Goal: Communication & Community: Answer question/provide support

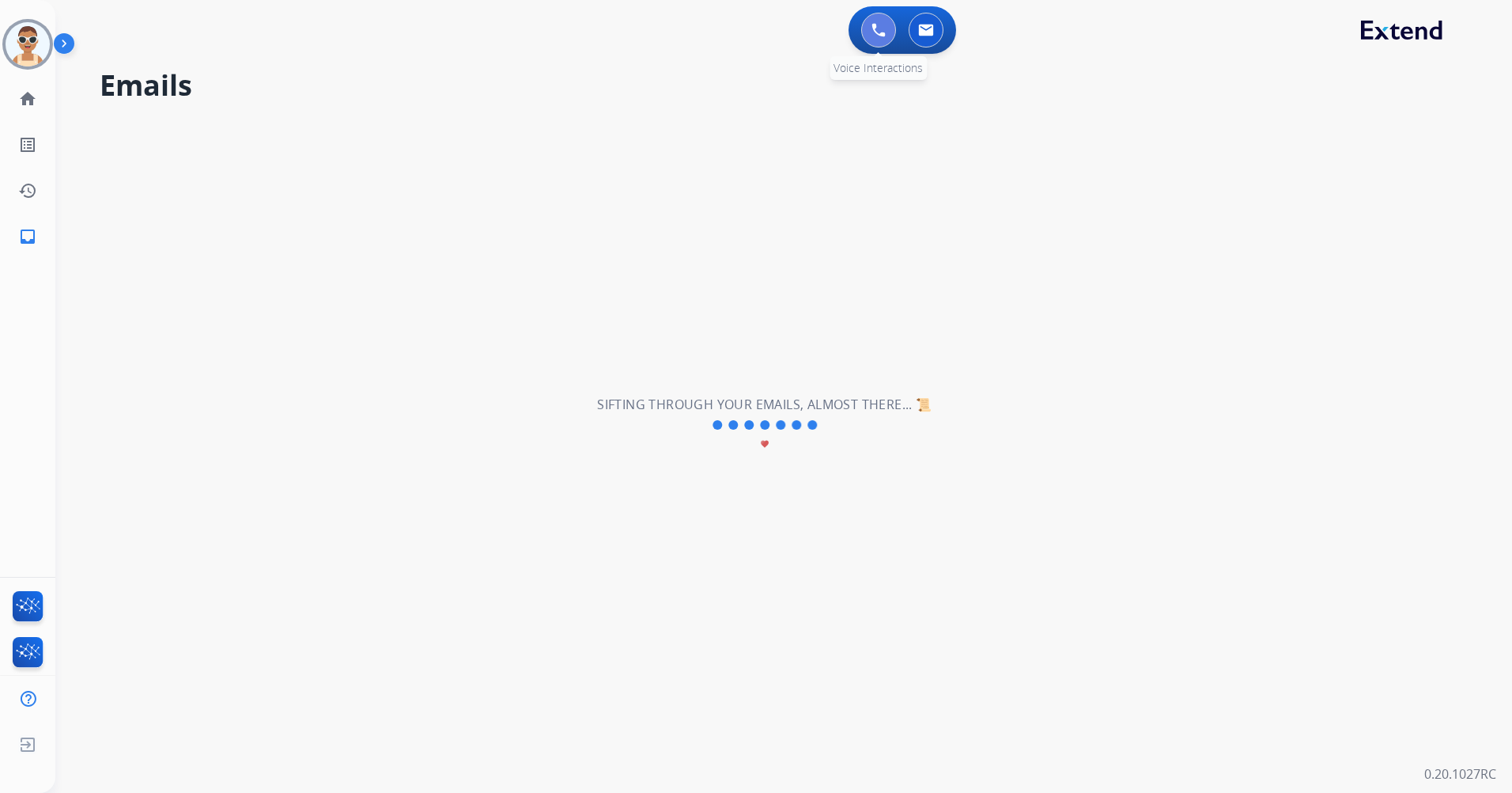
click at [867, 20] on button at bounding box center [878, 30] width 35 height 35
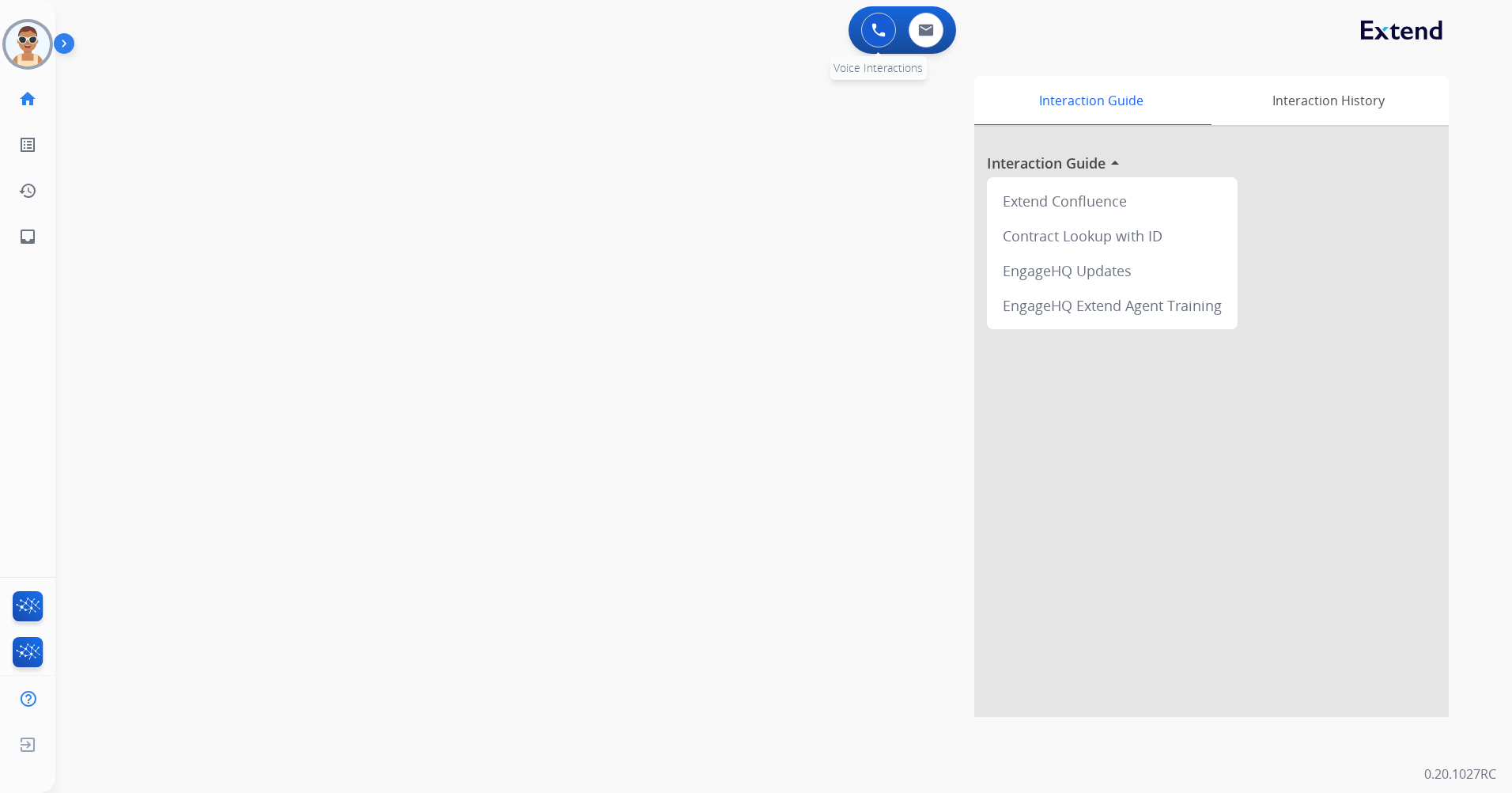
click at [878, 24] on img at bounding box center [879, 30] width 15 height 15
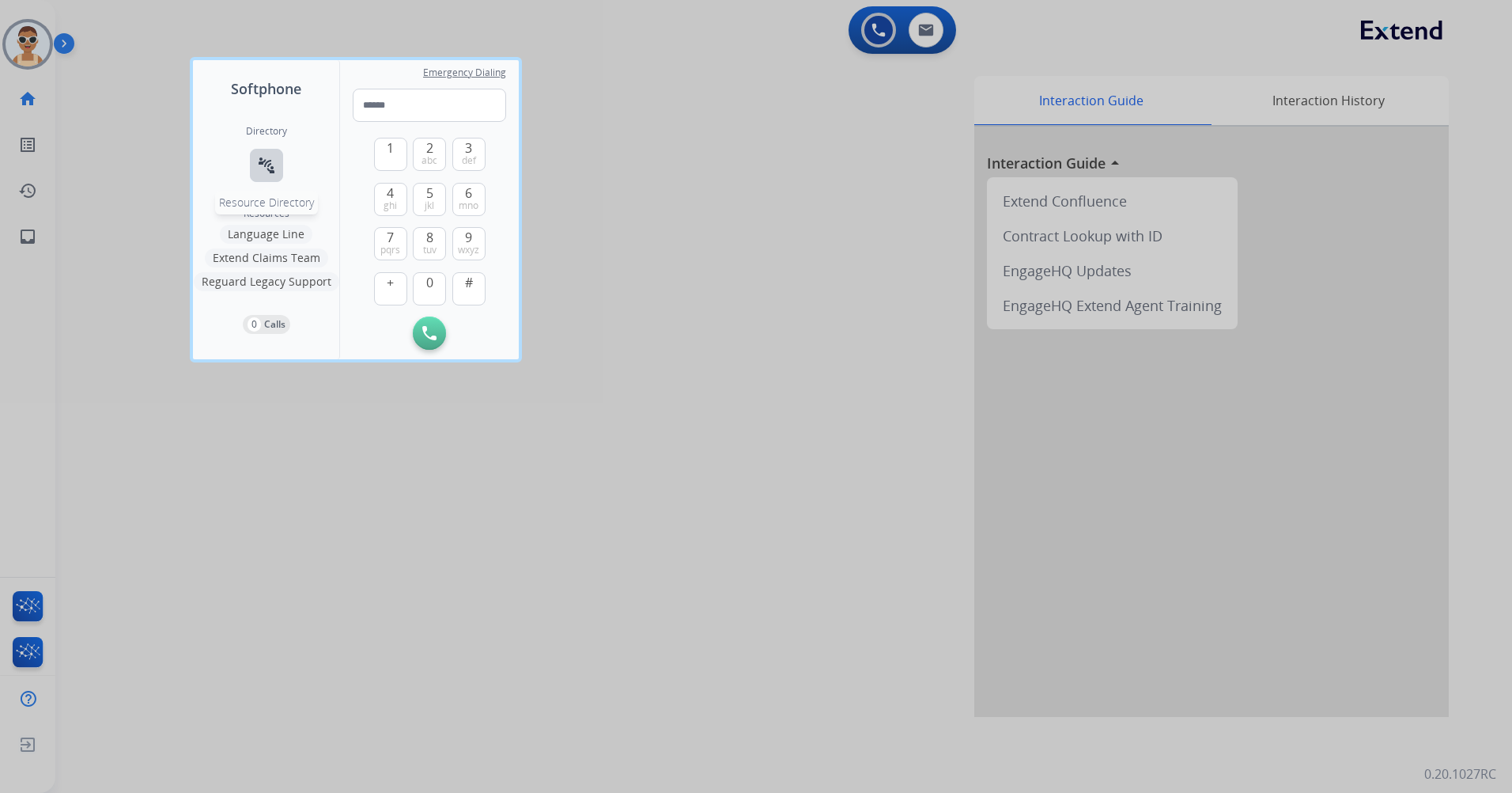
click at [277, 159] on button "connect_without_contact Resource Directory" at bounding box center [266, 165] width 33 height 33
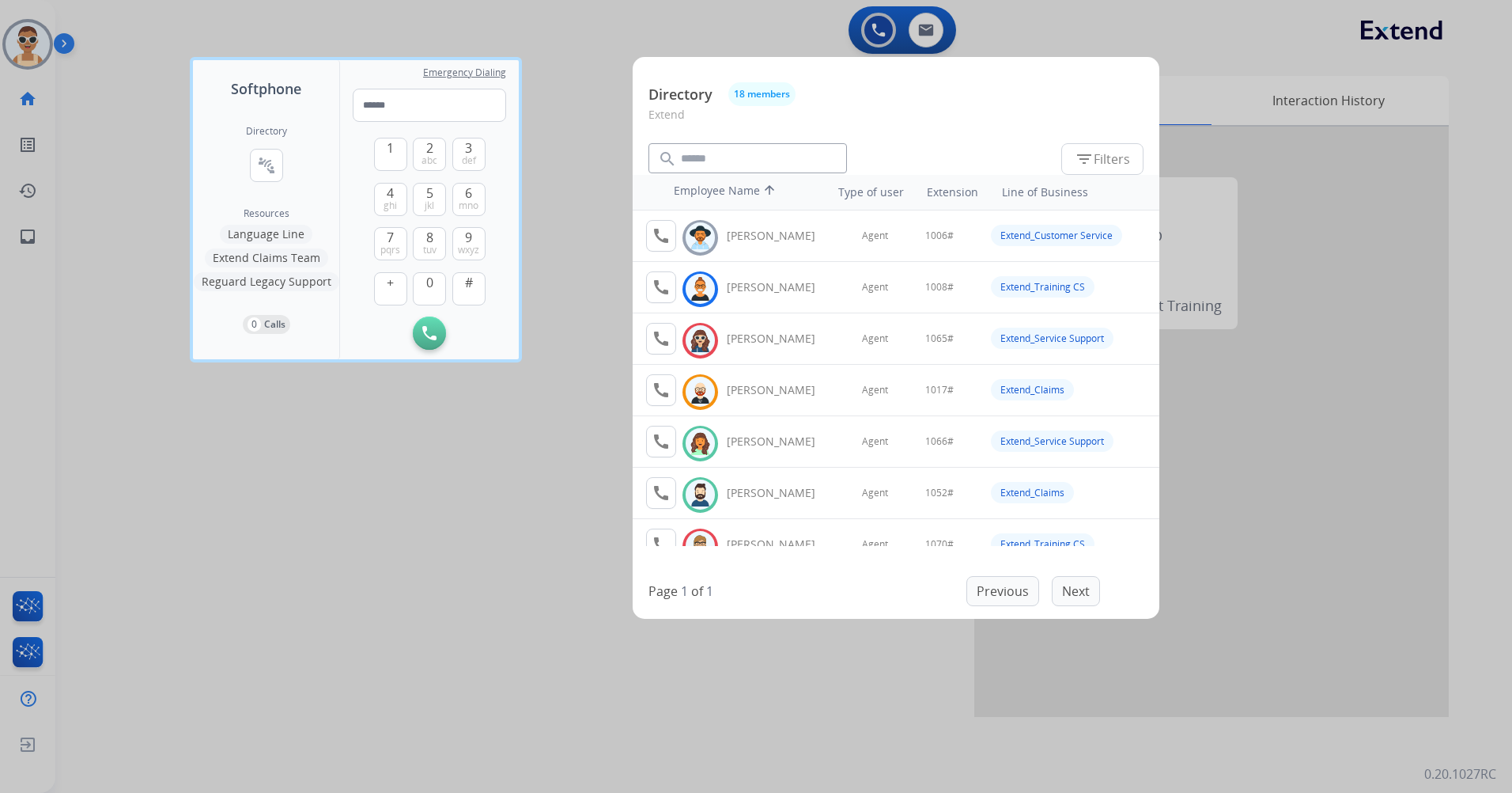
scroll to position [79, 0]
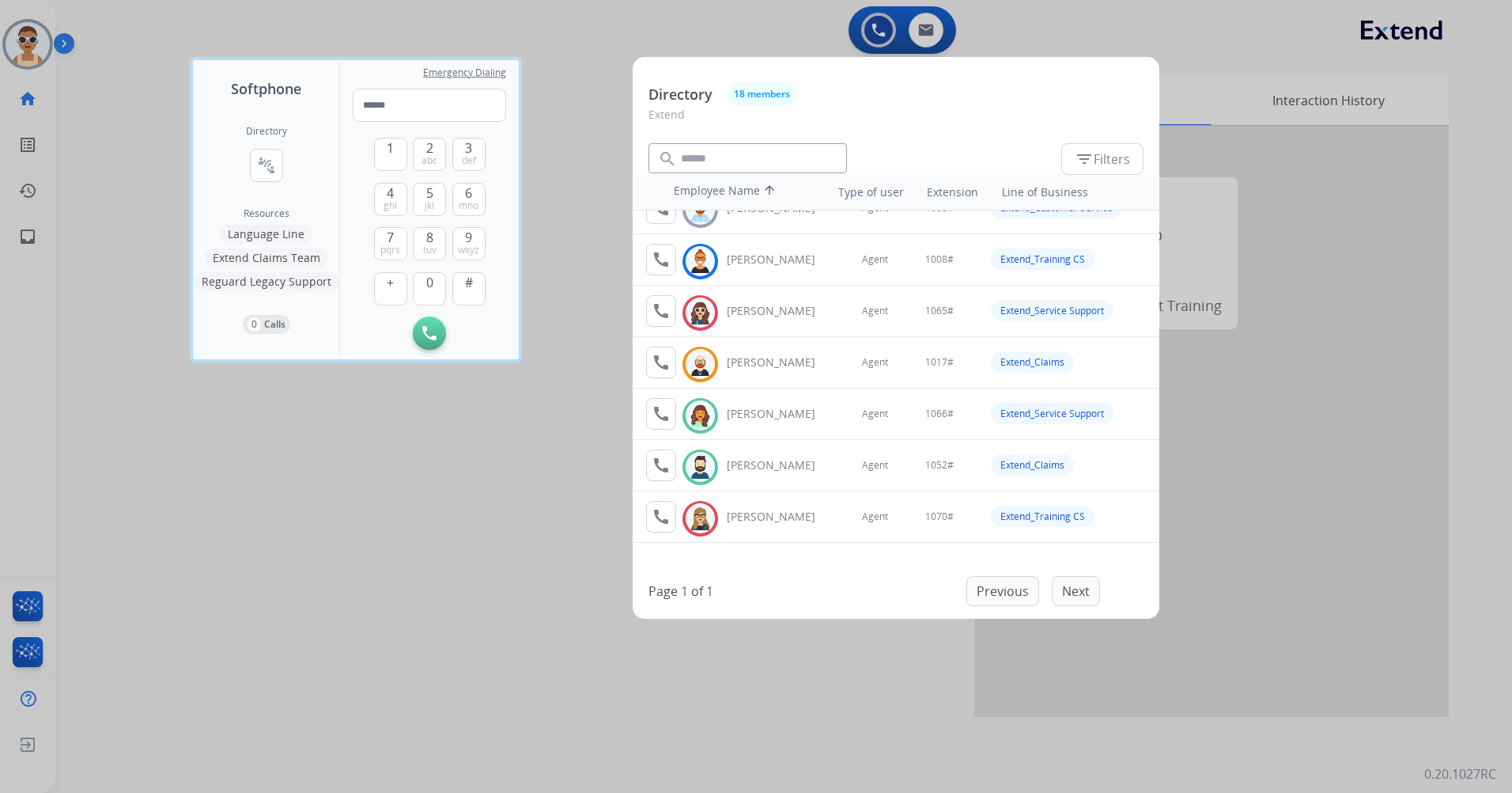
click at [639, 409] on tr "call Available [PERSON_NAME] Agent 1066# Extend_Service Support" at bounding box center [895, 414] width 527 height 51
click at [660, 418] on mat-icon "call" at bounding box center [661, 413] width 19 height 19
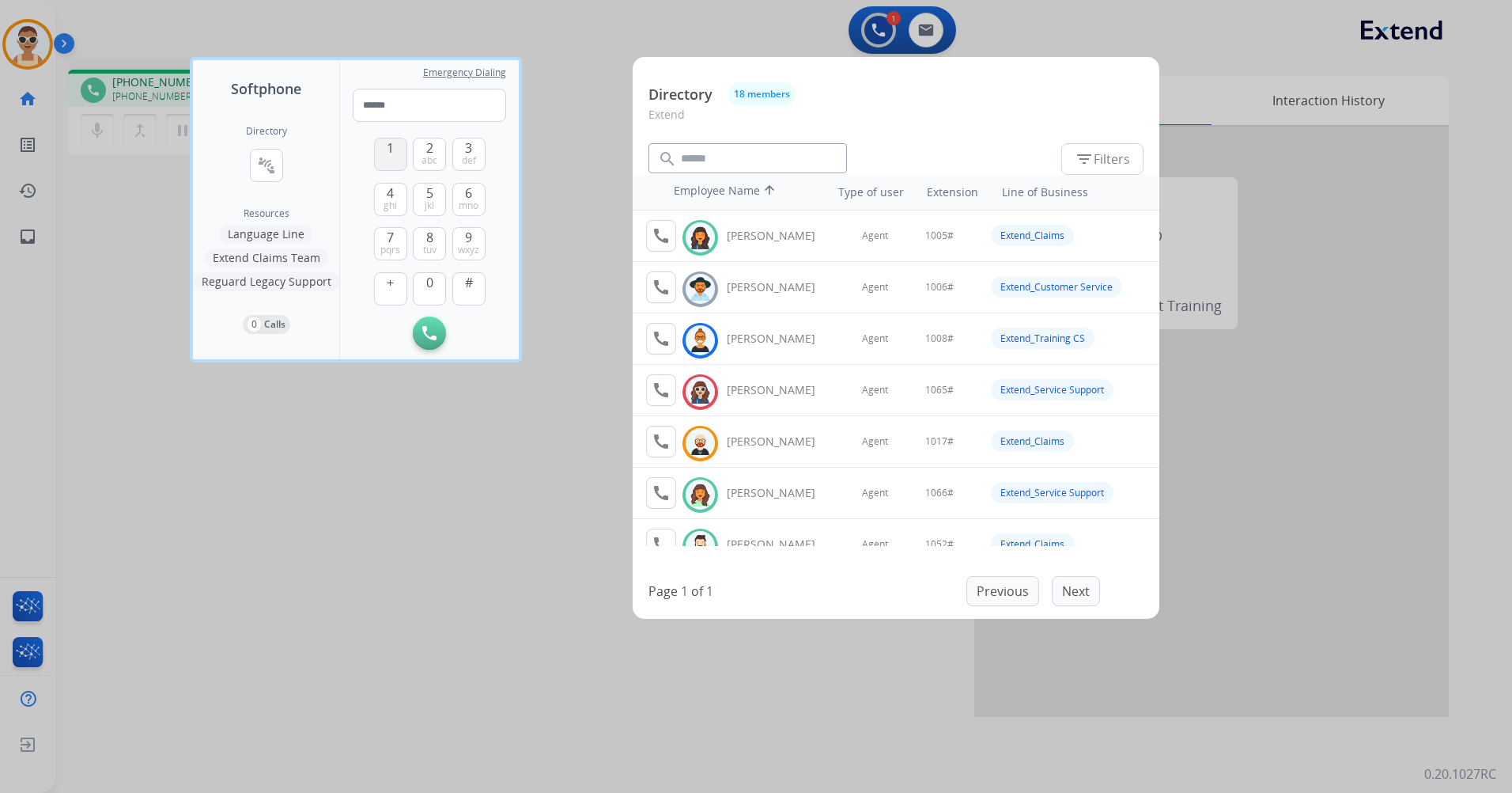
click at [398, 143] on button "1" at bounding box center [391, 154] width 33 height 33
click at [425, 286] on button "0" at bounding box center [429, 288] width 33 height 33
click at [462, 190] on button "6 mno" at bounding box center [469, 199] width 33 height 33
click at [465, 289] on span "#" at bounding box center [469, 282] width 8 height 19
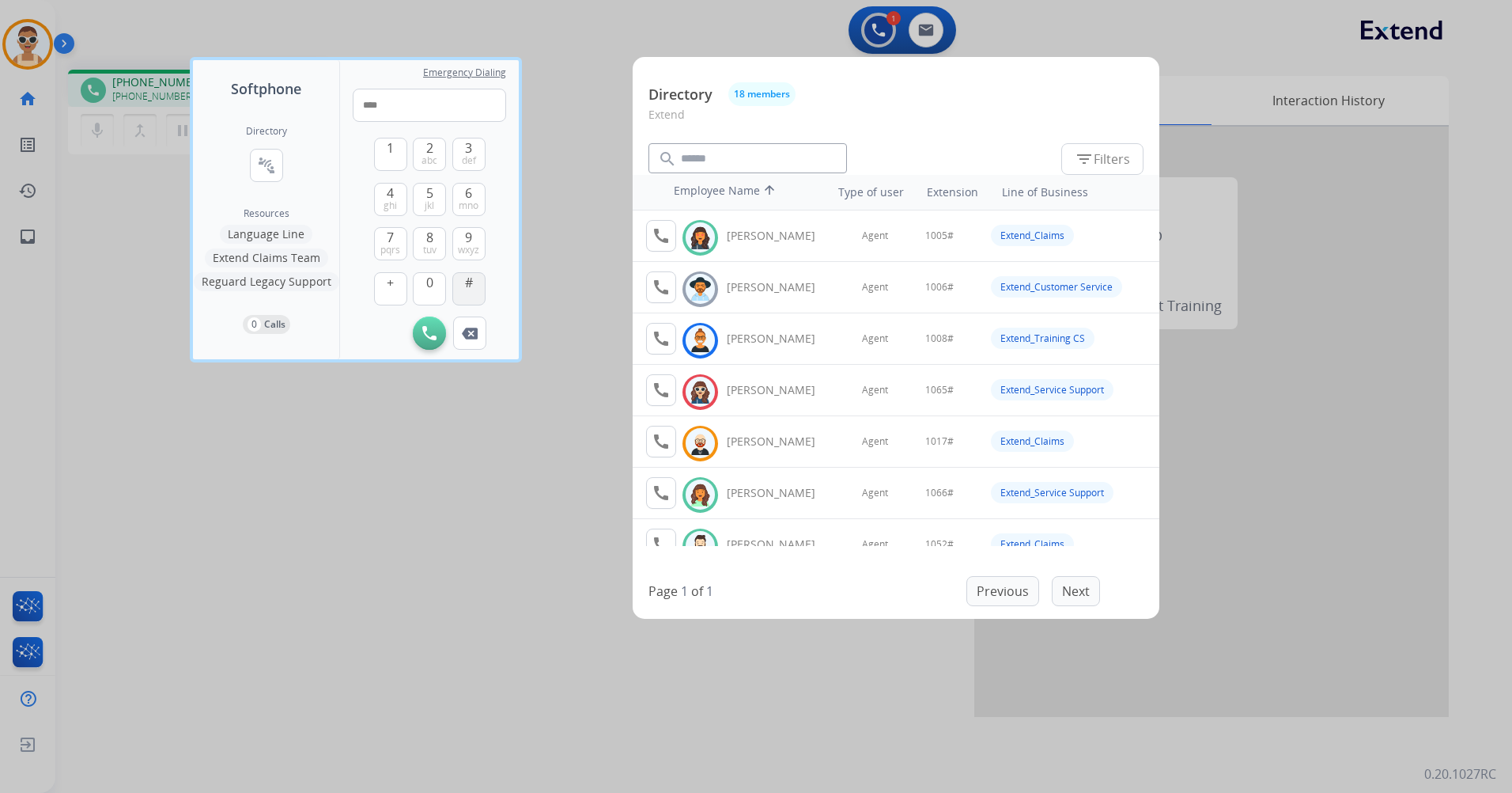
type input "*****"
click at [545, 465] on div at bounding box center [756, 396] width 1512 height 793
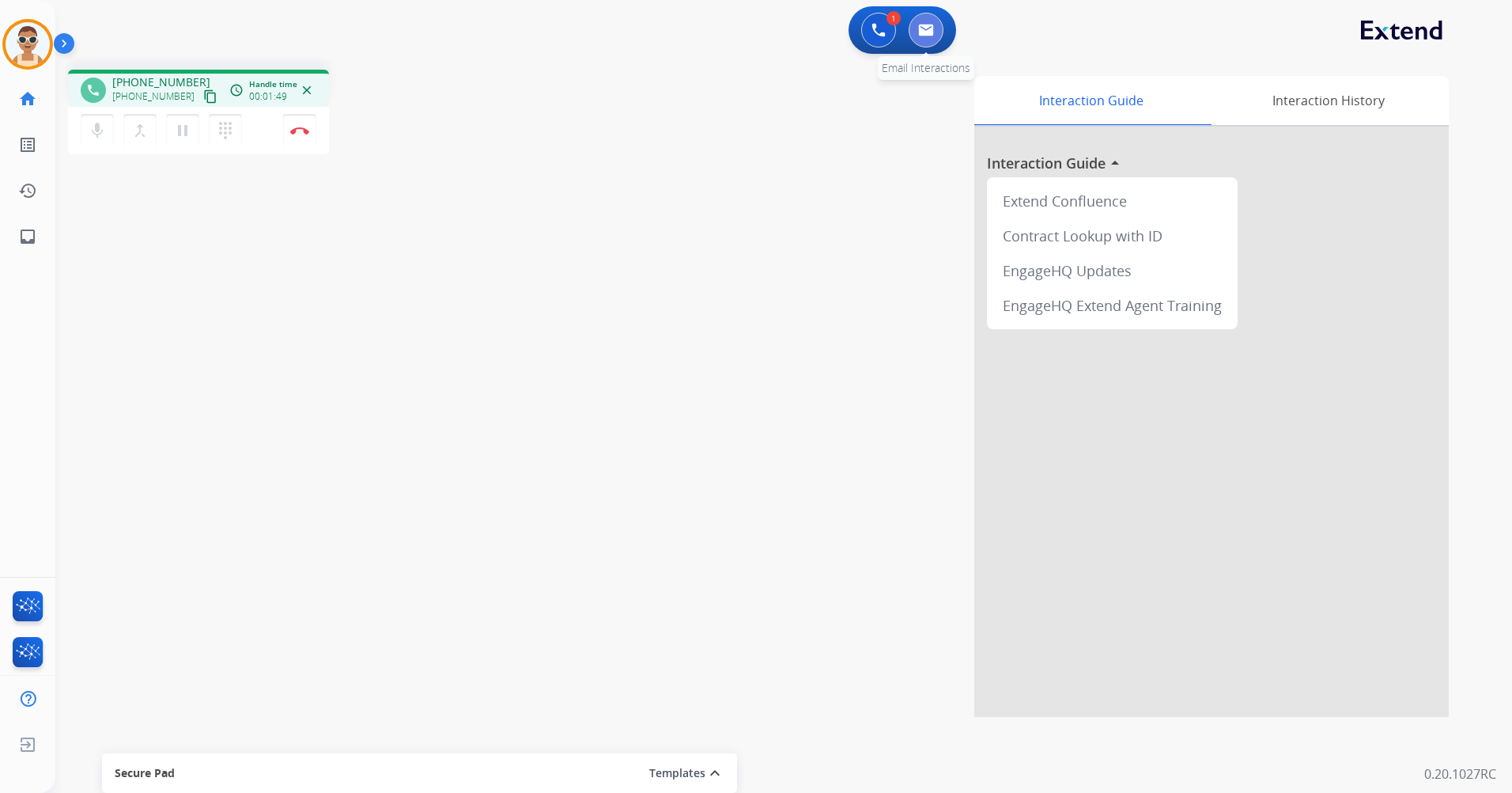
click at [917, 33] on button at bounding box center [926, 30] width 35 height 35
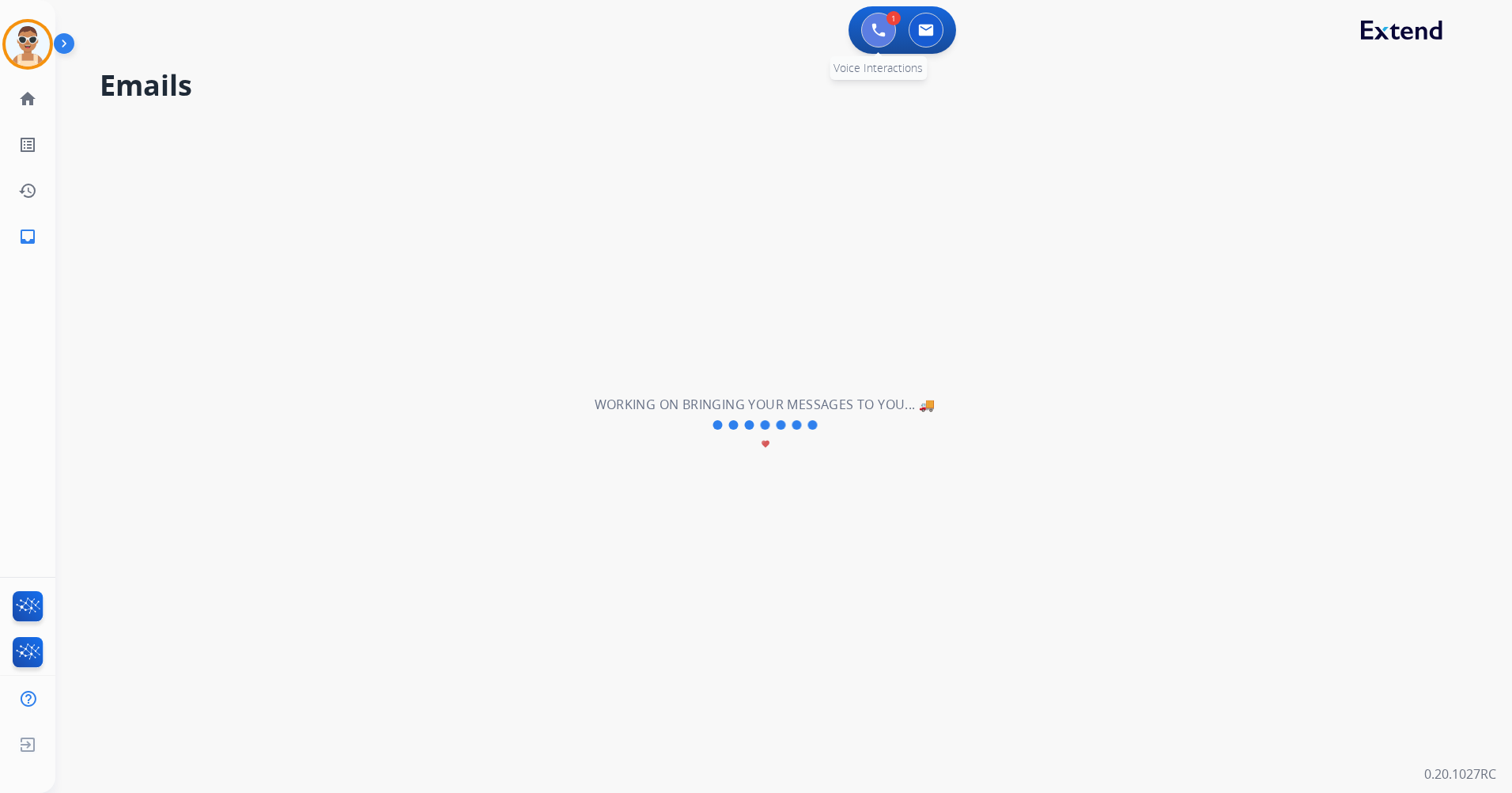
click at [875, 31] on img at bounding box center [879, 30] width 15 height 15
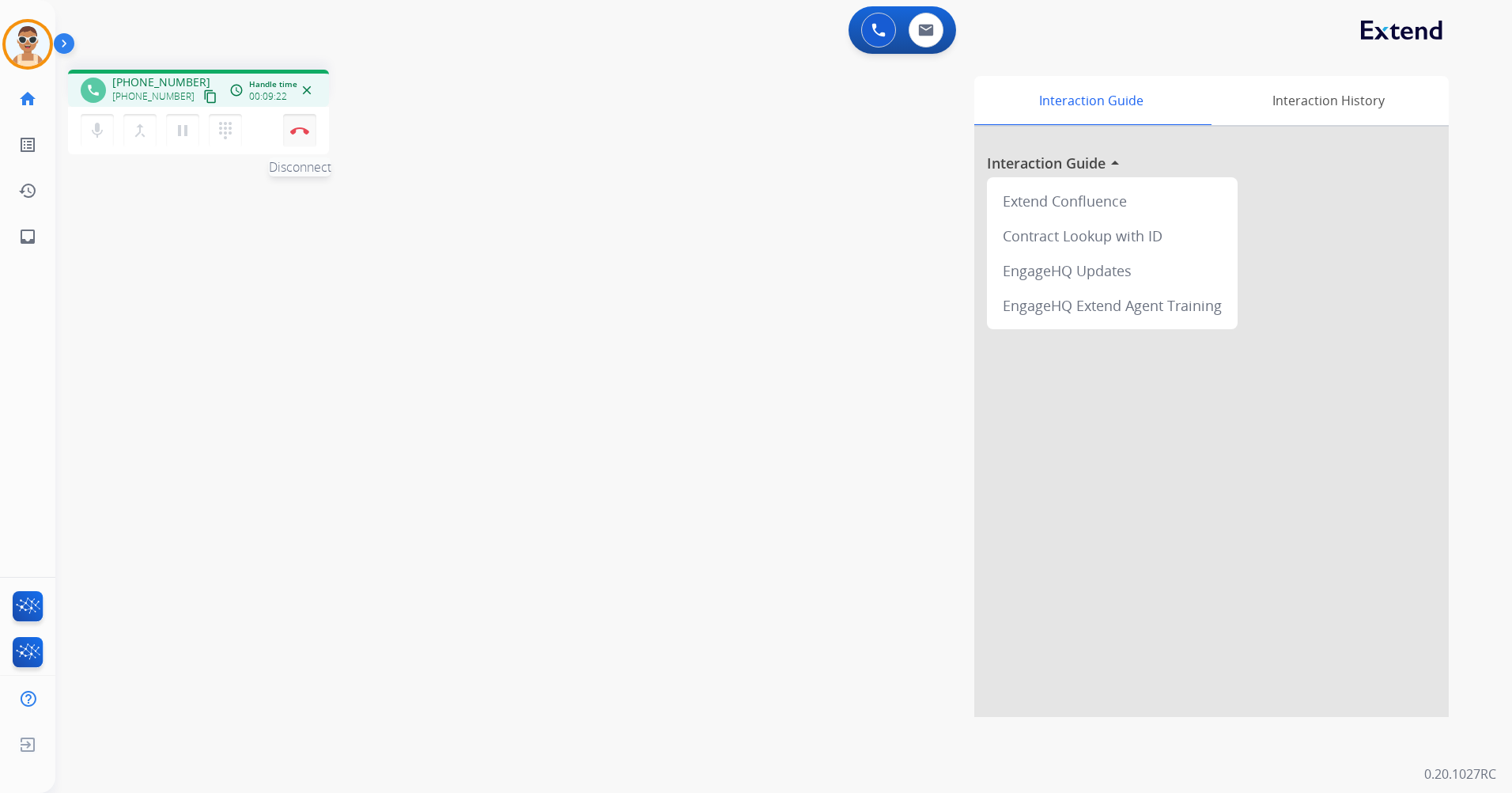
click at [304, 131] on img at bounding box center [299, 130] width 19 height 8
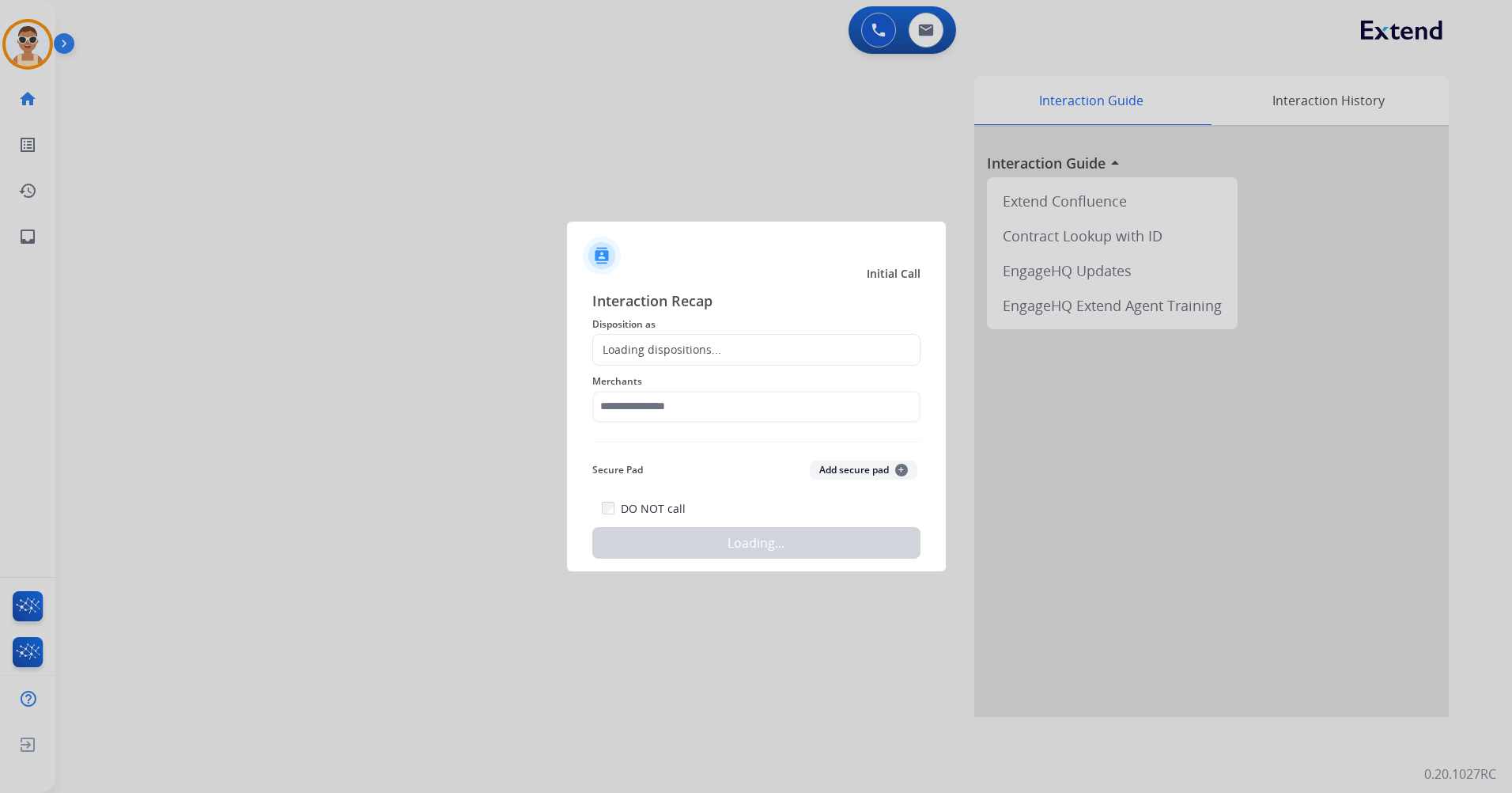
drag, startPoint x: 681, startPoint y: 354, endPoint x: 678, endPoint y: 343, distance: 11.4
click at [679, 350] on div "Loading dispositions..." at bounding box center [657, 349] width 128 height 16
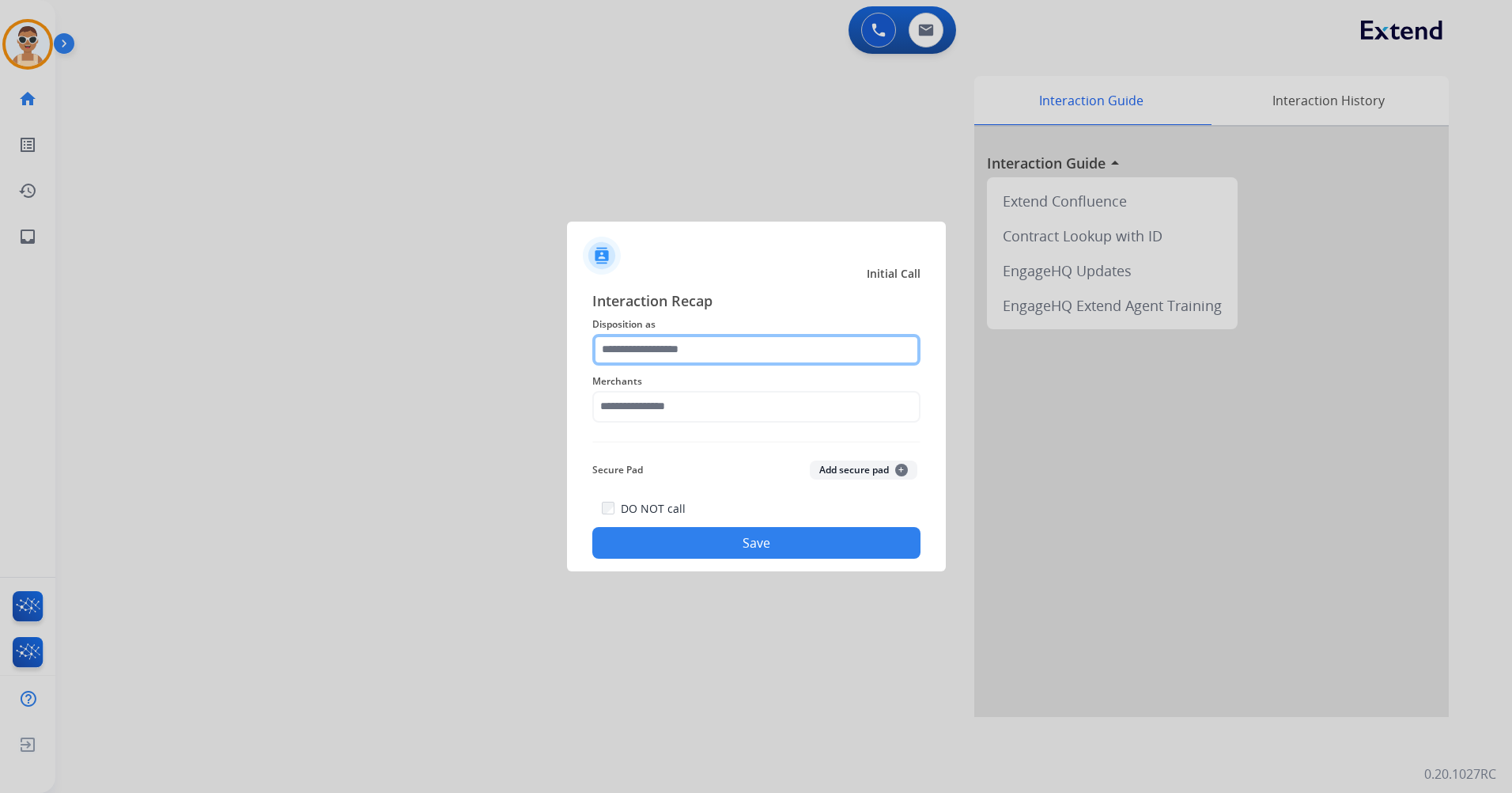
click at [678, 342] on input "text" at bounding box center [756, 350] width 328 height 31
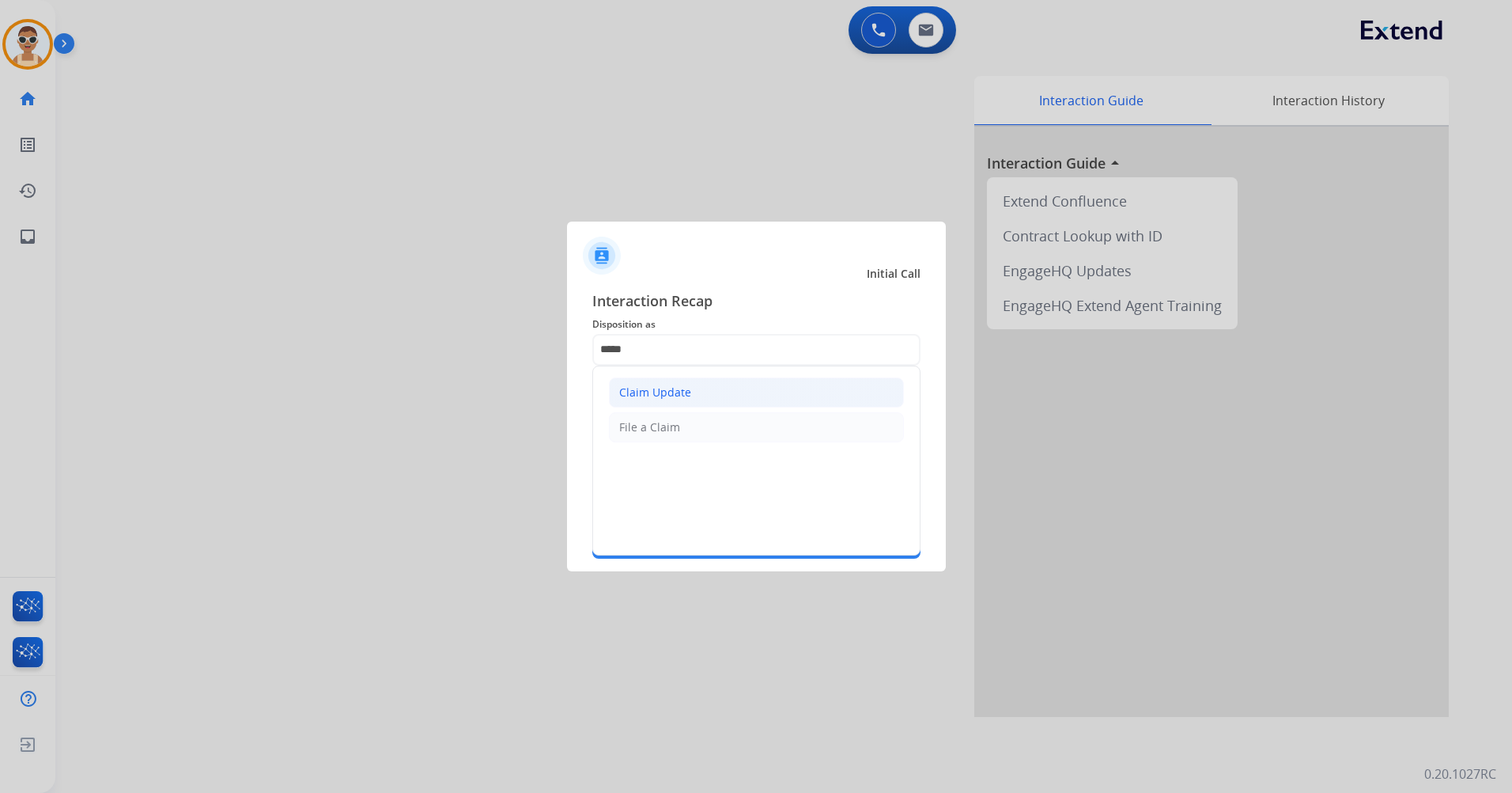
click at [706, 397] on li "Claim Update" at bounding box center [756, 392] width 295 height 30
type input "**********"
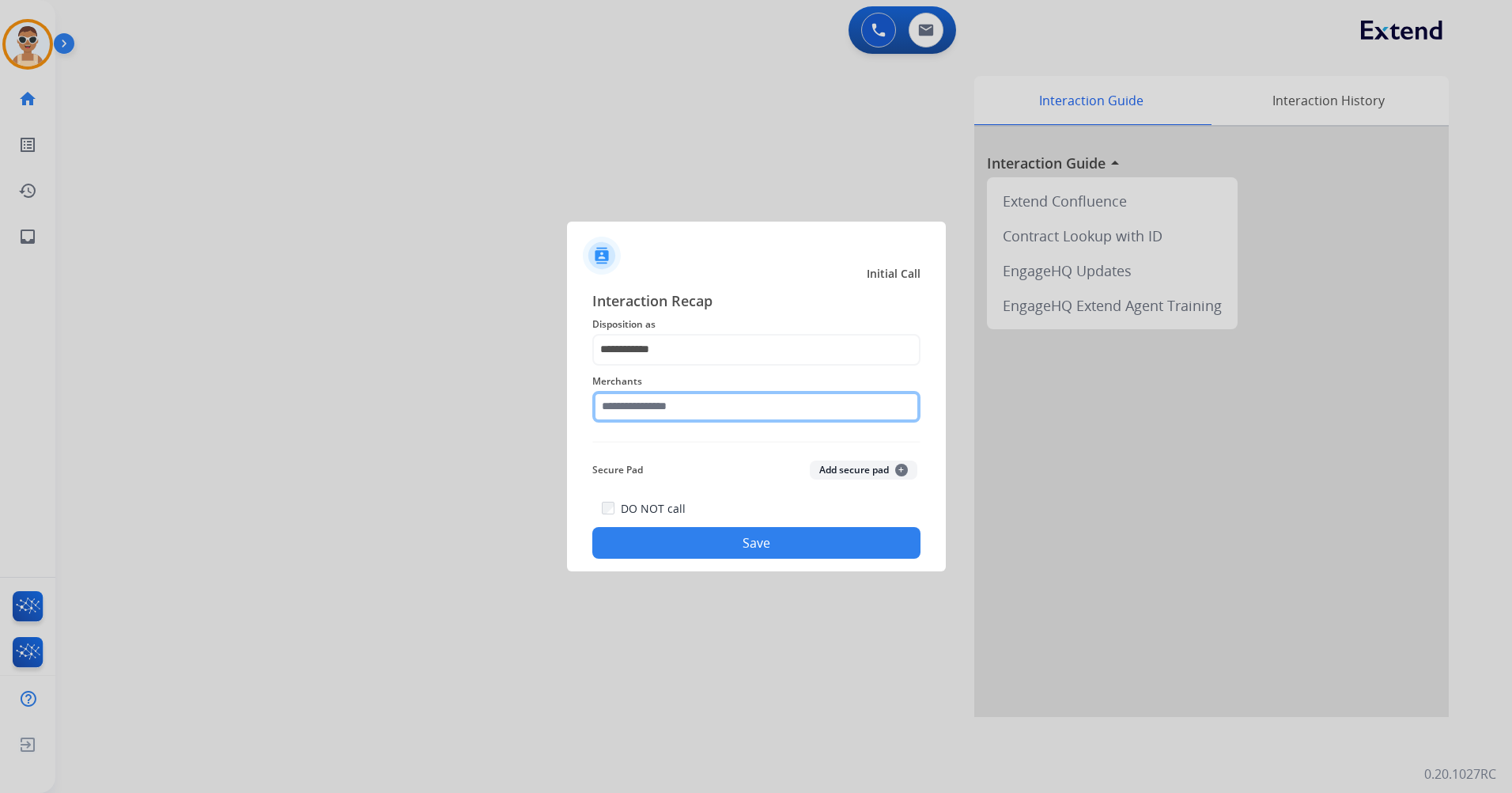
click at [690, 400] on input "text" at bounding box center [756, 407] width 328 height 31
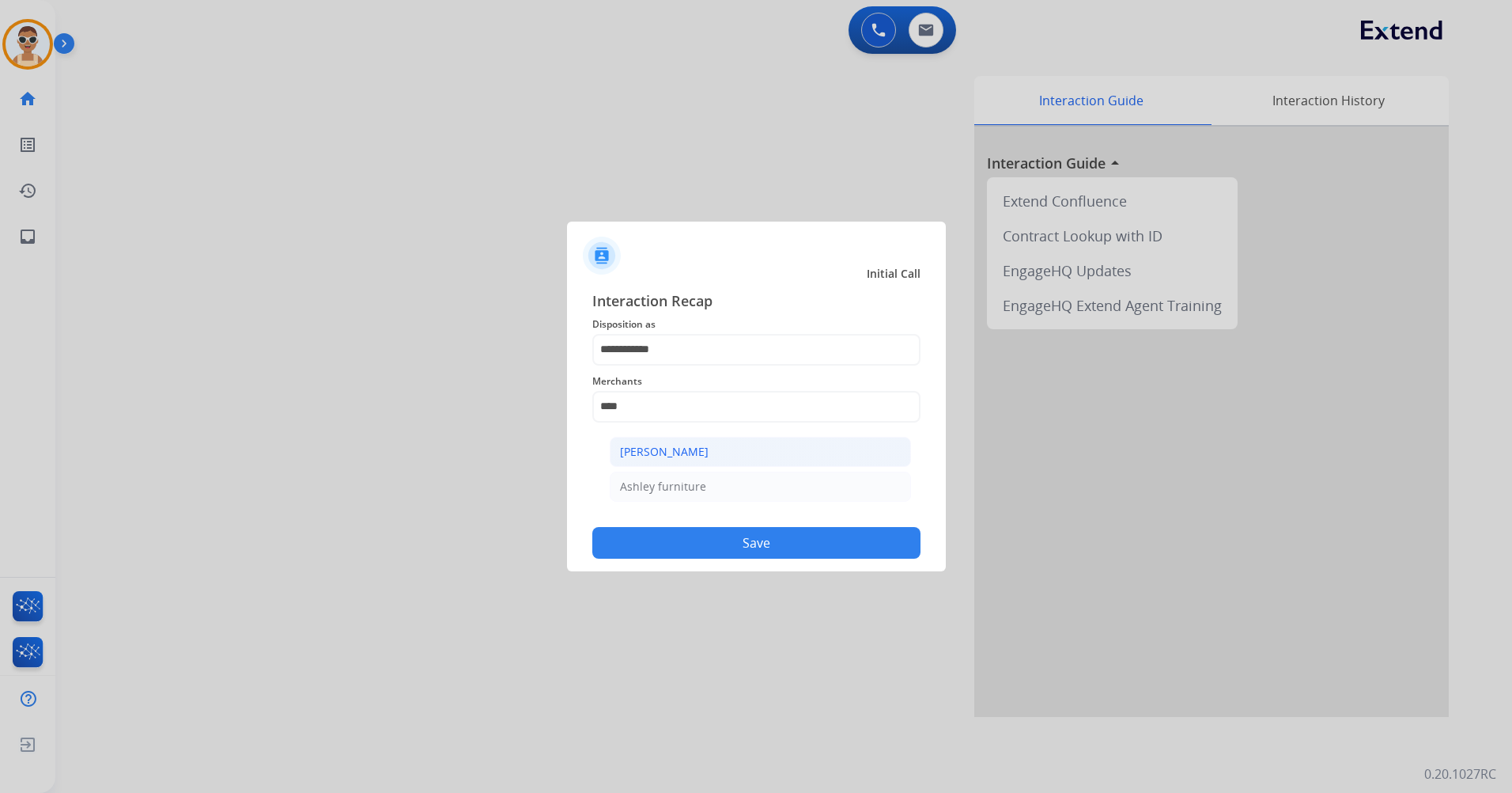
drag, startPoint x: 727, startPoint y: 449, endPoint x: 772, endPoint y: 470, distance: 49.7
click at [727, 447] on li "[PERSON_NAME]" at bounding box center [760, 452] width 301 height 30
type input "**********"
click at [817, 520] on div "DO NOT call Save" at bounding box center [756, 528] width 328 height 60
click at [813, 541] on button "Save" at bounding box center [756, 542] width 328 height 31
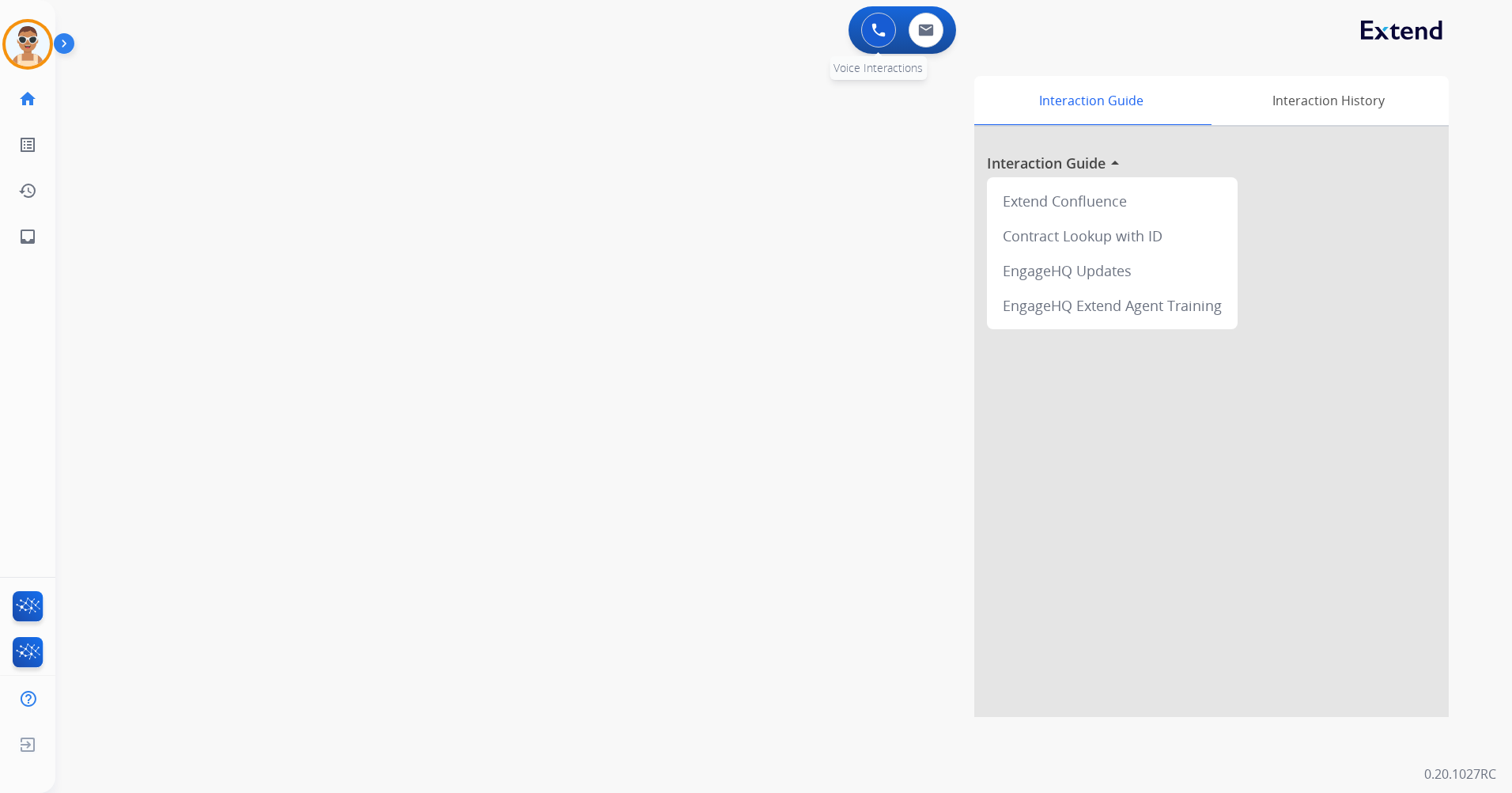
click at [882, 25] on img at bounding box center [879, 30] width 15 height 15
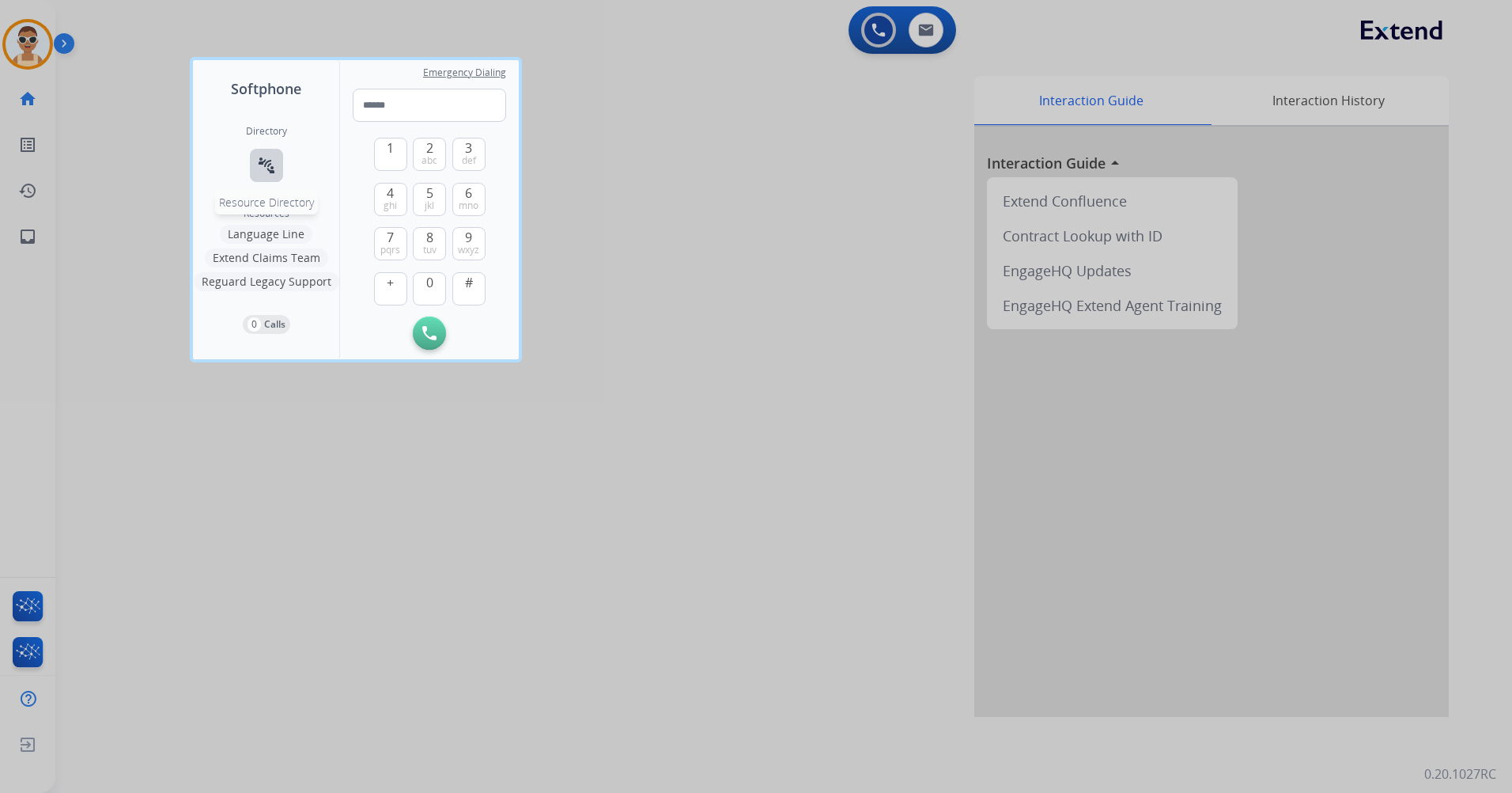
click at [272, 170] on mat-icon "connect_without_contact" at bounding box center [266, 165] width 19 height 19
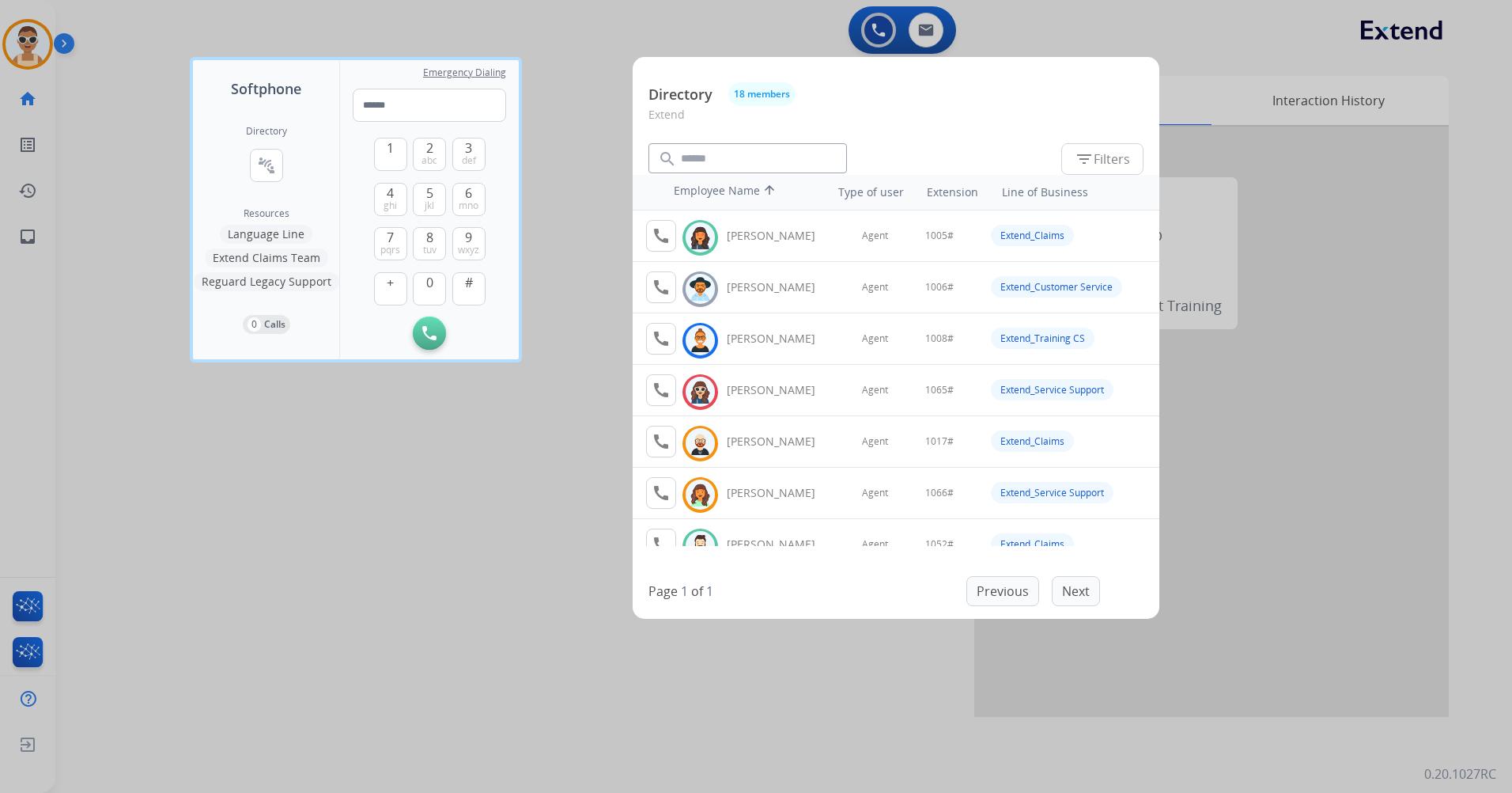
click at [315, 506] on div at bounding box center [756, 396] width 1512 height 793
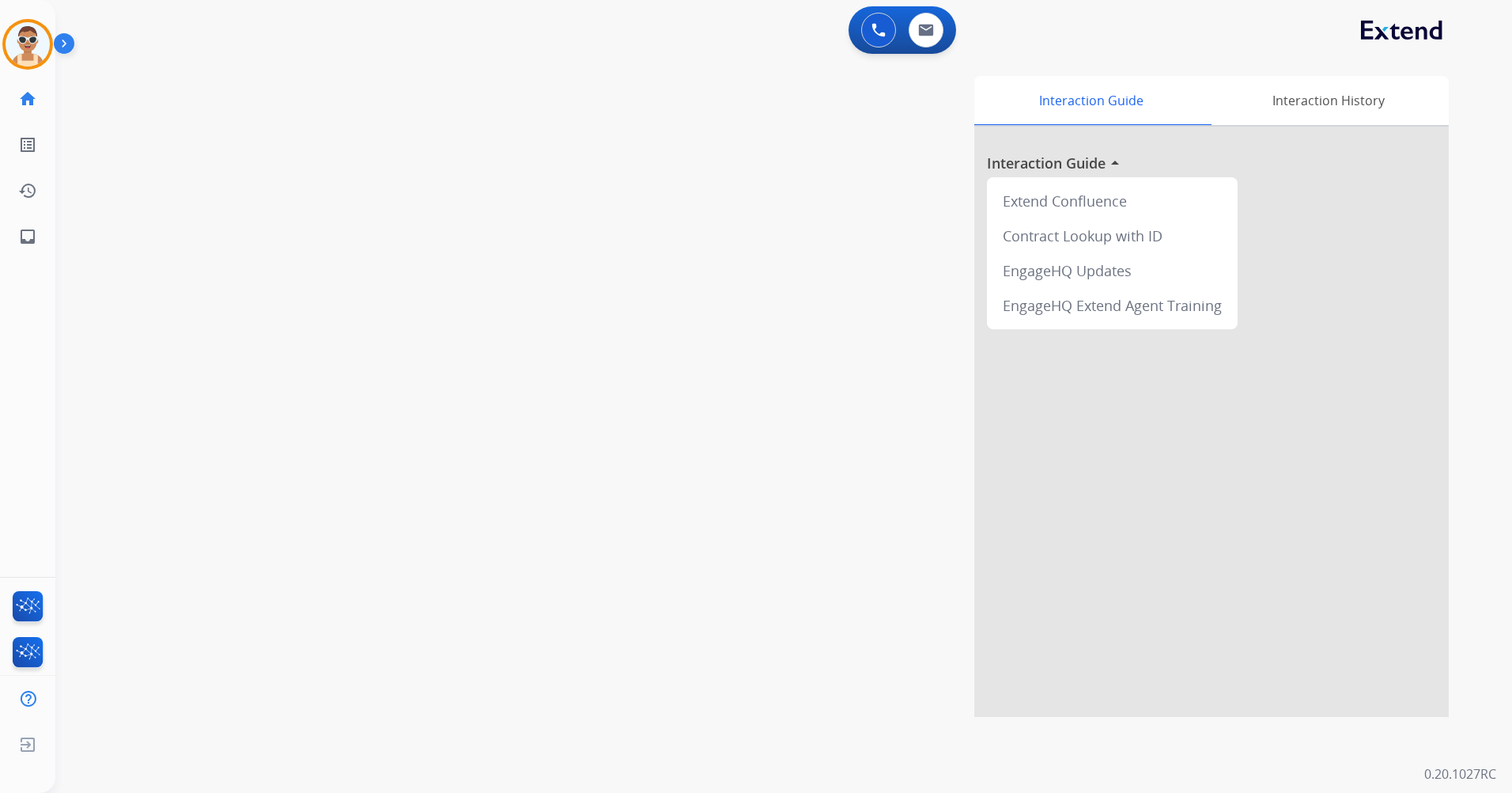
drag, startPoint x: 49, startPoint y: 38, endPoint x: 64, endPoint y: 52, distance: 20.5
click at [49, 38] on img at bounding box center [28, 44] width 44 height 44
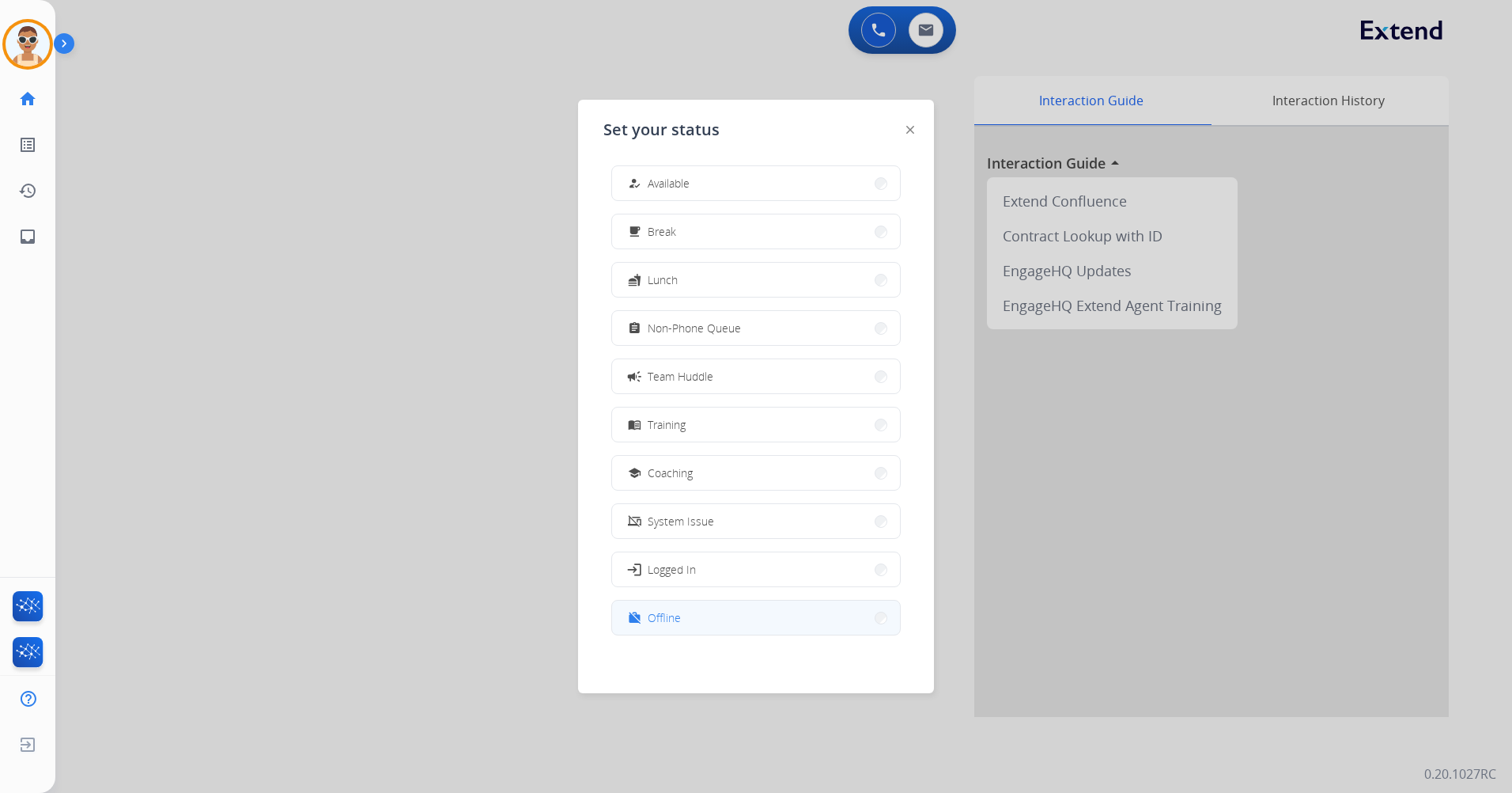
scroll to position [5, 0]
click at [669, 599] on button "work_off Offline" at bounding box center [756, 615] width 288 height 34
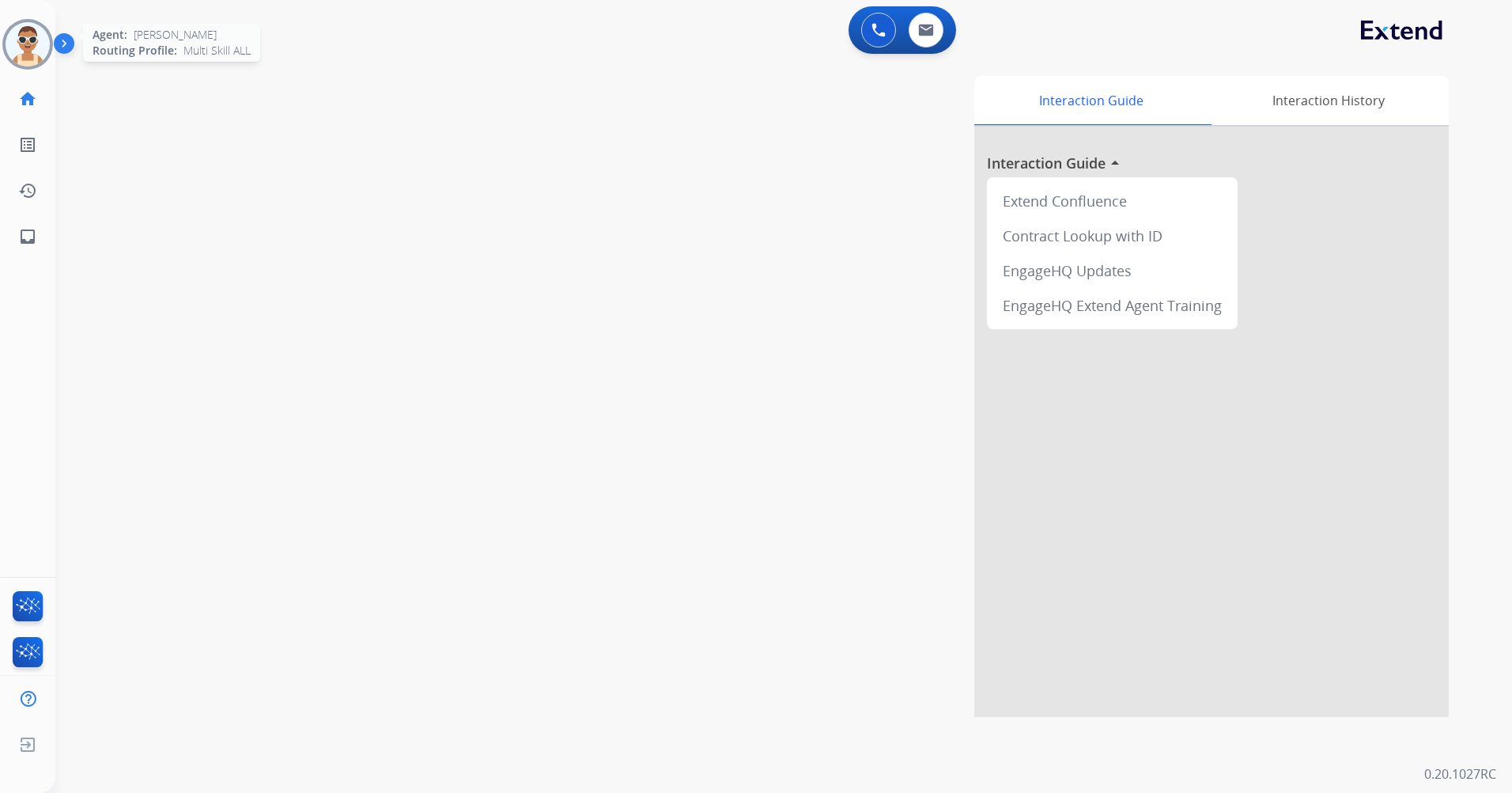
click at [9, 39] on img at bounding box center [28, 44] width 44 height 44
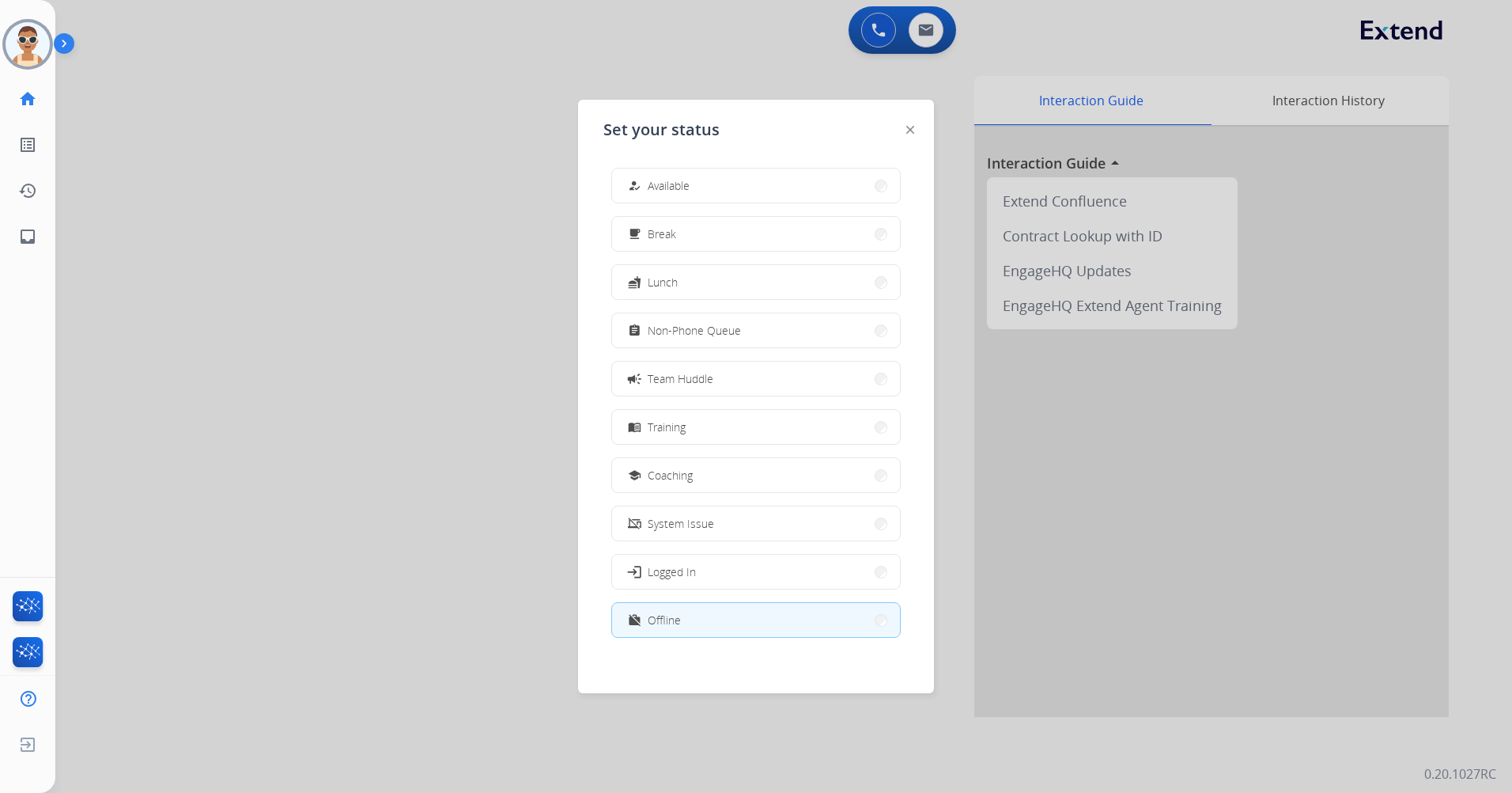
click at [358, 206] on div at bounding box center [756, 396] width 1512 height 793
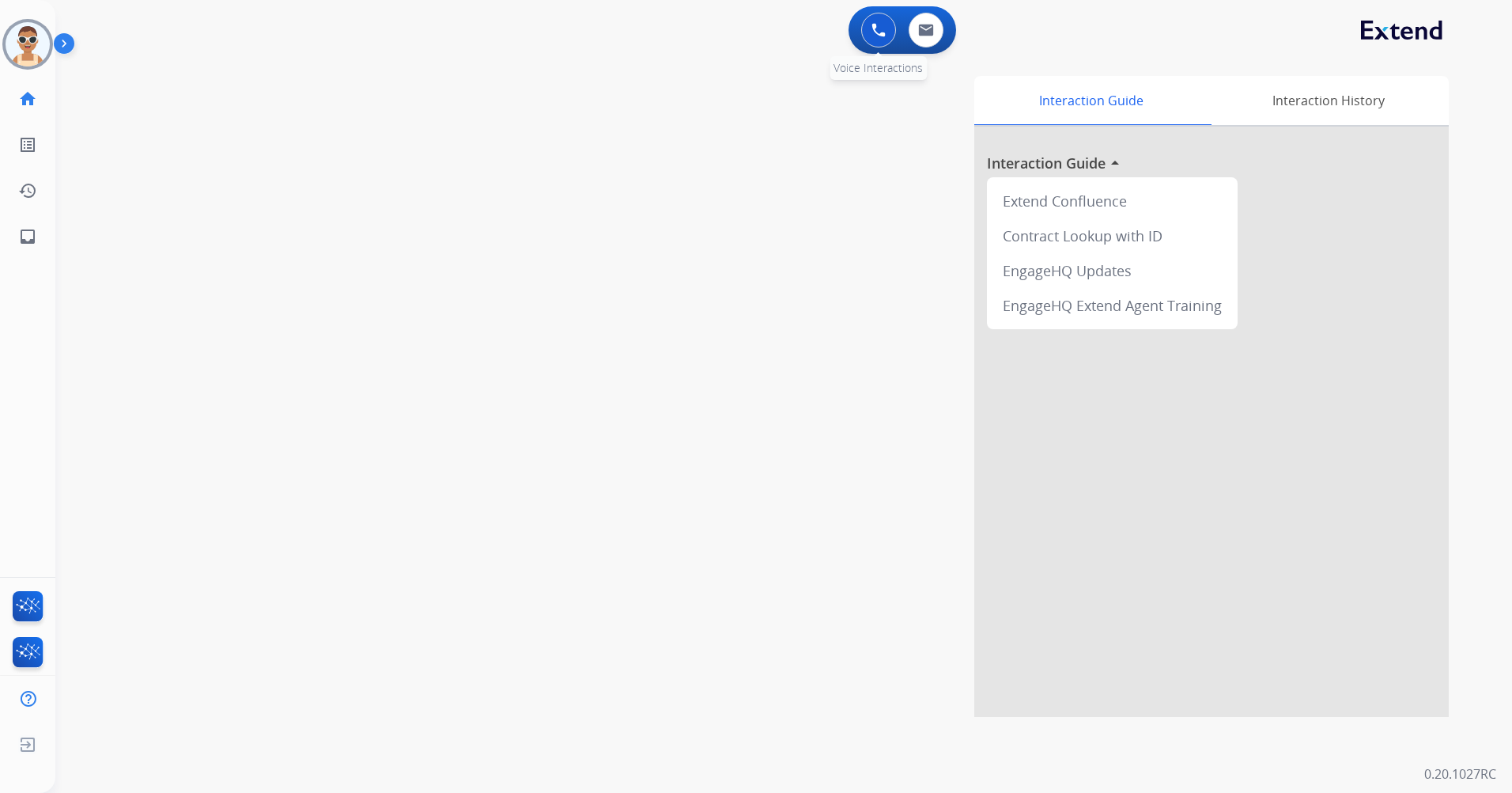
click at [873, 24] on img at bounding box center [879, 30] width 15 height 15
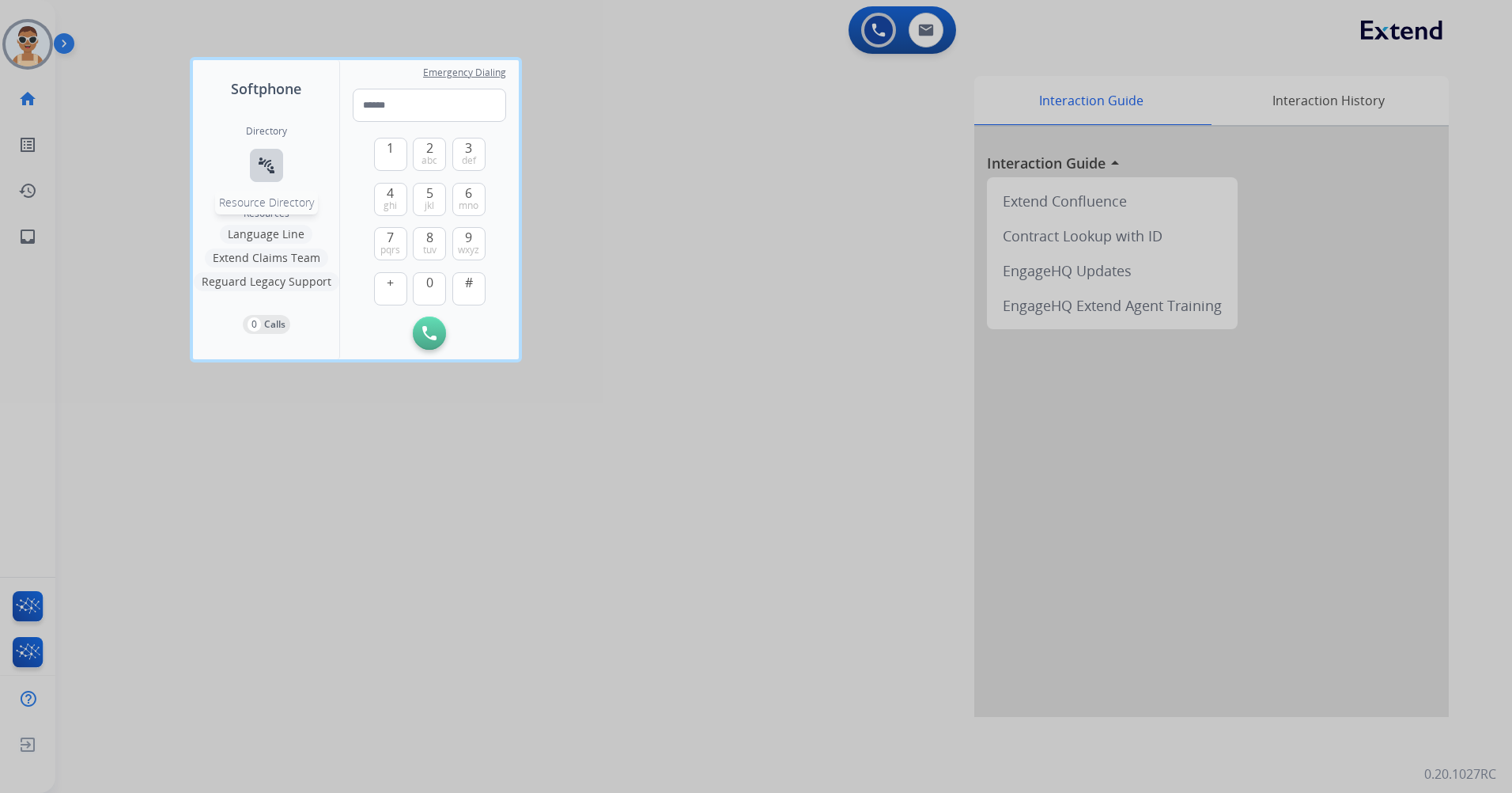
click at [263, 163] on mat-icon "connect_without_contact" at bounding box center [266, 165] width 19 height 19
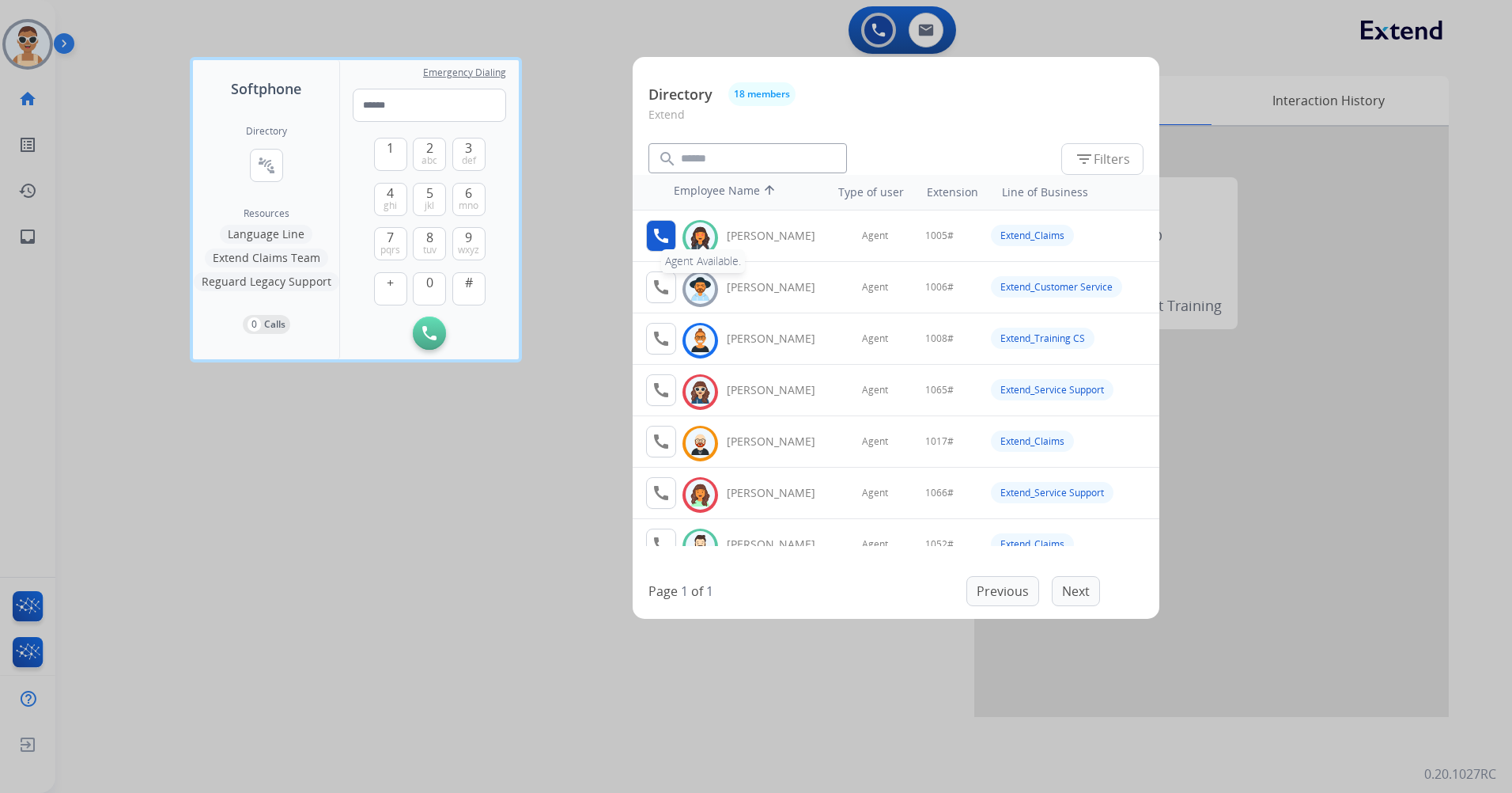
click at [661, 226] on mat-icon "call" at bounding box center [661, 235] width 19 height 19
click at [388, 148] on span "1" at bounding box center [390, 148] width 7 height 19
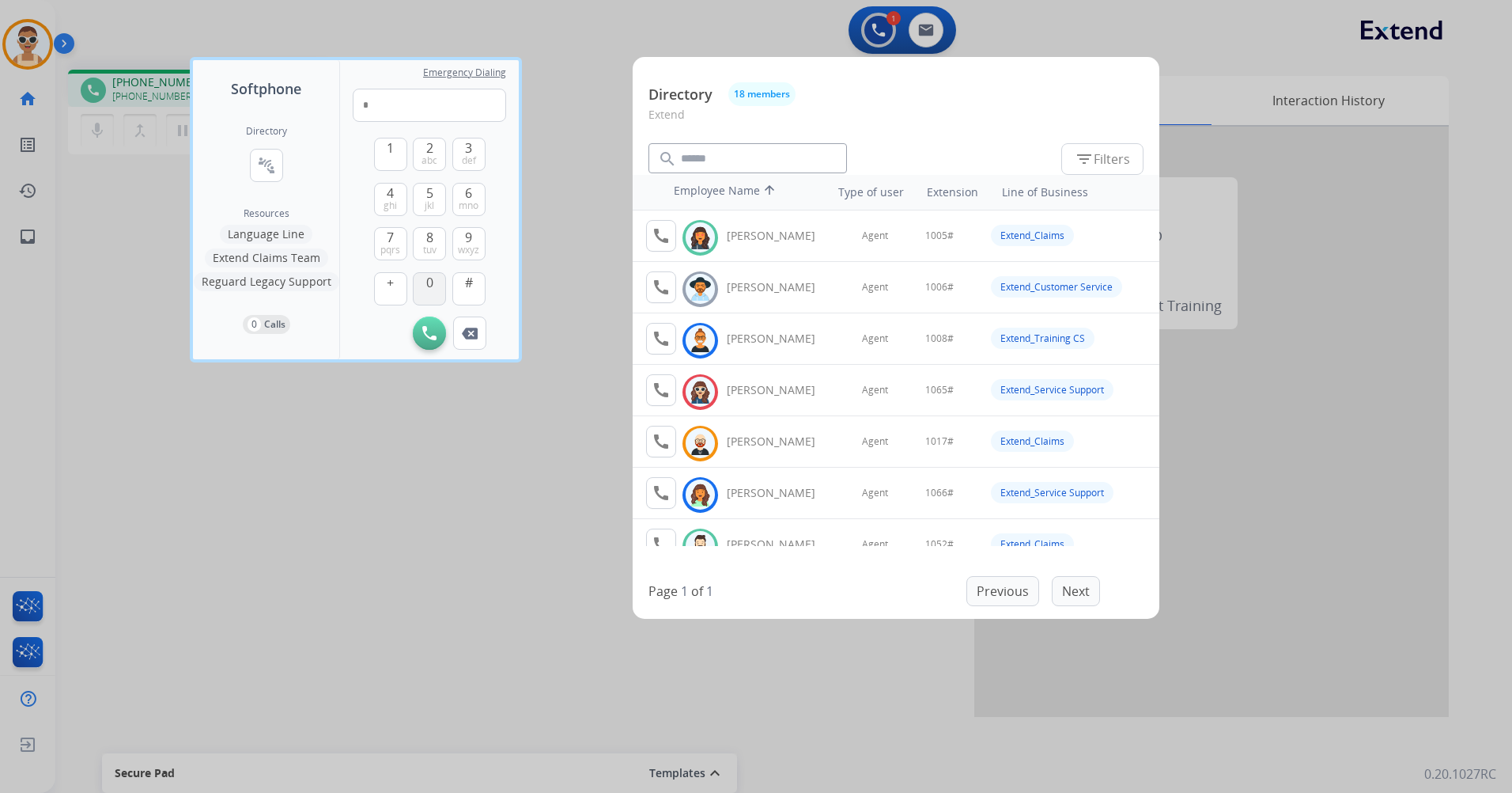
click at [432, 278] on span "0" at bounding box center [430, 282] width 7 height 19
click at [432, 196] on span "5" at bounding box center [430, 193] width 7 height 19
click at [473, 302] on button "#" at bounding box center [469, 288] width 33 height 33
type input "*****"
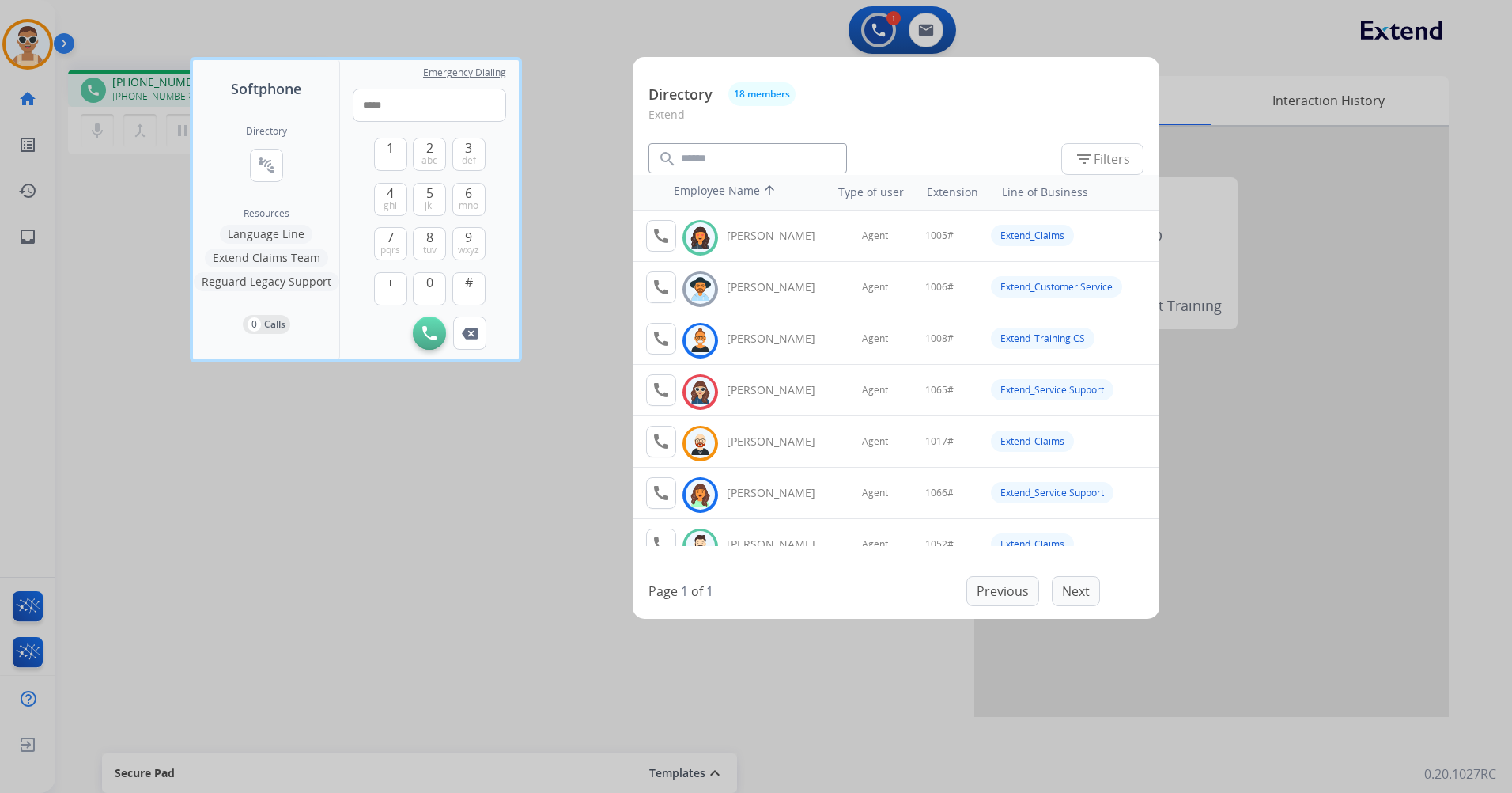
drag, startPoint x: 579, startPoint y: 163, endPoint x: 584, endPoint y: 172, distance: 10.3
click at [584, 172] on div at bounding box center [756, 396] width 1512 height 793
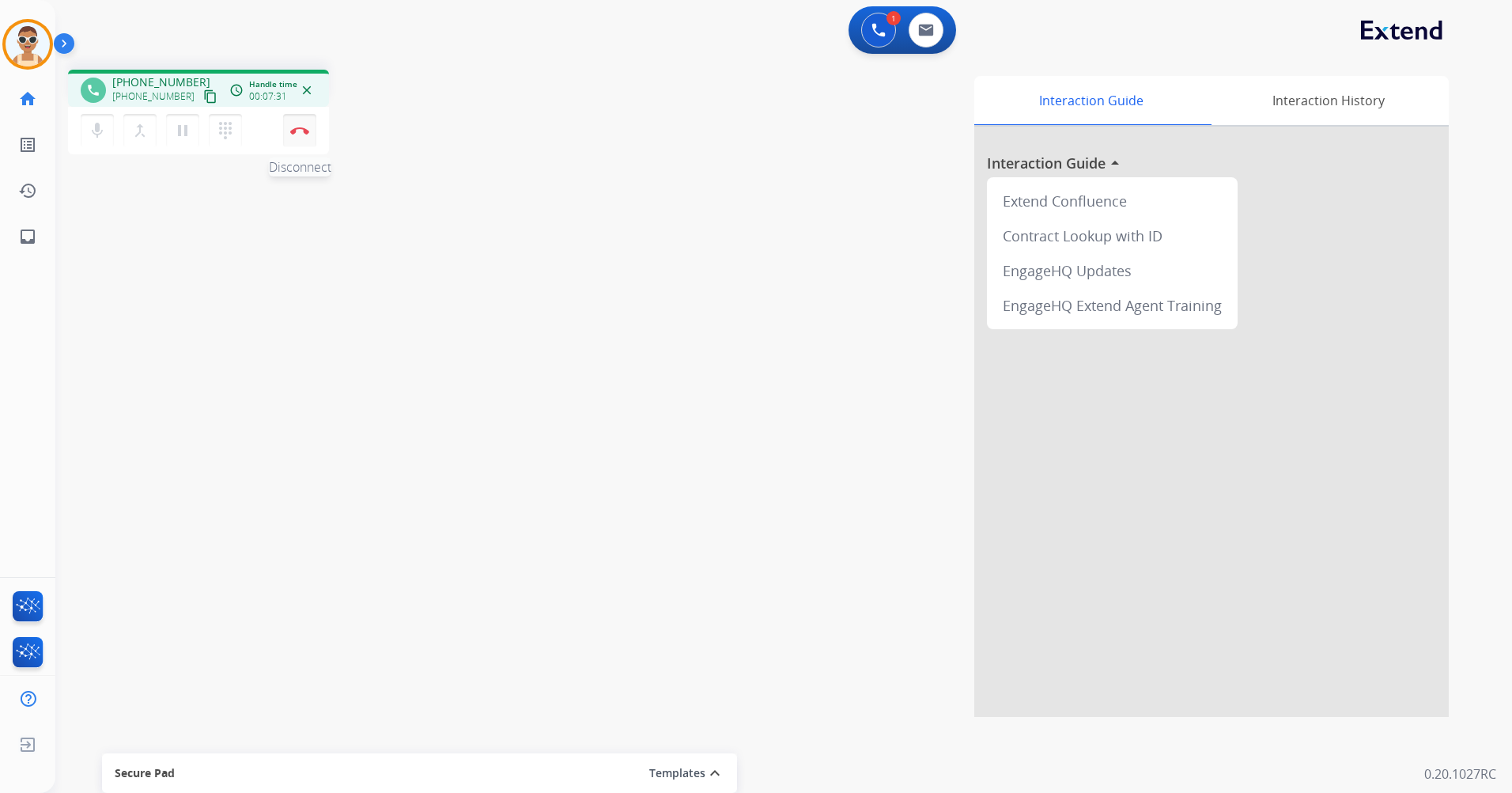
click at [301, 128] on img at bounding box center [299, 130] width 19 height 8
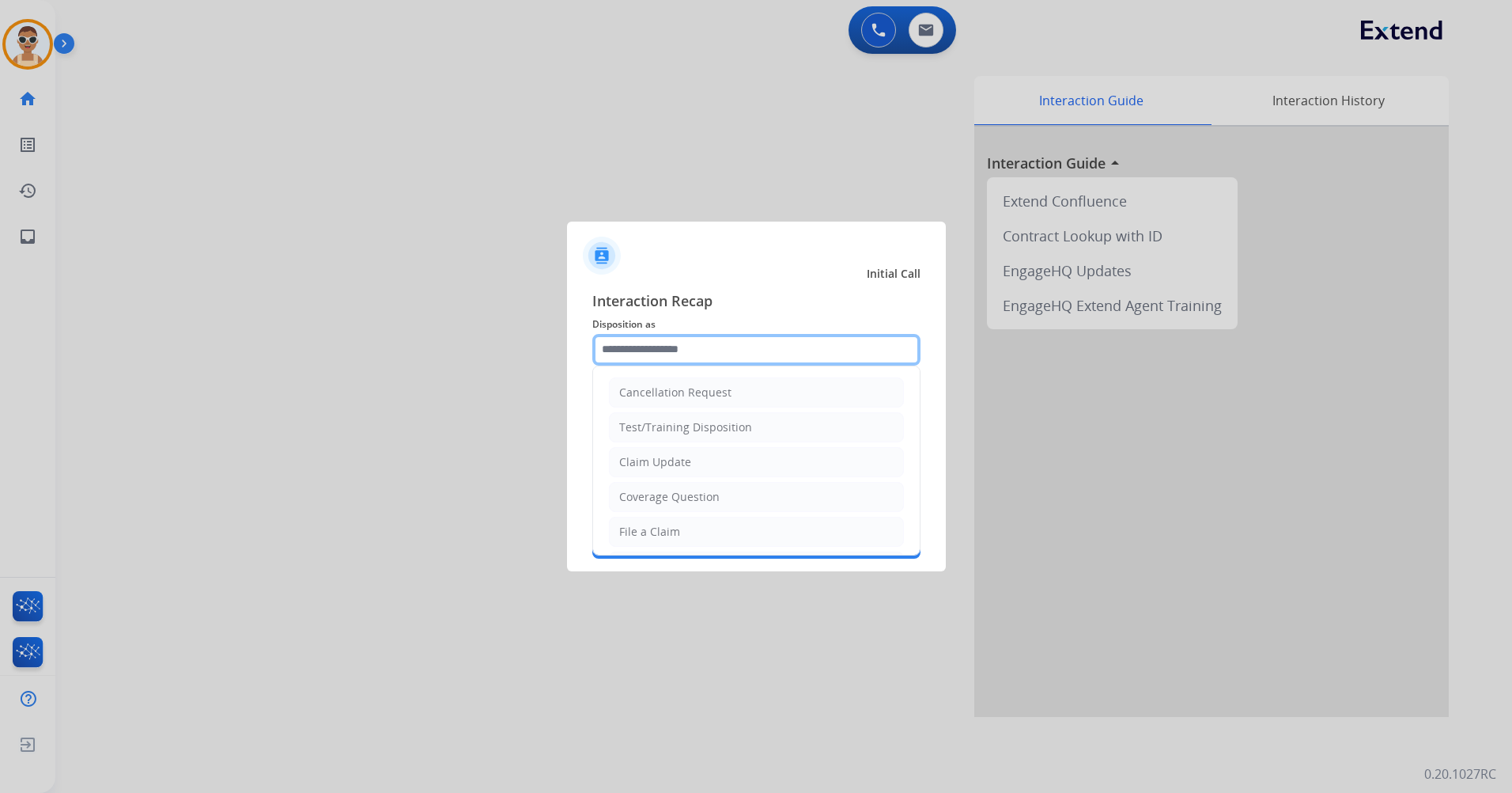
click at [693, 344] on input "text" at bounding box center [756, 350] width 328 height 31
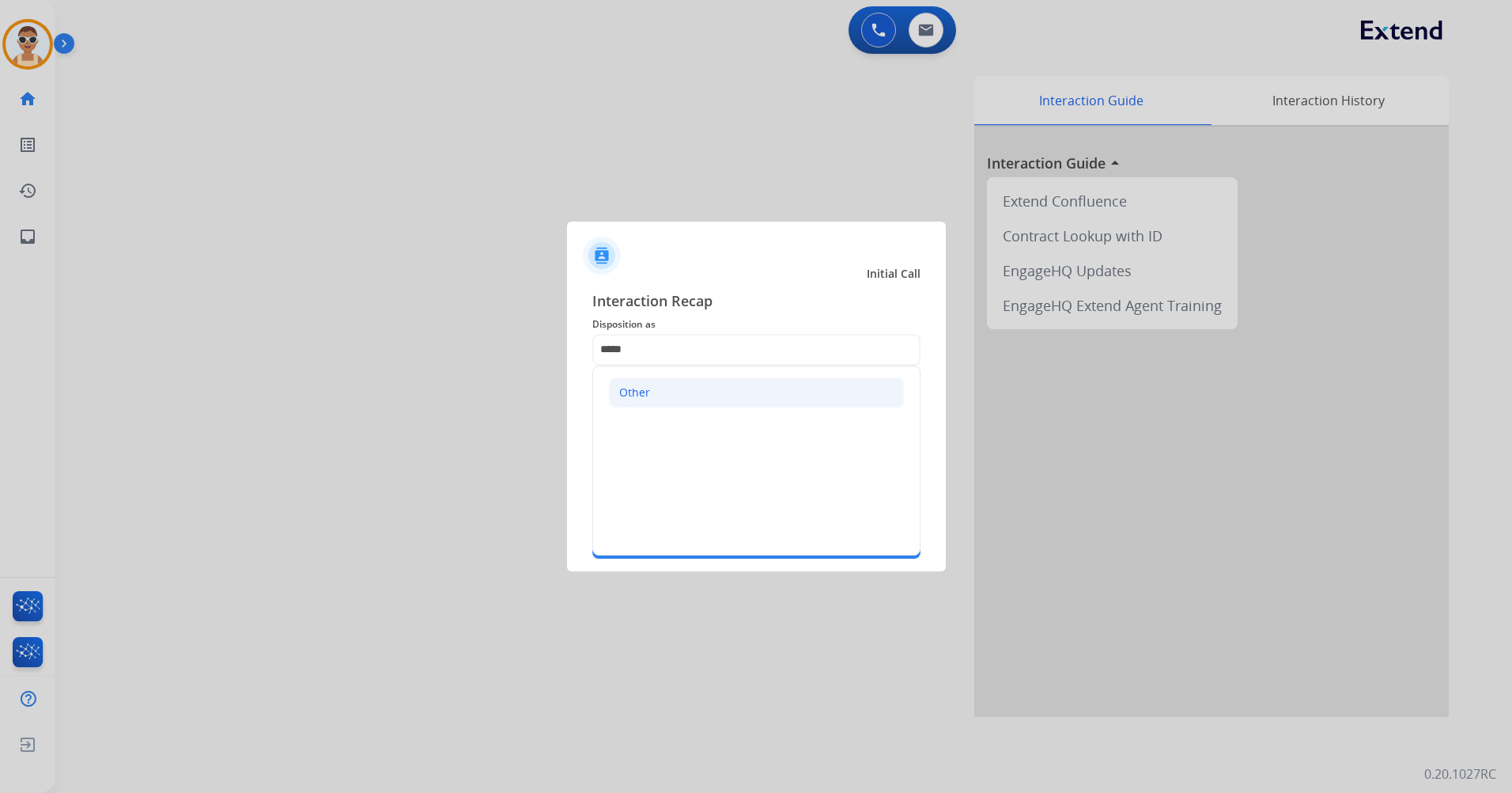
click at [695, 396] on li "Other" at bounding box center [756, 392] width 295 height 30
type input "*****"
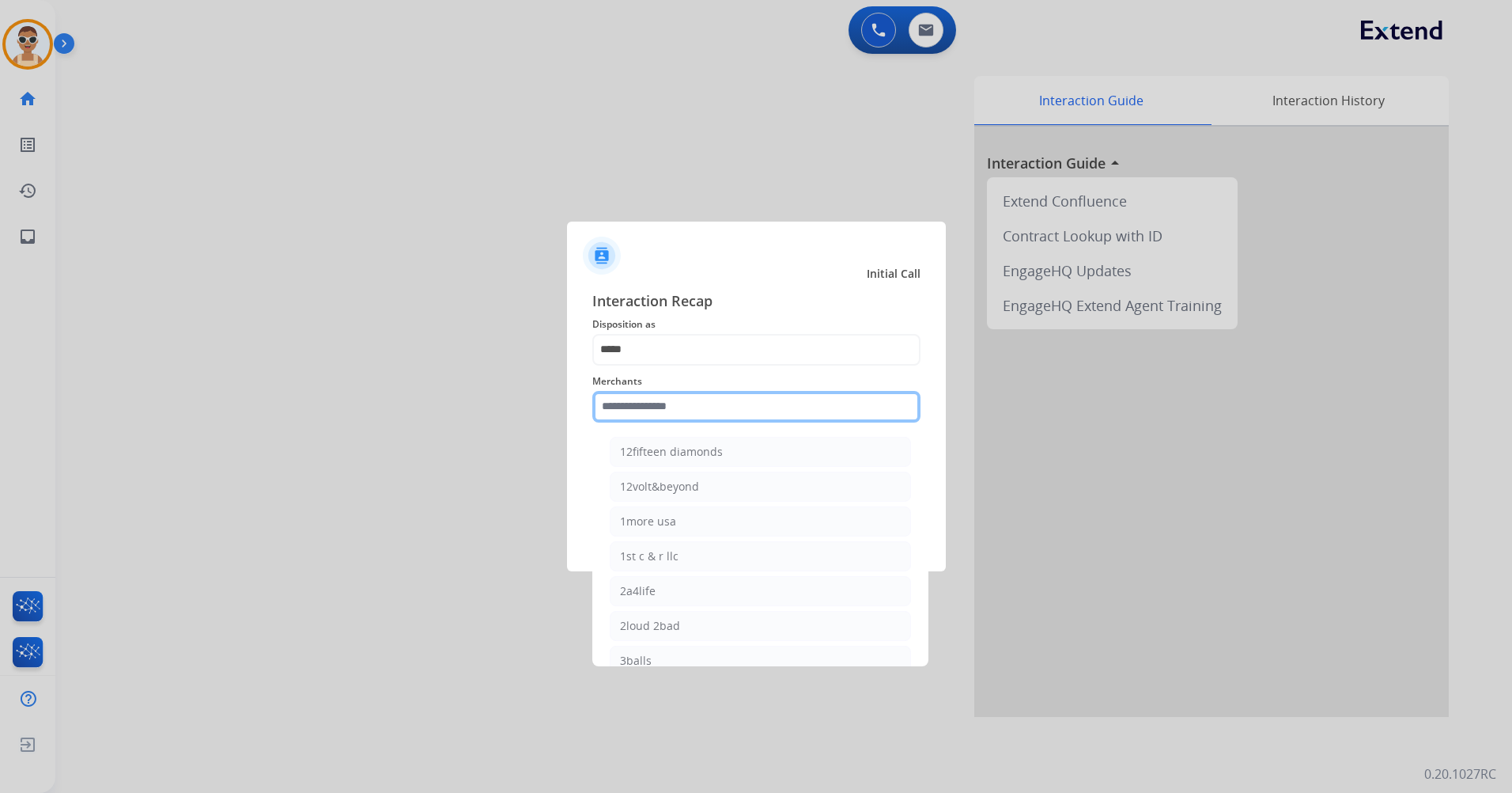
click at [682, 407] on input "text" at bounding box center [756, 407] width 328 height 31
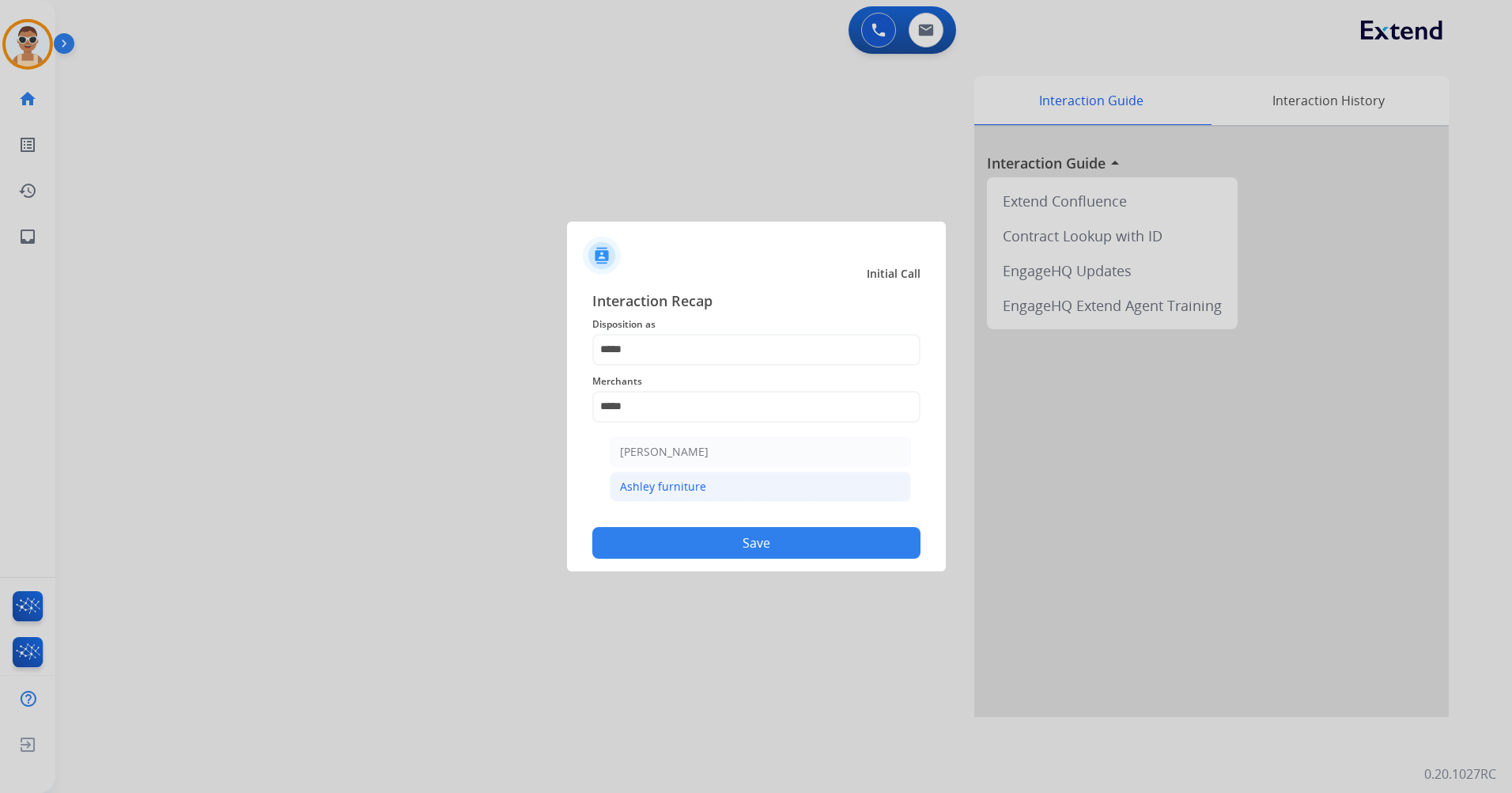
click at [689, 483] on div "Ashley furniture" at bounding box center [663, 486] width 86 height 16
type input "**********"
drag, startPoint x: 761, startPoint y: 540, endPoint x: 763, endPoint y: 529, distance: 11.2
click at [760, 541] on button "Save" at bounding box center [756, 542] width 328 height 31
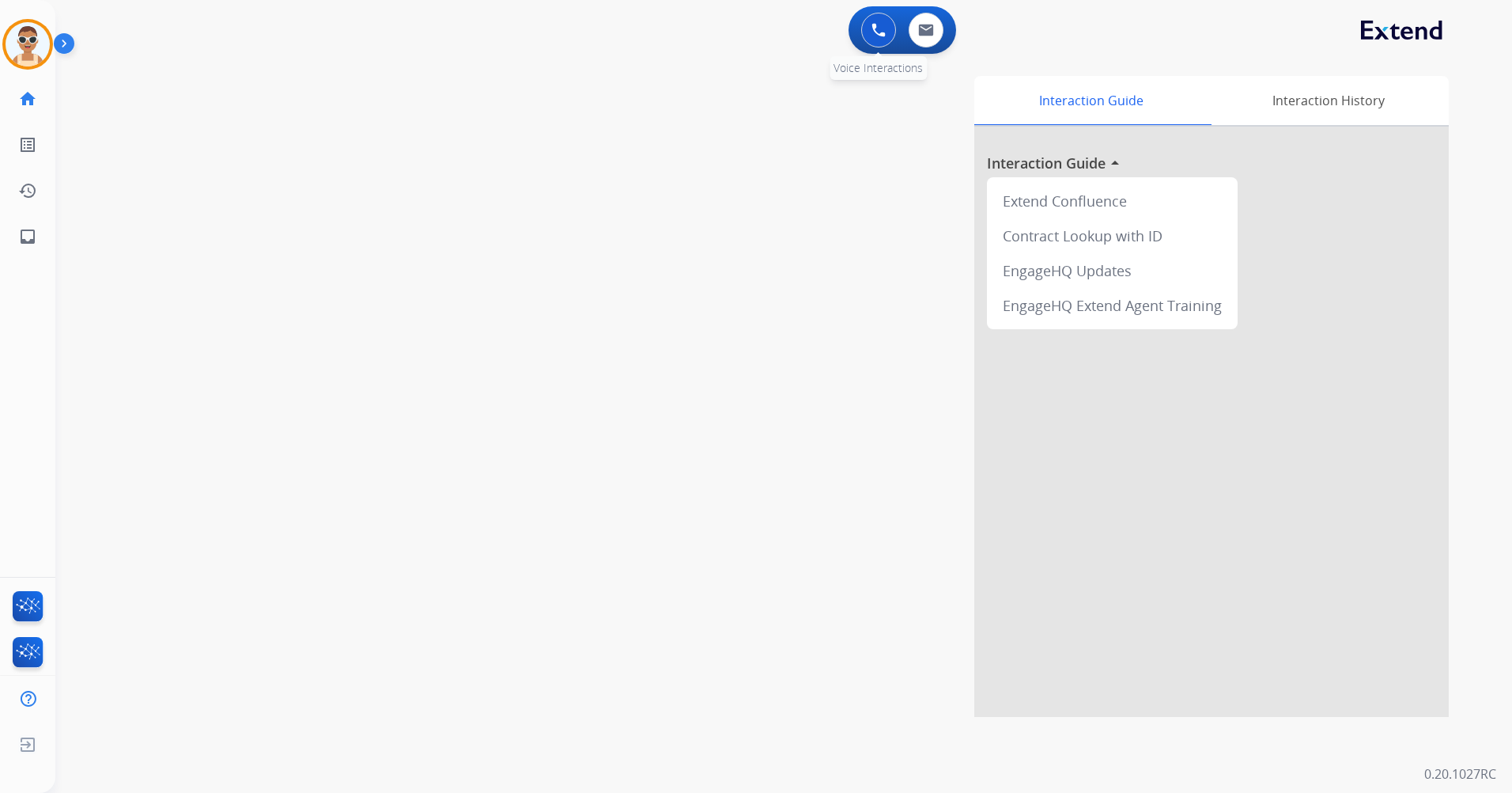
click at [873, 38] on button at bounding box center [878, 30] width 35 height 35
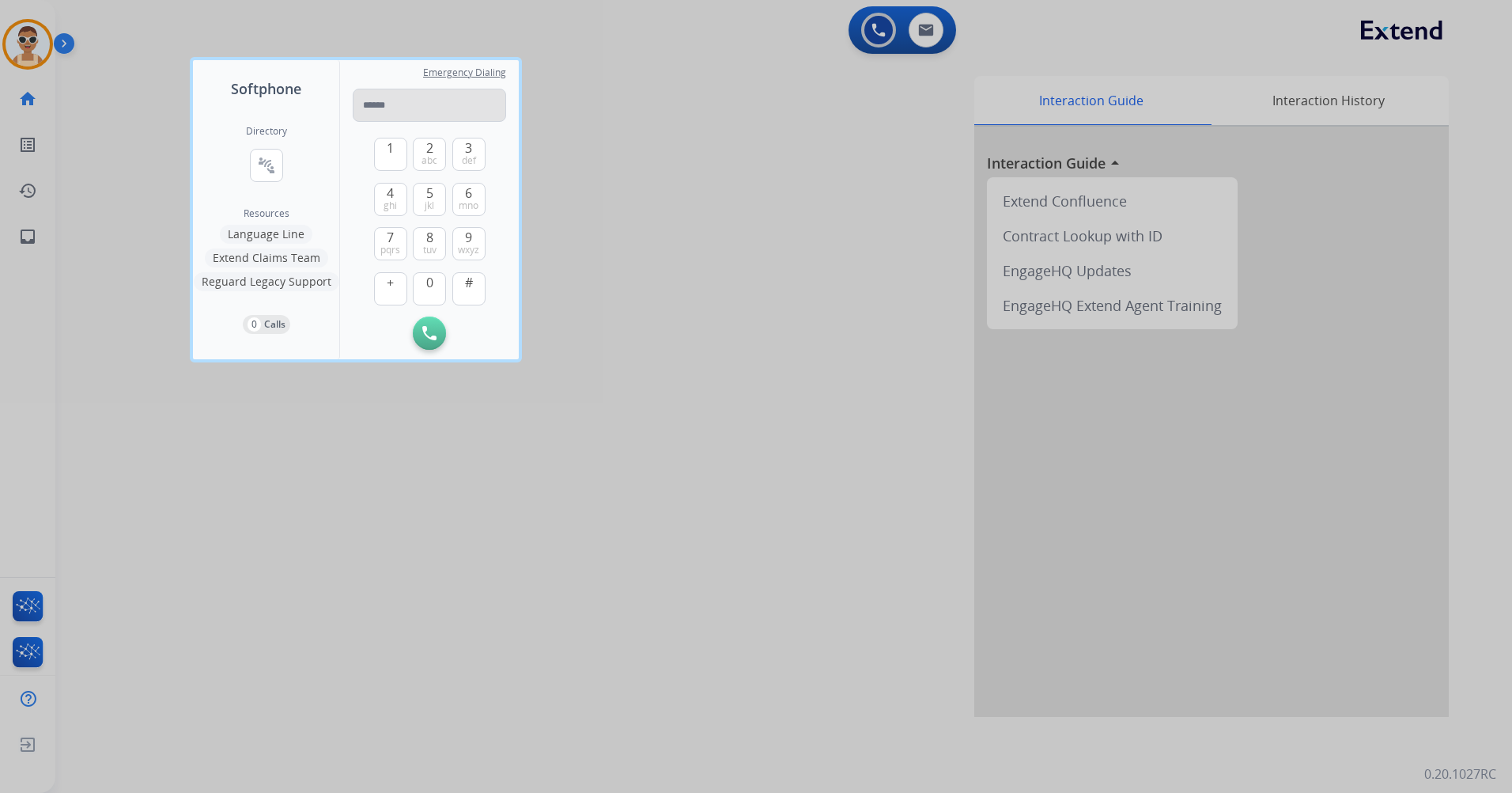
type input "**********"
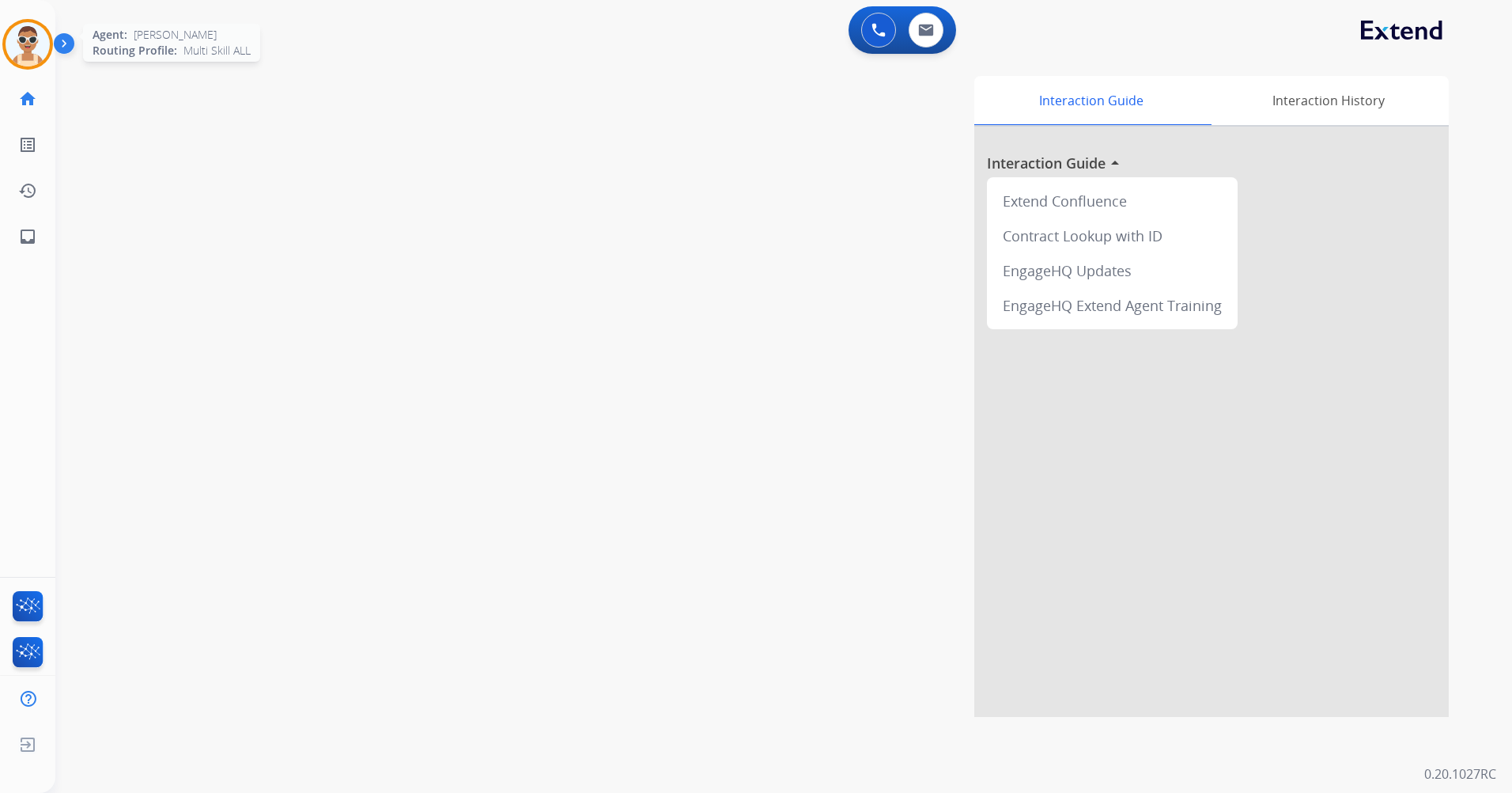
click at [39, 38] on img at bounding box center [28, 44] width 44 height 44
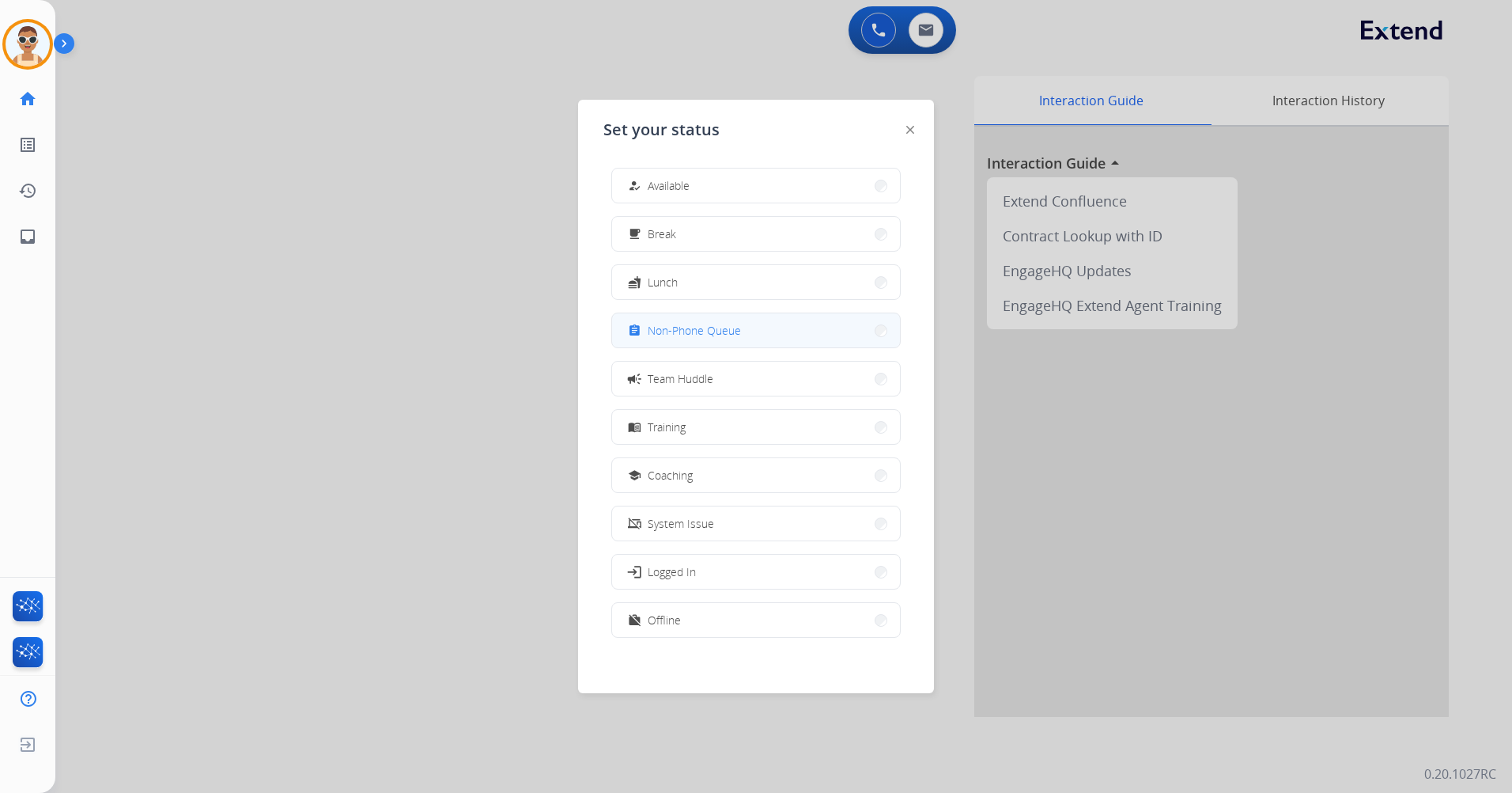
click at [707, 330] on span "Non-Phone Queue" at bounding box center [695, 330] width 94 height 17
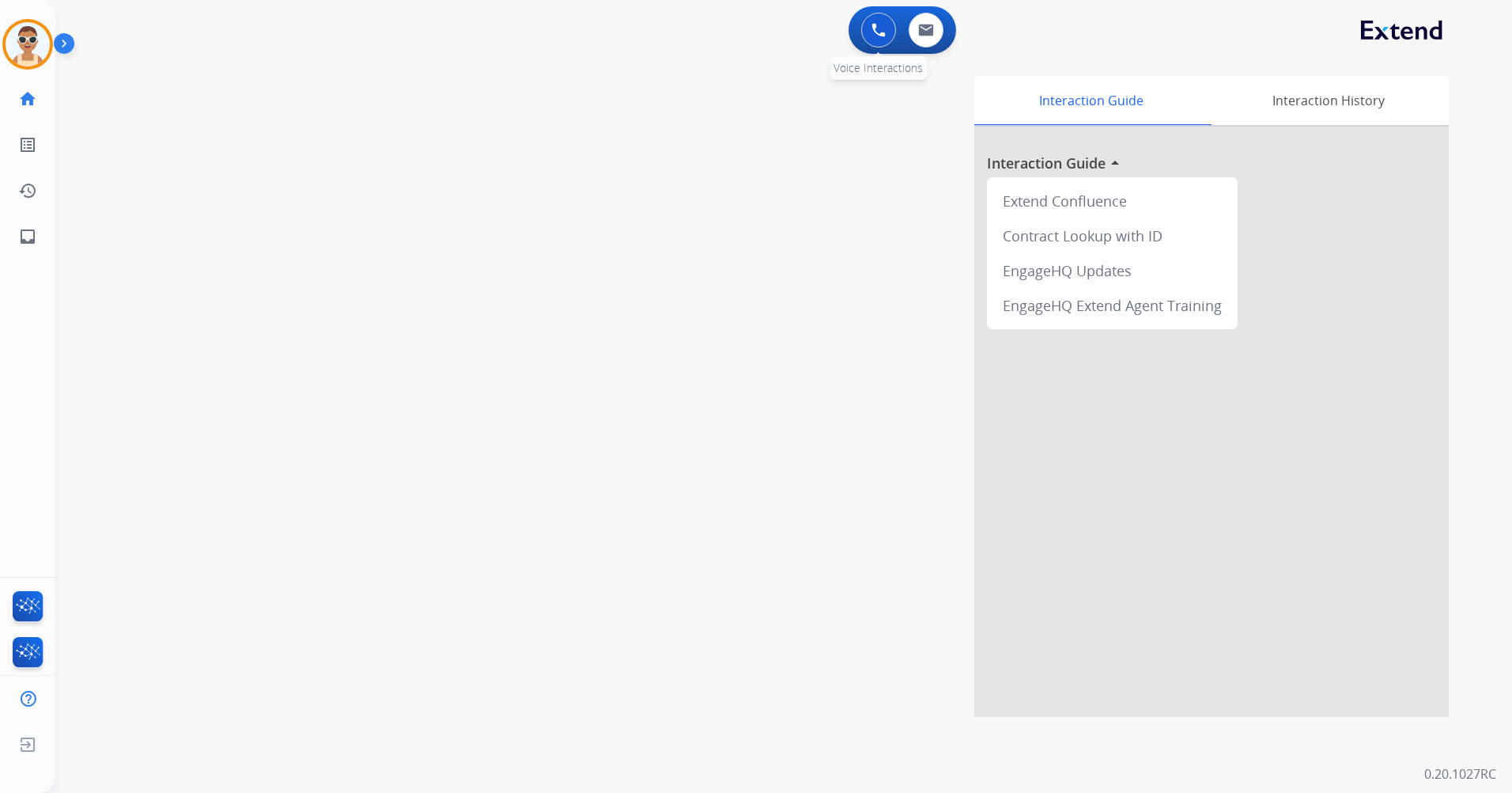
click at [867, 31] on button at bounding box center [878, 30] width 35 height 35
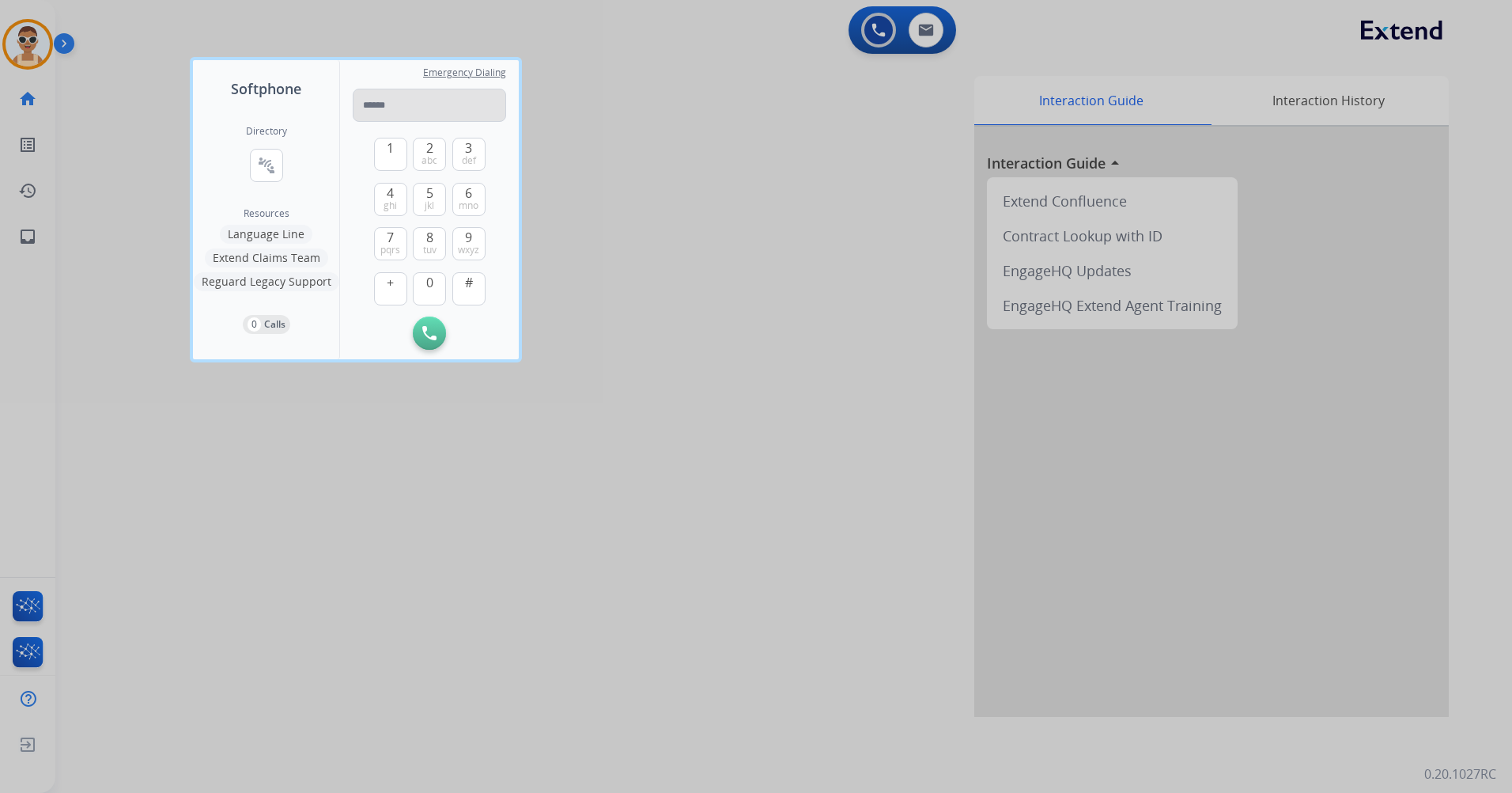
type input "**********"
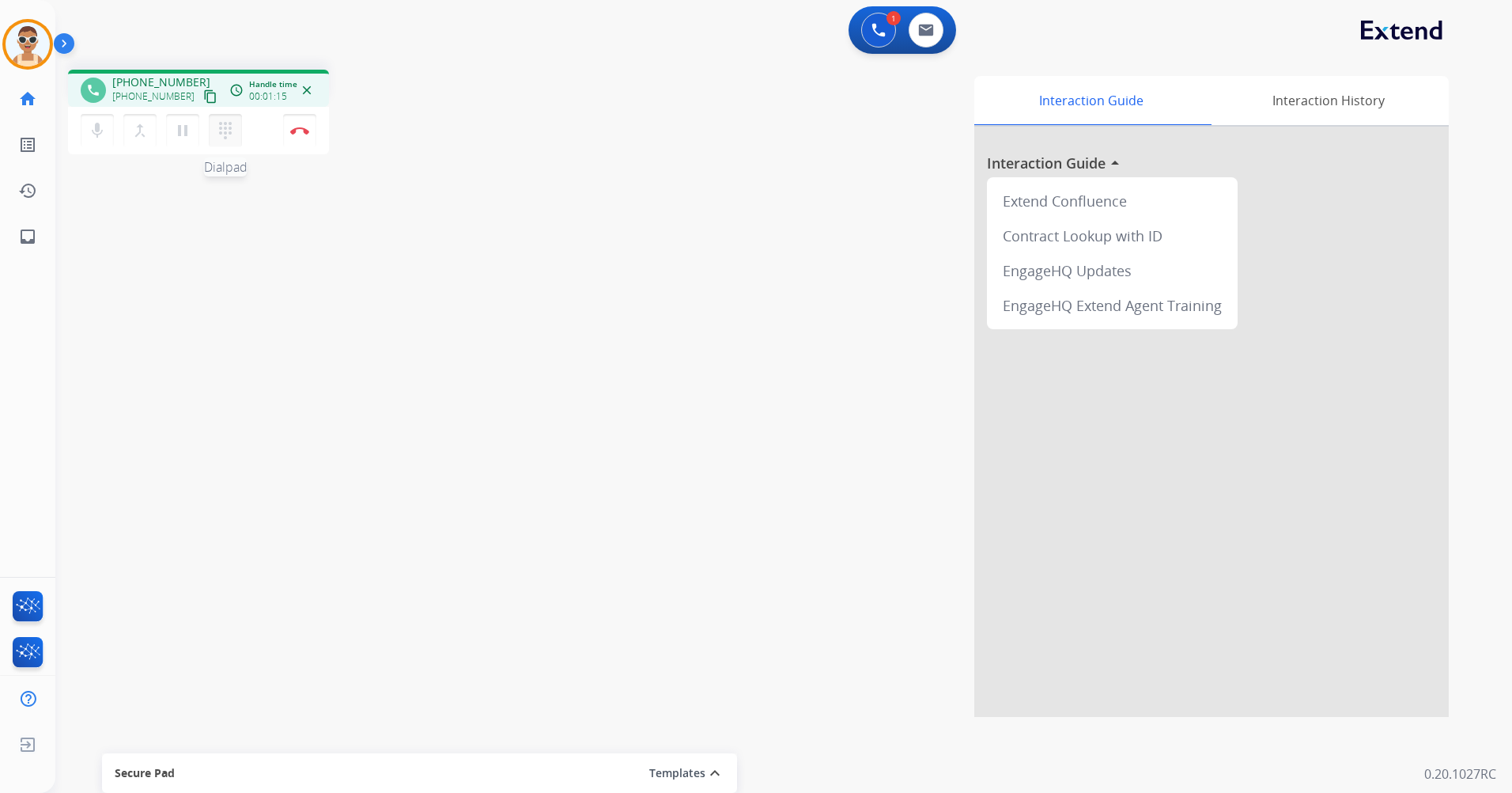
click at [228, 133] on mat-icon "dialpad" at bounding box center [225, 130] width 19 height 19
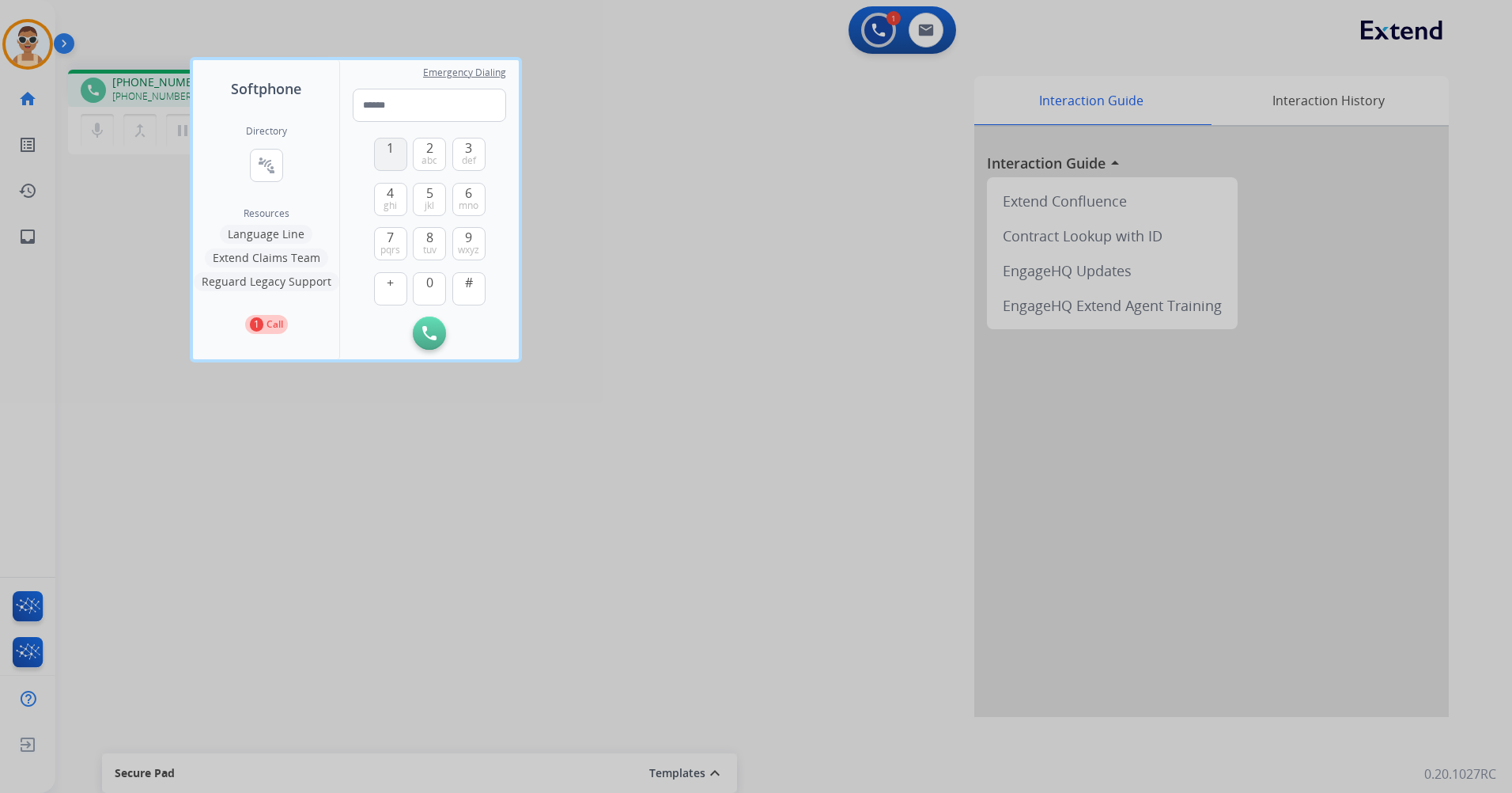
click at [385, 153] on button "1" at bounding box center [391, 154] width 33 height 33
type input "*"
click at [675, 146] on div at bounding box center [756, 396] width 1512 height 793
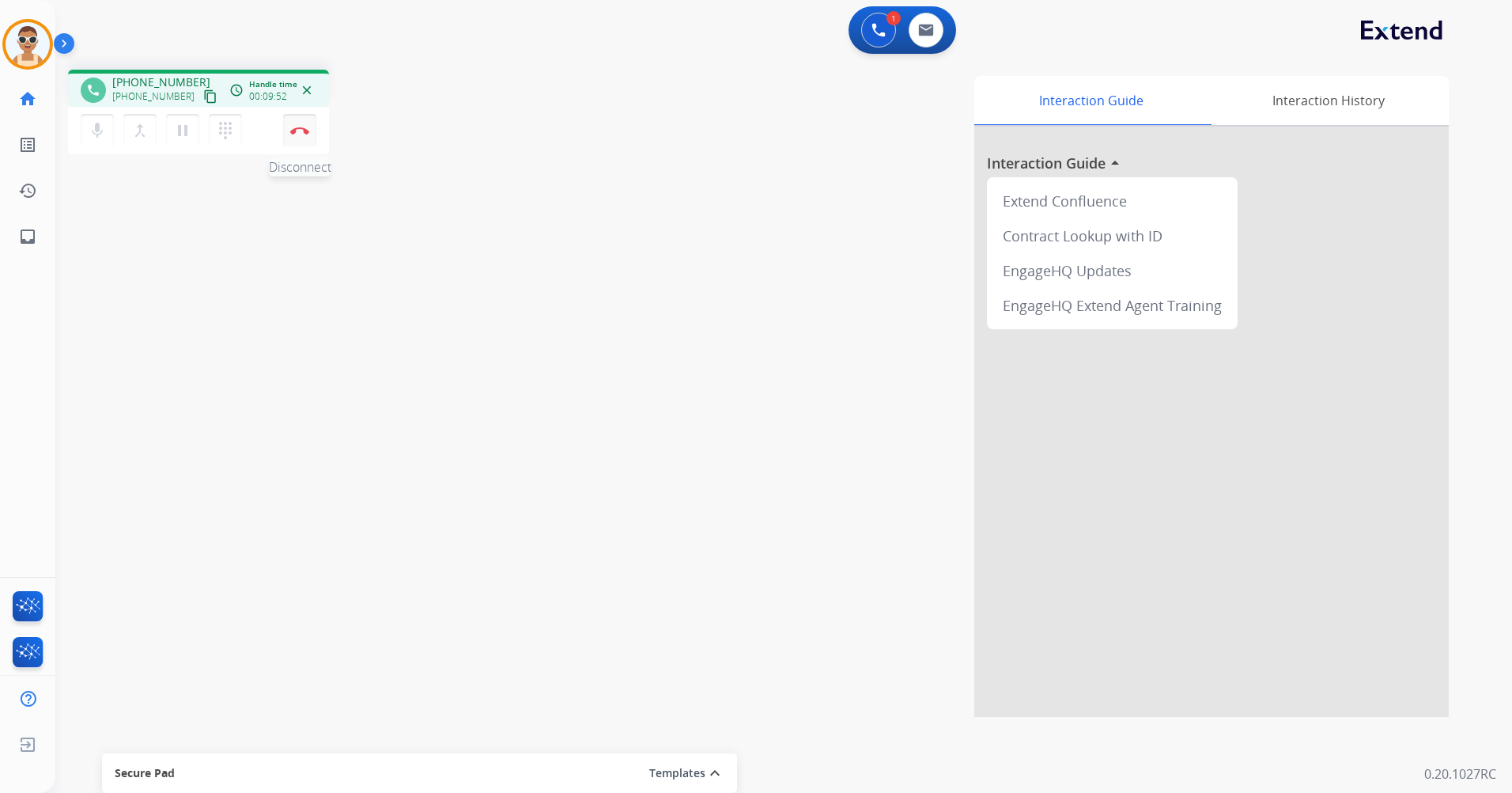
click at [301, 140] on button "Disconnect" at bounding box center [300, 130] width 33 height 33
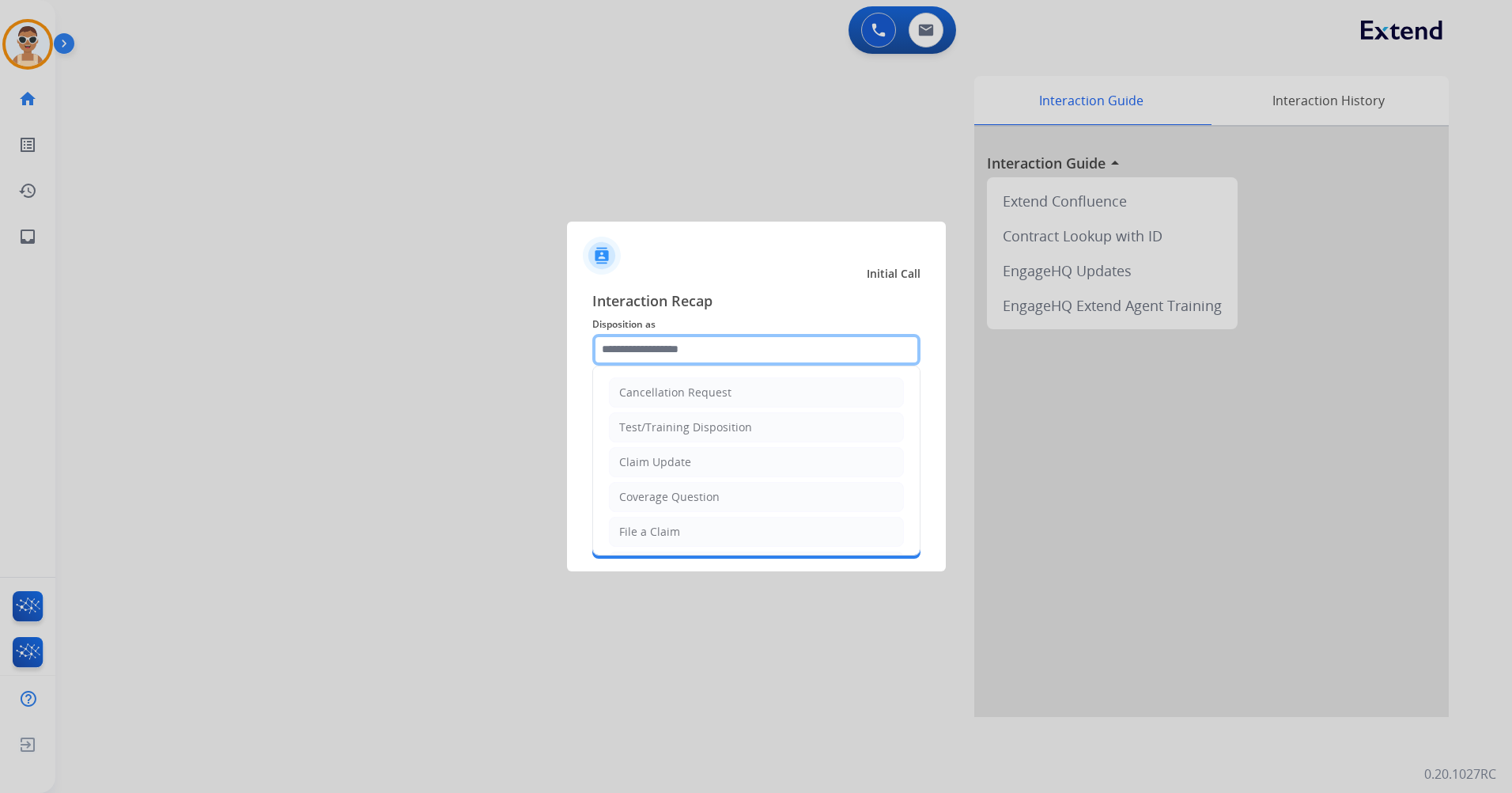
click at [684, 344] on input "text" at bounding box center [756, 350] width 328 height 31
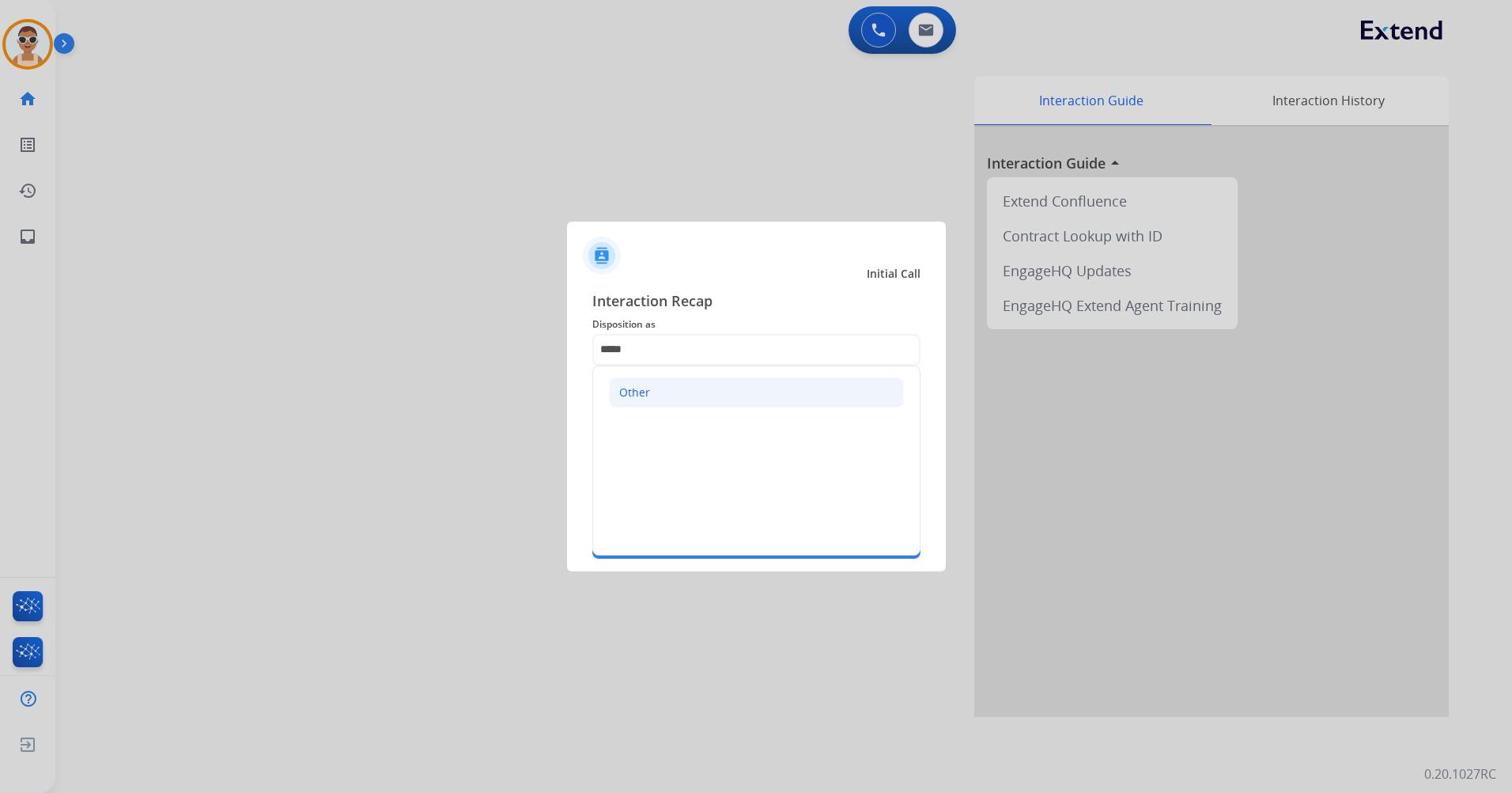
click at [699, 385] on li "Other" at bounding box center [756, 392] width 295 height 30
type input "*****"
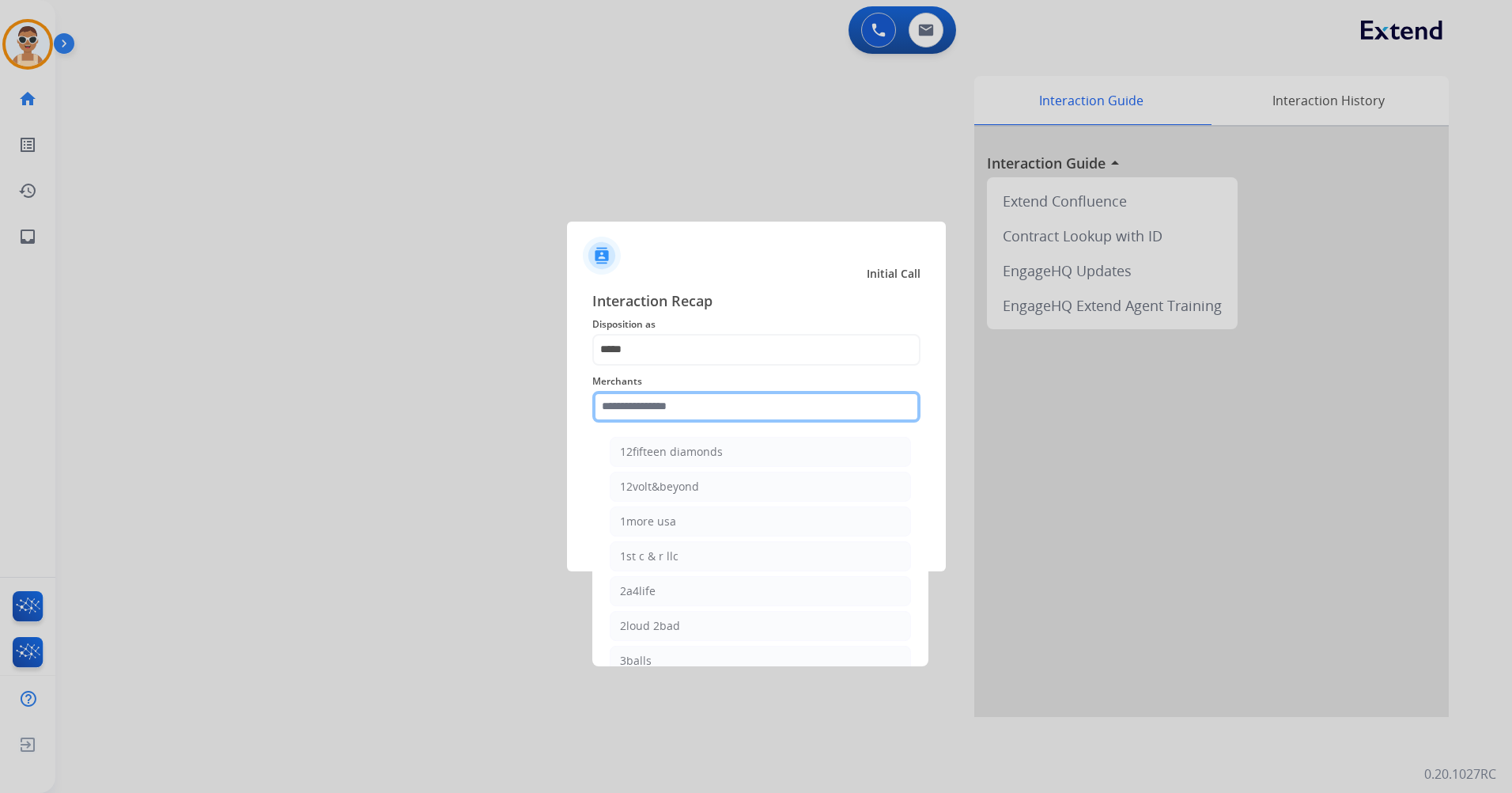
click at [729, 404] on input "text" at bounding box center [756, 407] width 328 height 31
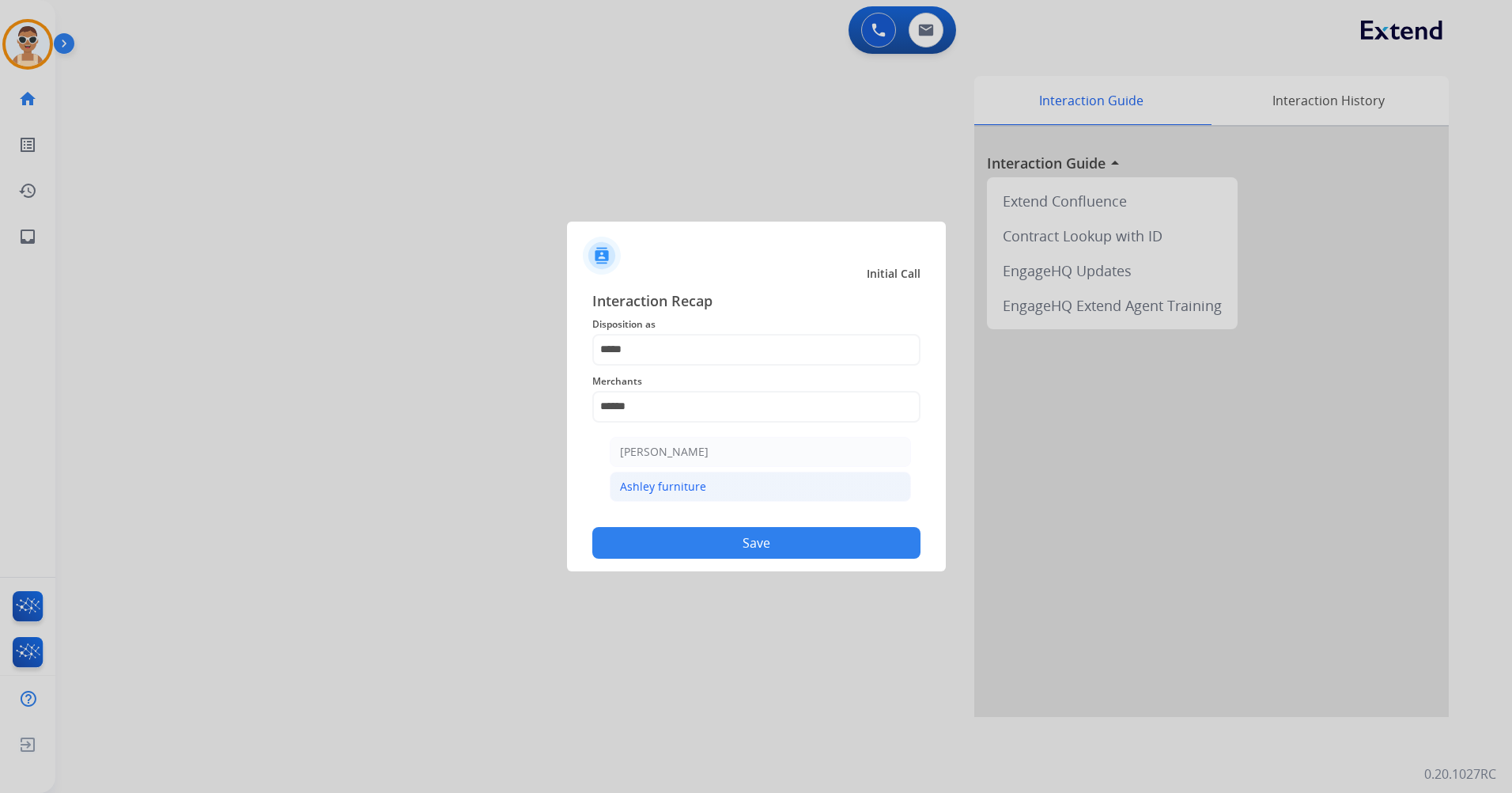
click at [708, 486] on li "Ashley furniture" at bounding box center [760, 486] width 301 height 30
type input "**********"
click at [762, 523] on div "DO NOT call Save" at bounding box center [756, 528] width 328 height 60
click at [776, 544] on button "Save" at bounding box center [756, 542] width 328 height 31
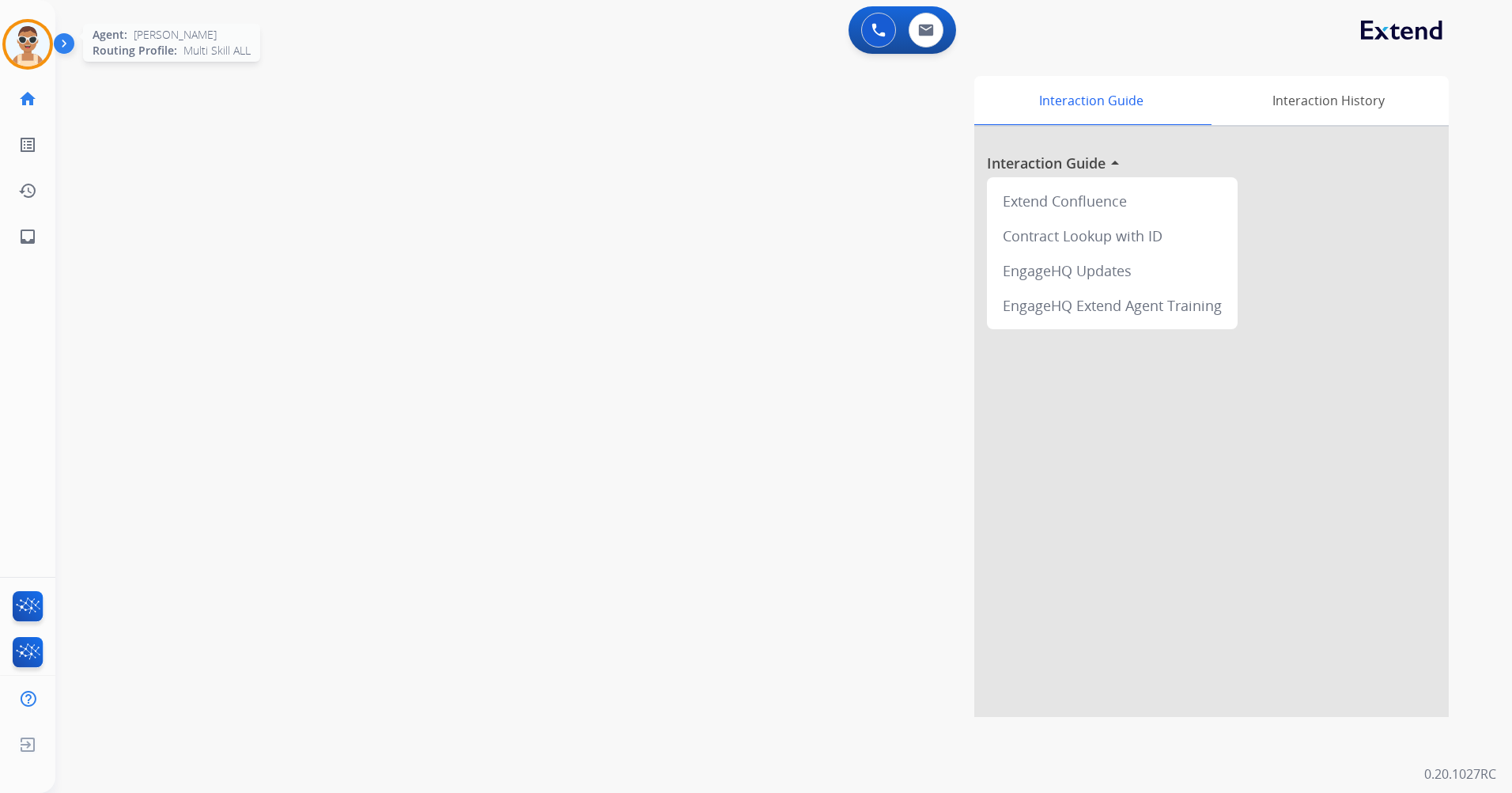
click at [24, 41] on img at bounding box center [28, 44] width 44 height 44
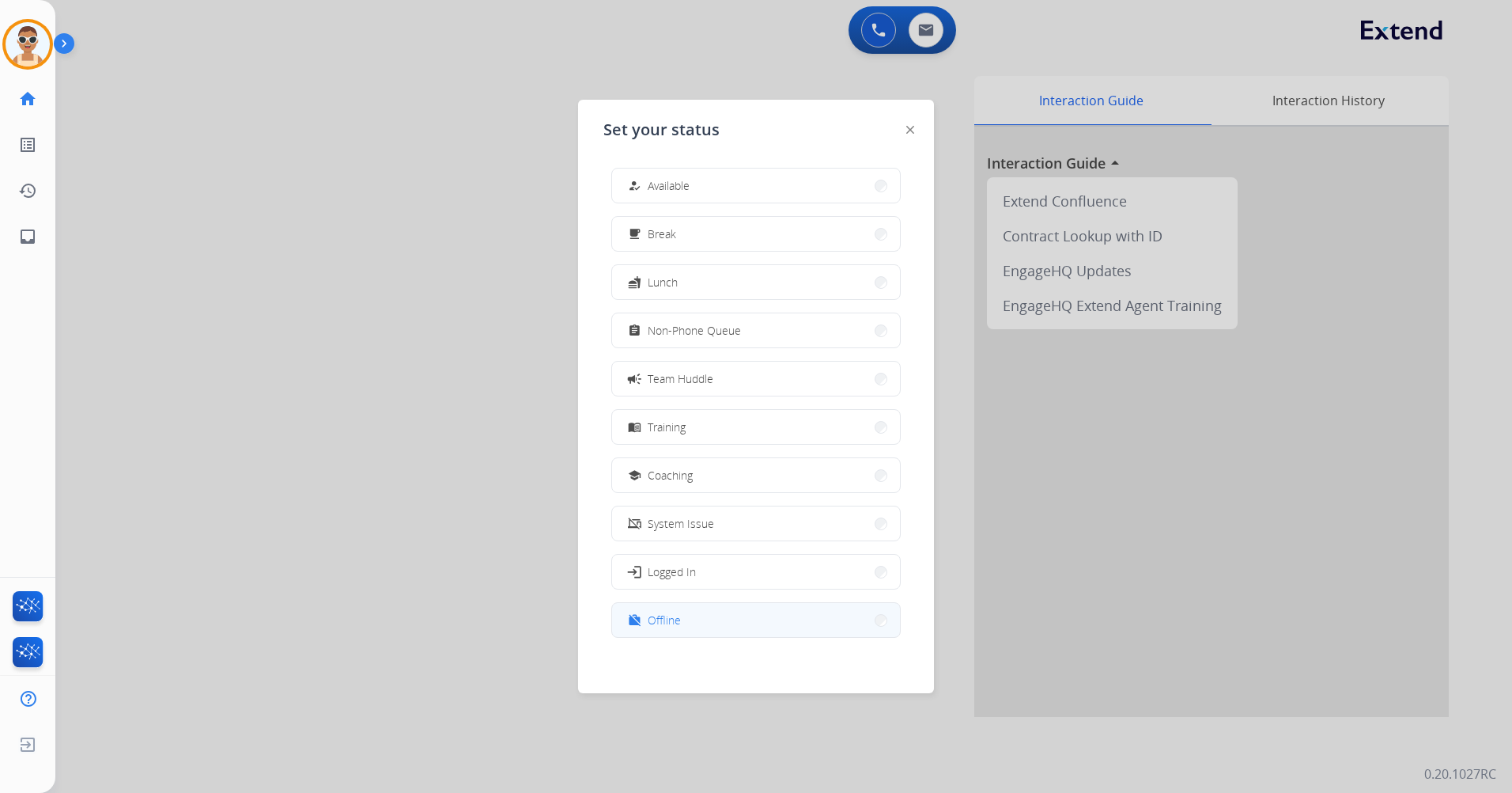
click at [707, 613] on button "work_off Offline" at bounding box center [756, 620] width 288 height 34
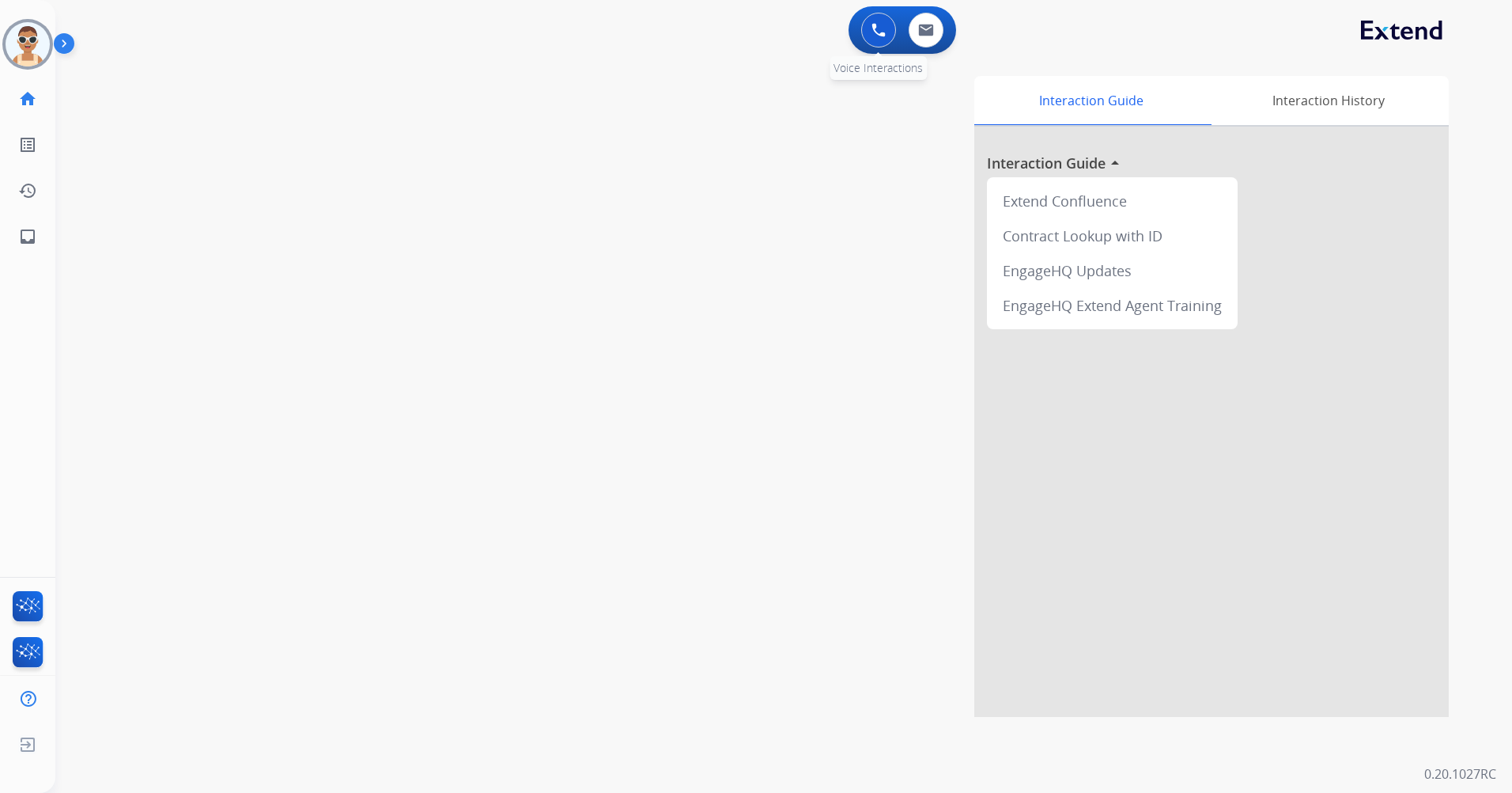
click at [882, 22] on button at bounding box center [878, 30] width 35 height 35
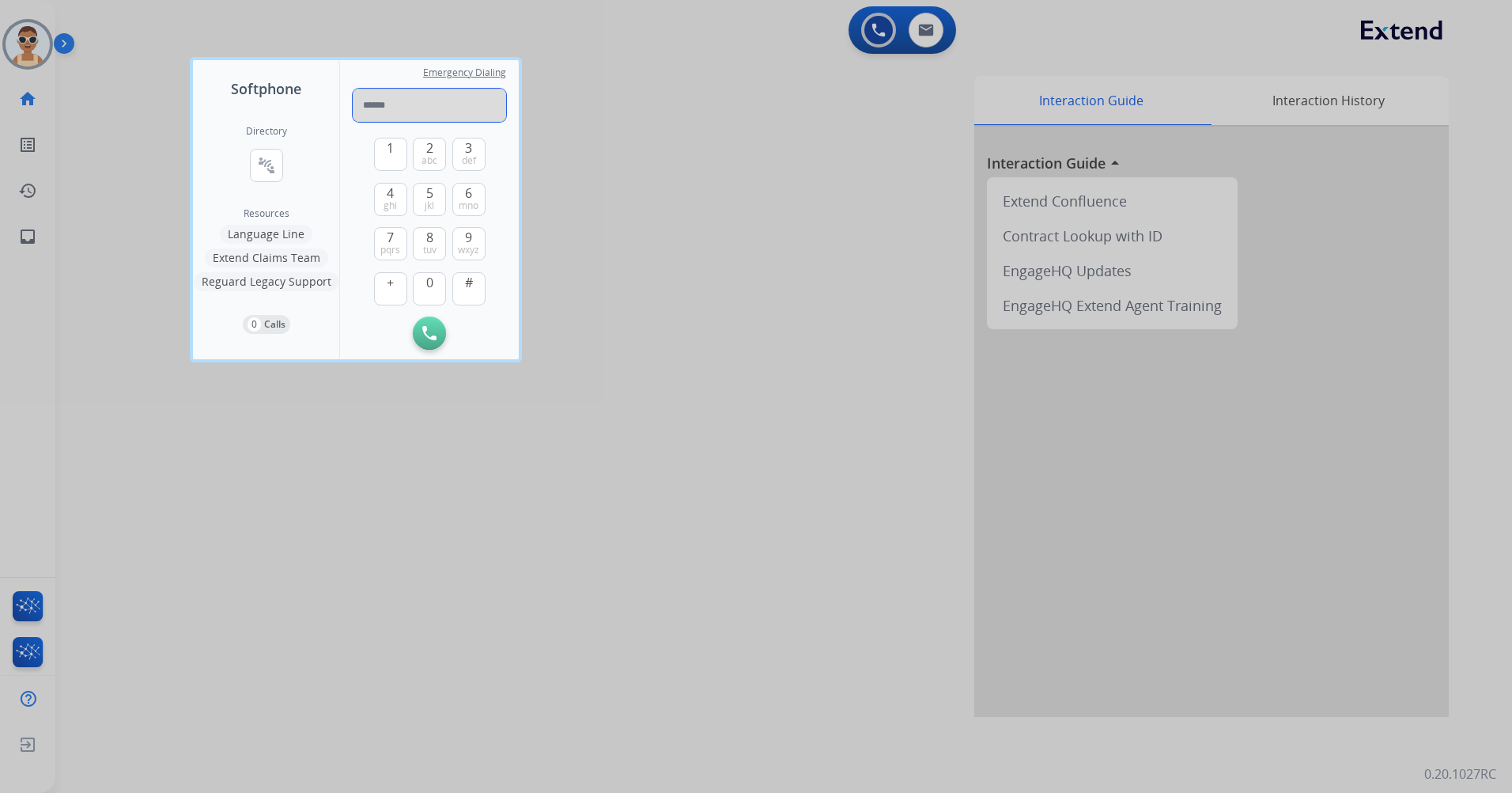
click at [378, 98] on input "tel" at bounding box center [428, 106] width 153 height 33
paste input "**********"
type input "**********"
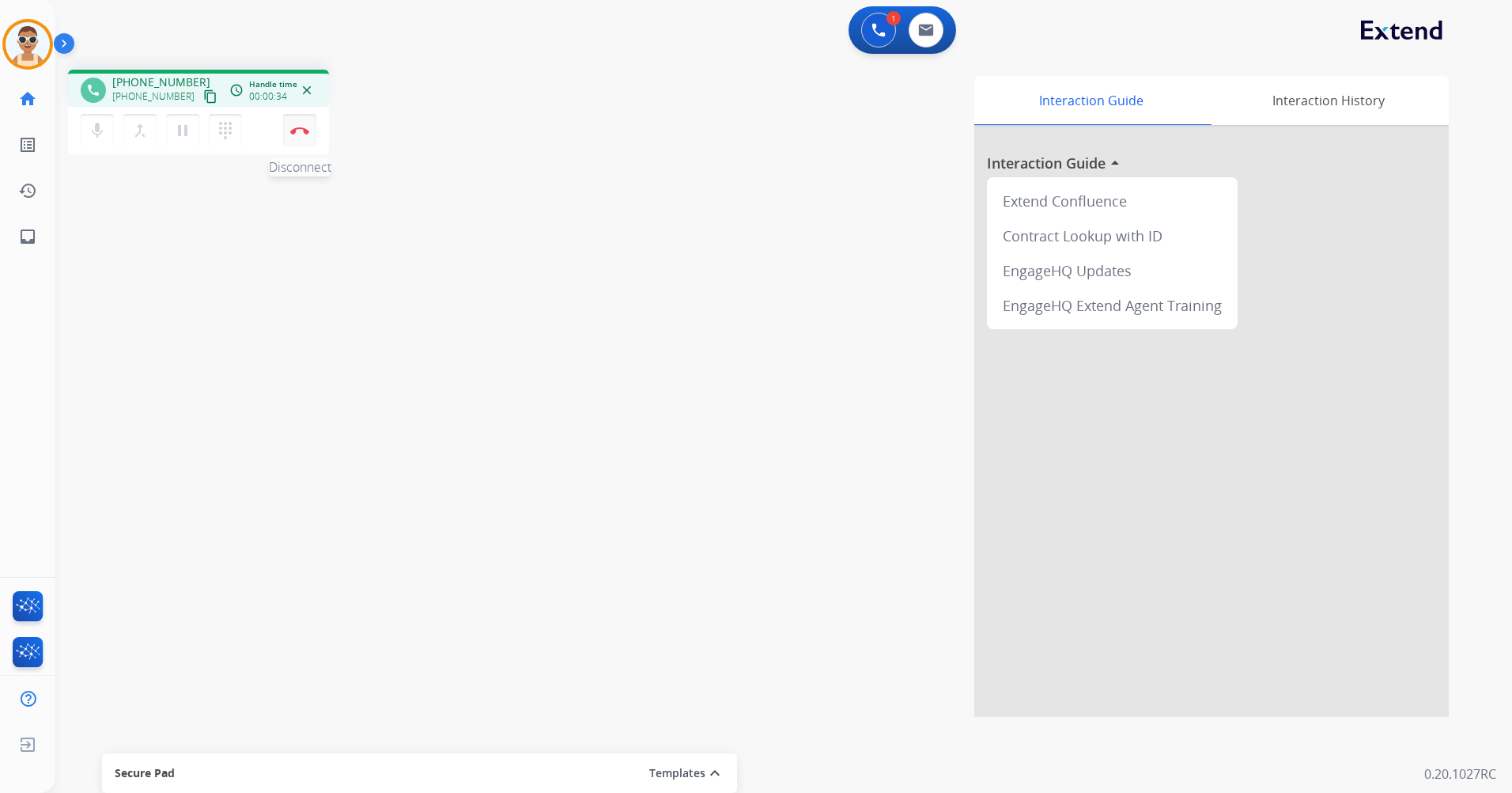
click at [303, 128] on img at bounding box center [299, 130] width 19 height 8
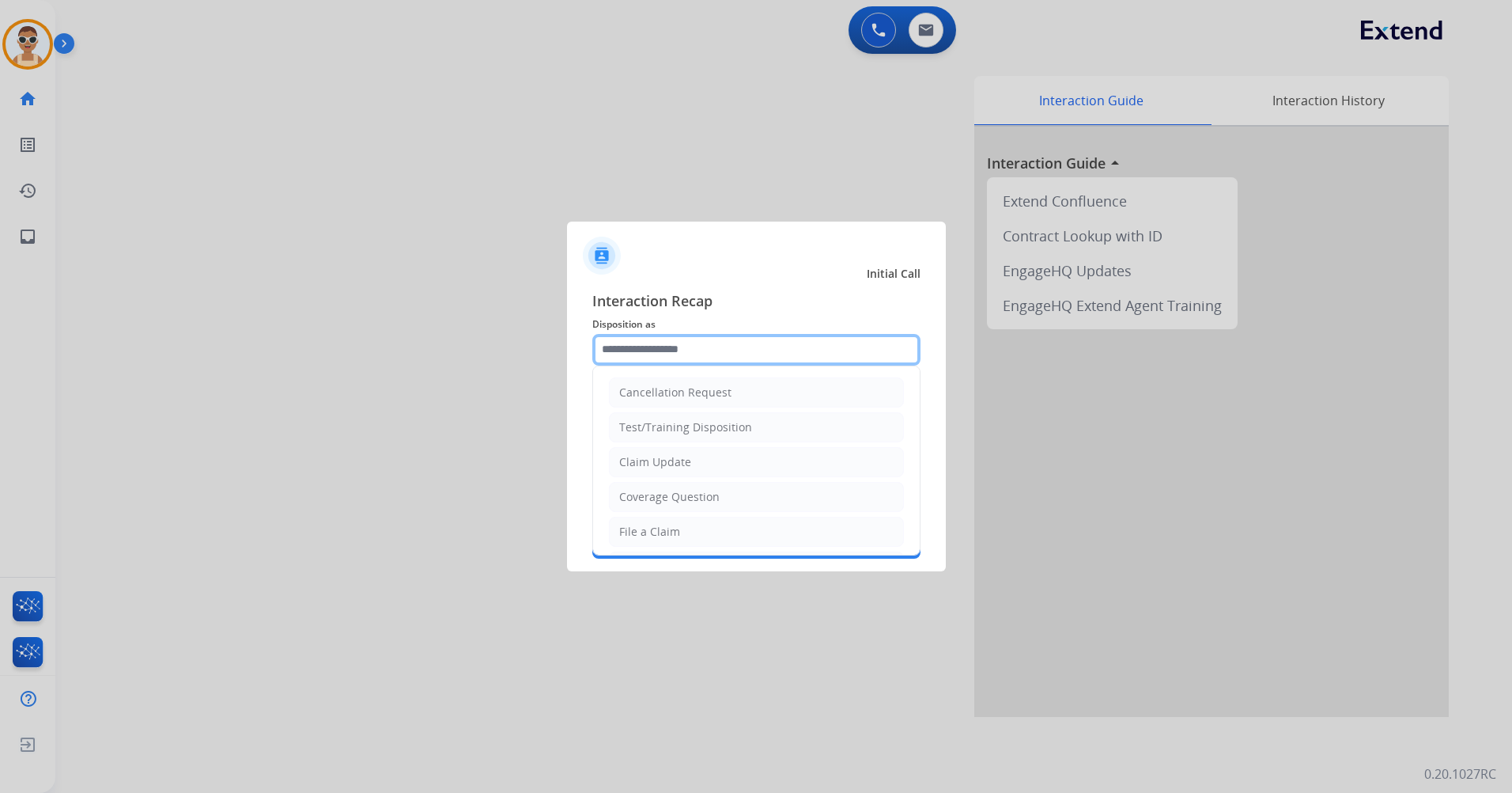
click at [658, 359] on input "text" at bounding box center [756, 350] width 328 height 31
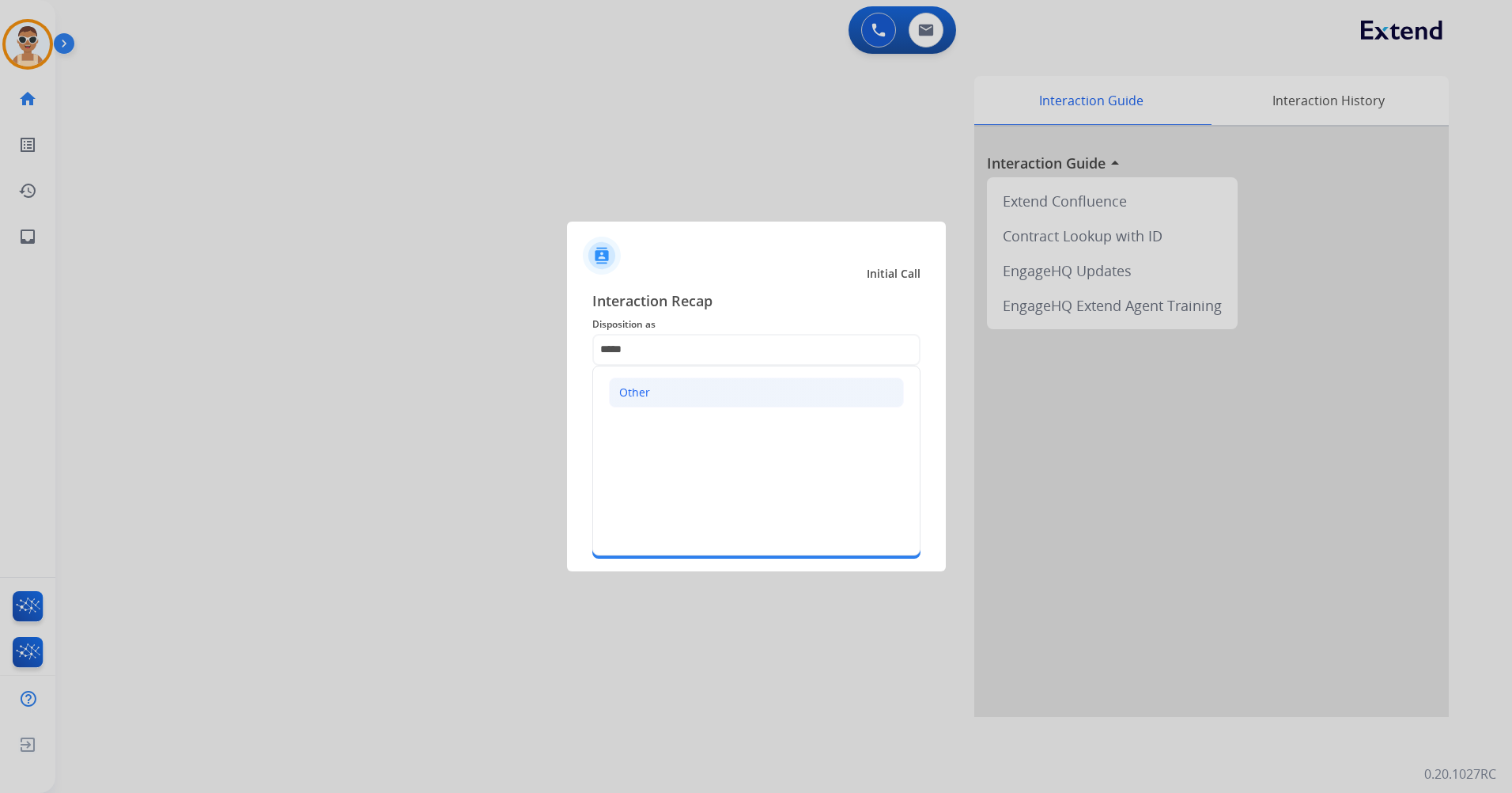
click at [663, 381] on li "Other" at bounding box center [756, 392] width 295 height 30
type input "*****"
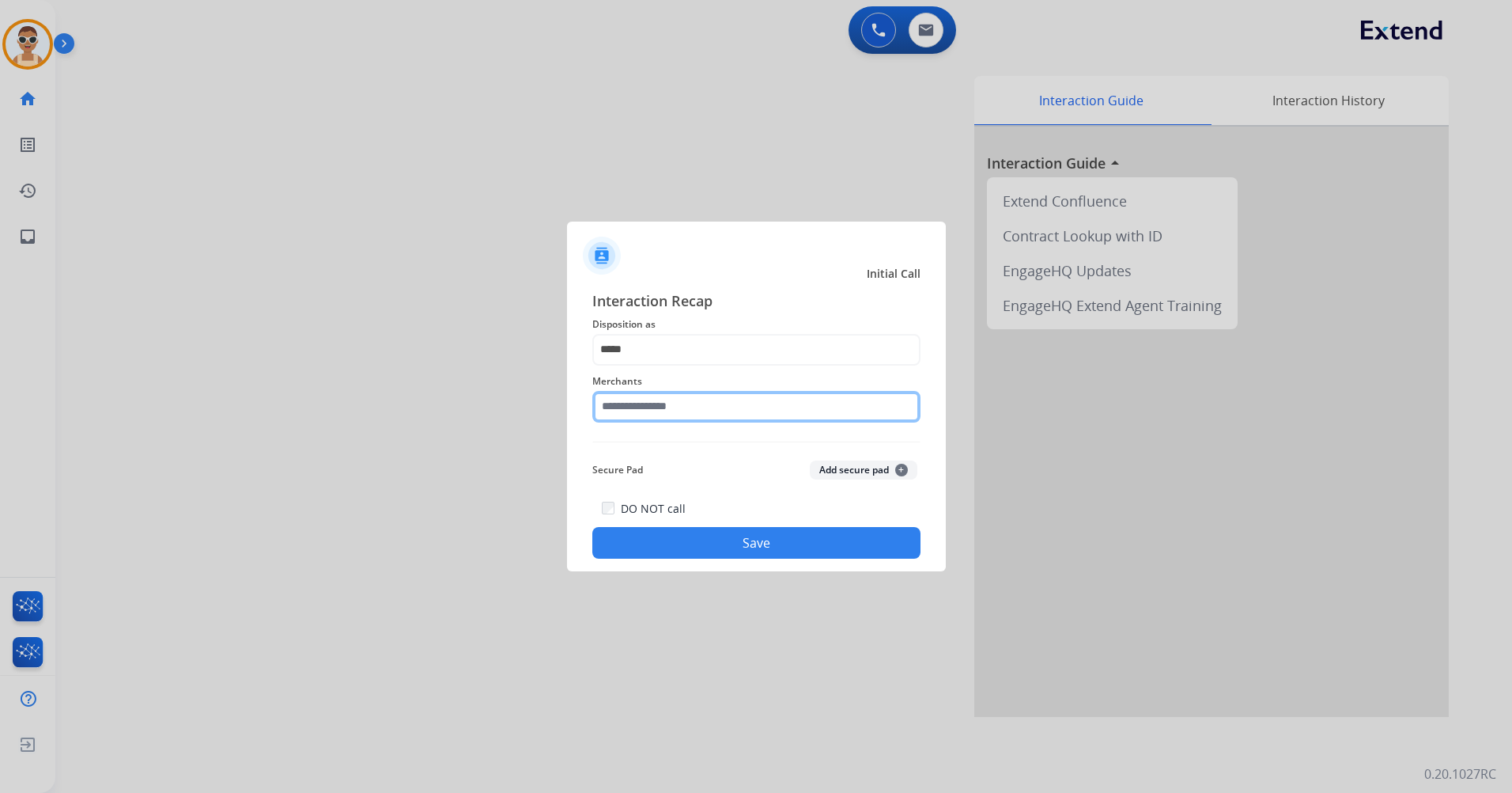
click at [691, 404] on input "text" at bounding box center [756, 407] width 328 height 31
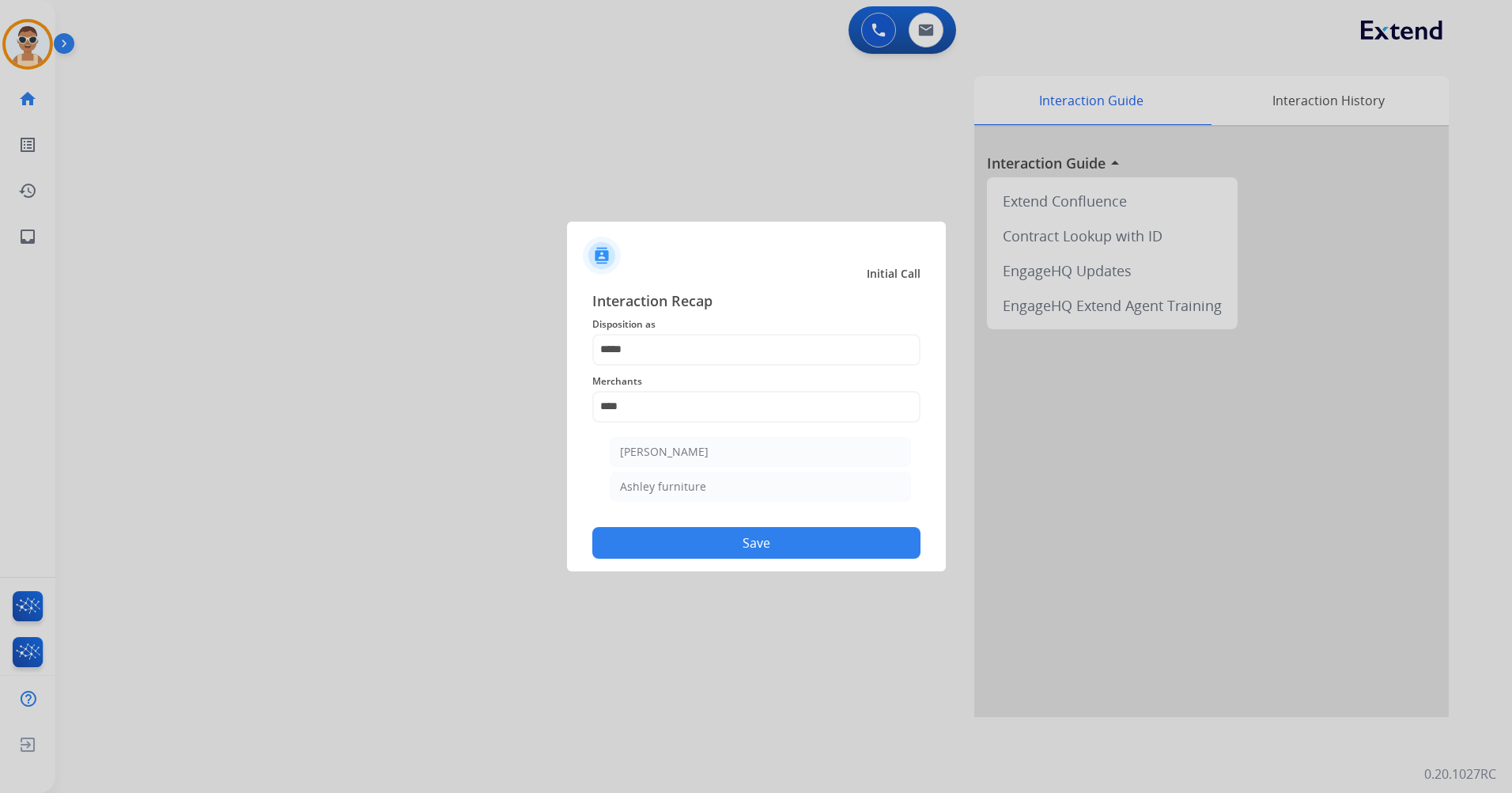
drag, startPoint x: 716, startPoint y: 476, endPoint x: 722, endPoint y: 469, distance: 9.2
click at [716, 477] on li "Ashley furniture" at bounding box center [760, 486] width 301 height 30
type input "**********"
click at [745, 527] on div "DO NOT call Save" at bounding box center [756, 528] width 328 height 60
click at [770, 533] on button "Save" at bounding box center [756, 542] width 328 height 31
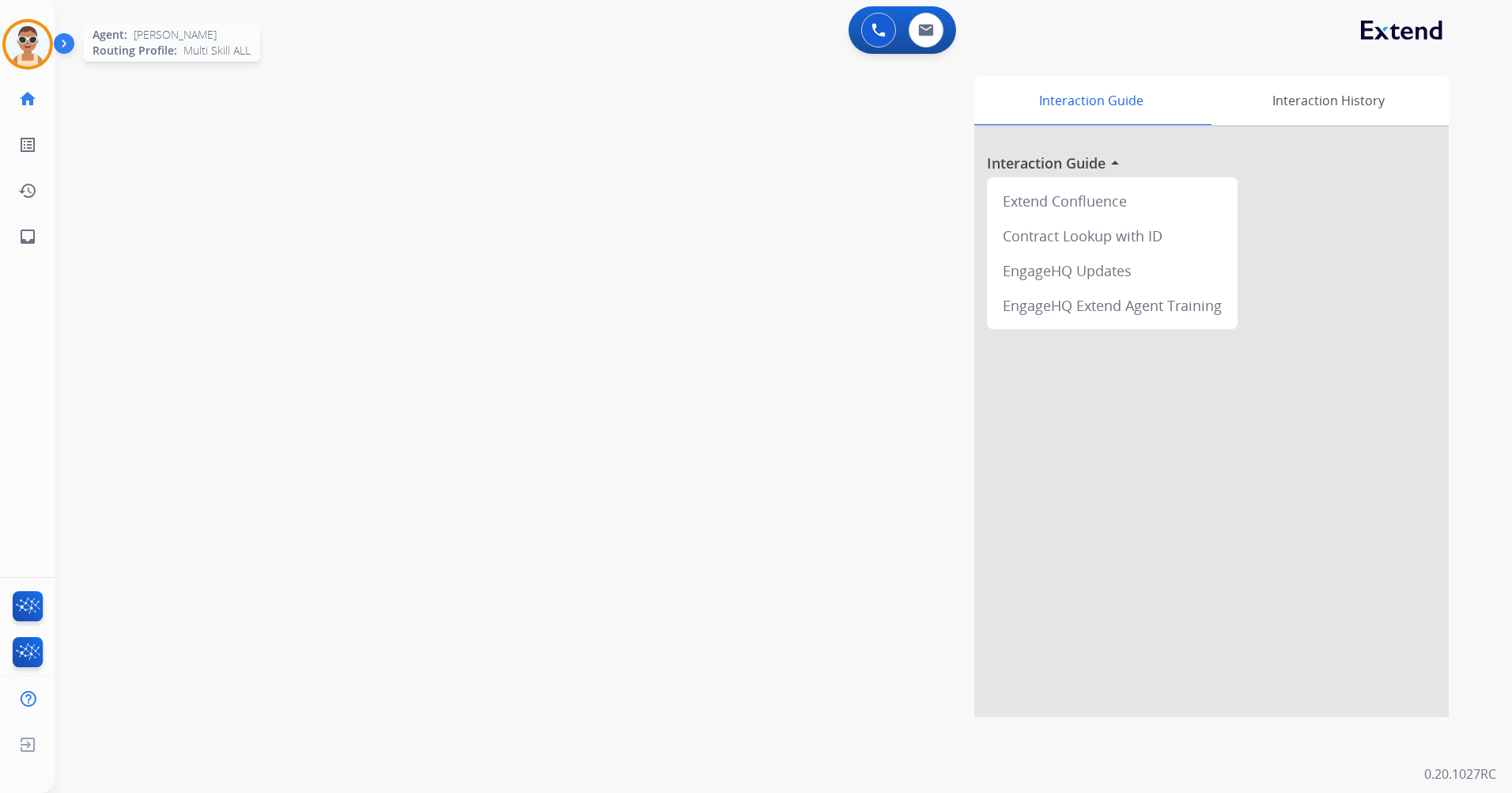
drag, startPoint x: 21, startPoint y: 49, endPoint x: 34, endPoint y: 48, distance: 13.0
click at [21, 48] on img at bounding box center [28, 44] width 44 height 44
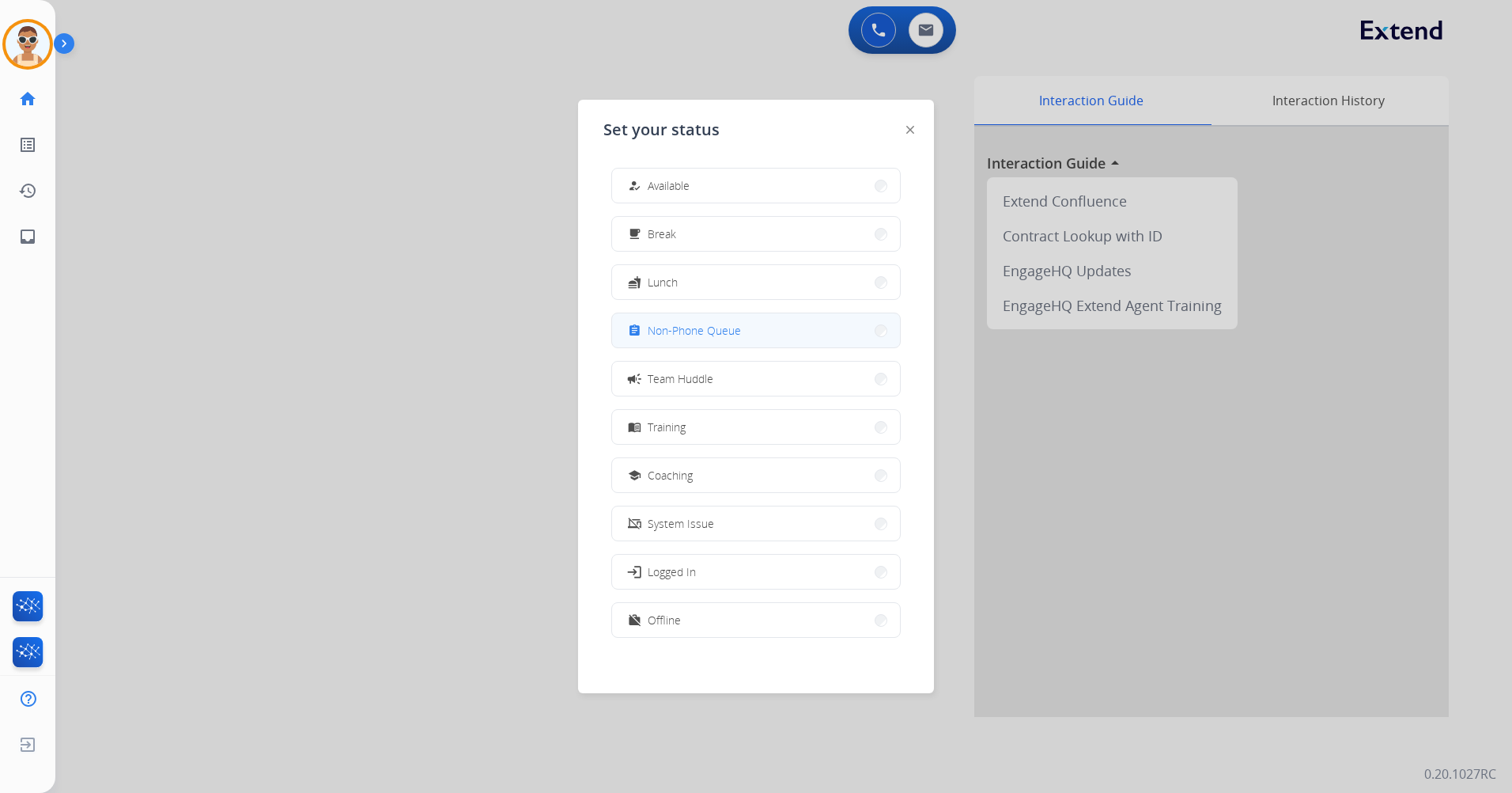
click at [661, 341] on button "assignment Non-Phone Queue" at bounding box center [756, 329] width 288 height 34
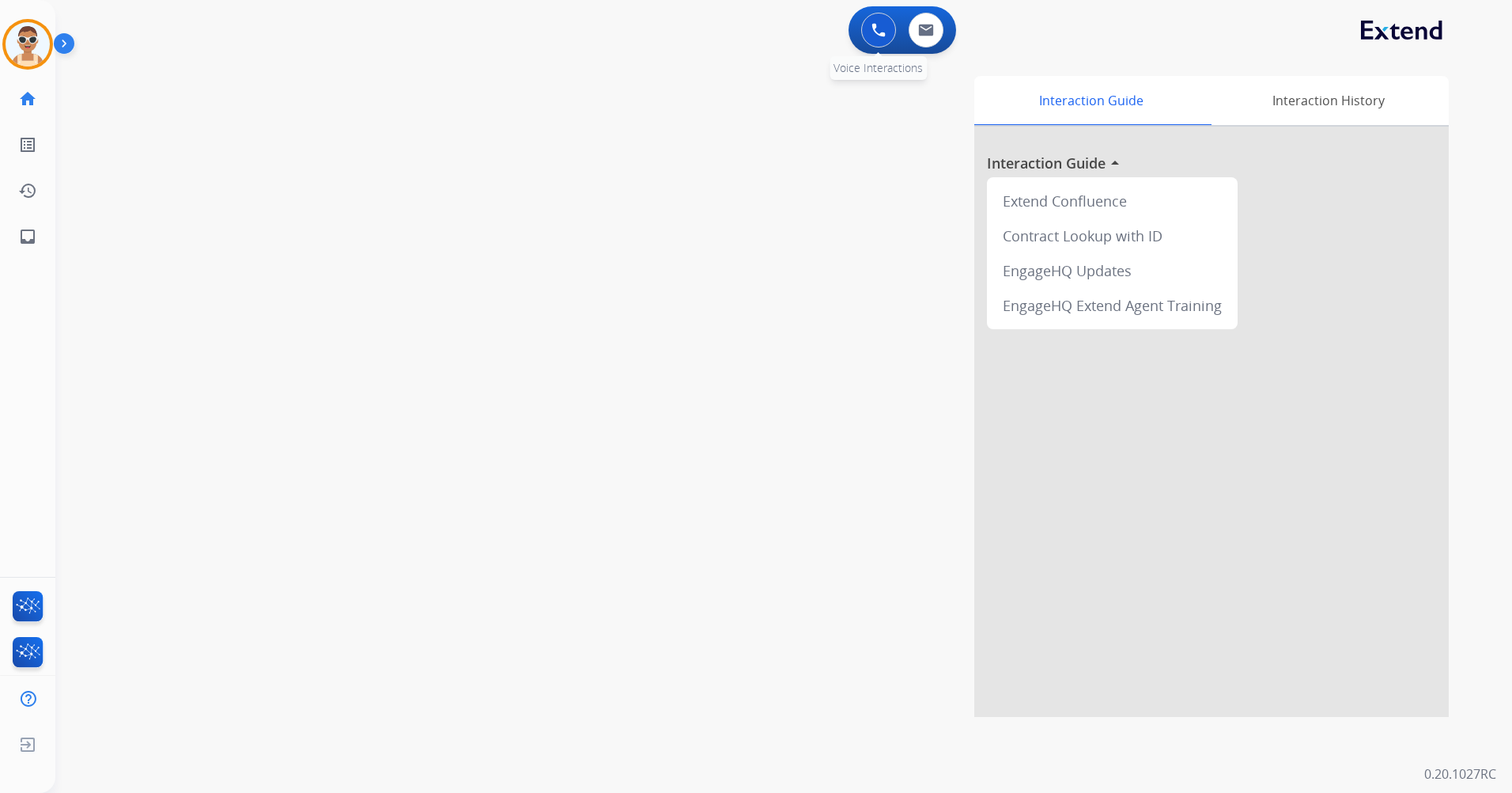
click at [879, 22] on button at bounding box center [878, 30] width 35 height 35
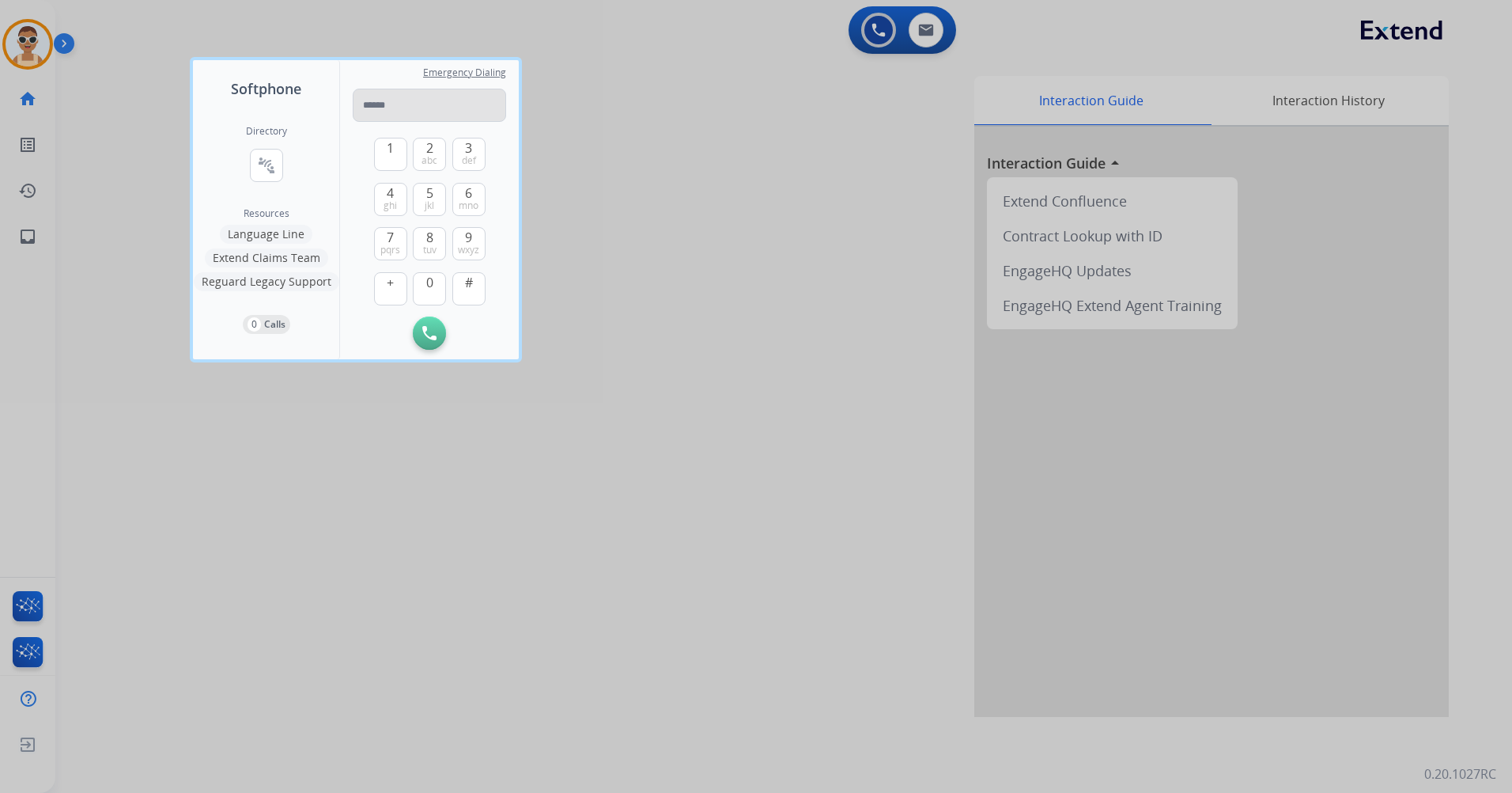
click at [384, 103] on input "tel" at bounding box center [428, 106] width 153 height 33
click at [398, 109] on input "tel" at bounding box center [428, 106] width 153 height 33
paste input "**********"
type input "**********"
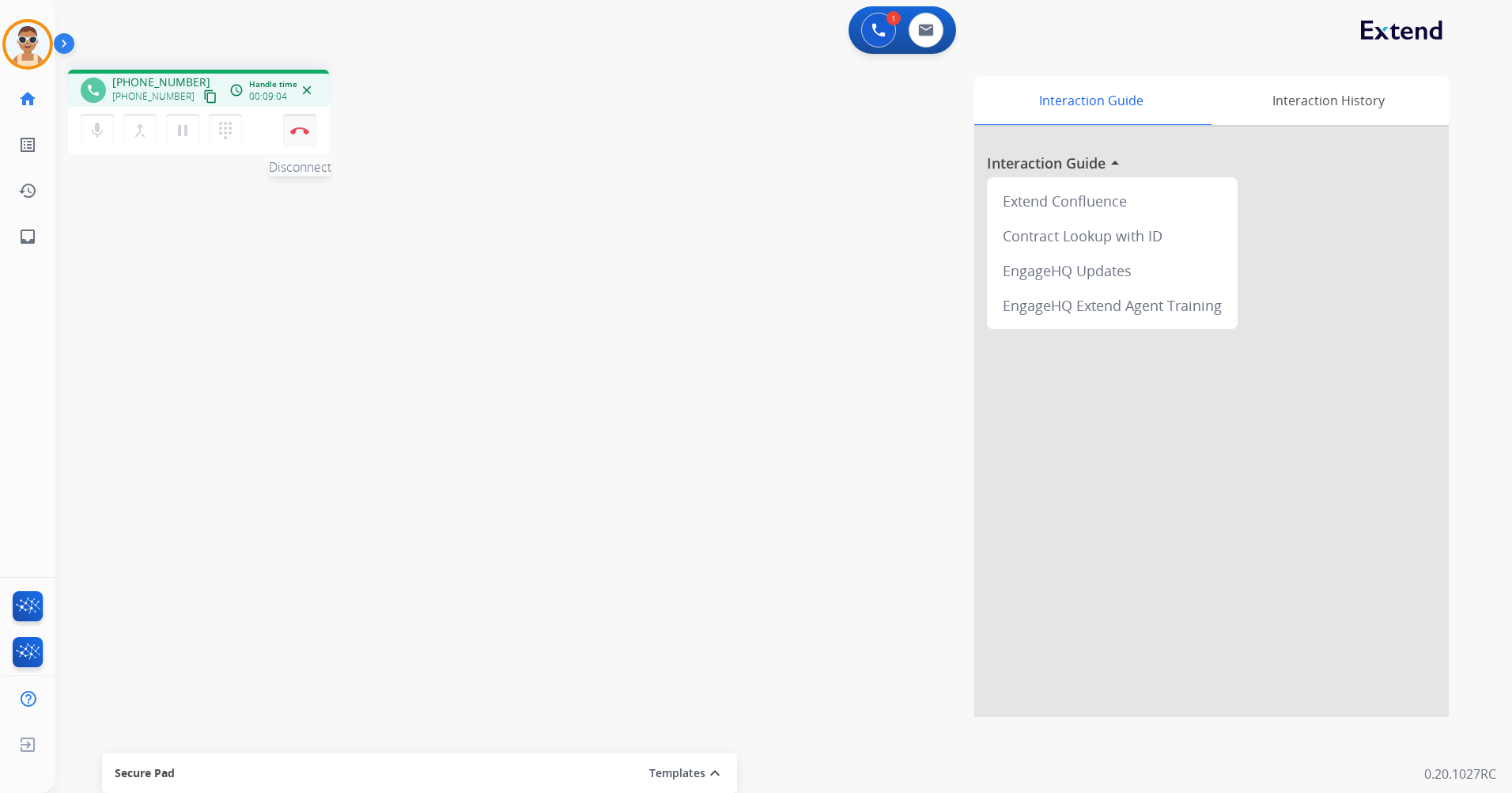
click at [294, 135] on button "Disconnect" at bounding box center [300, 130] width 33 height 33
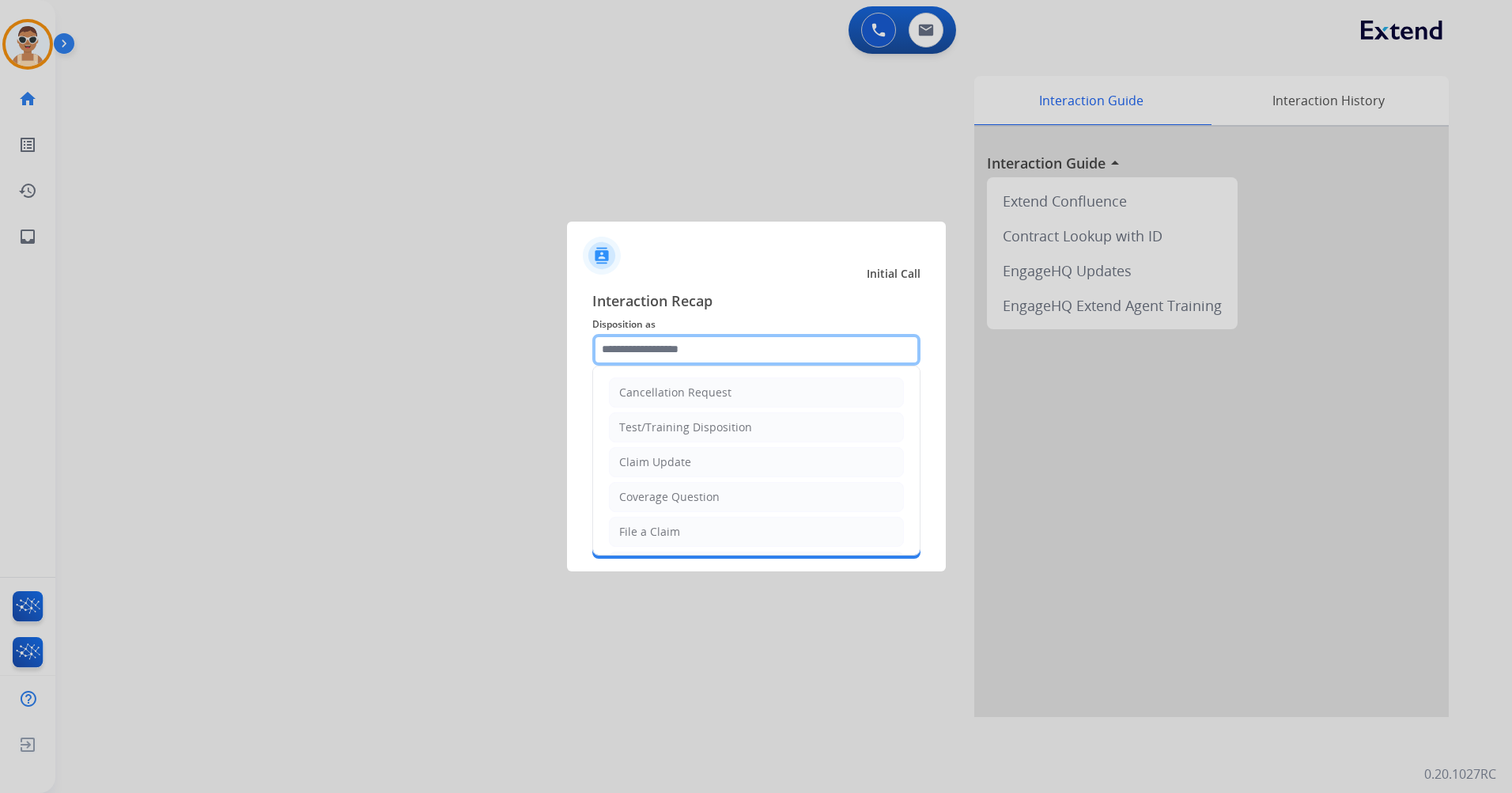
click at [728, 345] on input "text" at bounding box center [756, 350] width 328 height 31
type input "*"
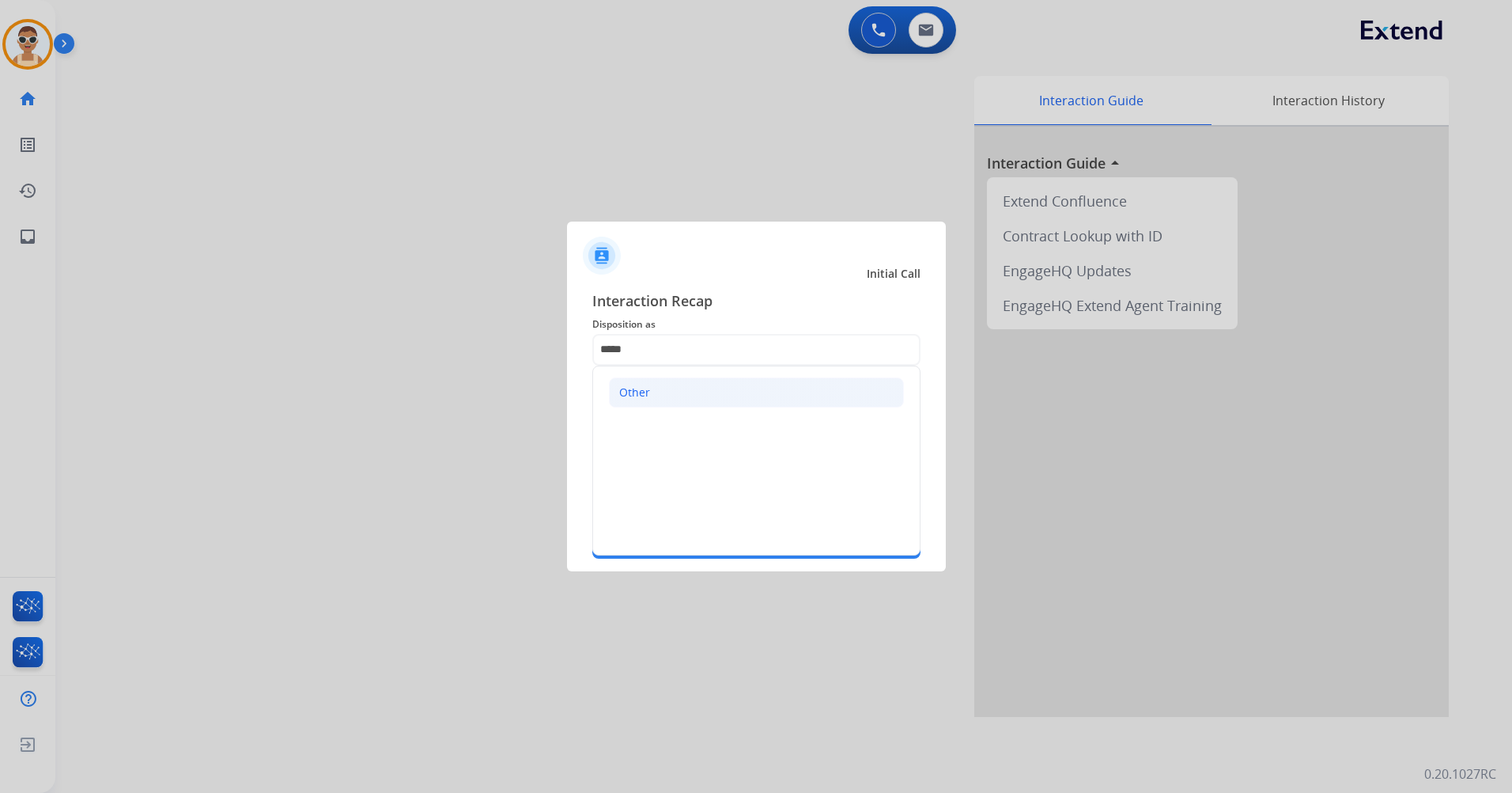
click at [716, 381] on li "Other" at bounding box center [756, 392] width 295 height 30
type input "*****"
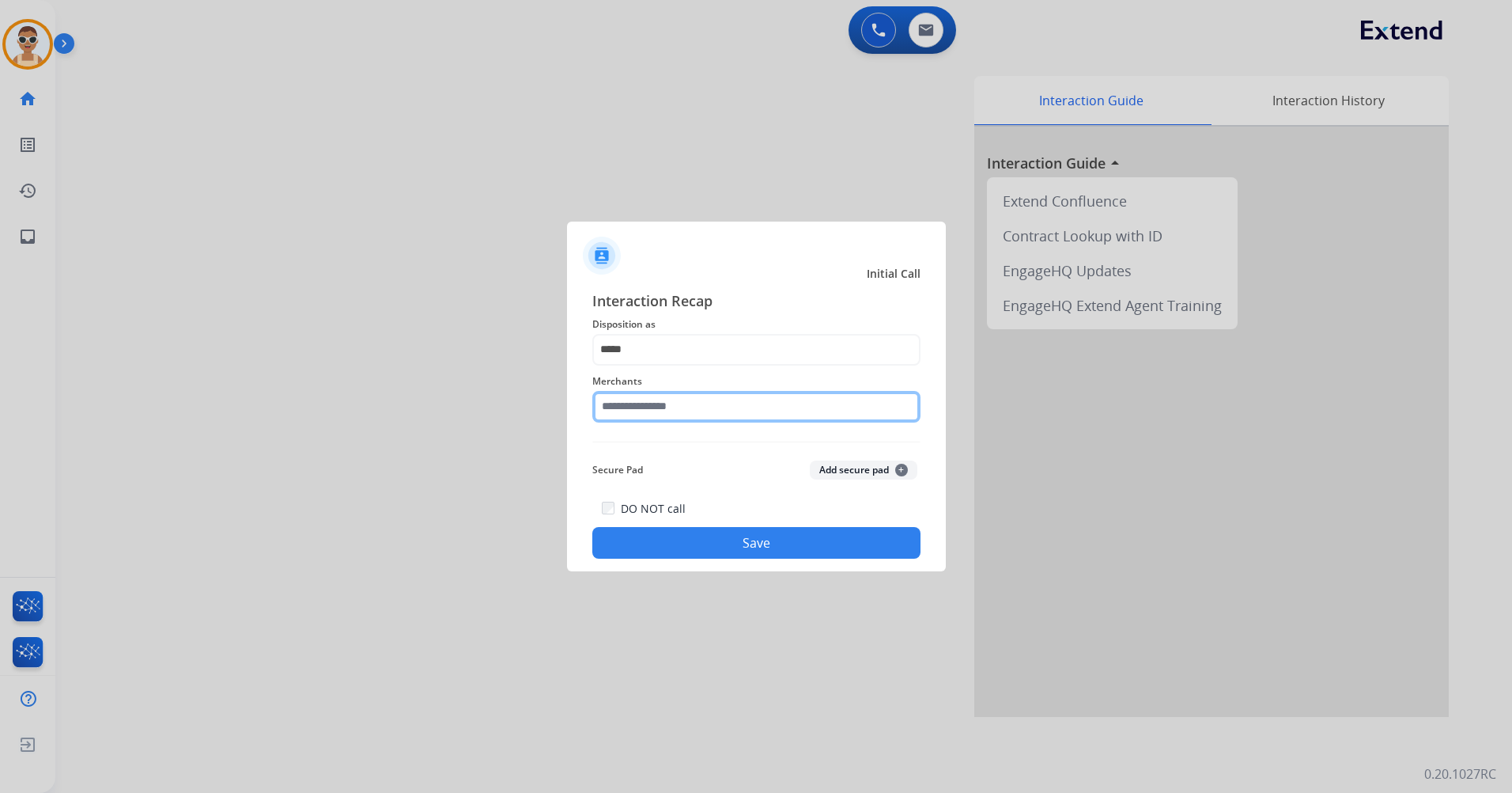
click at [708, 397] on input "text" at bounding box center [756, 407] width 328 height 31
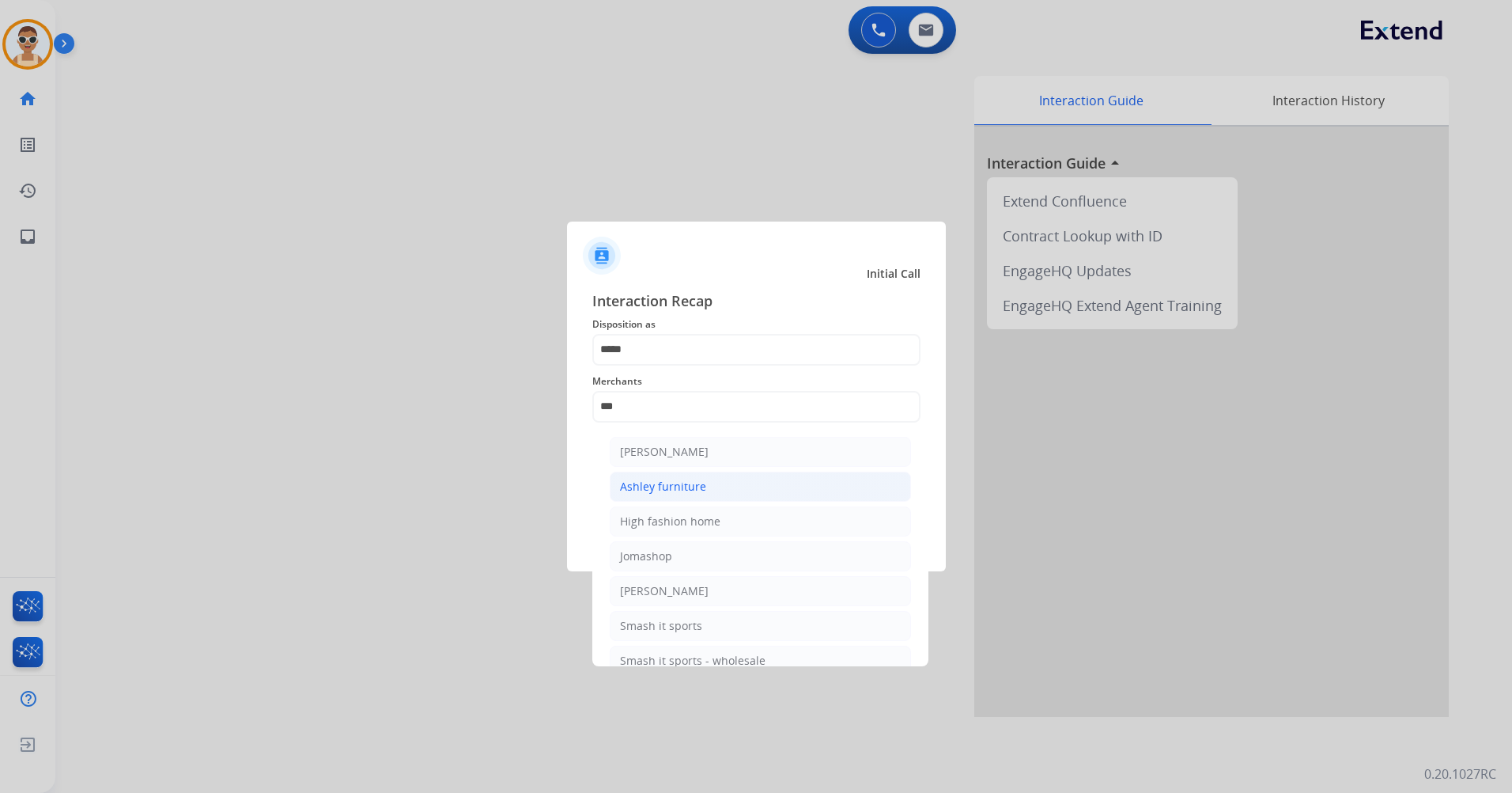
click at [666, 489] on div "Ashley furniture" at bounding box center [663, 486] width 86 height 16
type input "**********"
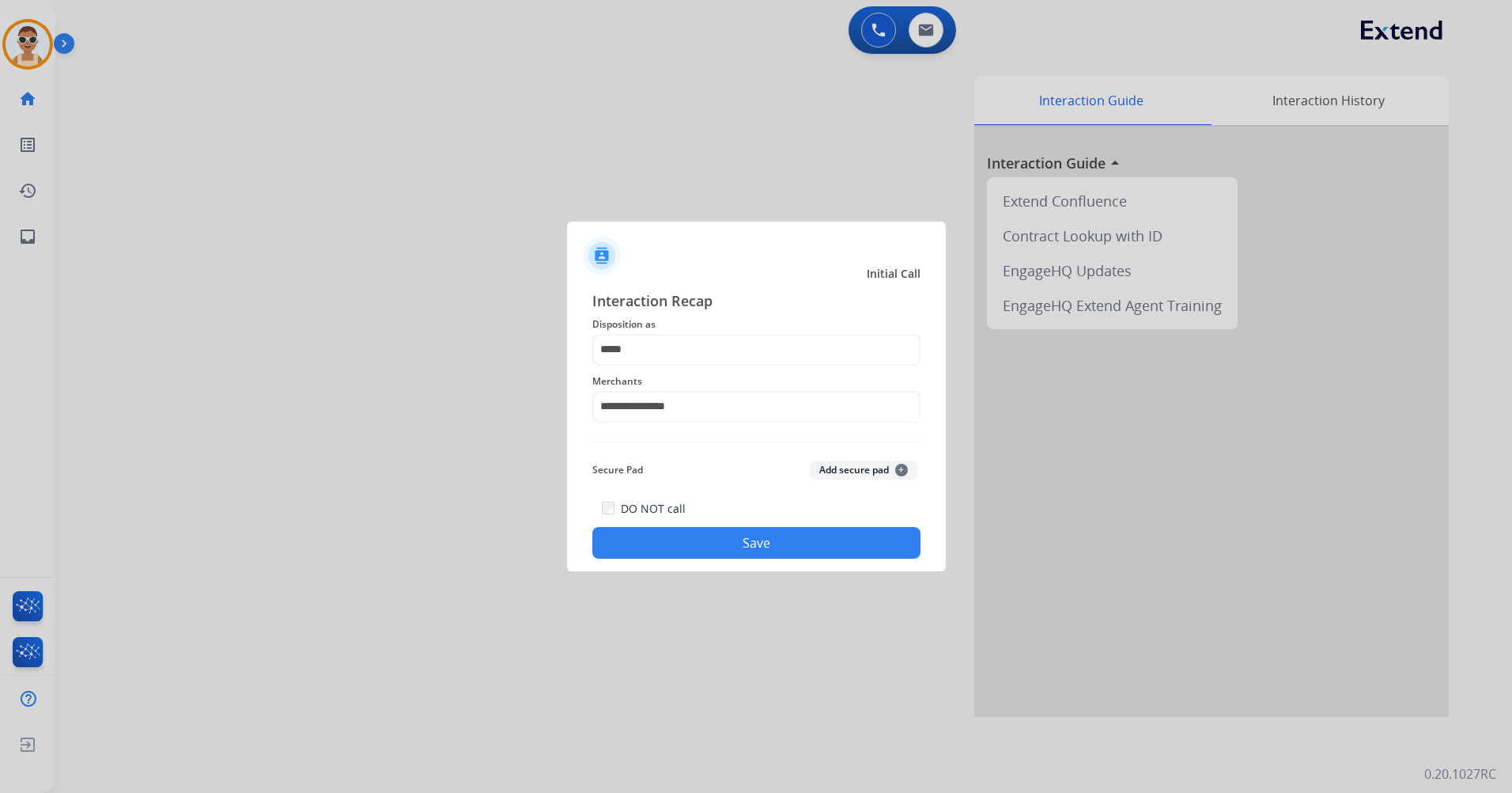
drag, startPoint x: 740, startPoint y: 541, endPoint x: 748, endPoint y: 533, distance: 11.3
click at [742, 541] on button "Save" at bounding box center [756, 542] width 328 height 31
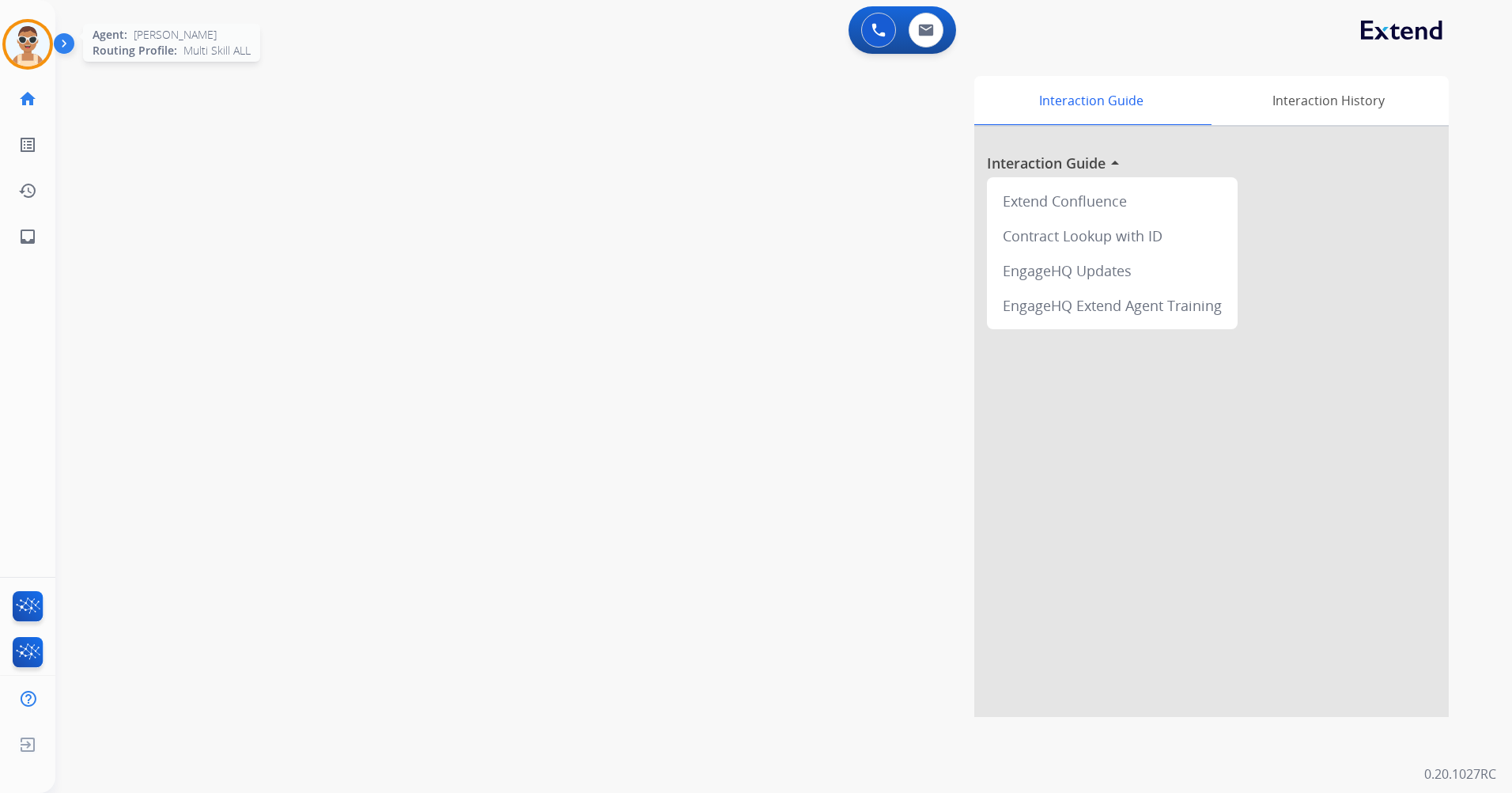
click at [32, 41] on img at bounding box center [28, 44] width 44 height 44
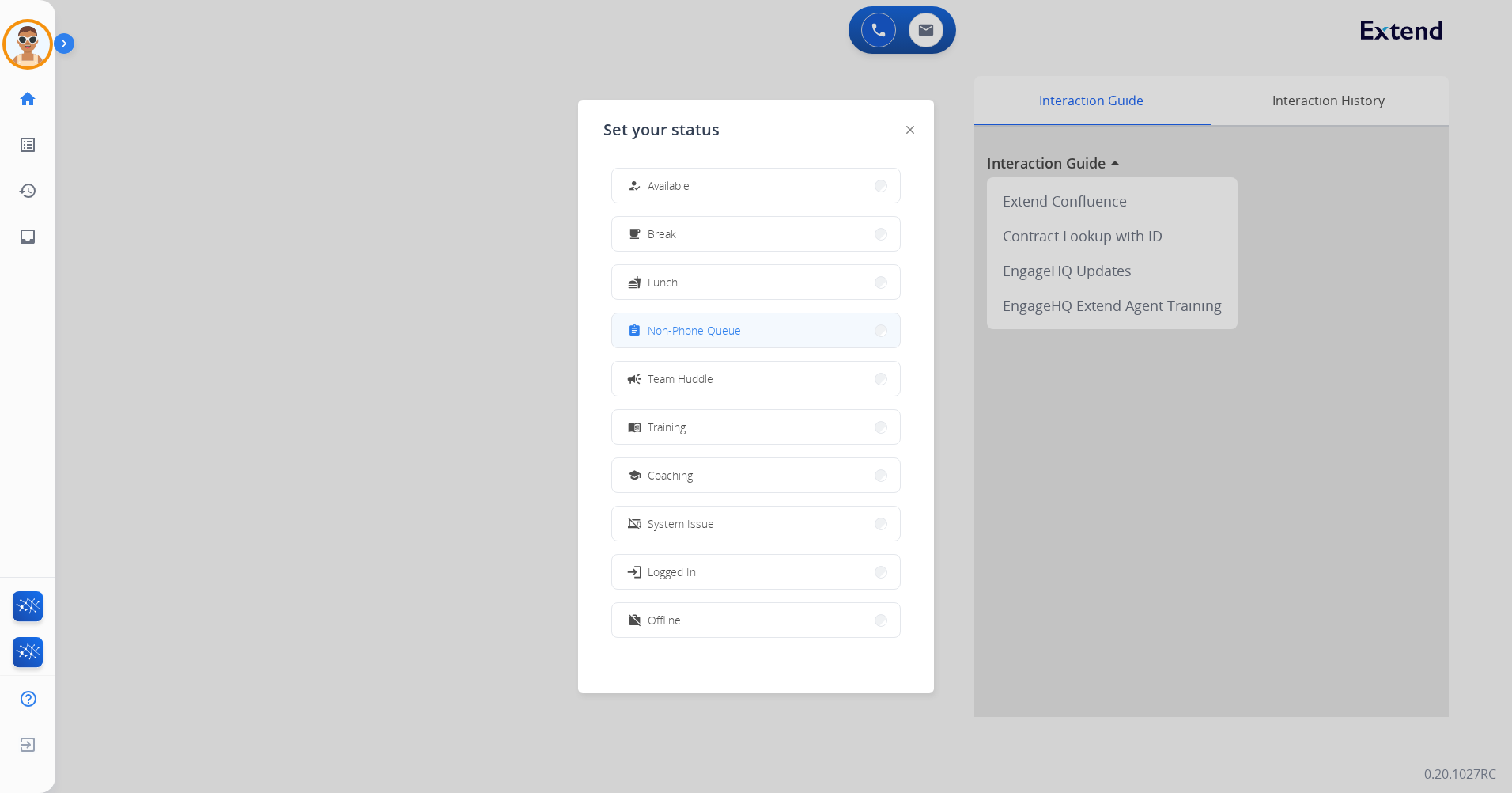
click at [728, 333] on span "Non-Phone Queue" at bounding box center [695, 330] width 94 height 17
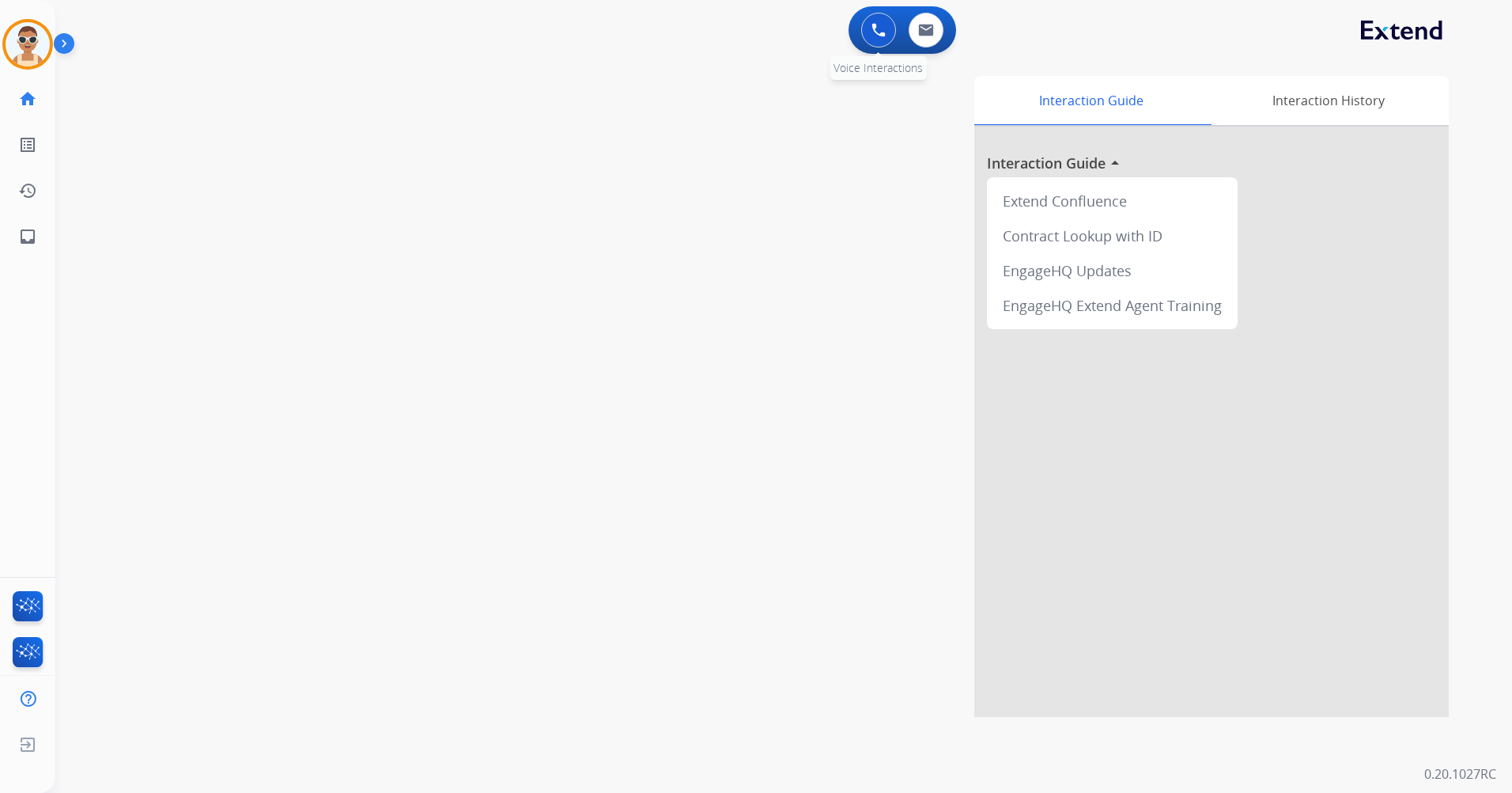
click at [876, 32] on img at bounding box center [879, 30] width 15 height 15
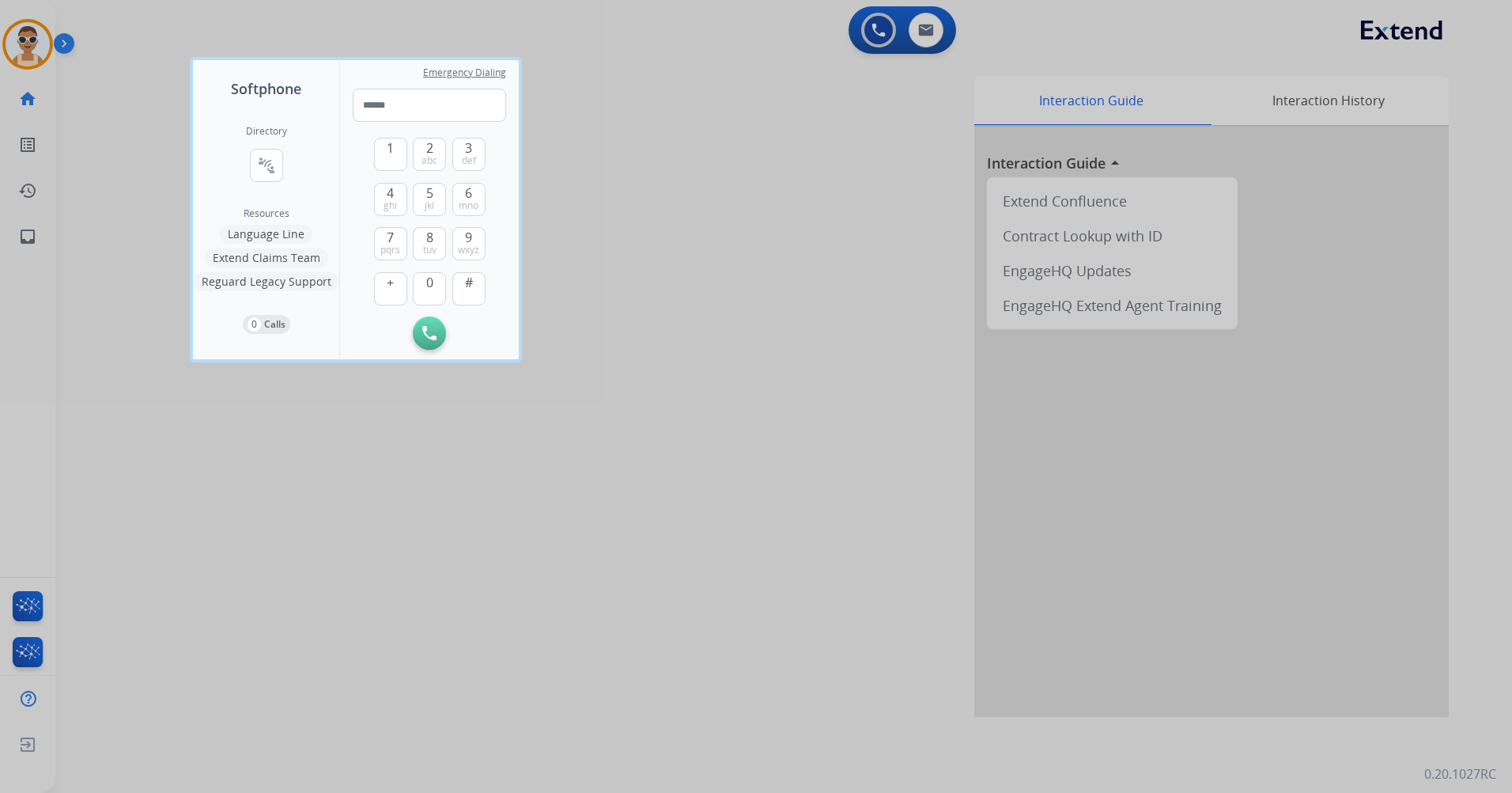
click at [452, 484] on div at bounding box center [756, 396] width 1512 height 793
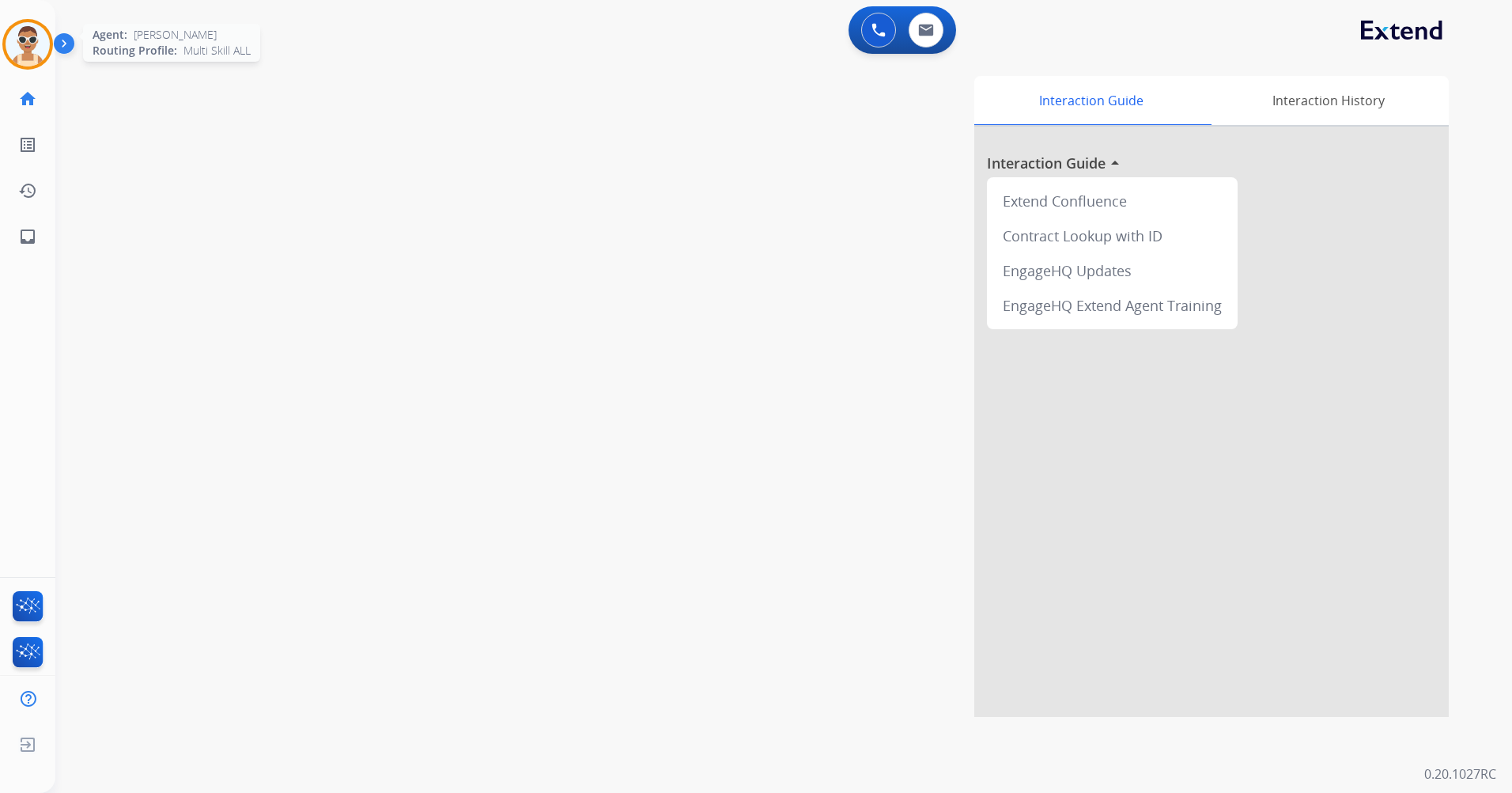
click at [39, 37] on img at bounding box center [28, 44] width 44 height 44
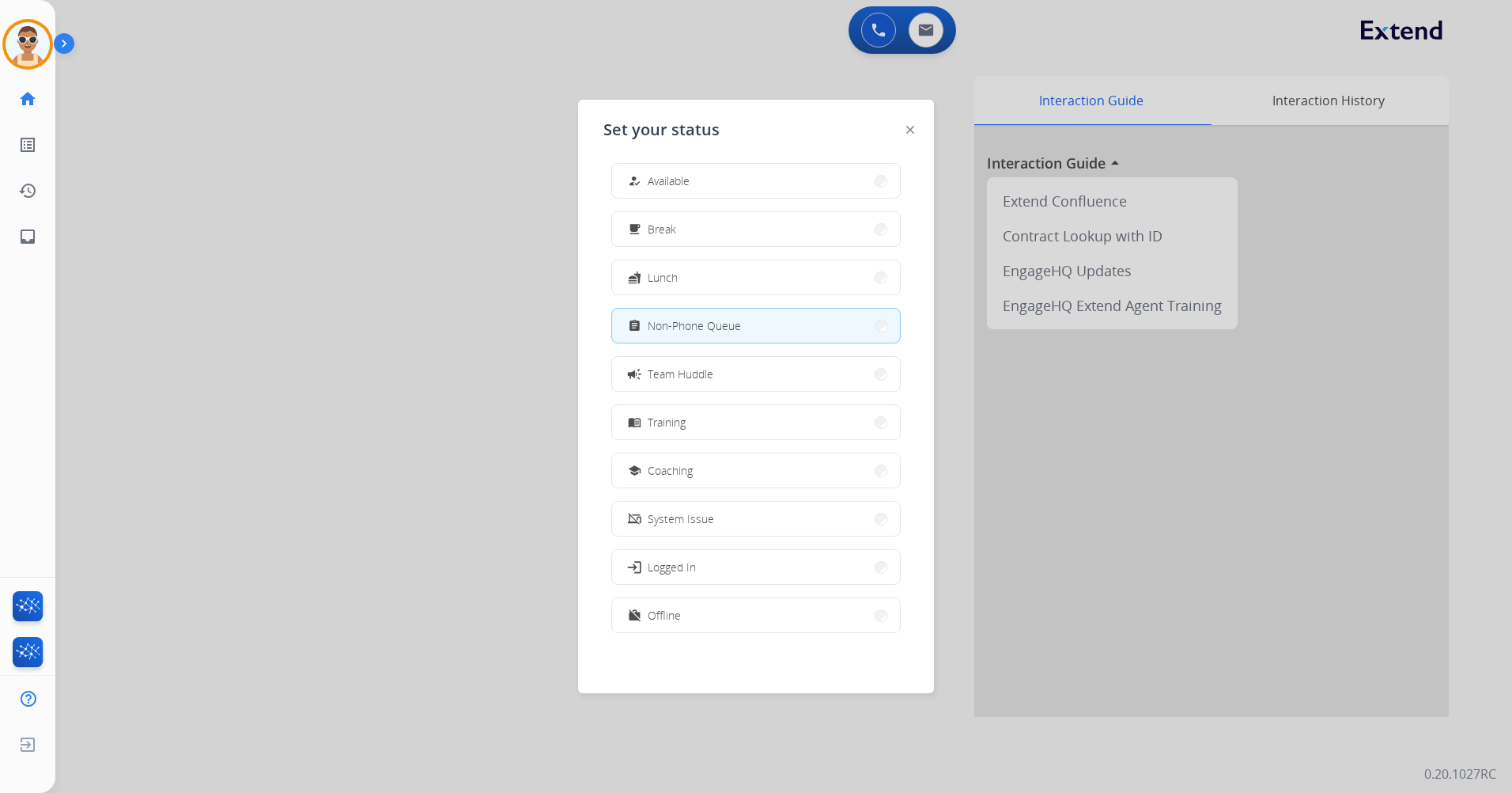
click at [695, 627] on button "work_off Offline" at bounding box center [756, 615] width 288 height 34
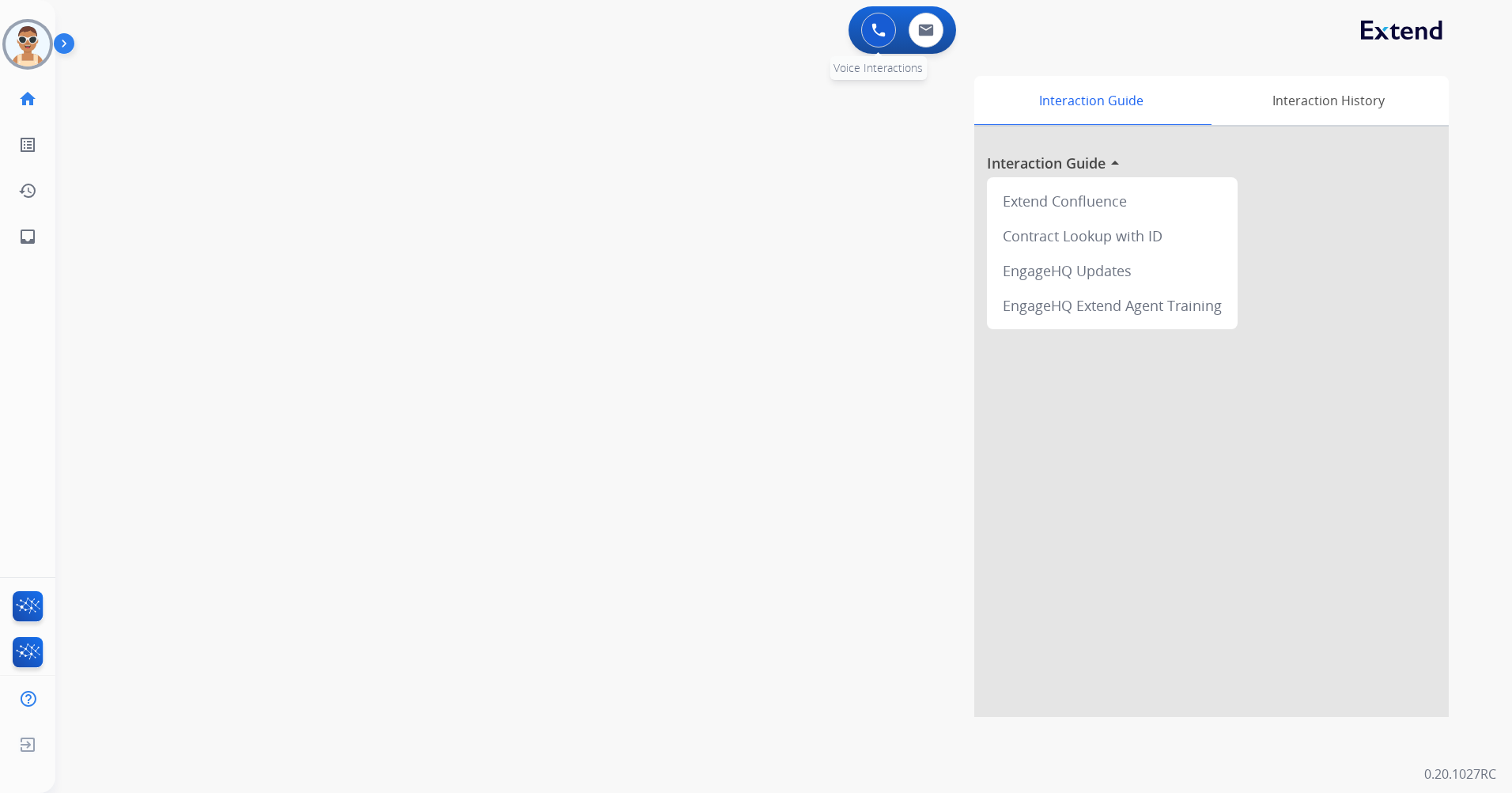
drag, startPoint x: 871, startPoint y: 35, endPoint x: 860, endPoint y: 47, distance: 16.3
click at [871, 33] on button at bounding box center [878, 30] width 35 height 35
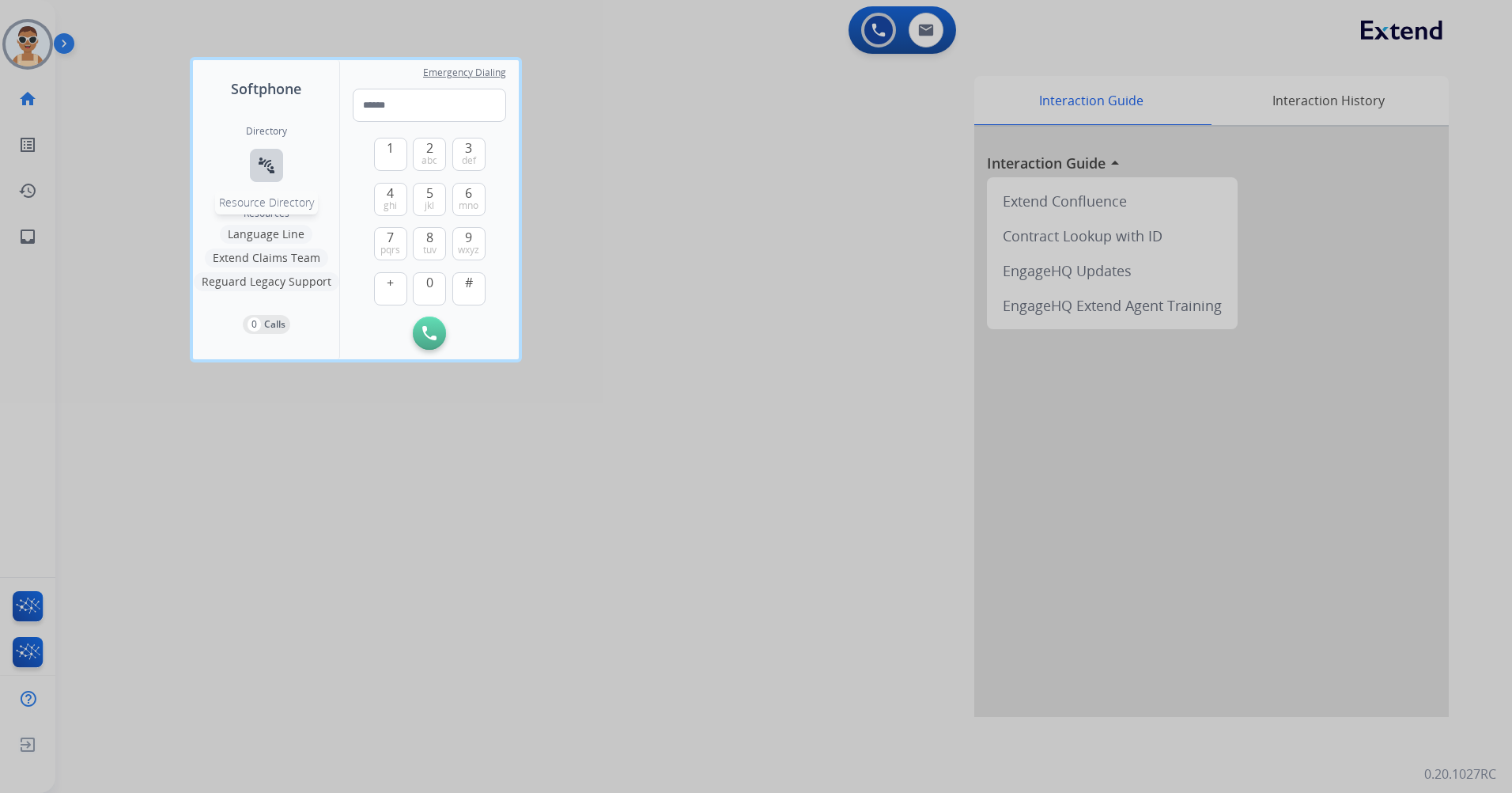
click at [270, 160] on mat-icon "connect_without_contact" at bounding box center [266, 165] width 19 height 19
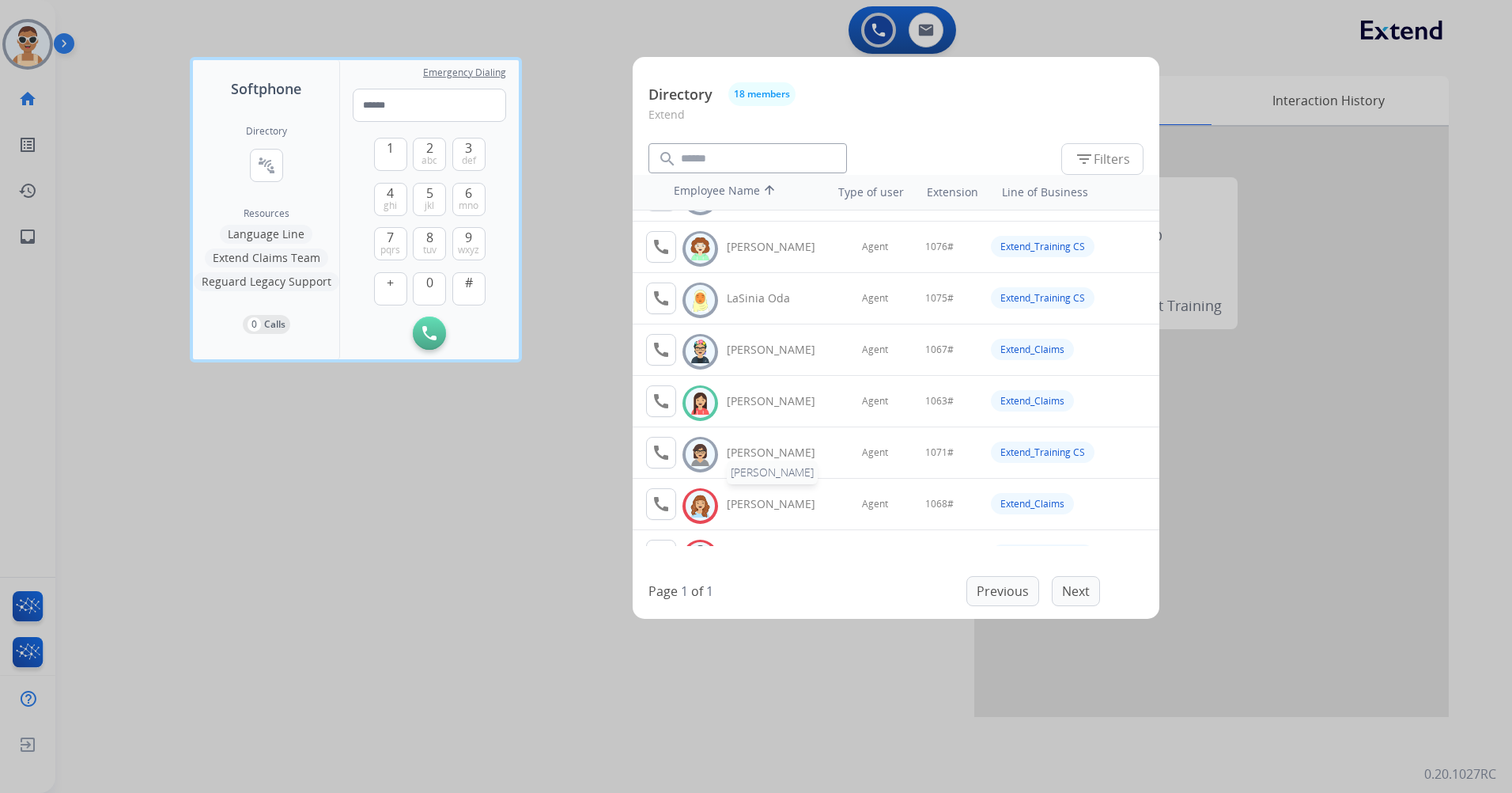
scroll to position [475, 0]
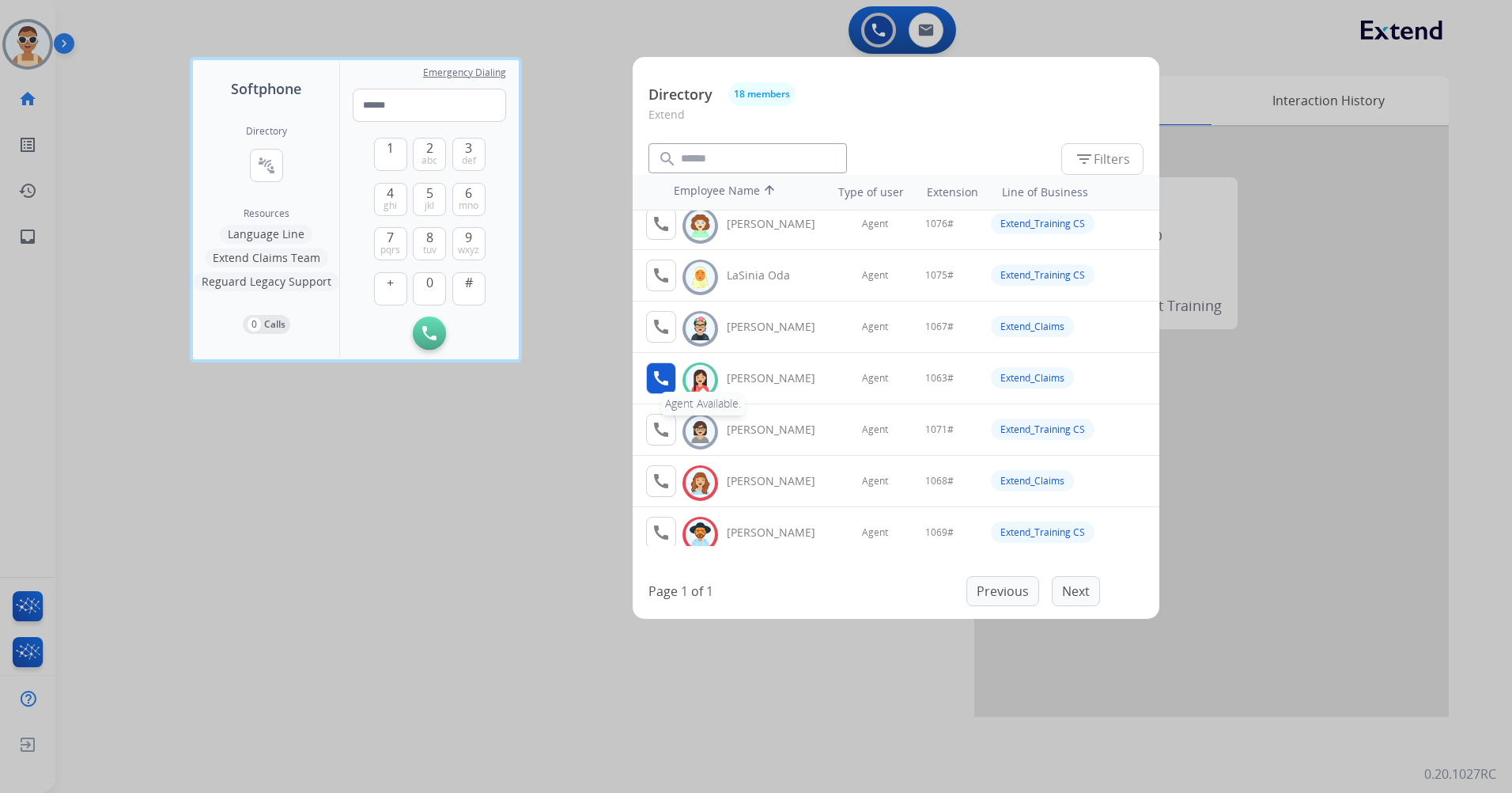
click at [657, 378] on mat-icon "call" at bounding box center [661, 378] width 19 height 19
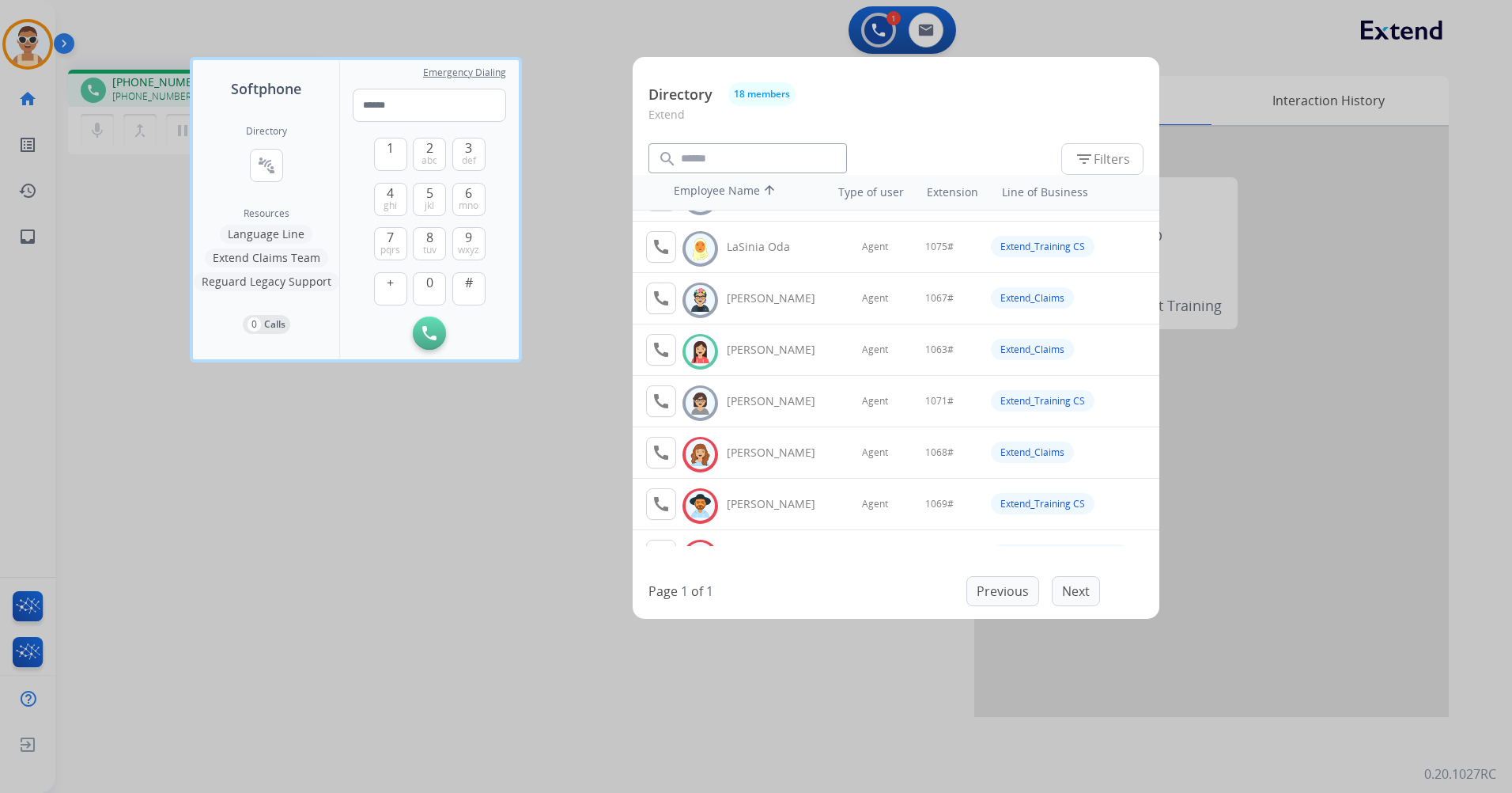
scroll to position [553, 0]
drag, startPoint x: 380, startPoint y: 148, endPoint x: 383, endPoint y: 169, distance: 21.2
click at [381, 148] on button "1" at bounding box center [391, 154] width 33 height 33
click at [428, 278] on span "0" at bounding box center [430, 282] width 7 height 19
click at [455, 186] on button "6 mno" at bounding box center [469, 199] width 33 height 33
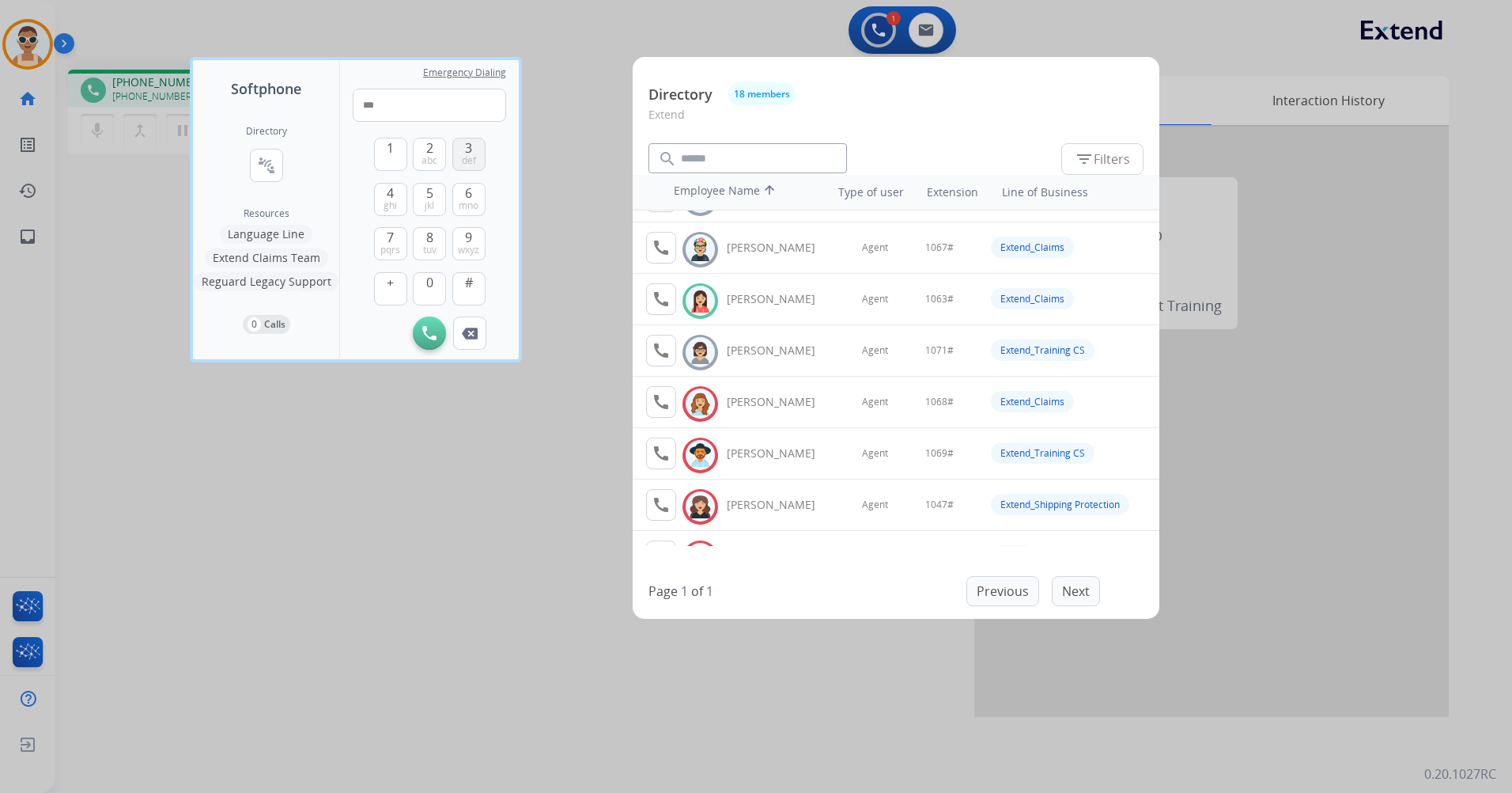
click at [455, 140] on button "3 def" at bounding box center [469, 154] width 33 height 33
click at [467, 287] on span "#" at bounding box center [469, 282] width 8 height 19
type input "*****"
click at [461, 495] on div at bounding box center [756, 396] width 1512 height 793
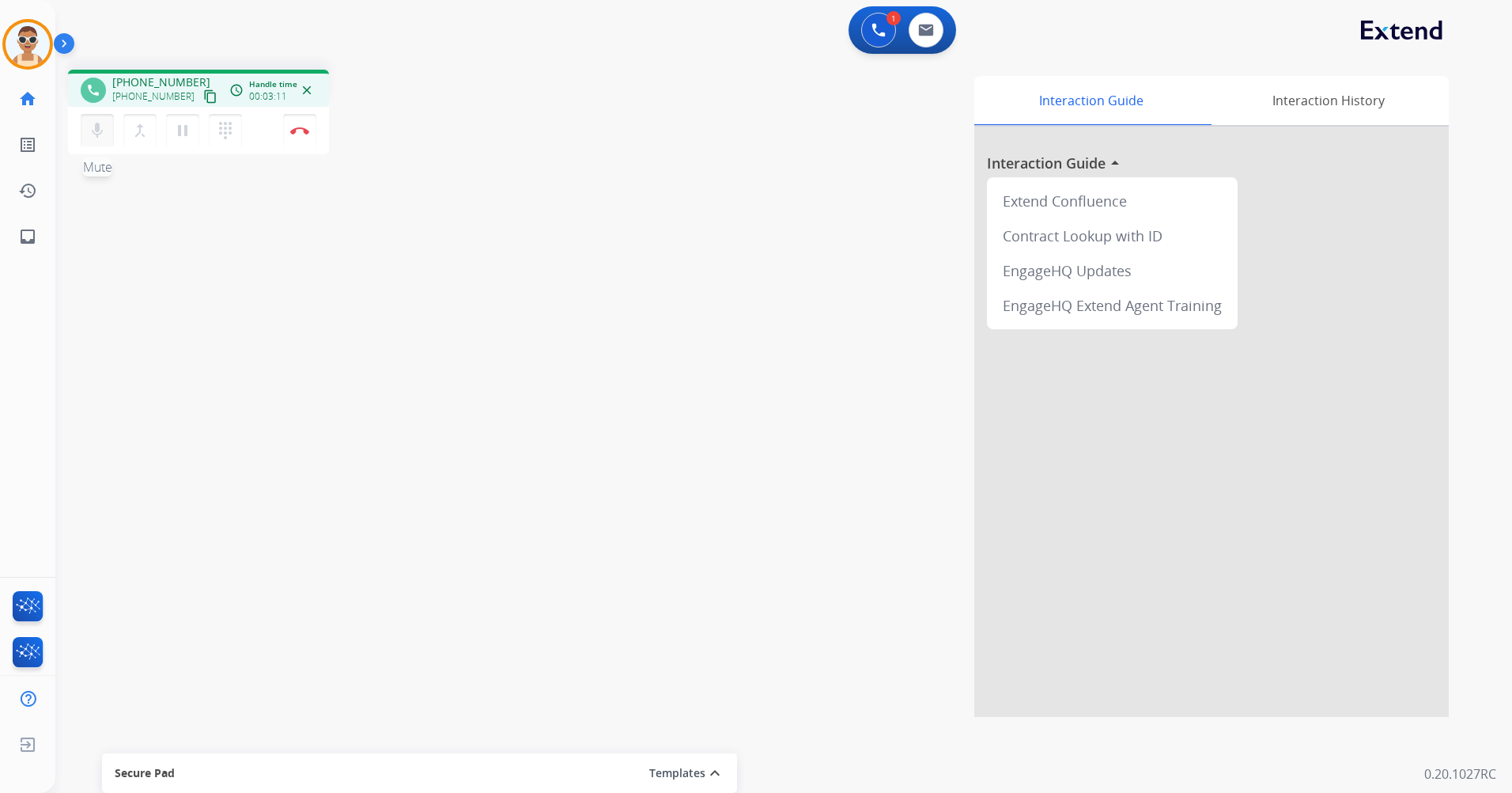
click at [83, 135] on button "mic Mute" at bounding box center [97, 130] width 33 height 33
click at [107, 124] on button "mic_off Mute" at bounding box center [97, 130] width 33 height 33
click at [302, 135] on button "Disconnect" at bounding box center [300, 130] width 33 height 33
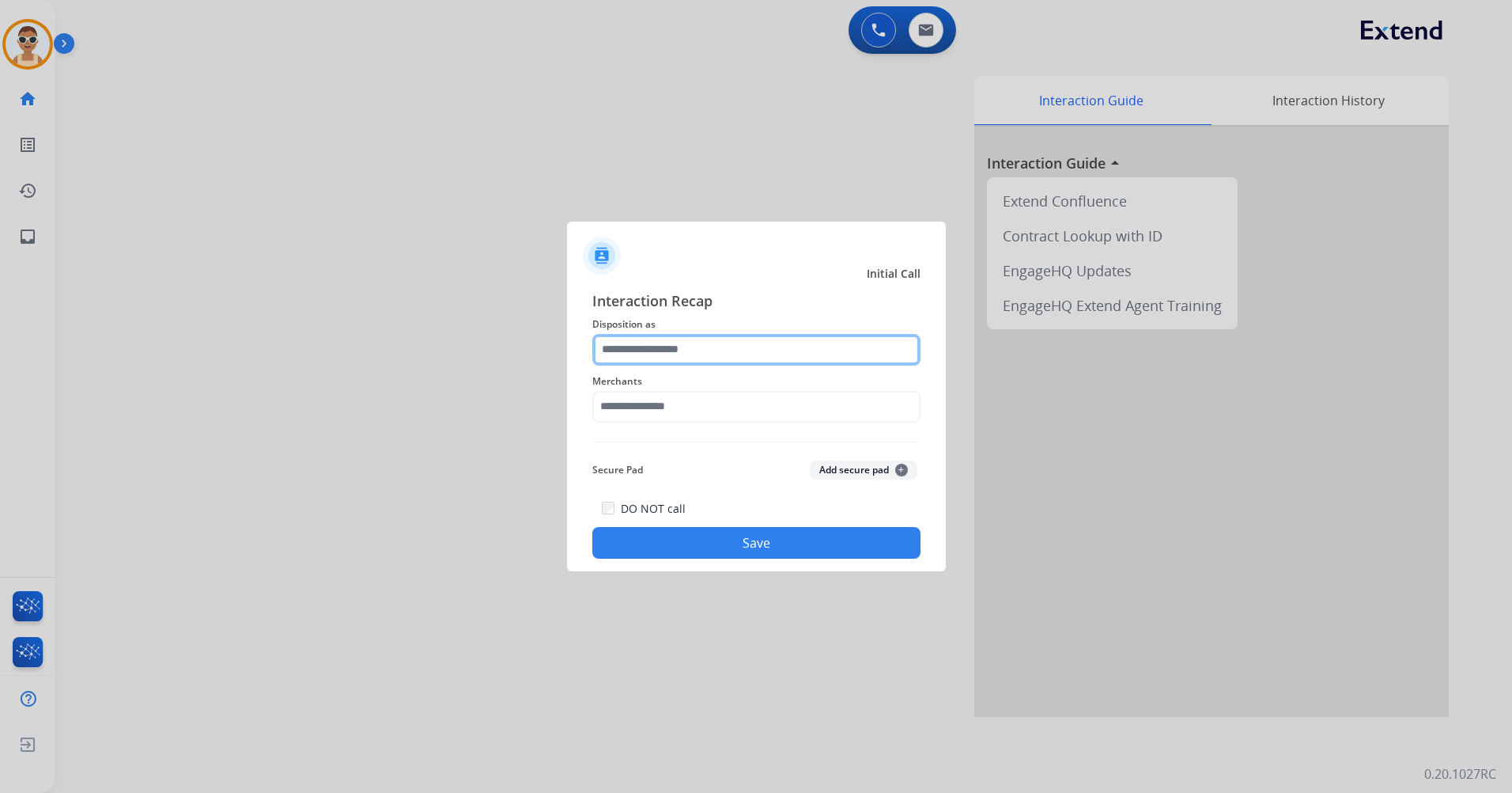
click at [708, 352] on input "text" at bounding box center [756, 350] width 328 height 31
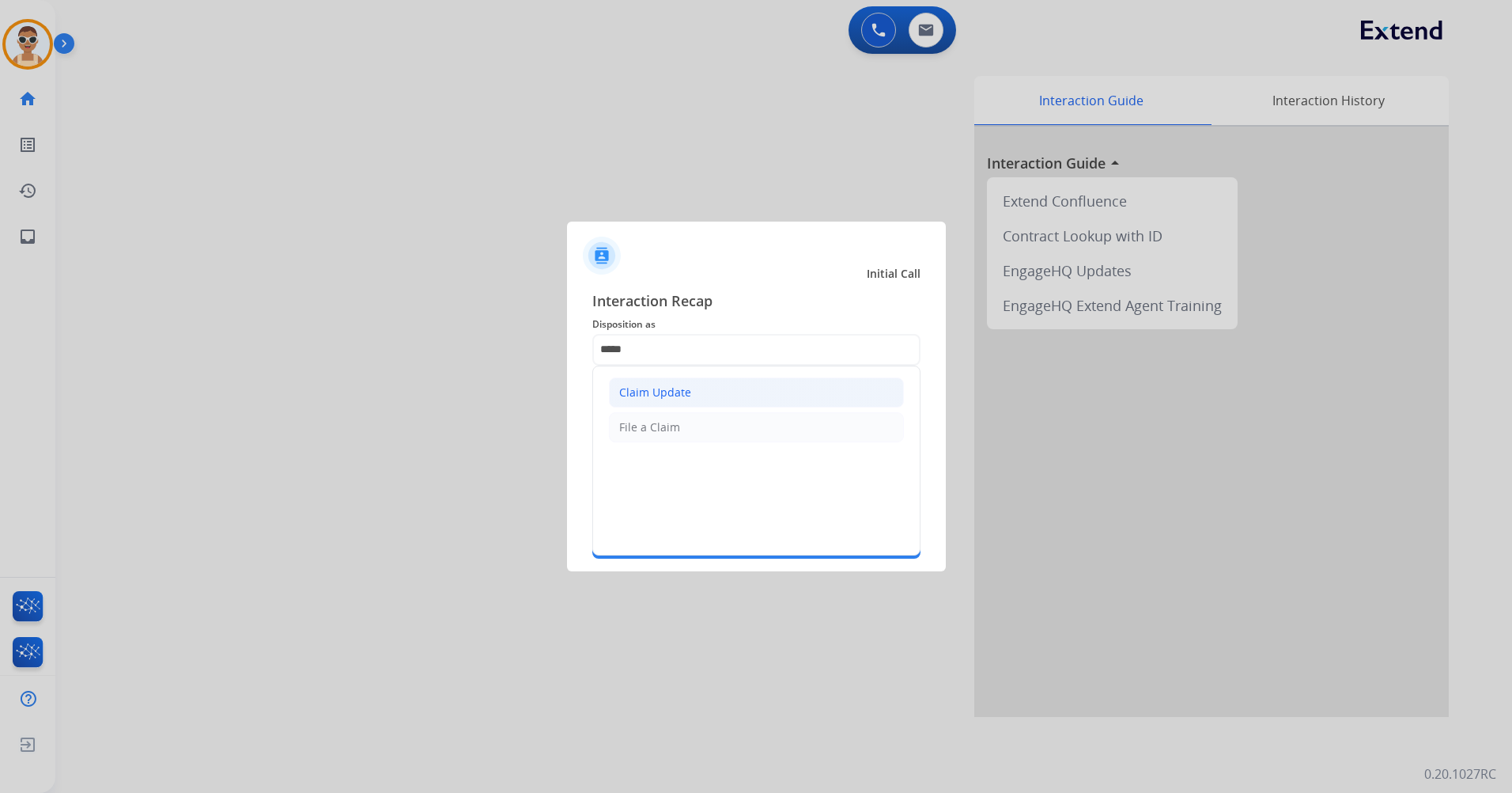
click at [731, 377] on li "Claim Update" at bounding box center [756, 392] width 295 height 30
type input "**********"
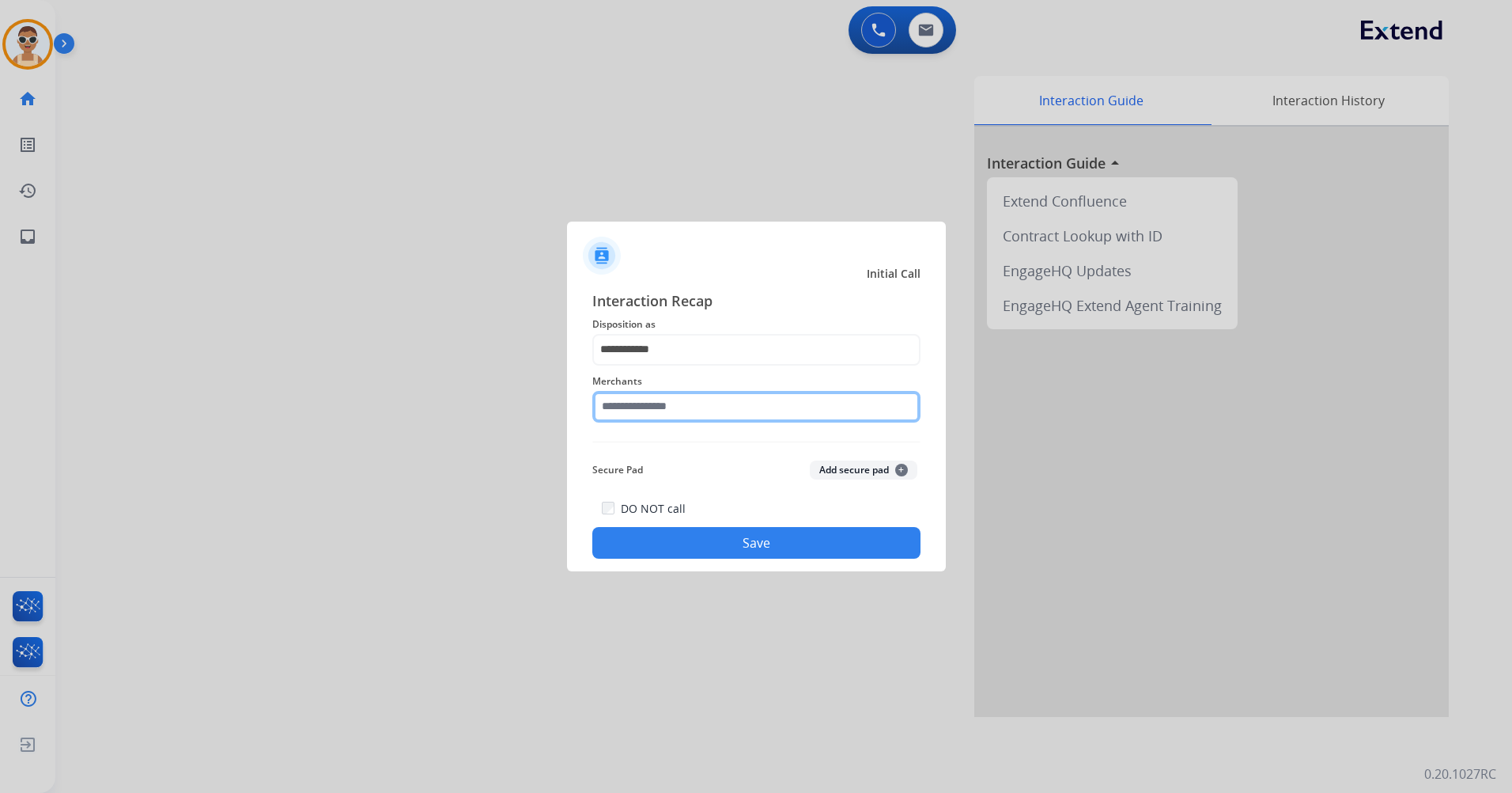
click at [746, 408] on input "text" at bounding box center [756, 407] width 328 height 31
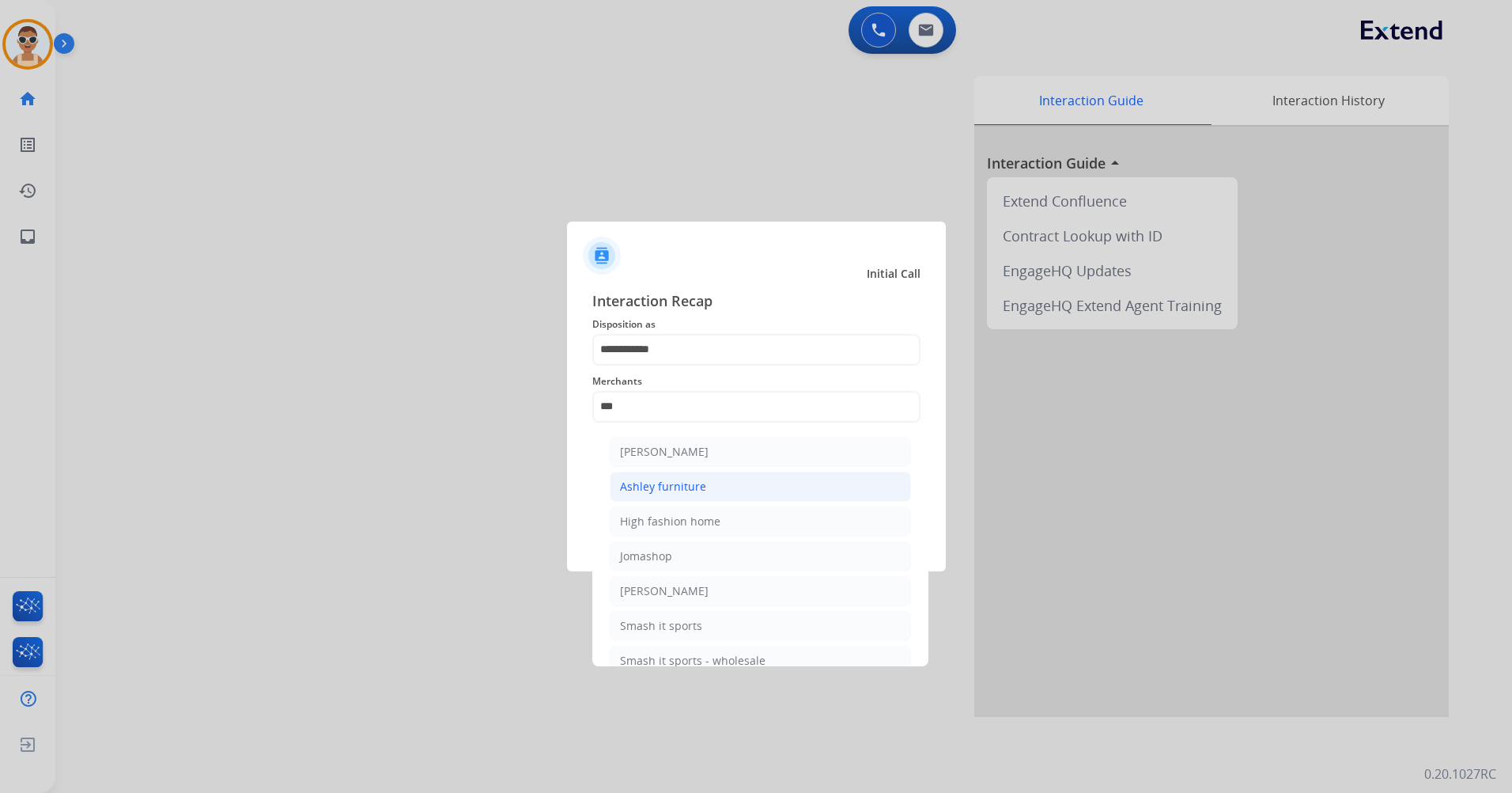
click at [711, 486] on li "Ashley furniture" at bounding box center [760, 486] width 301 height 30
type input "**********"
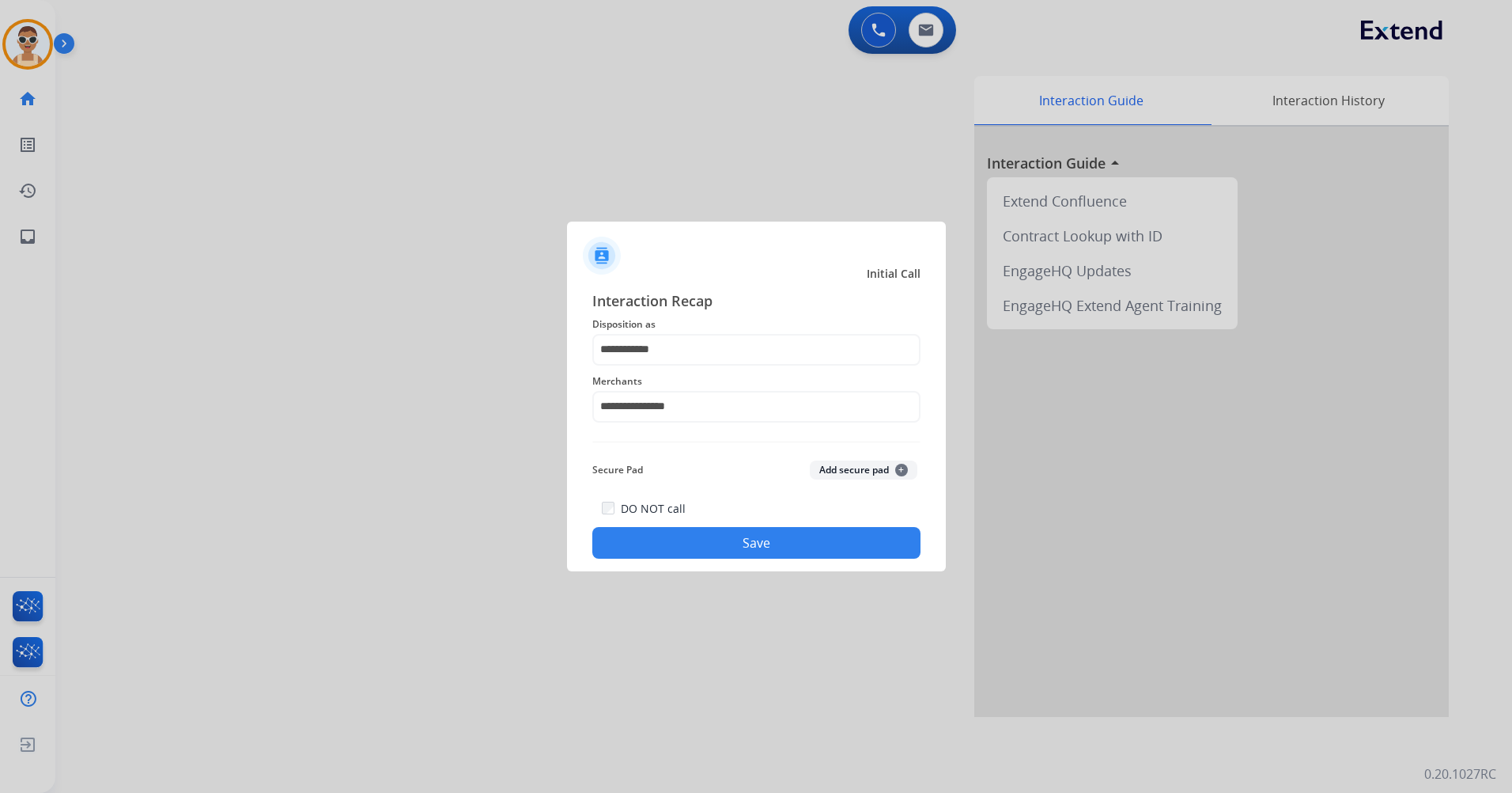
click at [838, 530] on button "Save" at bounding box center [756, 542] width 328 height 31
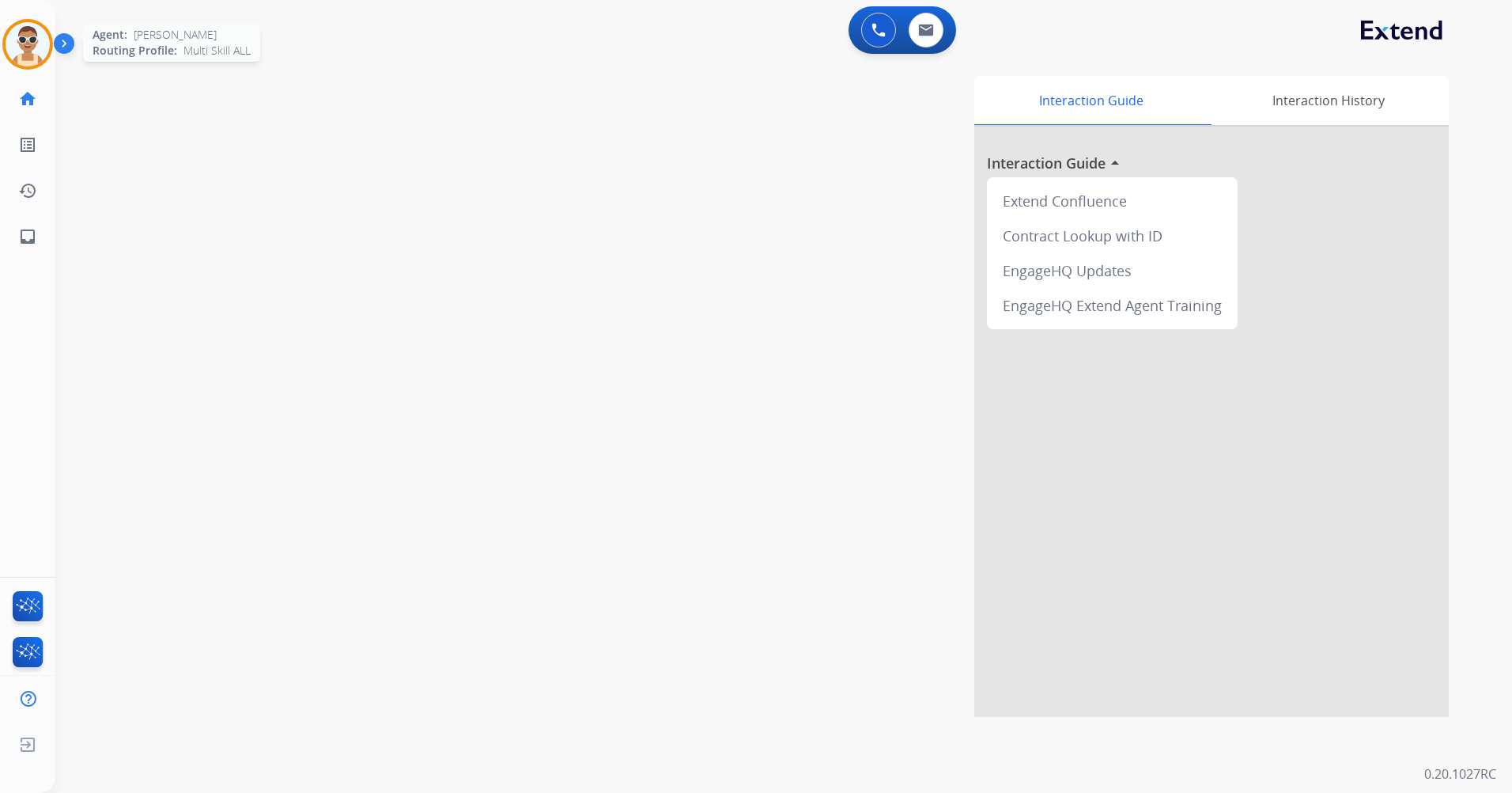
click at [26, 34] on img at bounding box center [28, 44] width 44 height 44
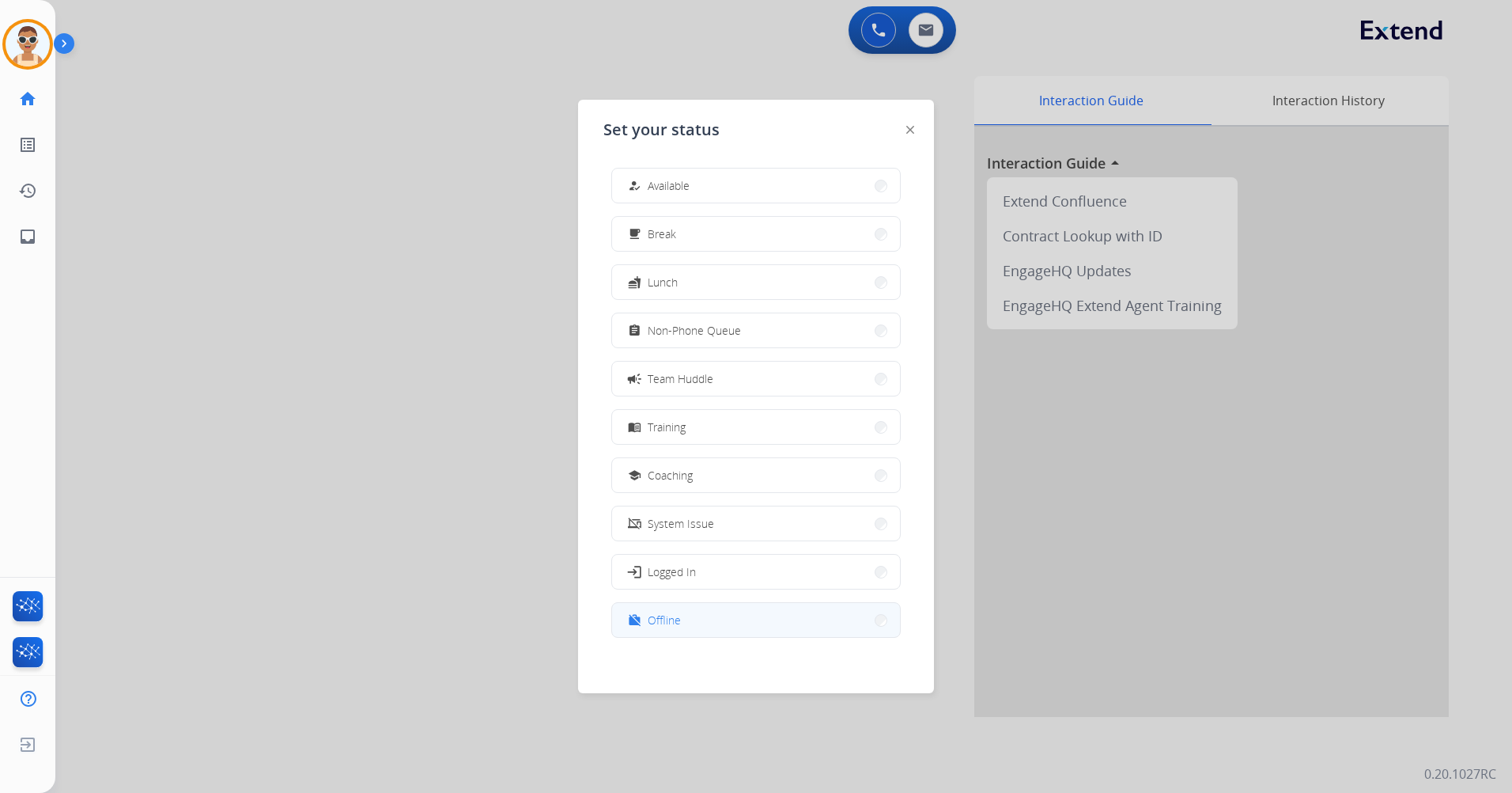
click at [781, 629] on button "work_off Offline" at bounding box center [756, 620] width 288 height 34
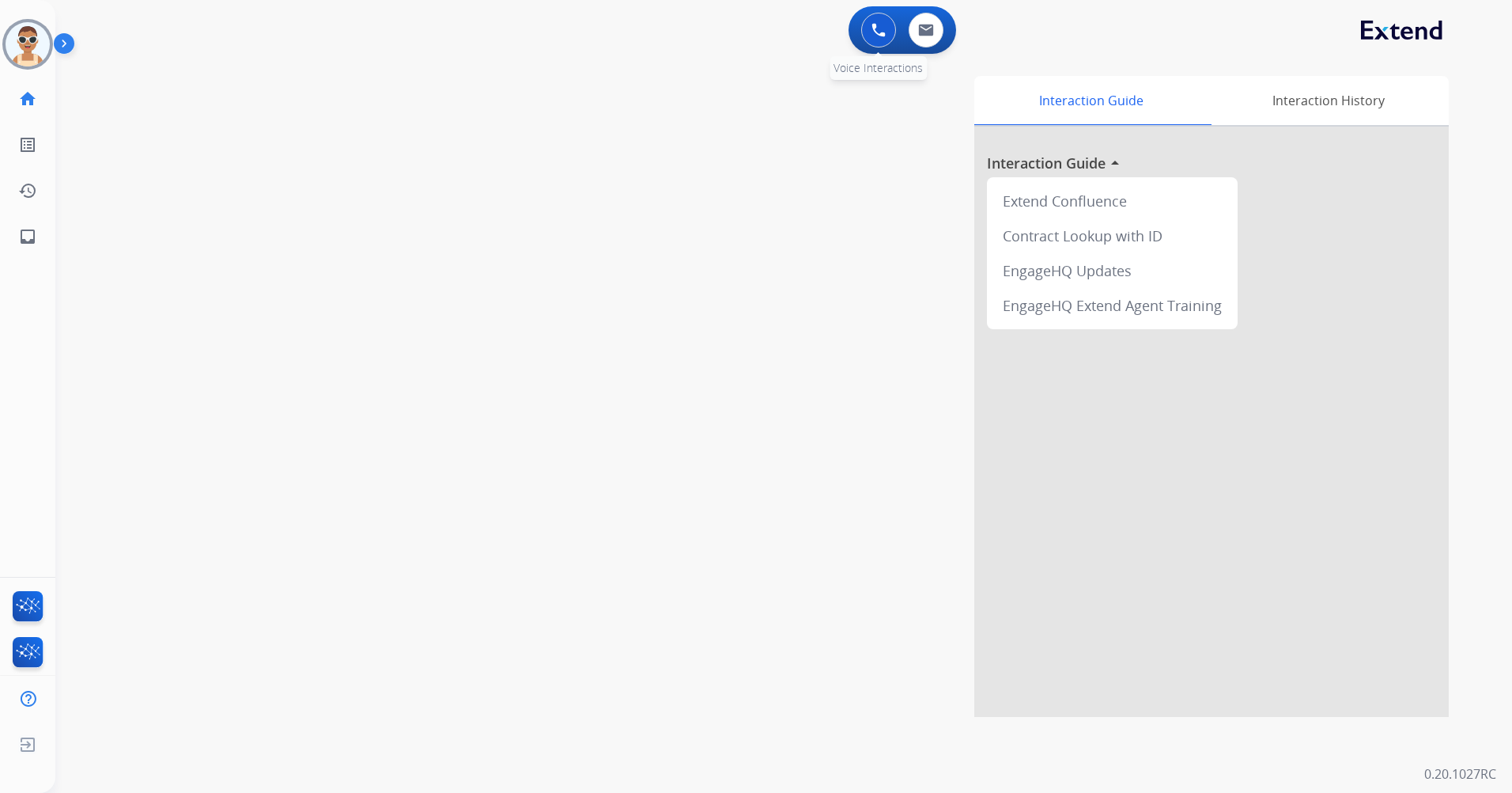
drag, startPoint x: 878, startPoint y: 28, endPoint x: 858, endPoint y: 44, distance: 25.6
click at [879, 28] on img at bounding box center [879, 30] width 15 height 15
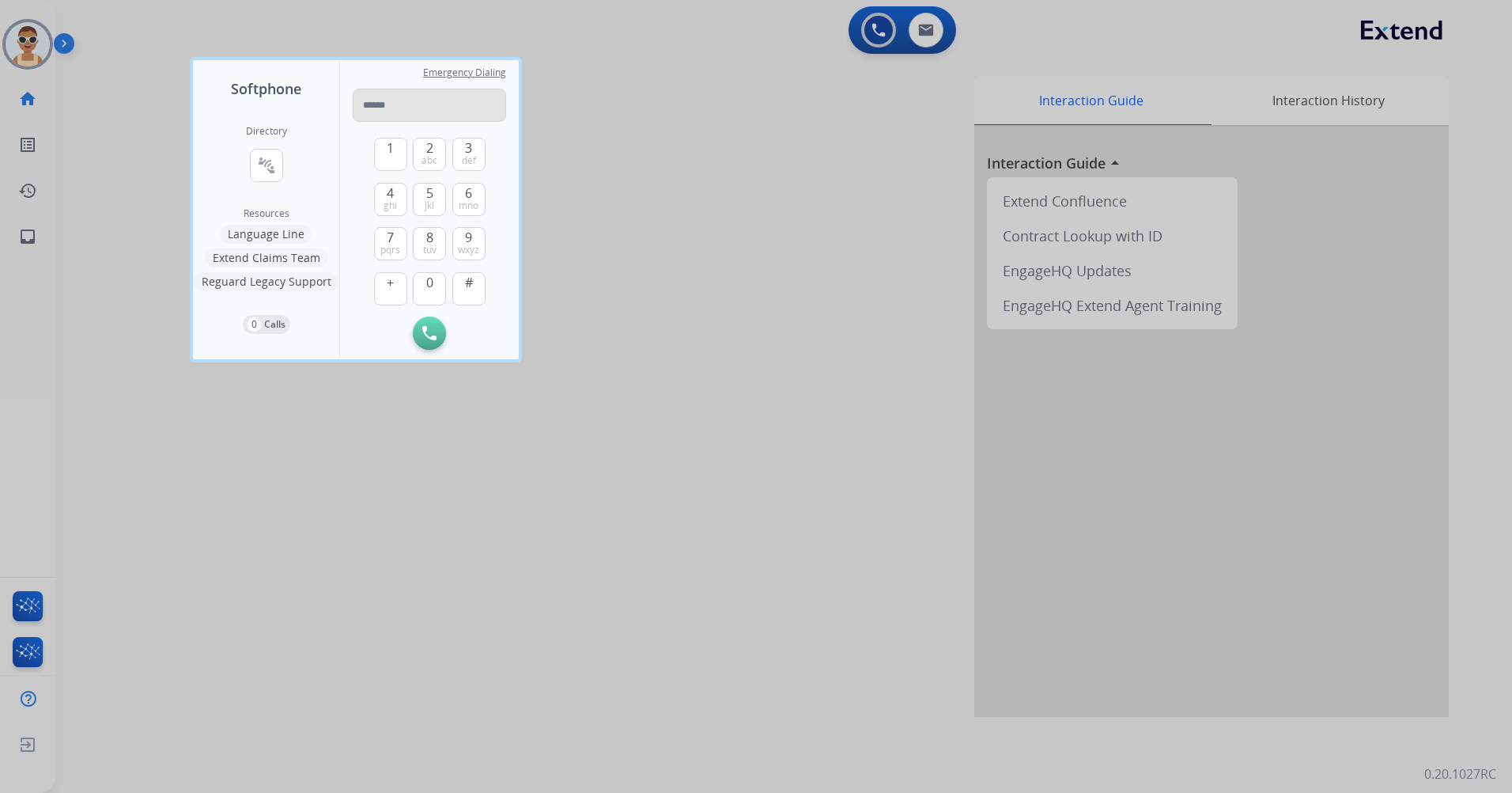
type input "**********"
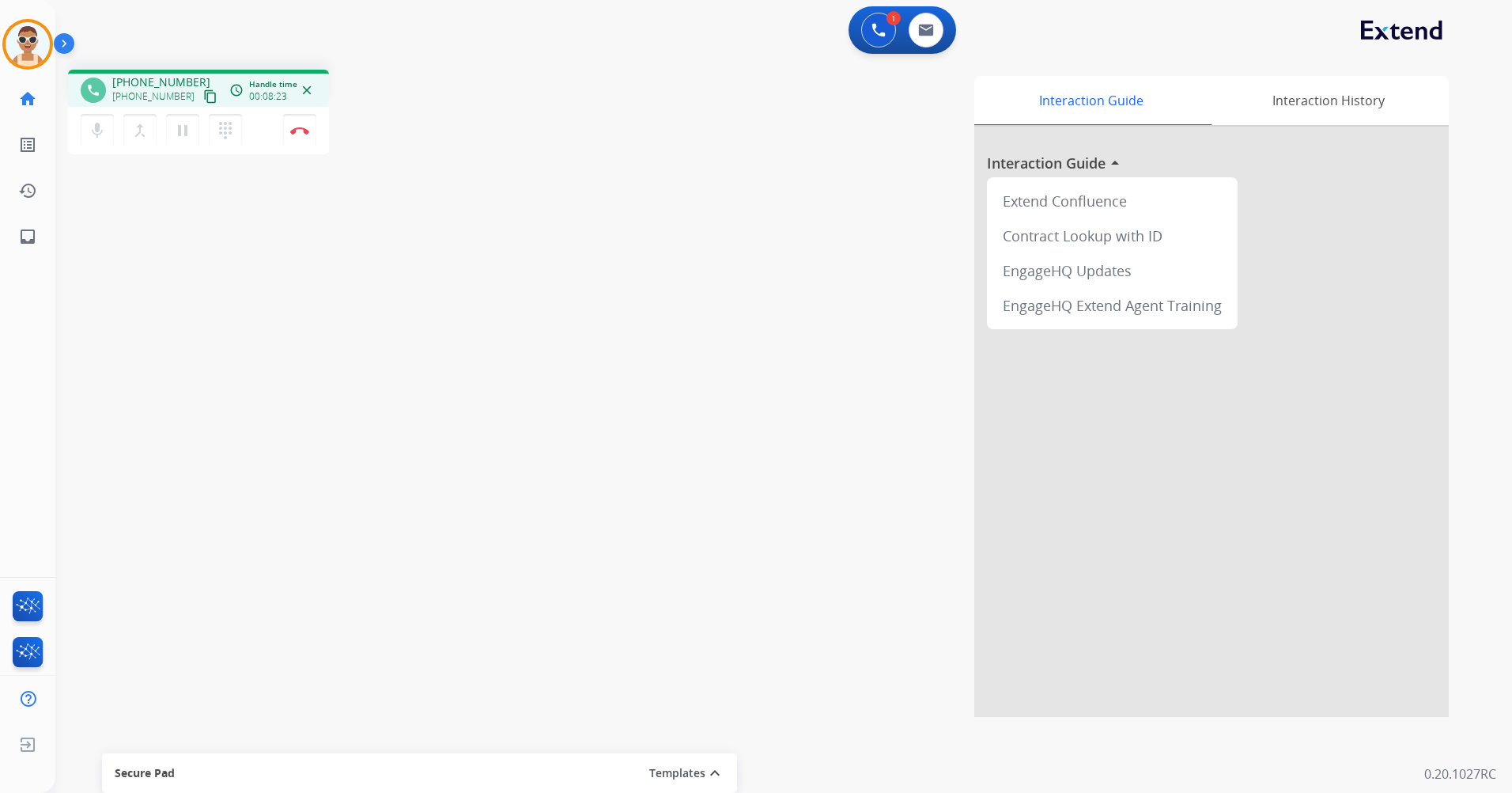
drag, startPoint x: 84, startPoint y: 131, endPoint x: 338, endPoint y: 230, distance: 272.6
click at [84, 131] on button "mic Mute" at bounding box center [97, 130] width 33 height 33
click at [93, 124] on mat-icon "mic_off" at bounding box center [97, 130] width 19 height 19
click at [95, 141] on button "mic Mute" at bounding box center [97, 130] width 33 height 33
click at [93, 140] on mat-icon "mic_off" at bounding box center [97, 130] width 19 height 19
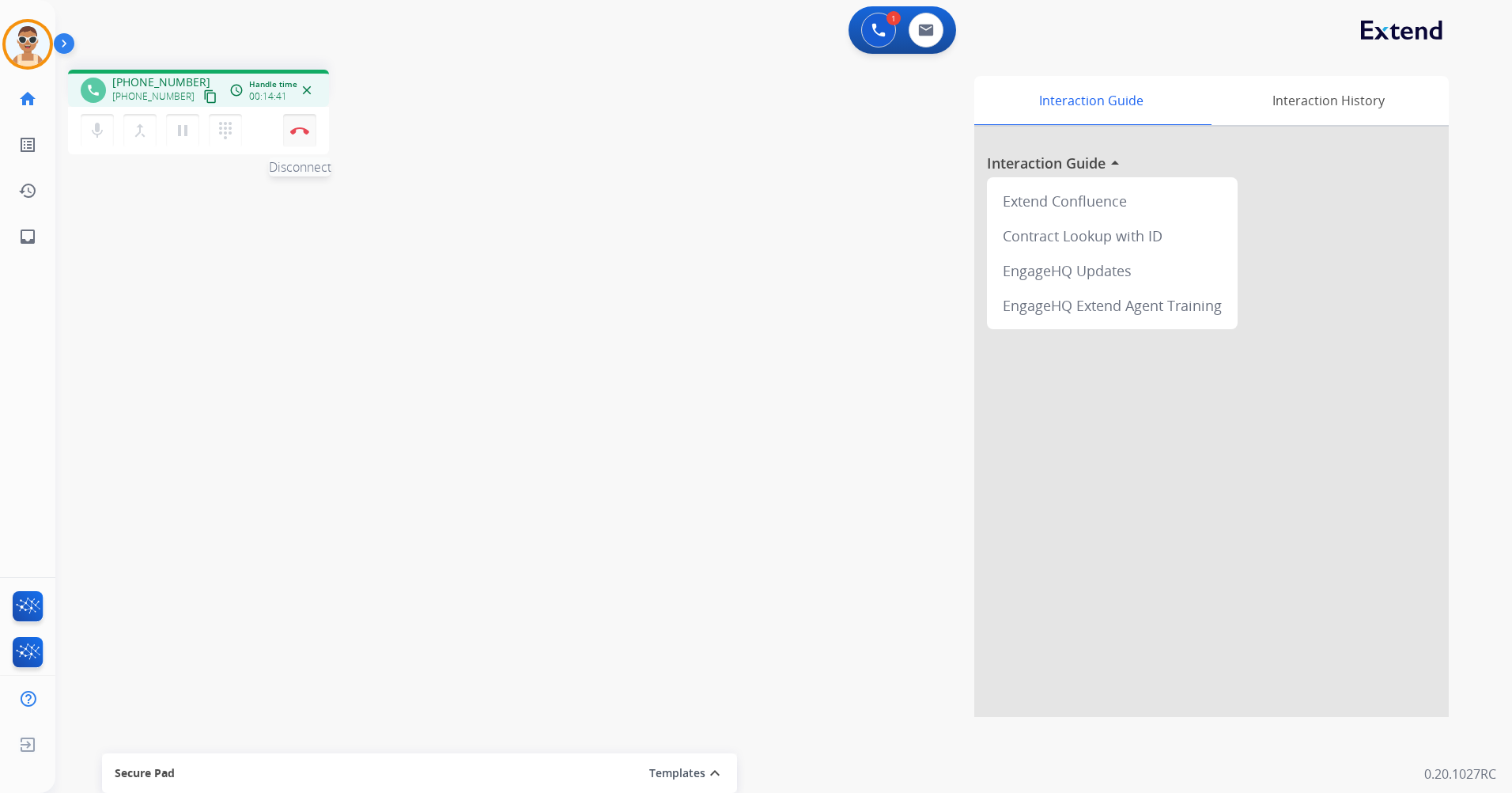
click at [291, 135] on button "Disconnect" at bounding box center [300, 130] width 33 height 33
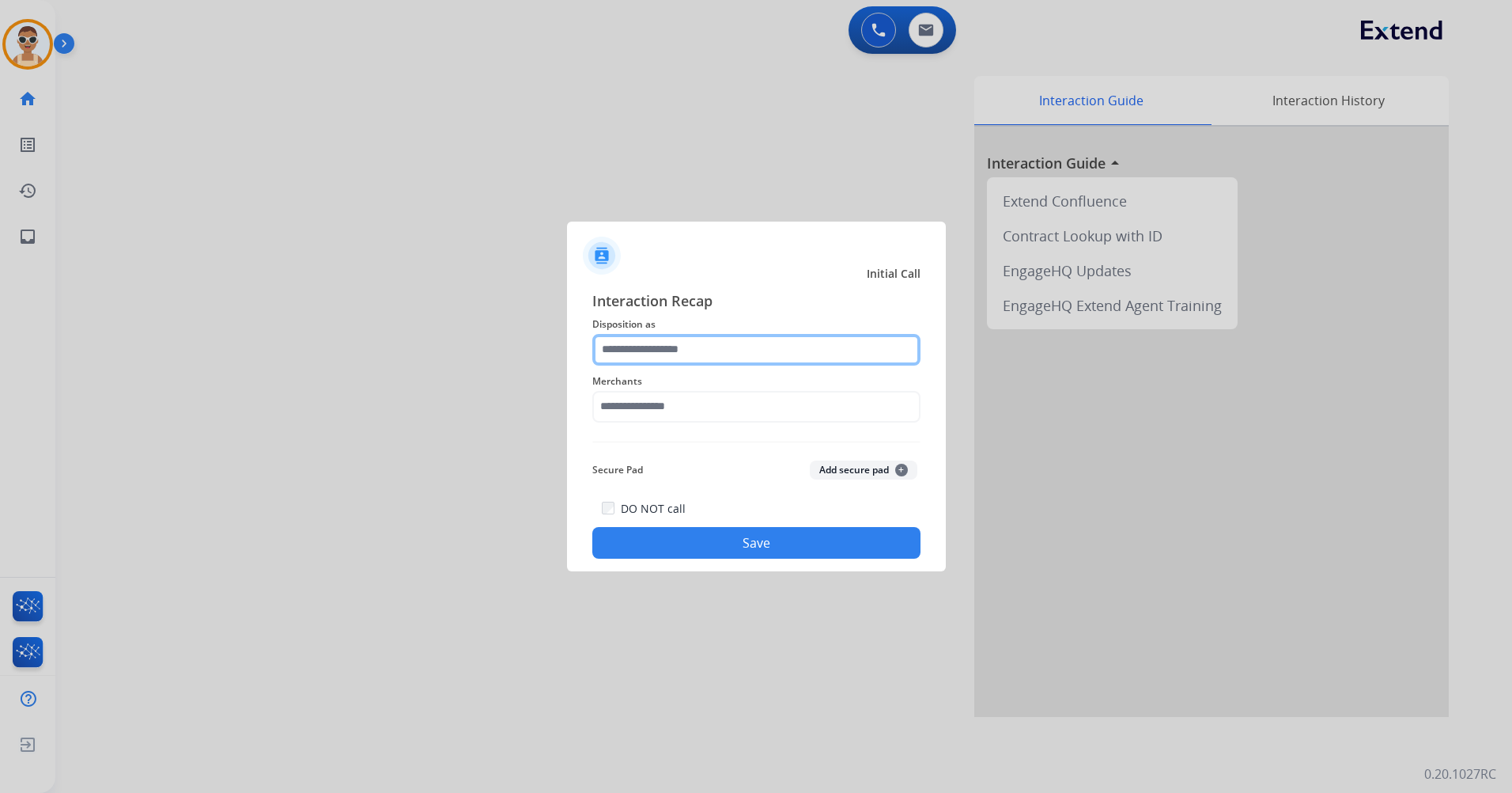
click at [675, 343] on input "text" at bounding box center [756, 350] width 328 height 31
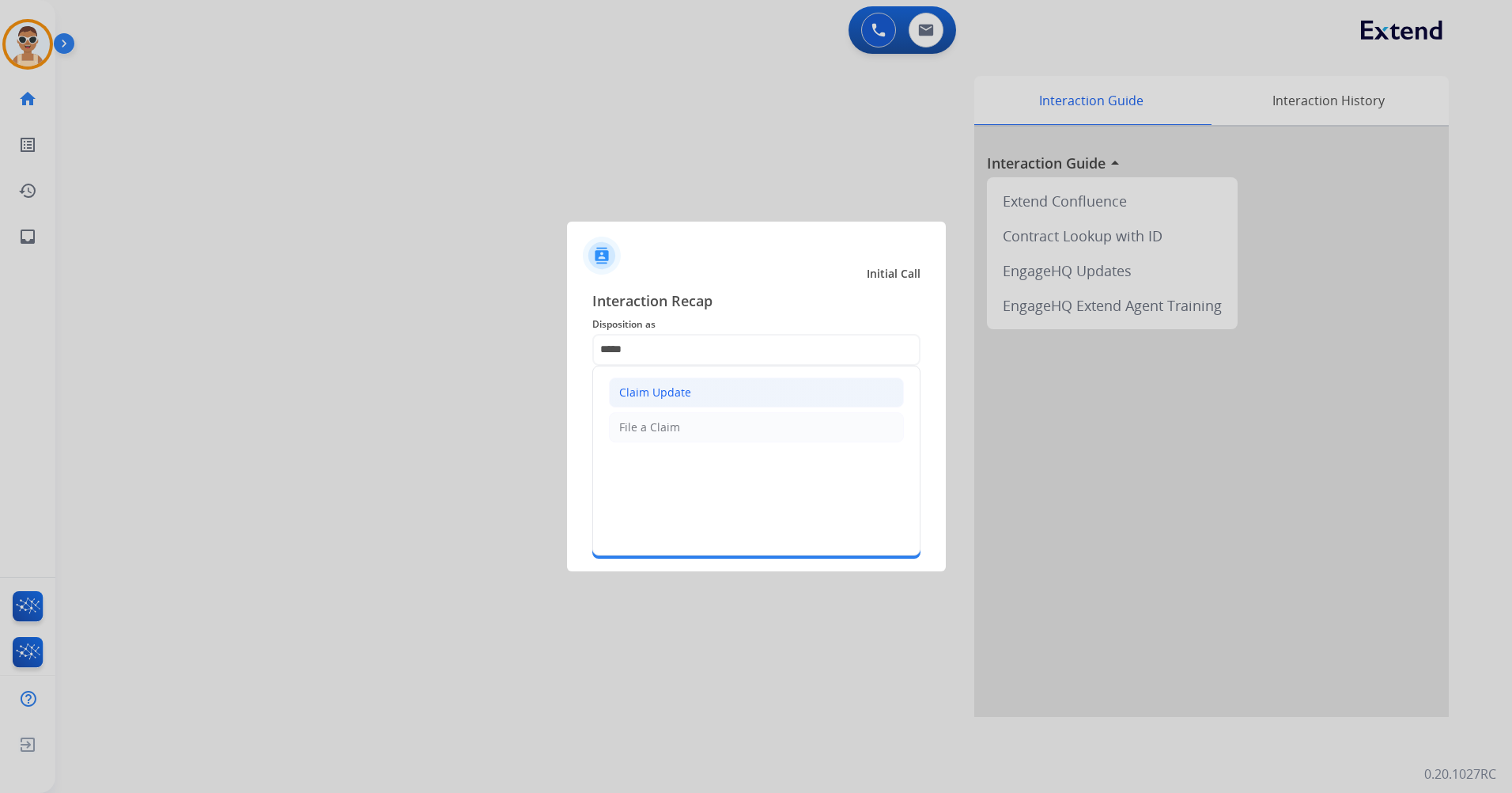
click at [701, 396] on li "Claim Update" at bounding box center [756, 392] width 295 height 30
type input "**********"
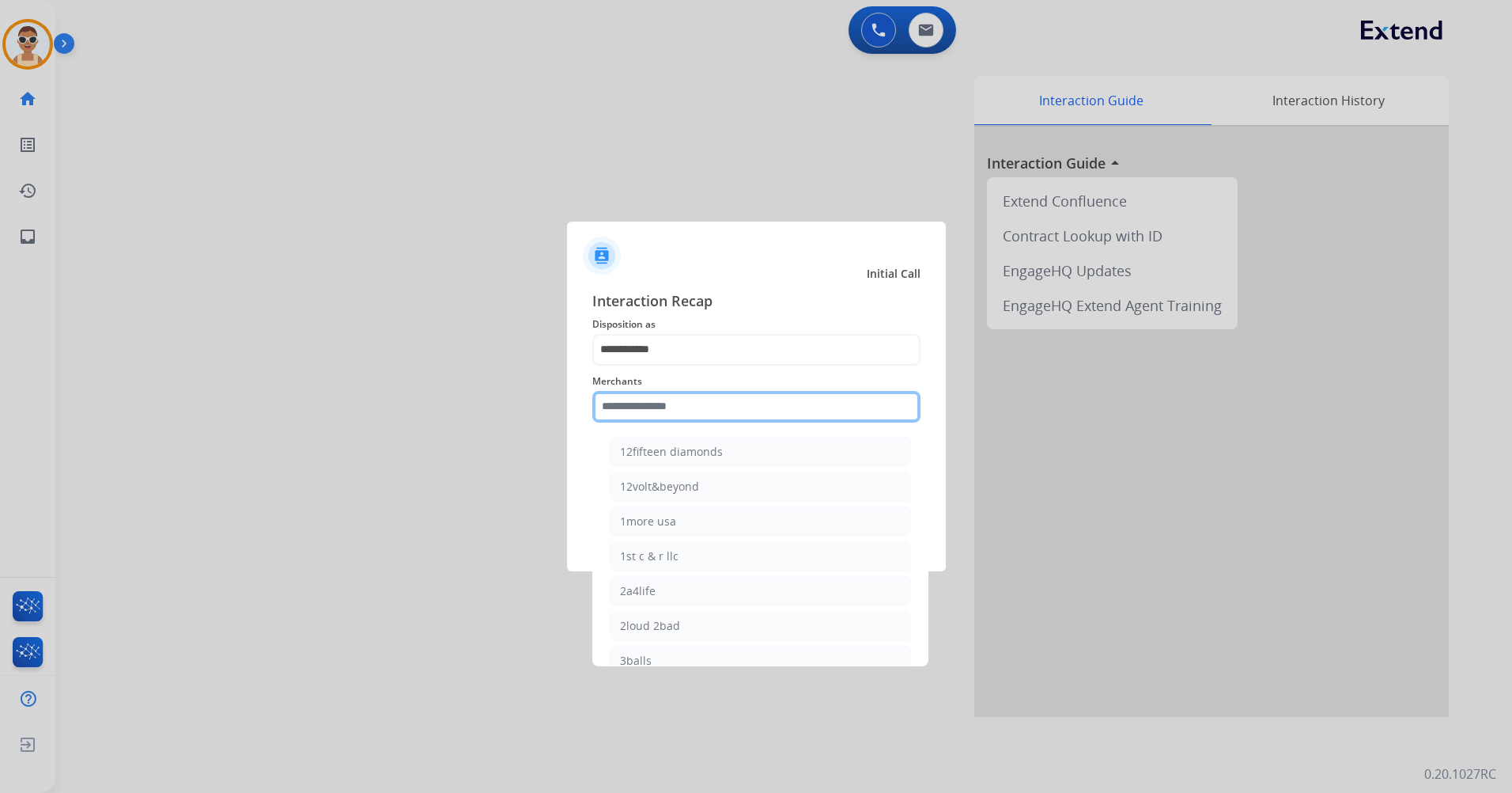
click at [706, 404] on input "text" at bounding box center [756, 407] width 328 height 31
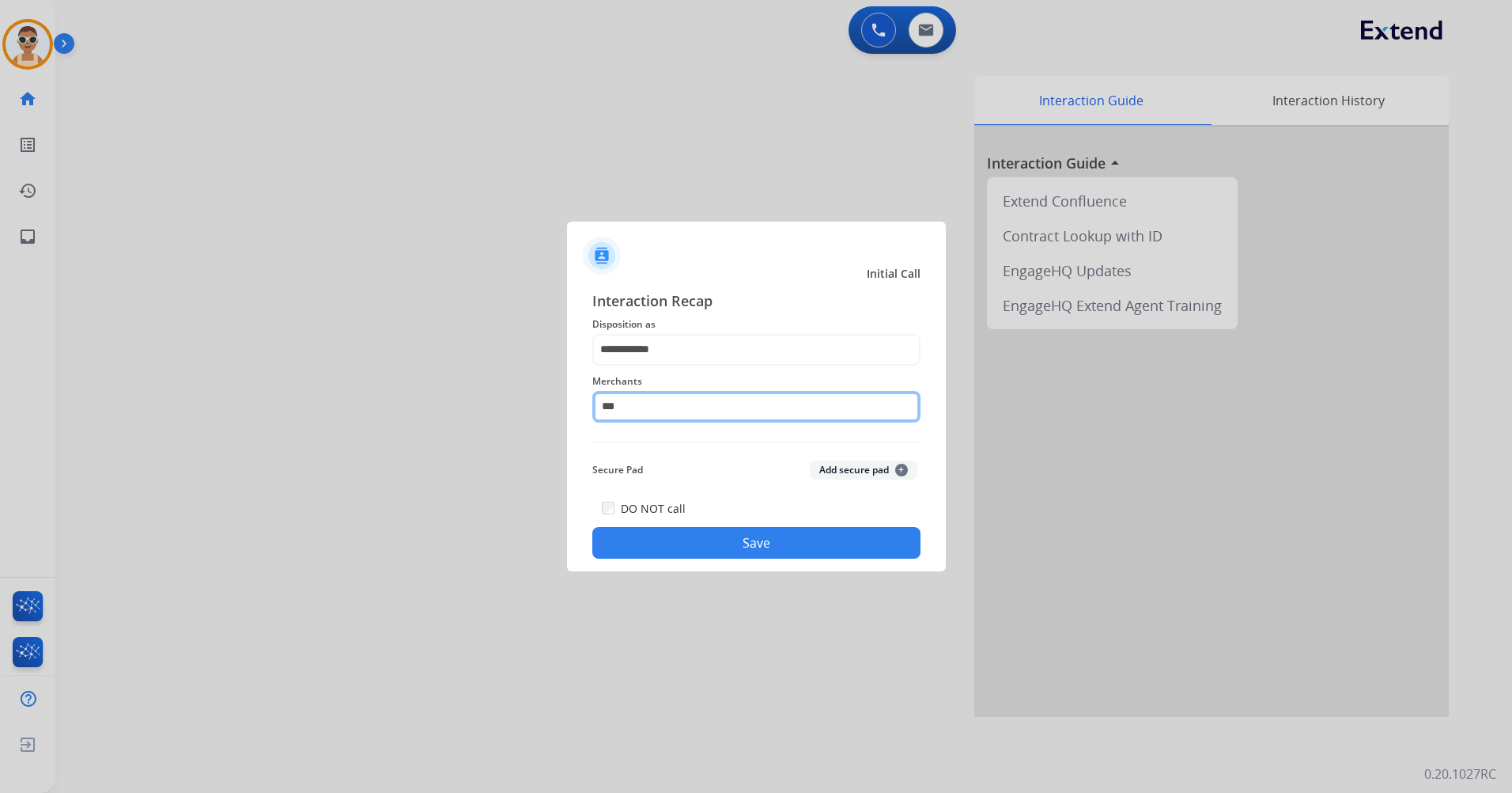
click at [648, 412] on input "***" at bounding box center [756, 407] width 328 height 31
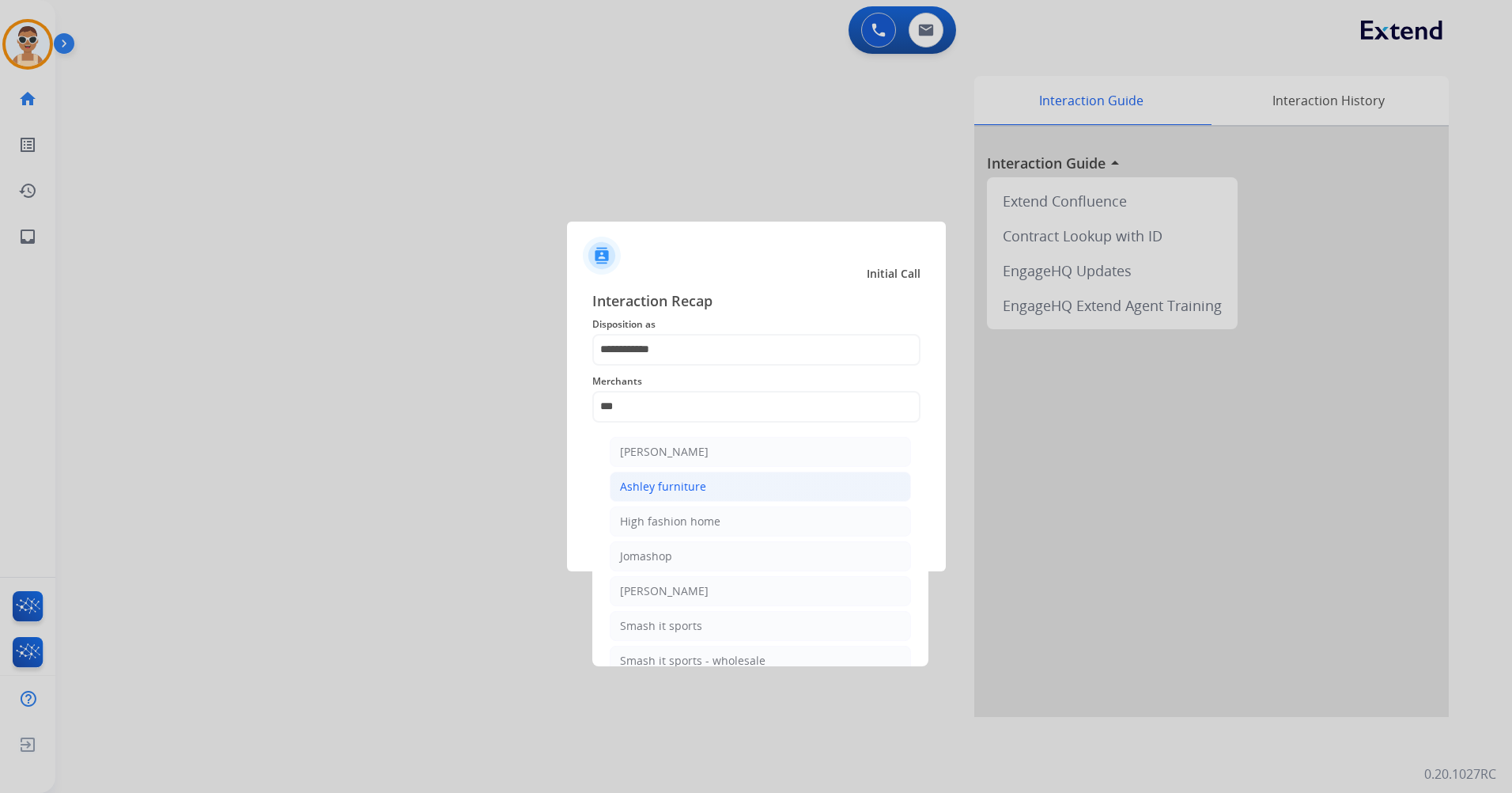
click at [690, 487] on div "Ashley furniture" at bounding box center [663, 486] width 86 height 16
type input "**********"
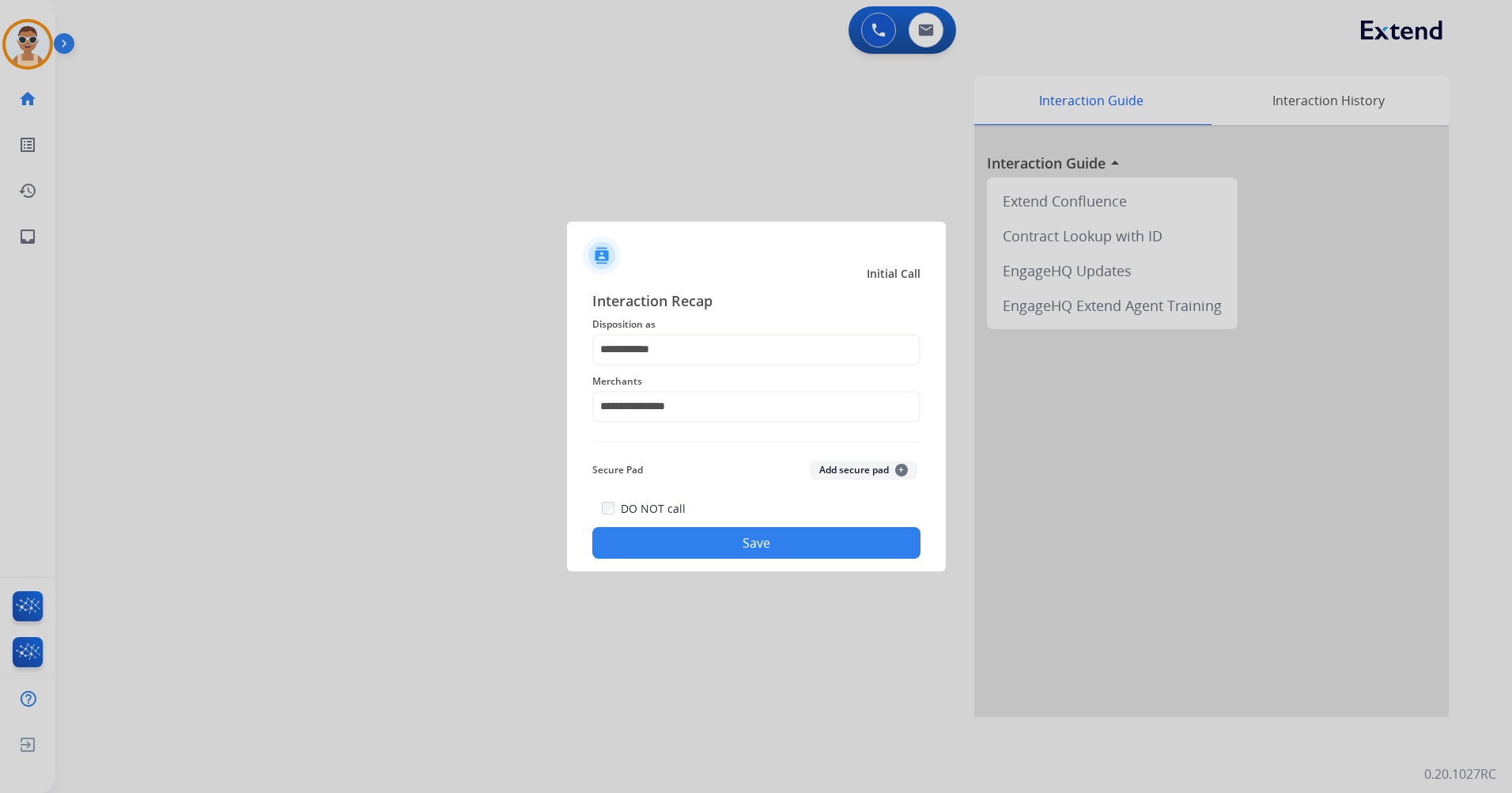
click at [751, 536] on button "Save" at bounding box center [756, 542] width 328 height 31
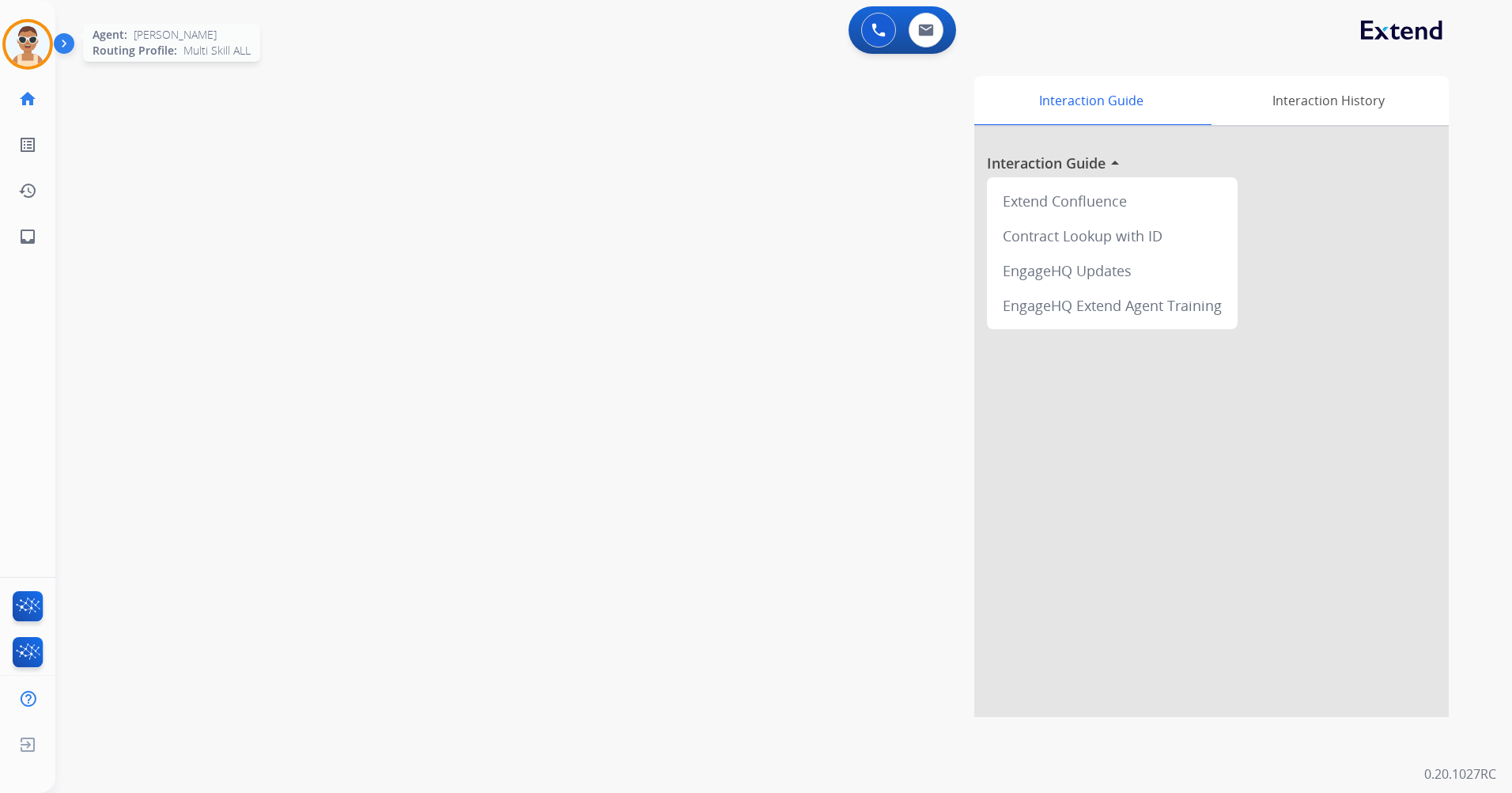
click at [36, 51] on img at bounding box center [28, 44] width 44 height 44
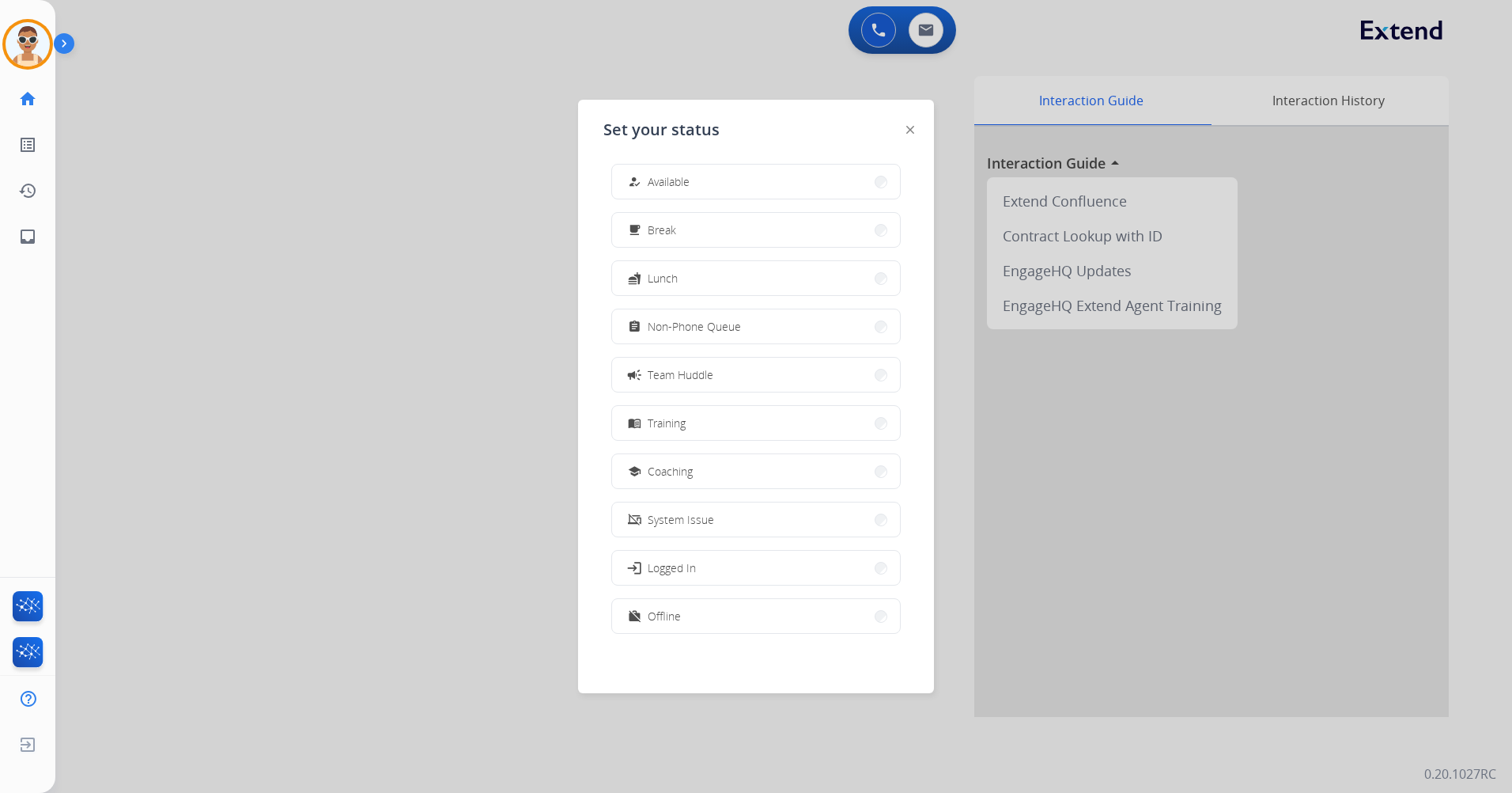
scroll to position [5, 0]
click at [775, 595] on div "how_to_reg Available free_breakfast Break fastfood Lunch assignment Non-Phone Q…" at bounding box center [756, 404] width 306 height 498
click at [775, 599] on button "work_off Offline" at bounding box center [756, 615] width 288 height 34
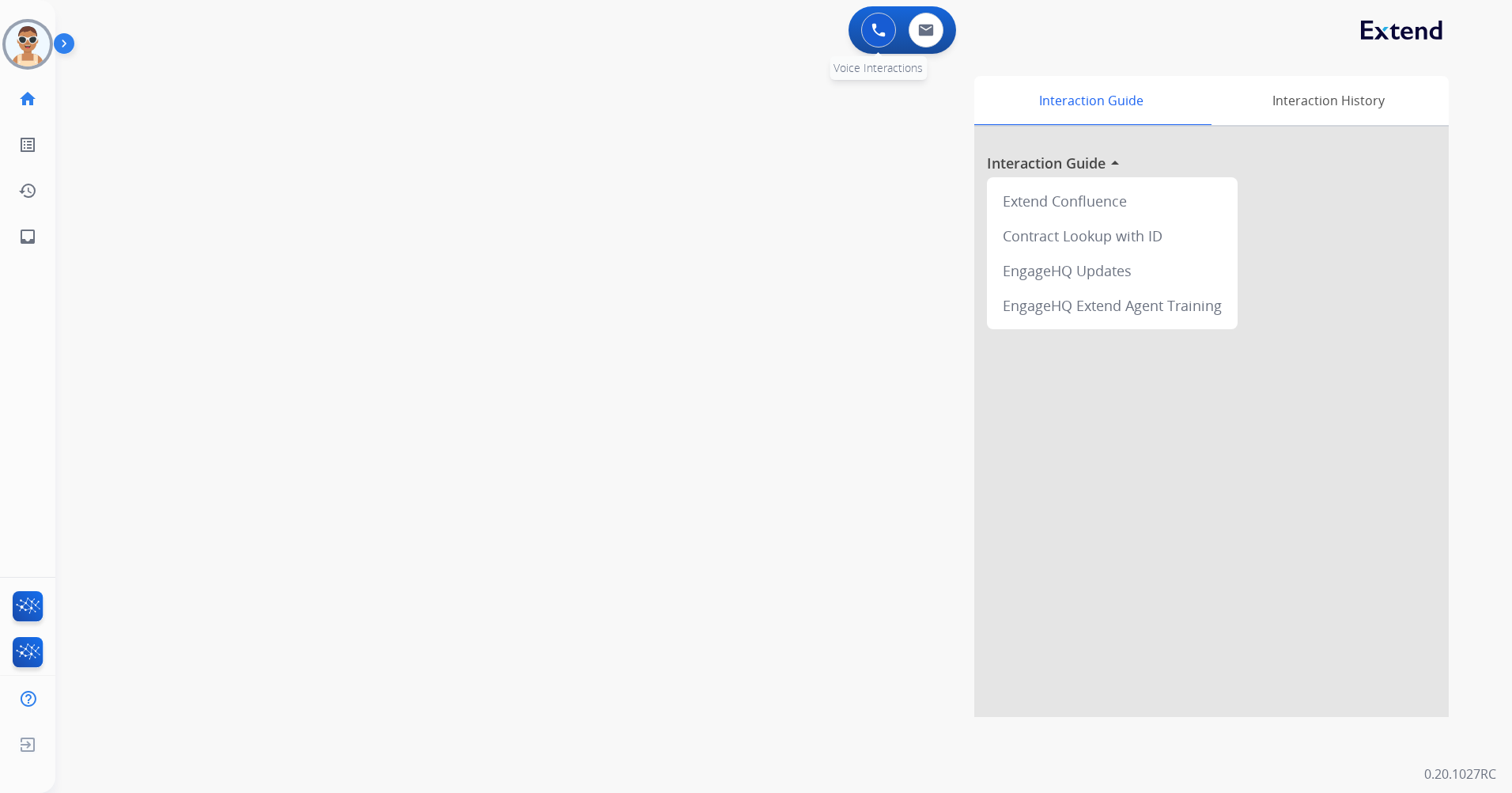
click at [892, 25] on button at bounding box center [878, 30] width 35 height 35
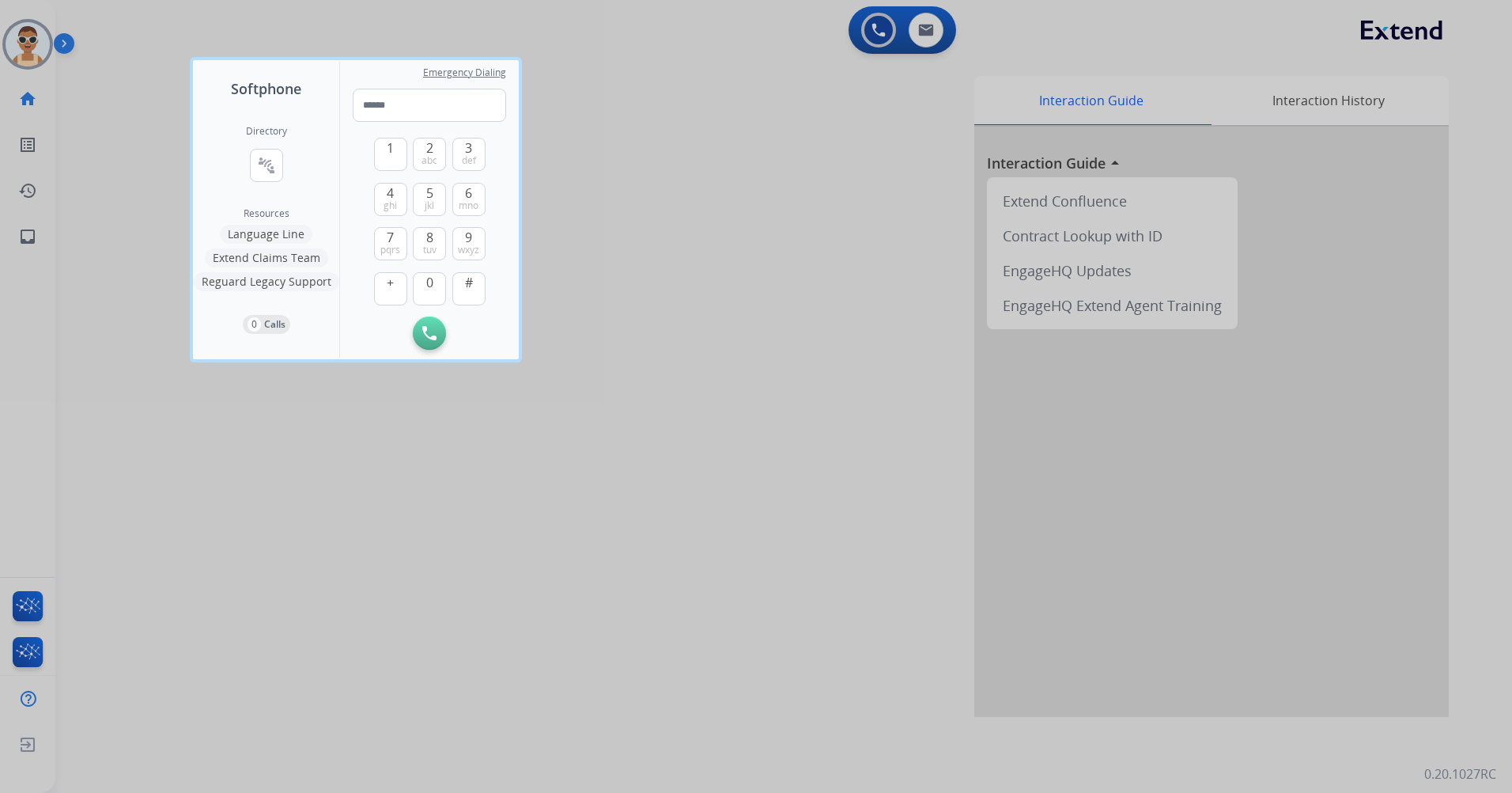
click at [254, 147] on div "Directory connect_without_contact Resource Directory" at bounding box center [266, 166] width 41 height 83
click at [261, 157] on mat-icon "connect_without_contact" at bounding box center [266, 165] width 19 height 19
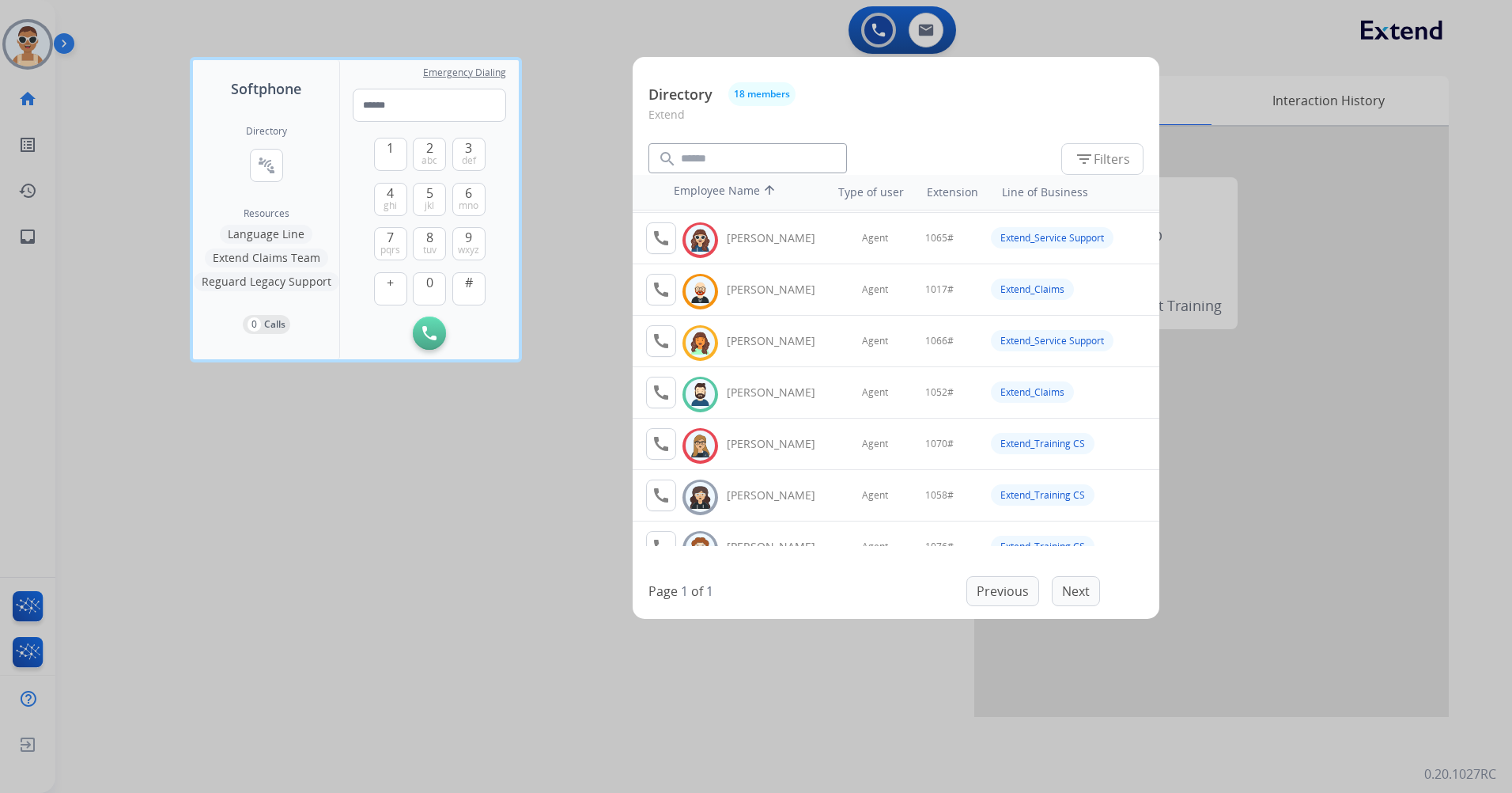
scroll to position [158, 0]
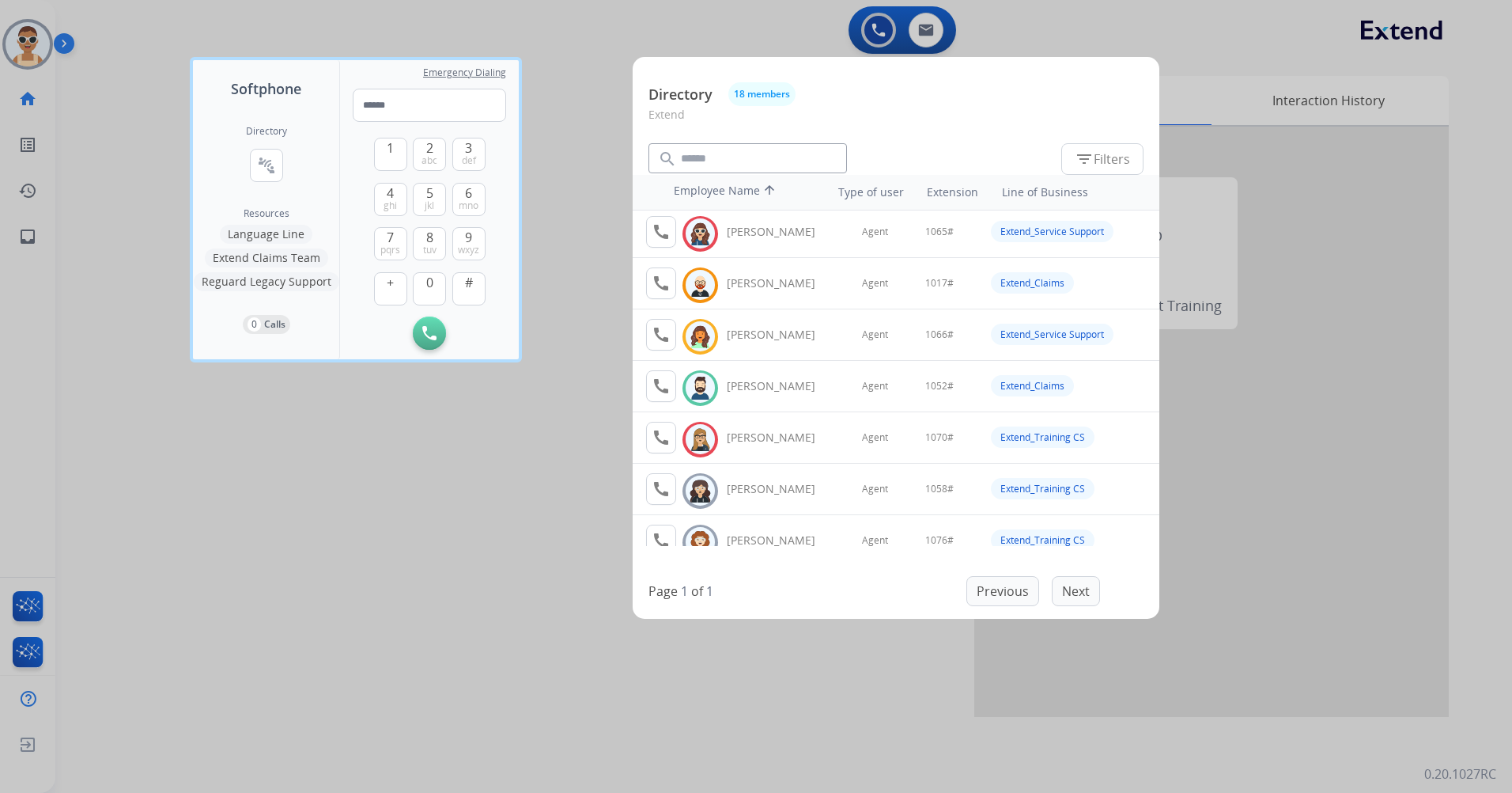
click at [501, 532] on div at bounding box center [756, 396] width 1512 height 793
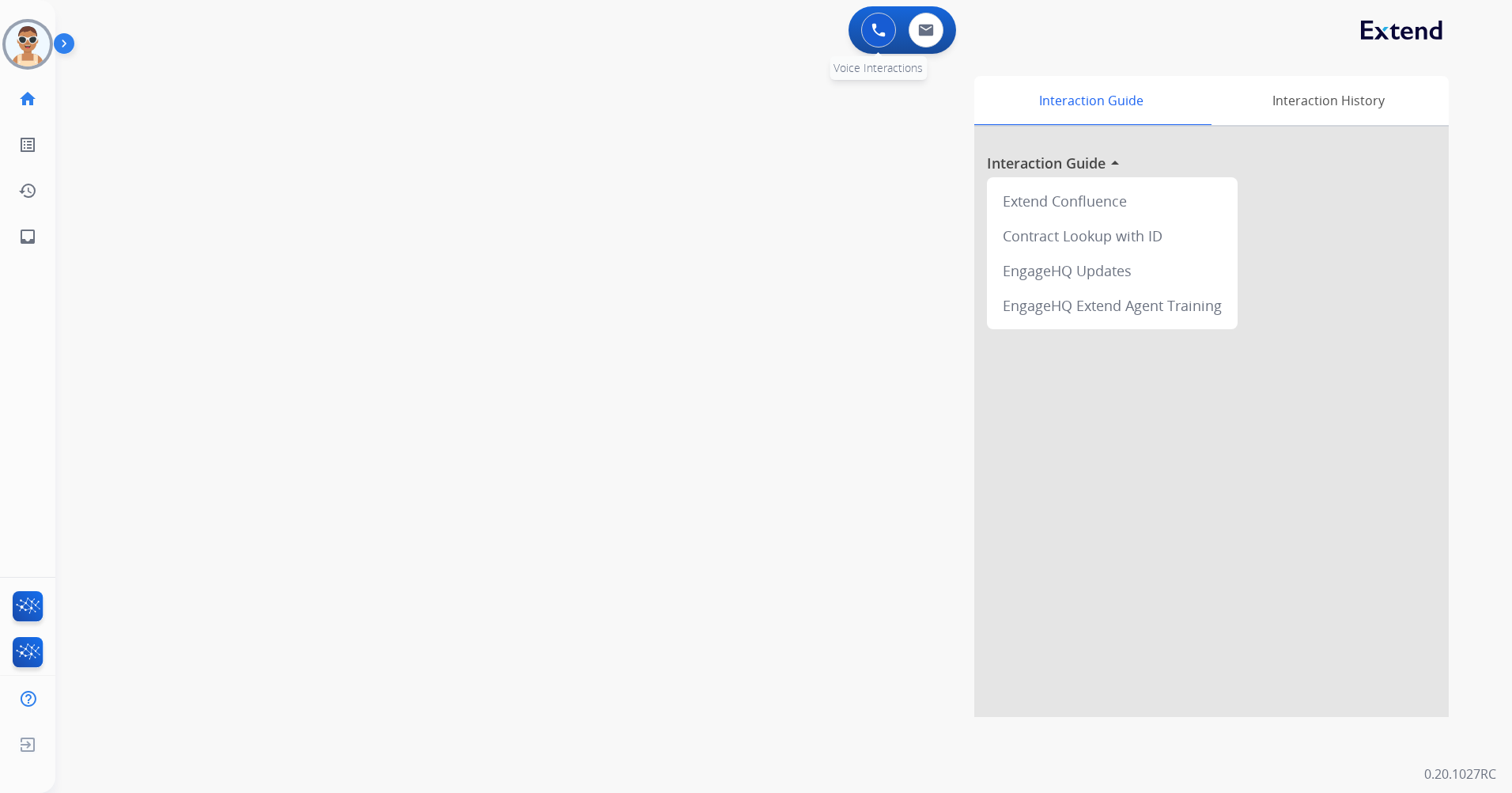
click at [875, 28] on img at bounding box center [879, 30] width 15 height 15
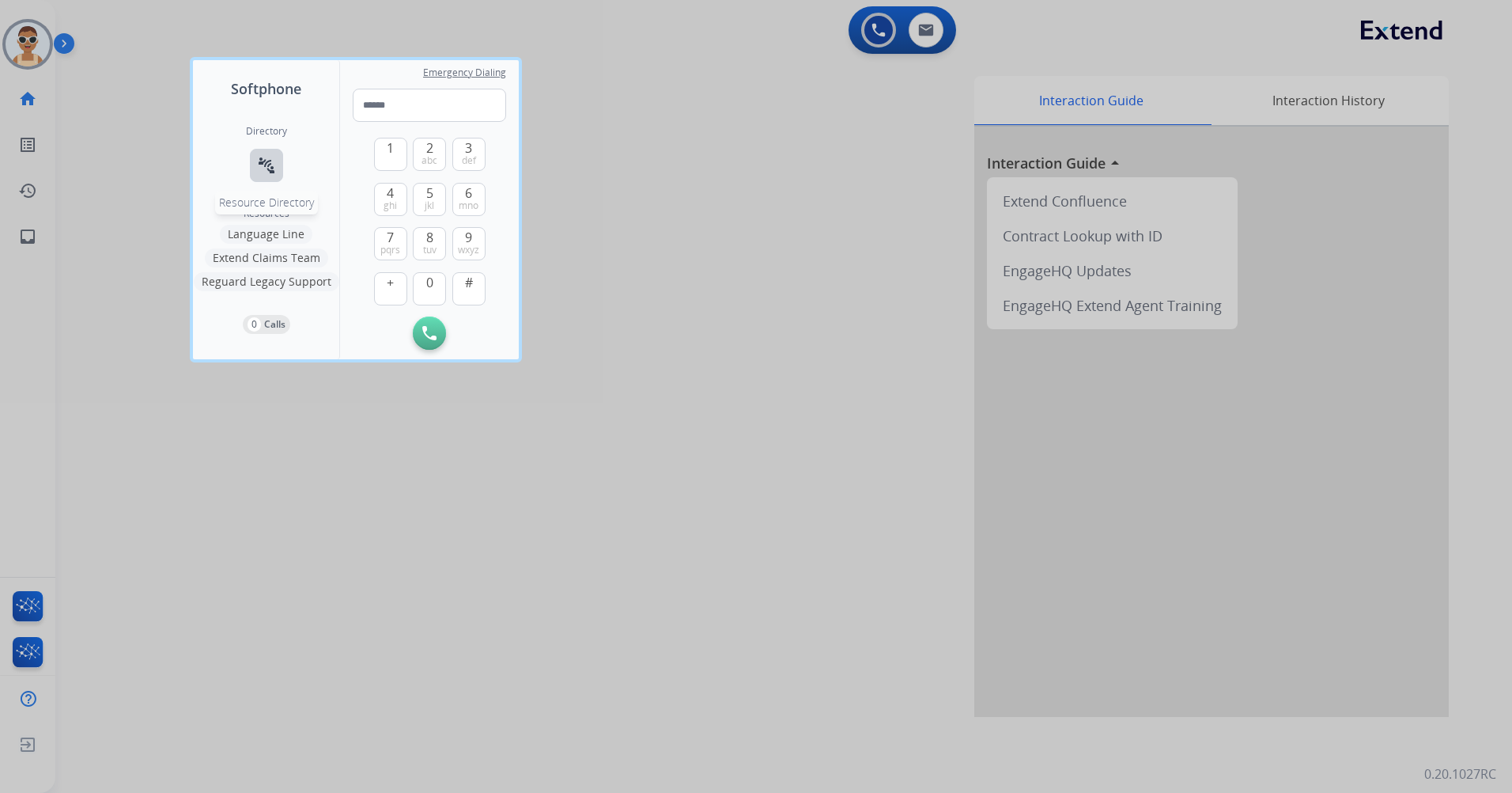
click at [271, 166] on mat-icon "connect_without_contact" at bounding box center [266, 165] width 19 height 19
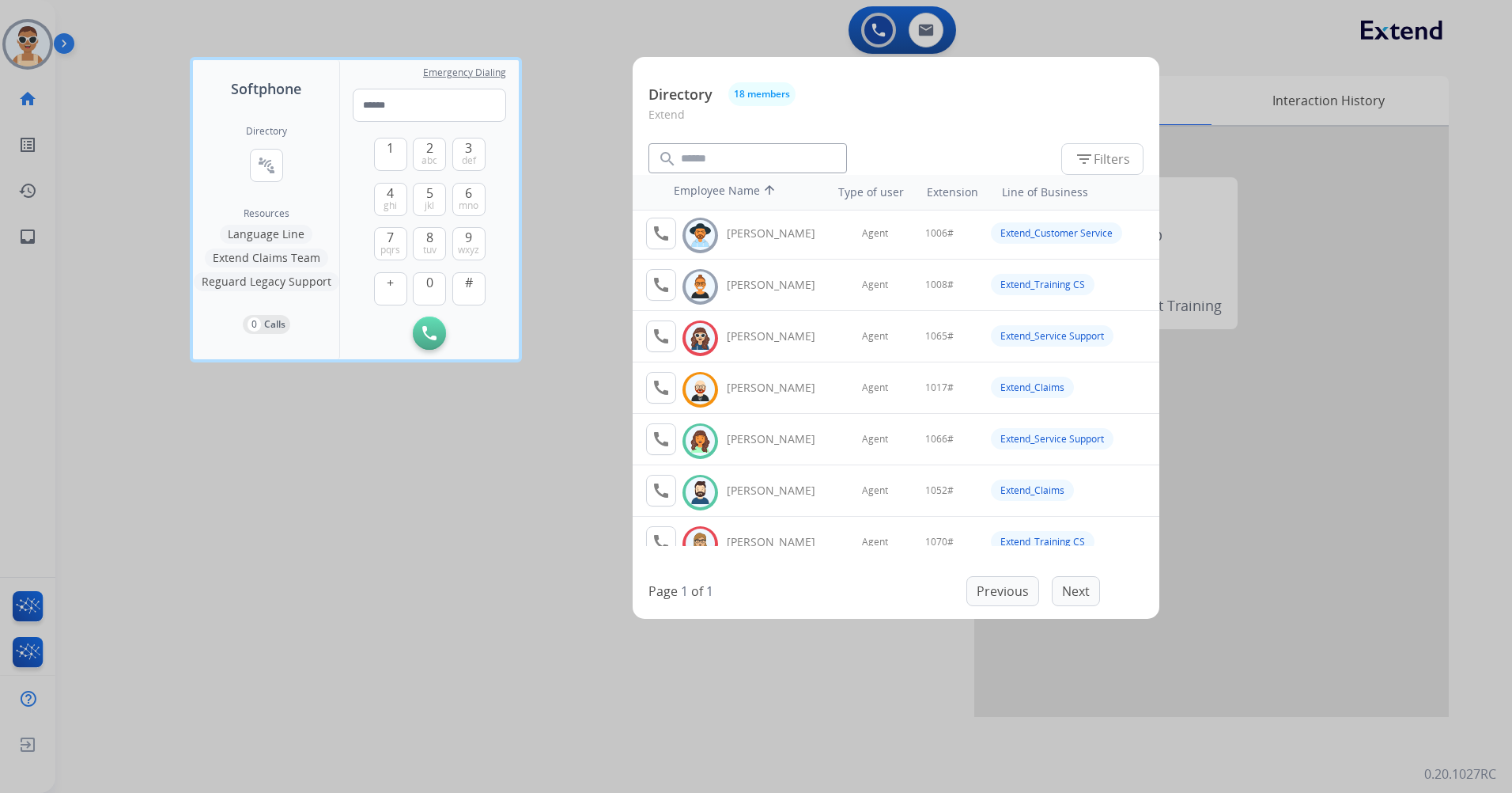
scroll to position [79, 0]
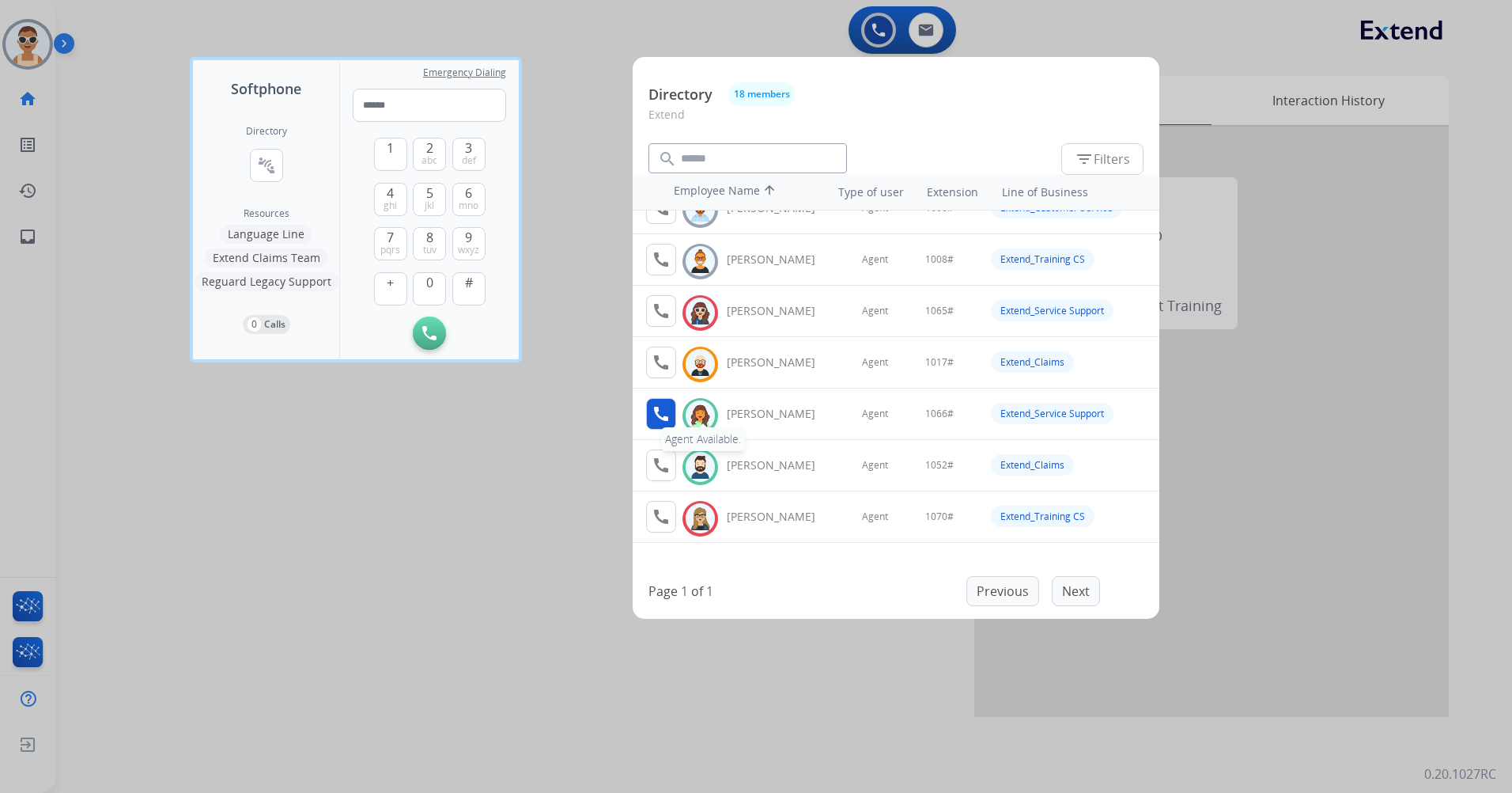
click at [665, 414] on mat-icon "call" at bounding box center [661, 413] width 19 height 19
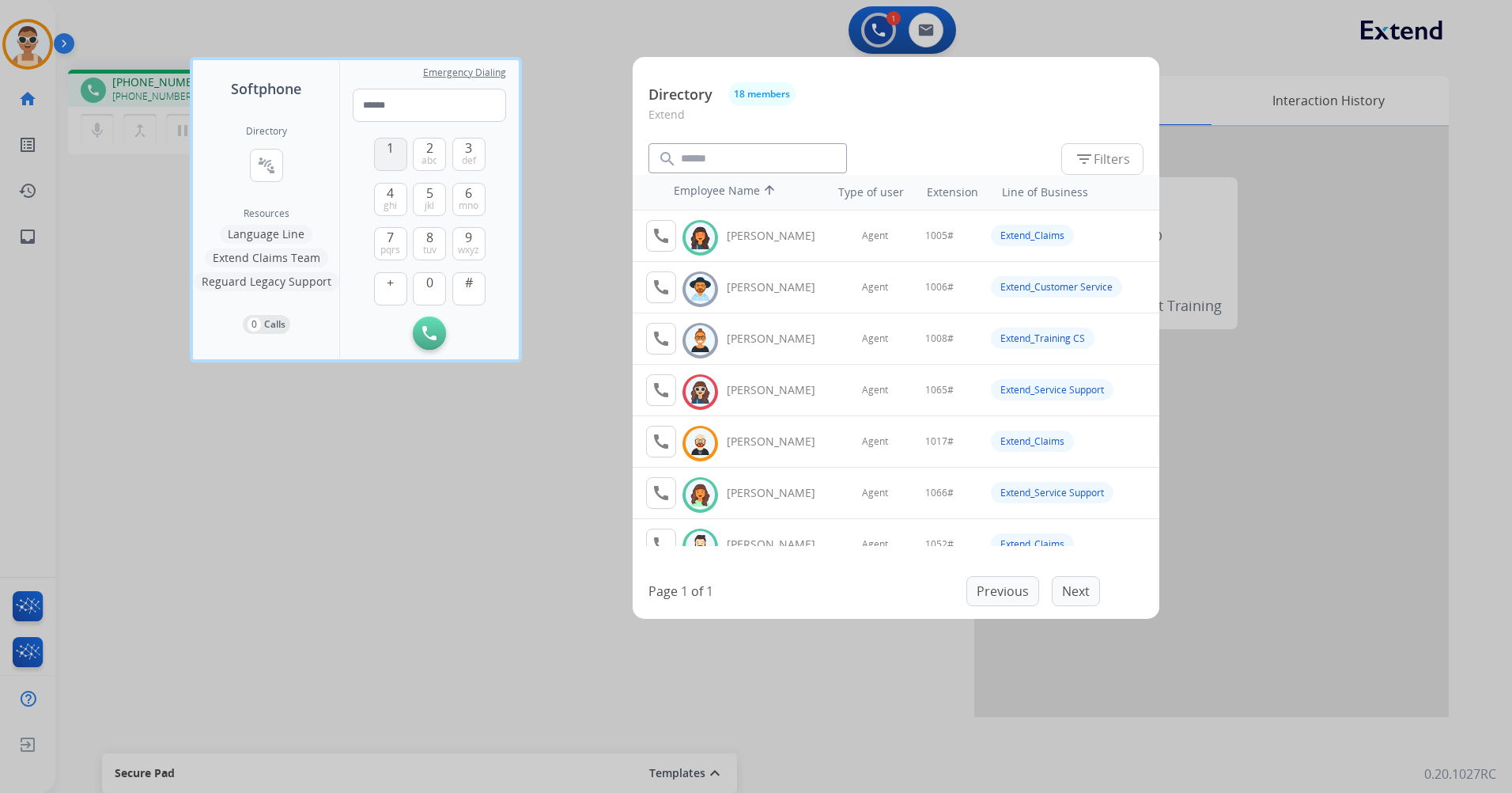
click at [389, 151] on span "1" at bounding box center [390, 148] width 7 height 19
click at [421, 286] on button "0" at bounding box center [429, 288] width 33 height 33
click at [424, 284] on button "0" at bounding box center [429, 288] width 33 height 33
click at [470, 328] on img at bounding box center [469, 333] width 16 height 12
click at [472, 199] on span "mno" at bounding box center [469, 206] width 20 height 13
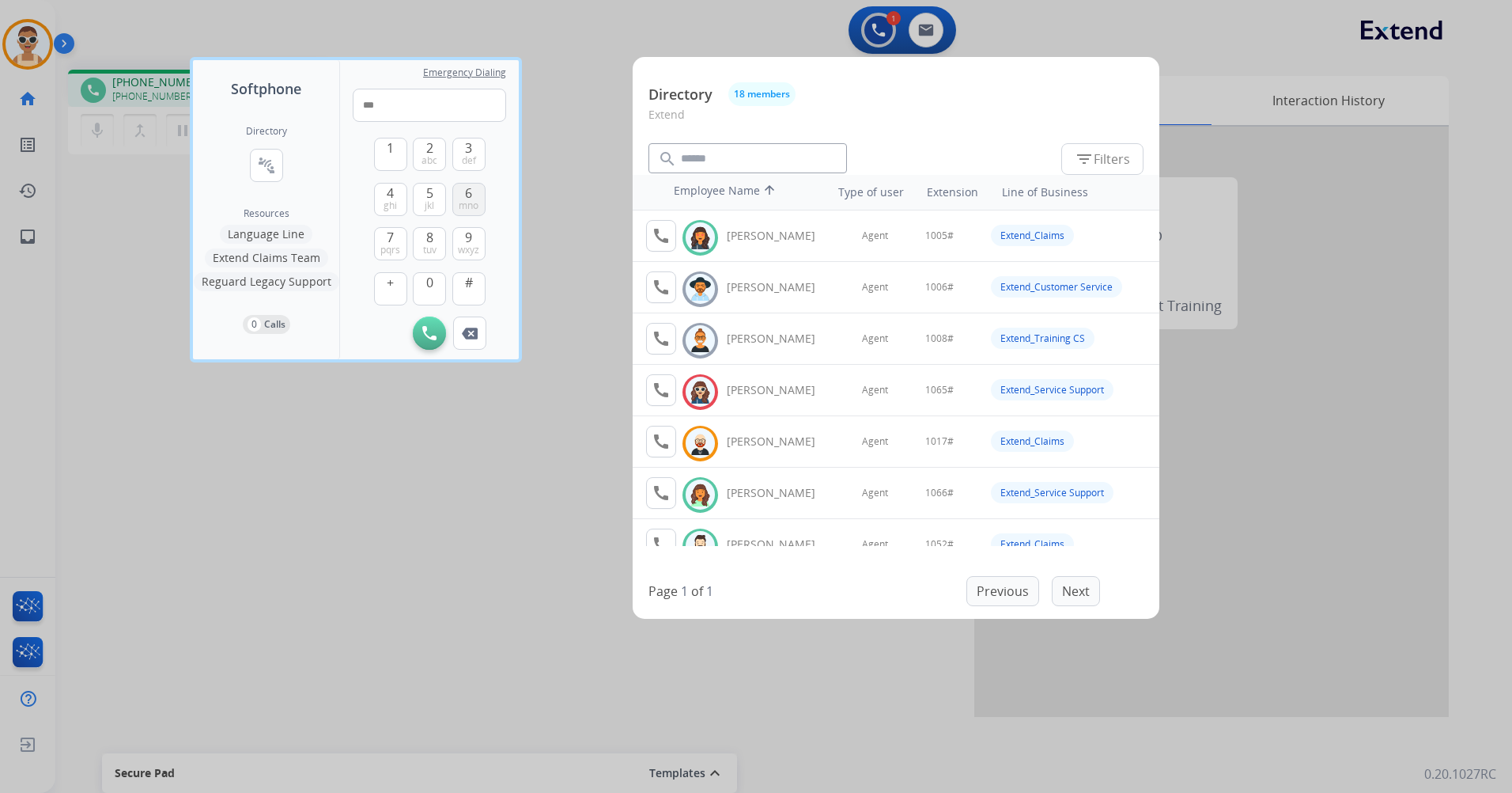
click at [472, 199] on span "mno" at bounding box center [469, 206] width 20 height 13
click at [468, 275] on span "#" at bounding box center [469, 282] width 8 height 19
click at [474, 329] on button "Remove Number" at bounding box center [470, 333] width 33 height 33
click at [473, 329] on img at bounding box center [469, 333] width 16 height 12
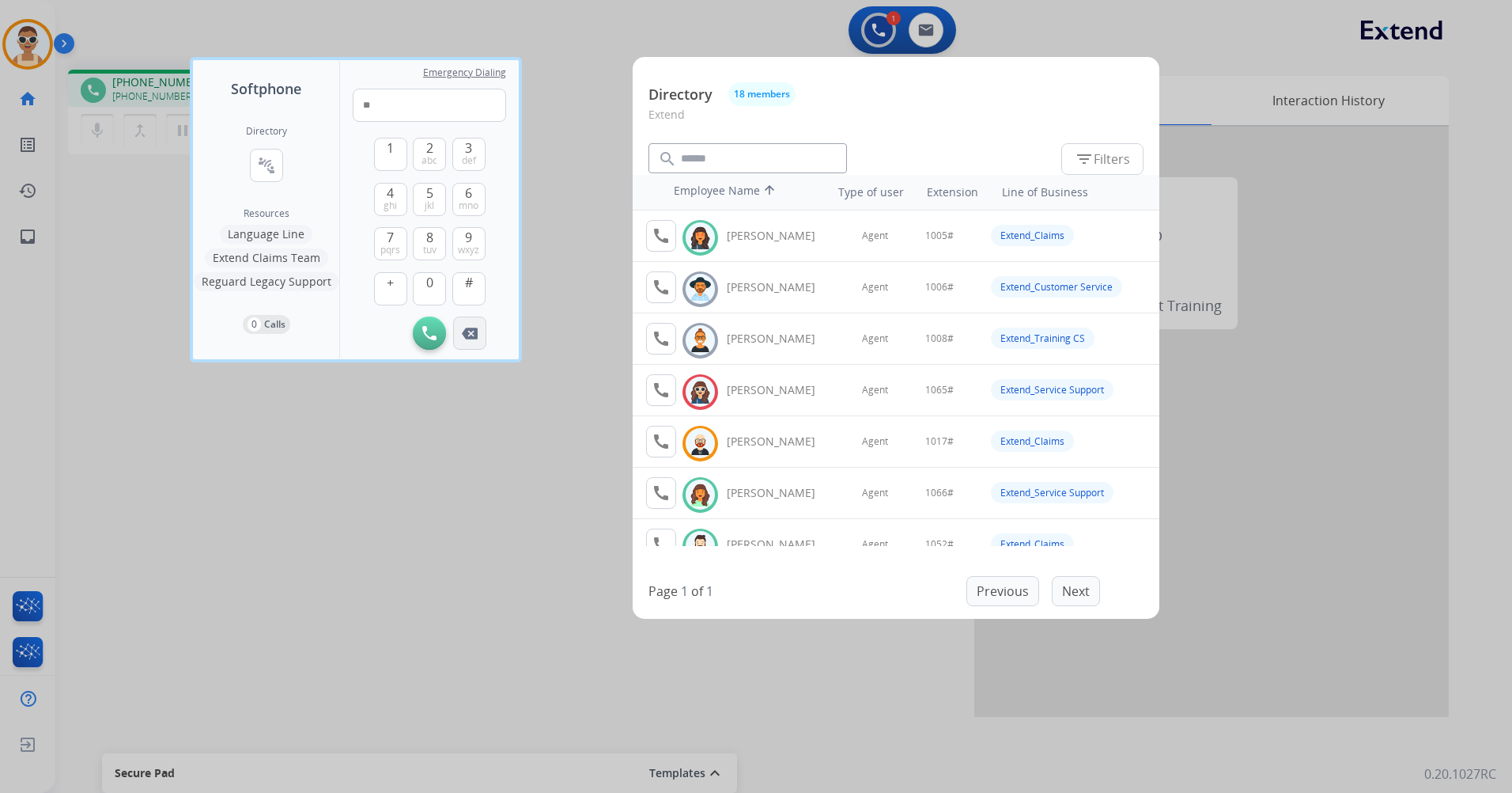
click at [473, 329] on img at bounding box center [469, 333] width 16 height 12
type input "*"
click at [473, 329] on img at bounding box center [469, 333] width 16 height 12
click at [386, 151] on button "1" at bounding box center [391, 154] width 33 height 33
click at [434, 282] on button "0" at bounding box center [429, 288] width 33 height 33
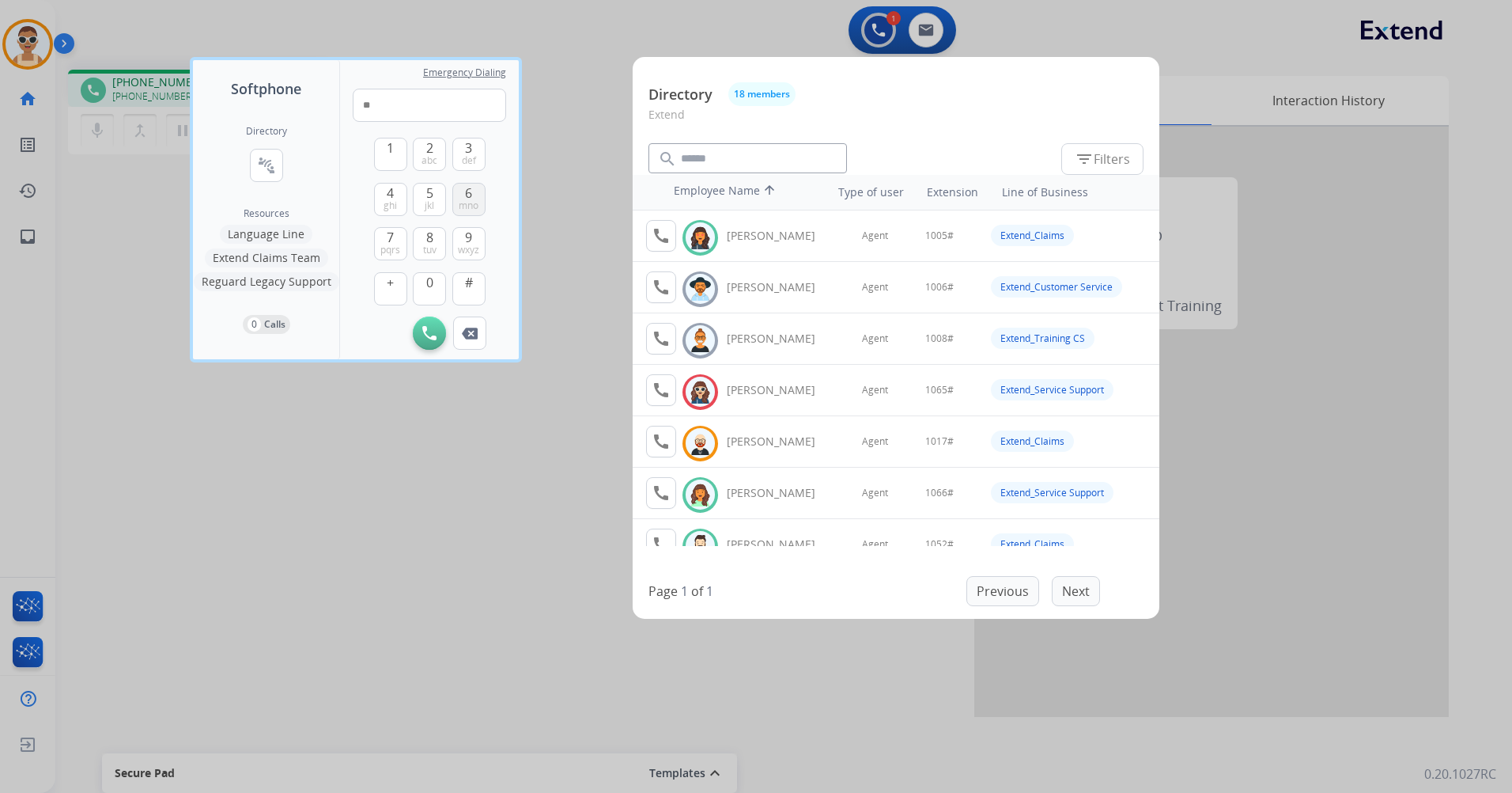
click at [479, 196] on button "6 mno" at bounding box center [469, 199] width 33 height 33
click at [478, 194] on button "6 mno" at bounding box center [469, 199] width 33 height 33
click at [474, 283] on button "#" at bounding box center [469, 288] width 33 height 33
type input "*****"
click at [536, 479] on div at bounding box center [756, 396] width 1512 height 793
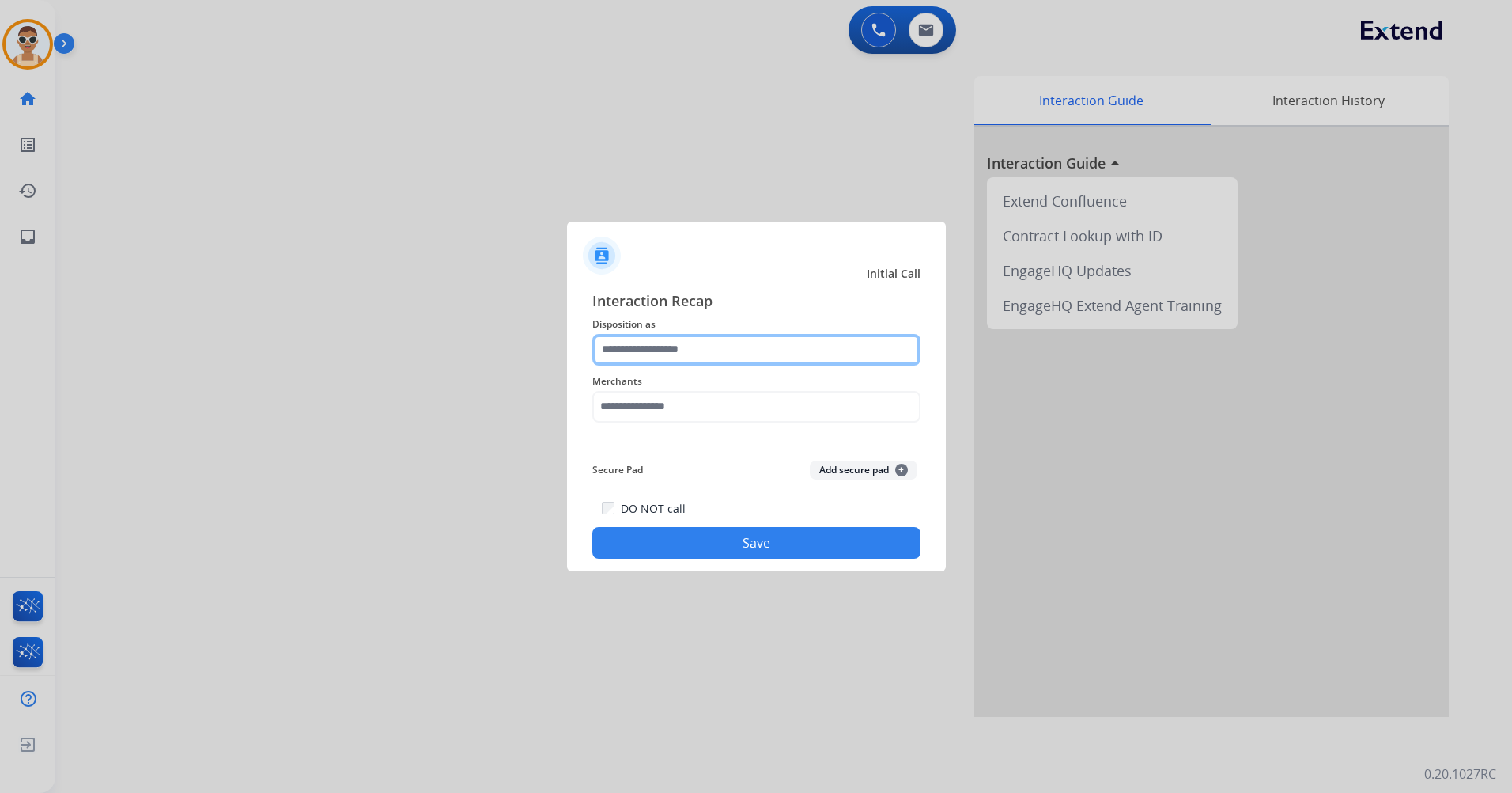
click at [705, 356] on input "text" at bounding box center [756, 350] width 328 height 31
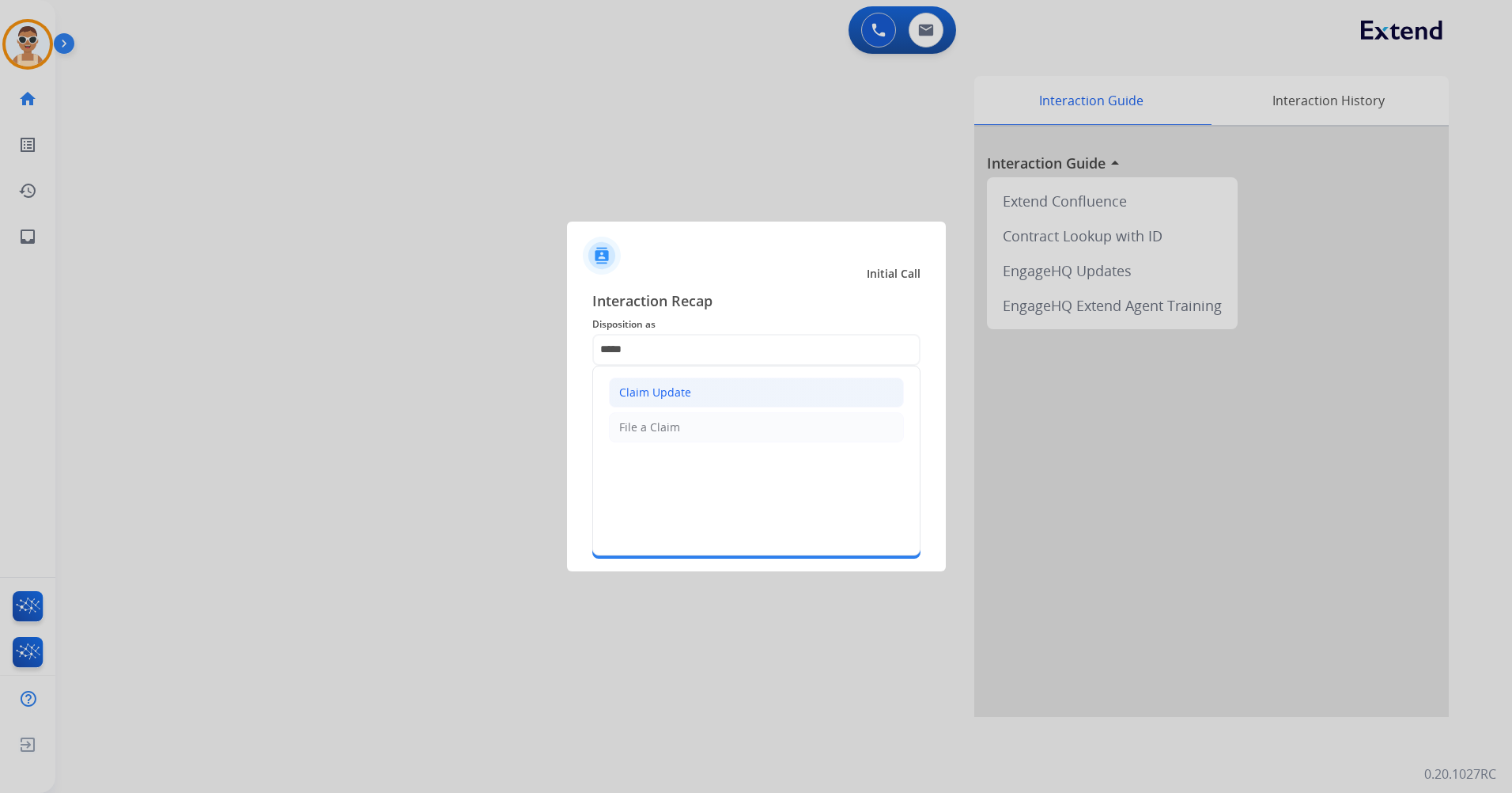
click at [706, 378] on li "Claim Update" at bounding box center [756, 392] width 295 height 30
type input "**********"
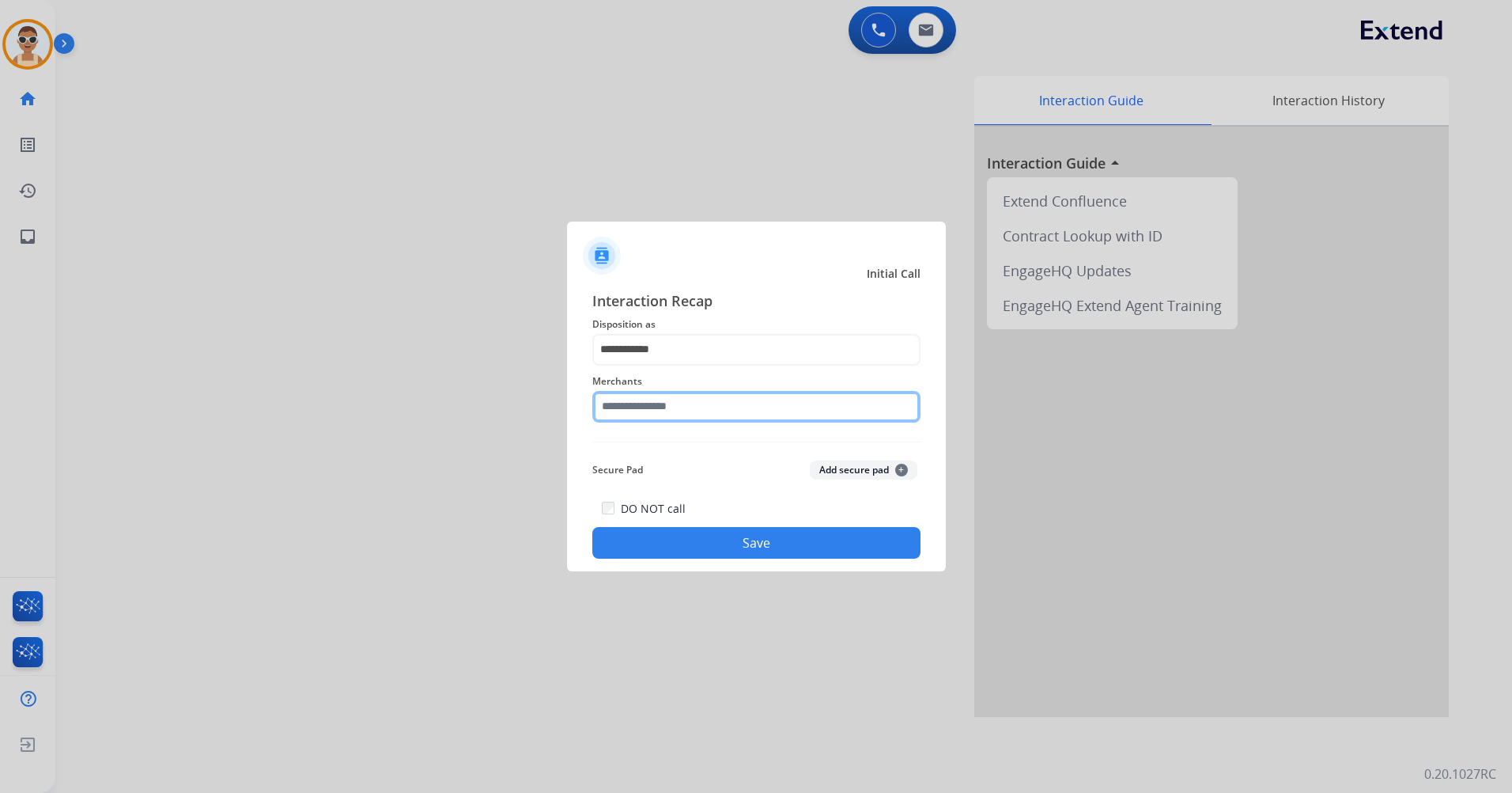
click at [728, 408] on input "text" at bounding box center [756, 407] width 328 height 31
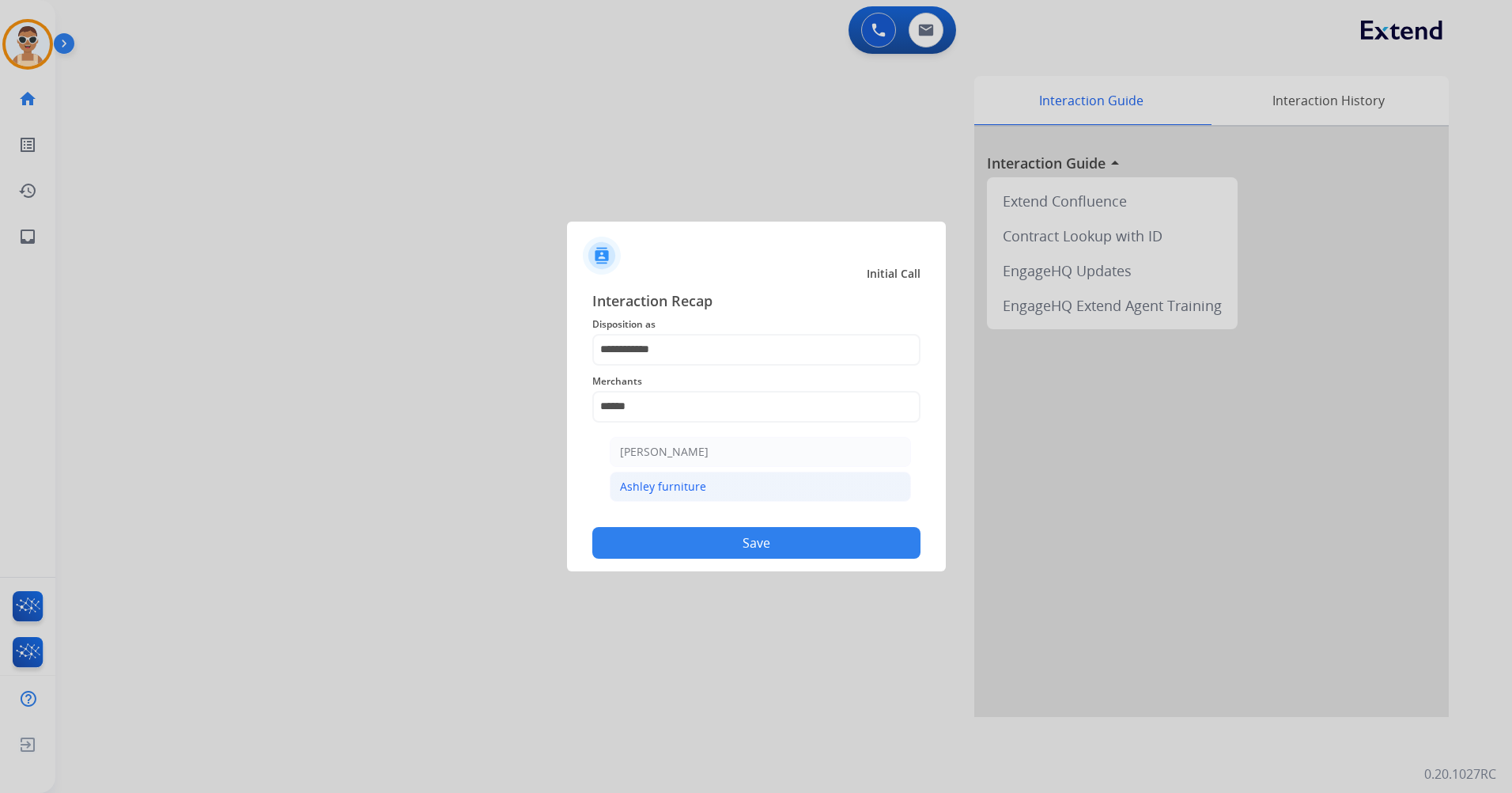
click at [699, 494] on div "Ashley furniture" at bounding box center [663, 486] width 86 height 16
type input "**********"
drag, startPoint x: 750, startPoint y: 533, endPoint x: 775, endPoint y: 521, distance: 27.7
click at [750, 534] on button "Save" at bounding box center [756, 542] width 328 height 31
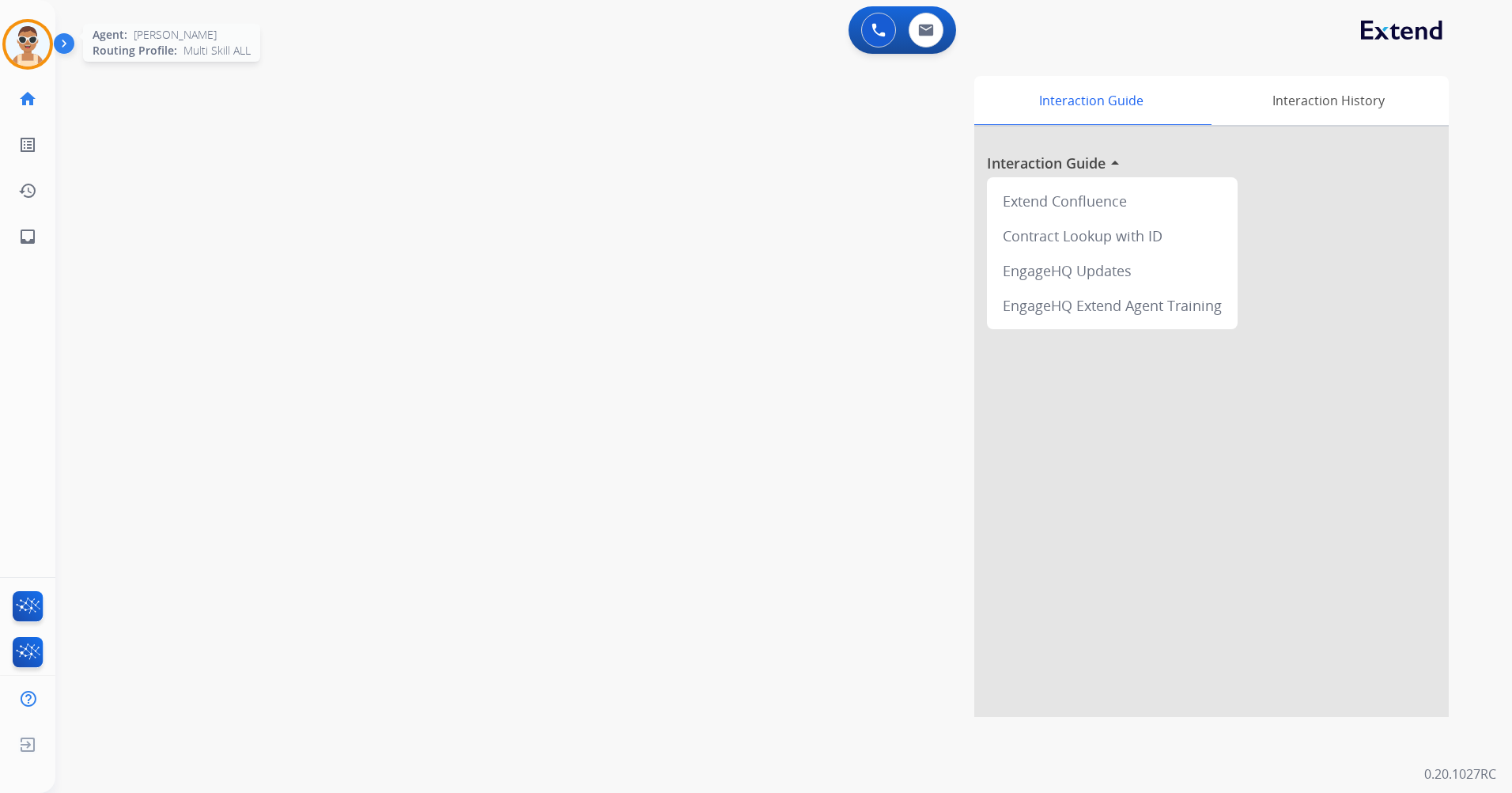
click at [20, 30] on img at bounding box center [28, 44] width 44 height 44
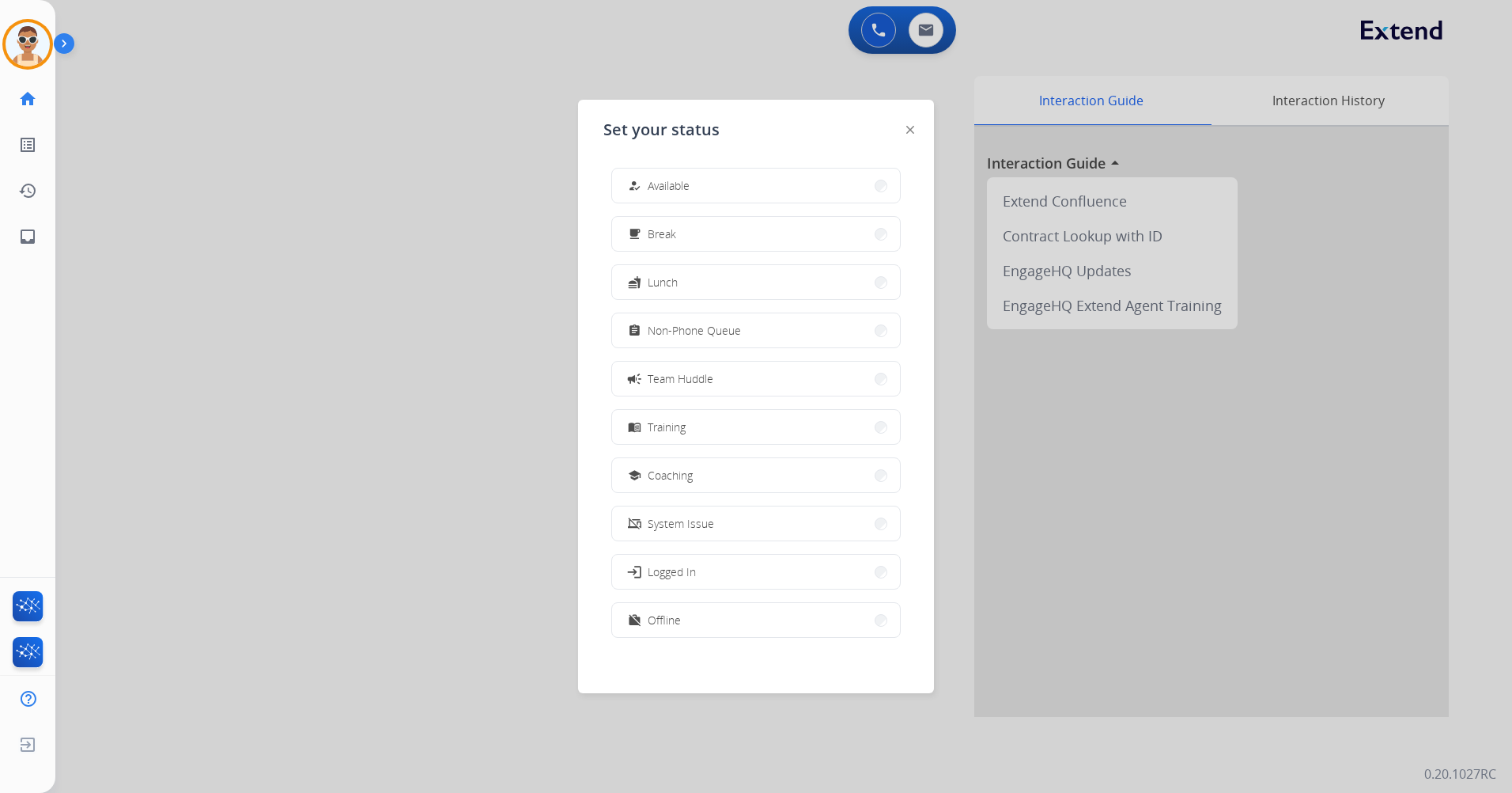
click at [755, 615] on button "work_off Offline" at bounding box center [756, 620] width 288 height 34
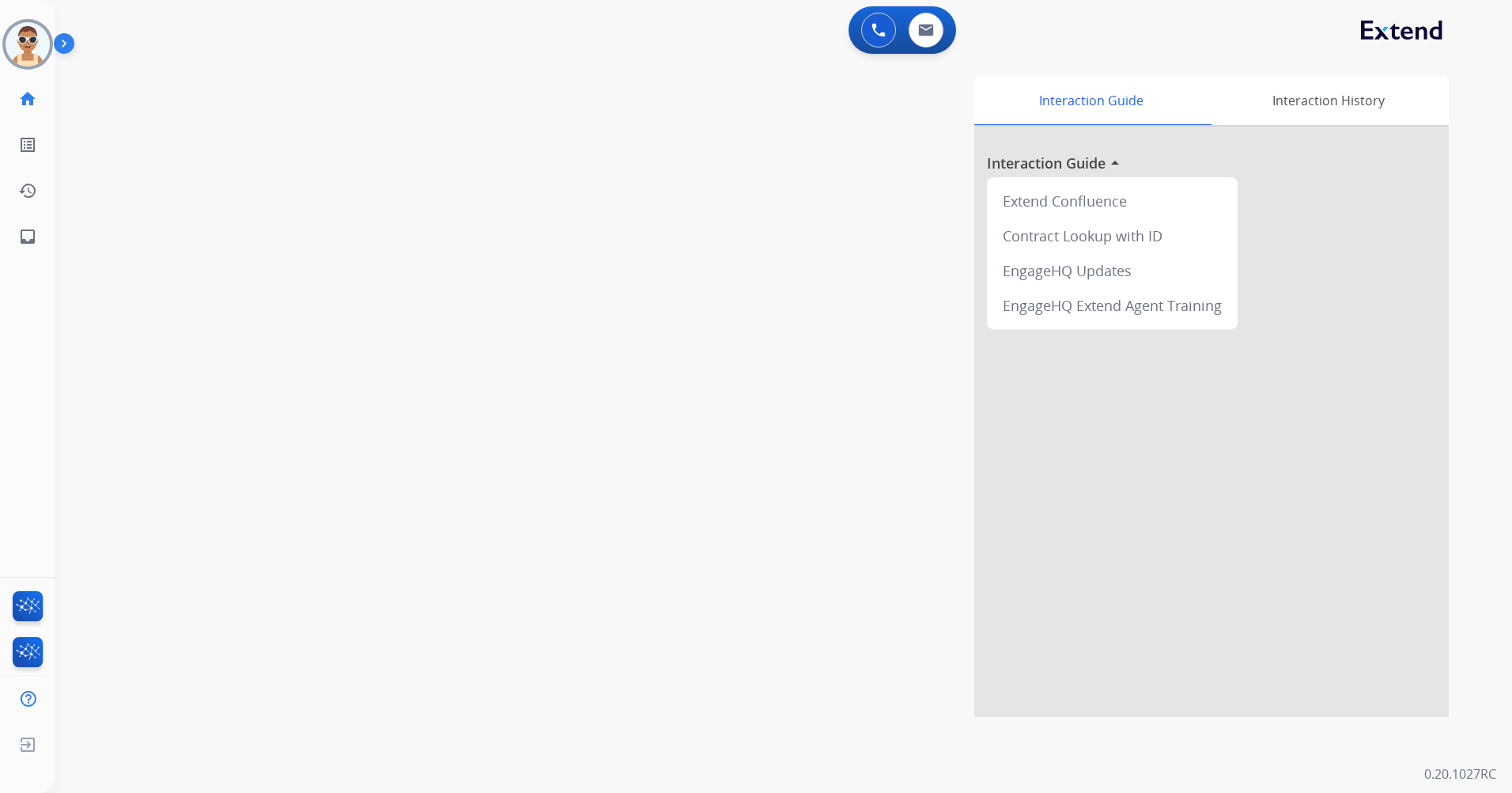
drag, startPoint x: 872, startPoint y: 35, endPoint x: 850, endPoint y: 53, distance: 28.4
click at [873, 35] on img at bounding box center [879, 30] width 15 height 15
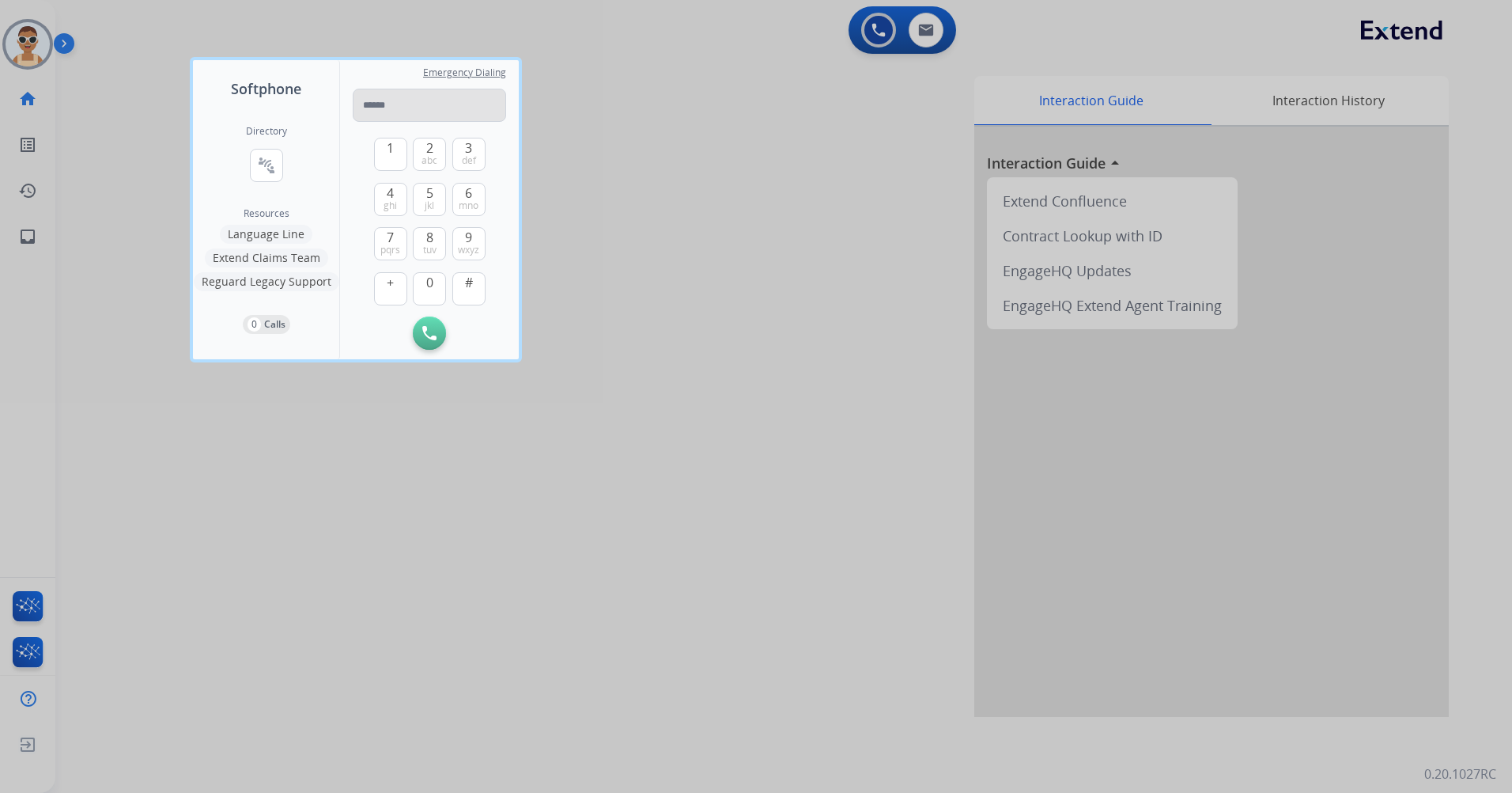
click at [372, 107] on input "tel" at bounding box center [428, 106] width 153 height 33
type input "**********"
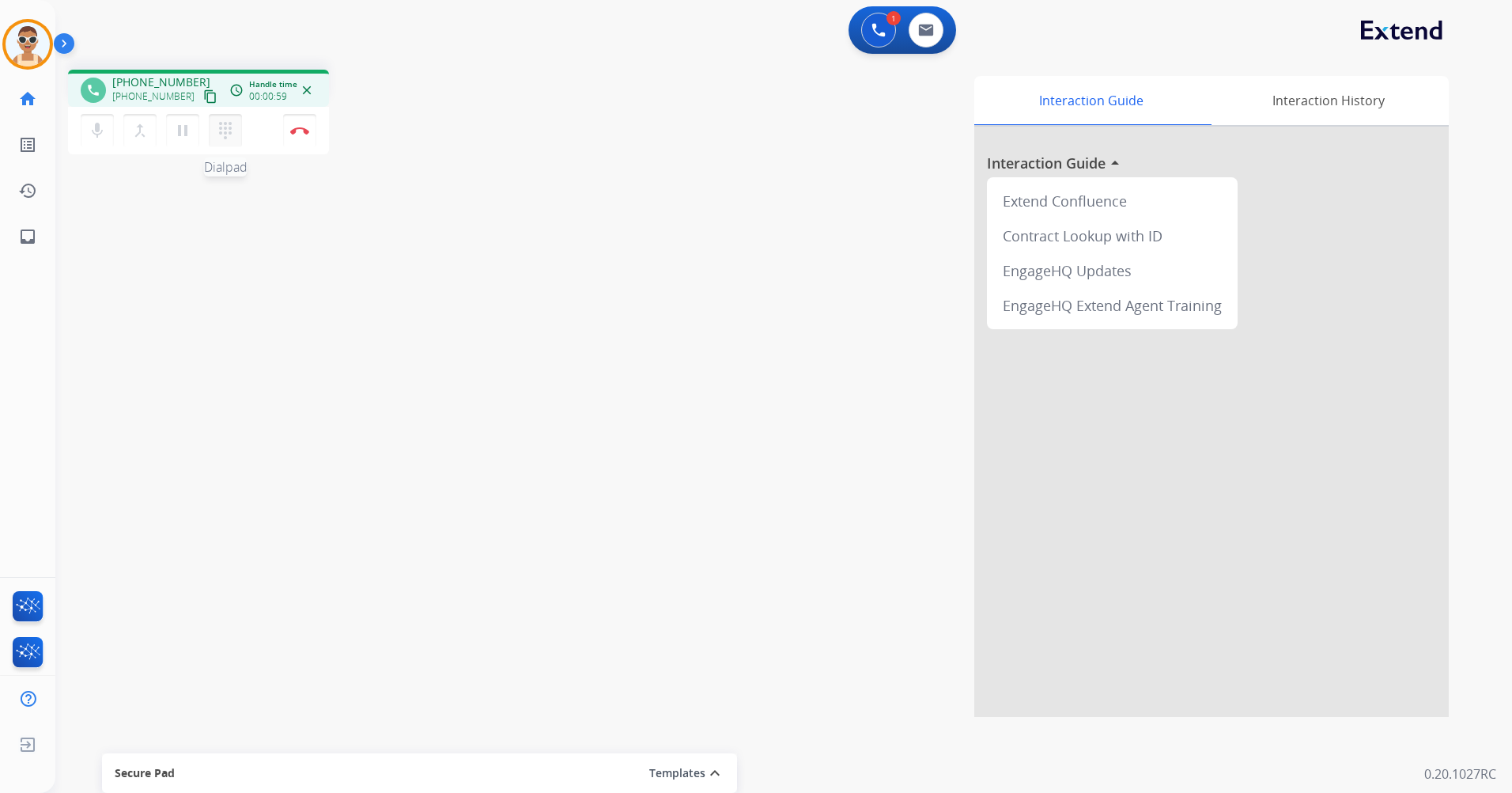
click at [232, 128] on mat-icon "dialpad" at bounding box center [225, 130] width 19 height 19
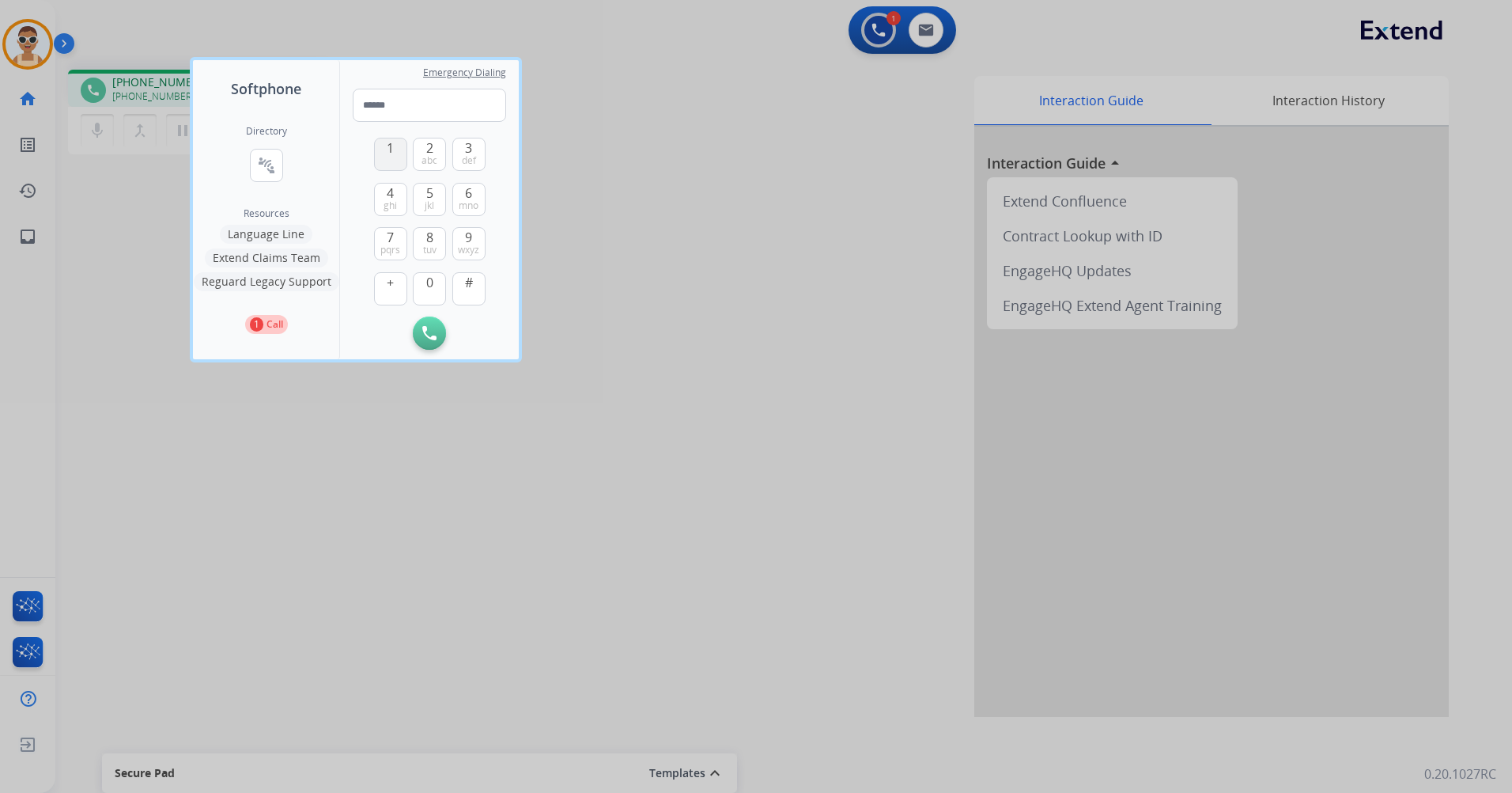
click at [381, 159] on button "1" at bounding box center [391, 154] width 33 height 33
type input "*"
click at [619, 209] on div at bounding box center [756, 396] width 1512 height 793
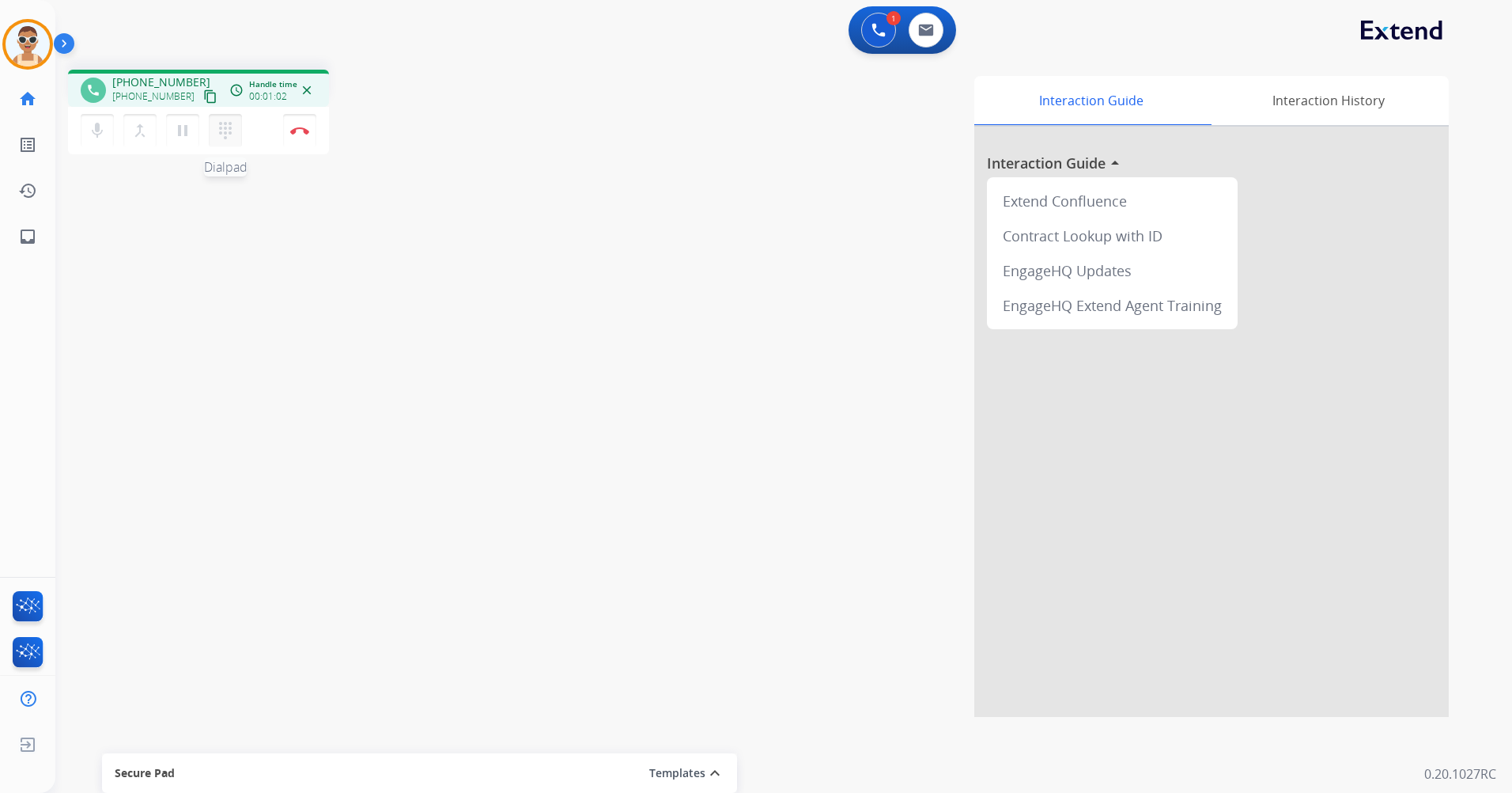
click at [235, 131] on button "dialpad Dialpad" at bounding box center [226, 130] width 33 height 33
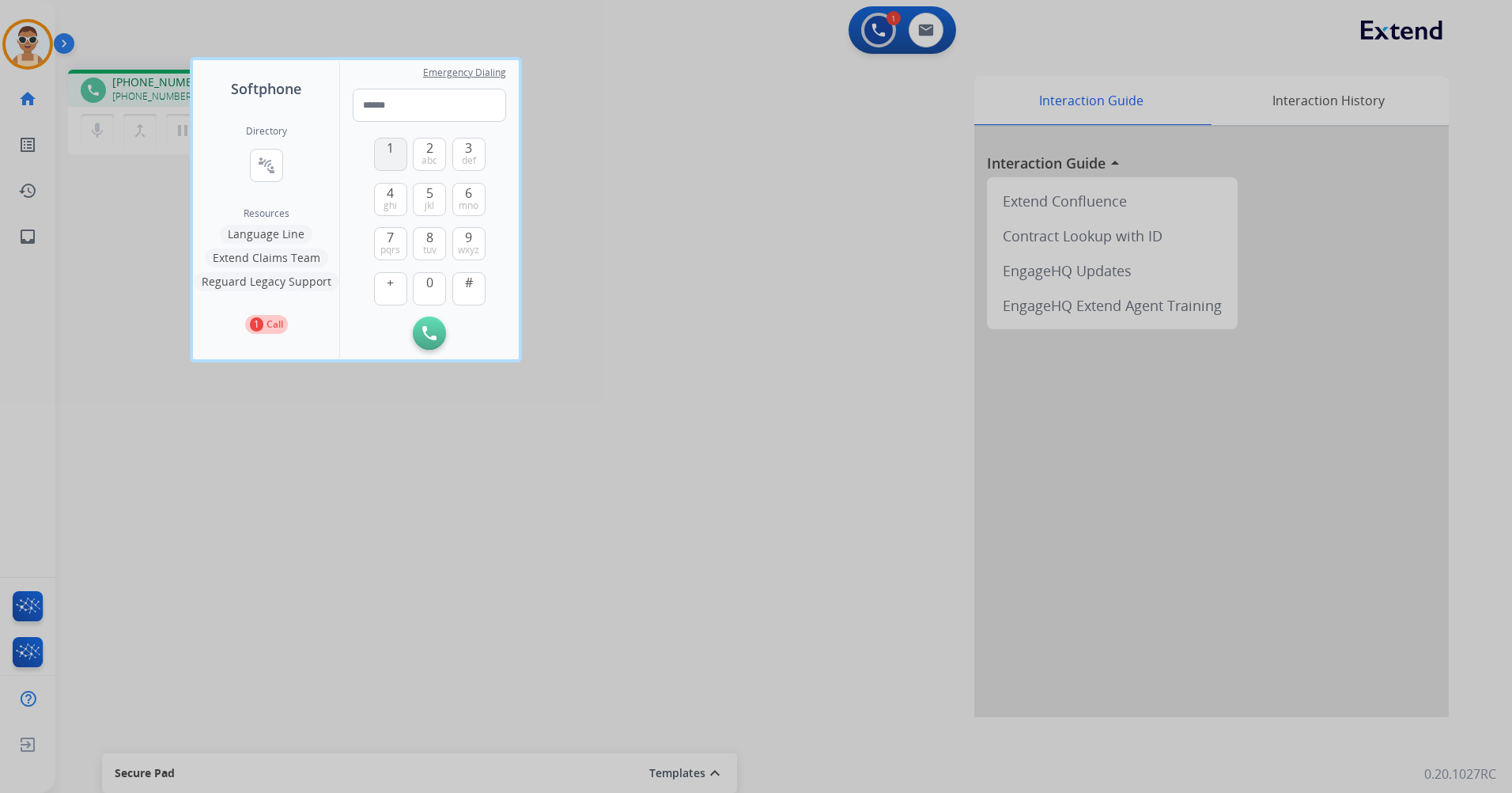
click at [392, 157] on span "1" at bounding box center [390, 148] width 7 height 19
type input "*"
click at [639, 183] on div at bounding box center [756, 396] width 1512 height 793
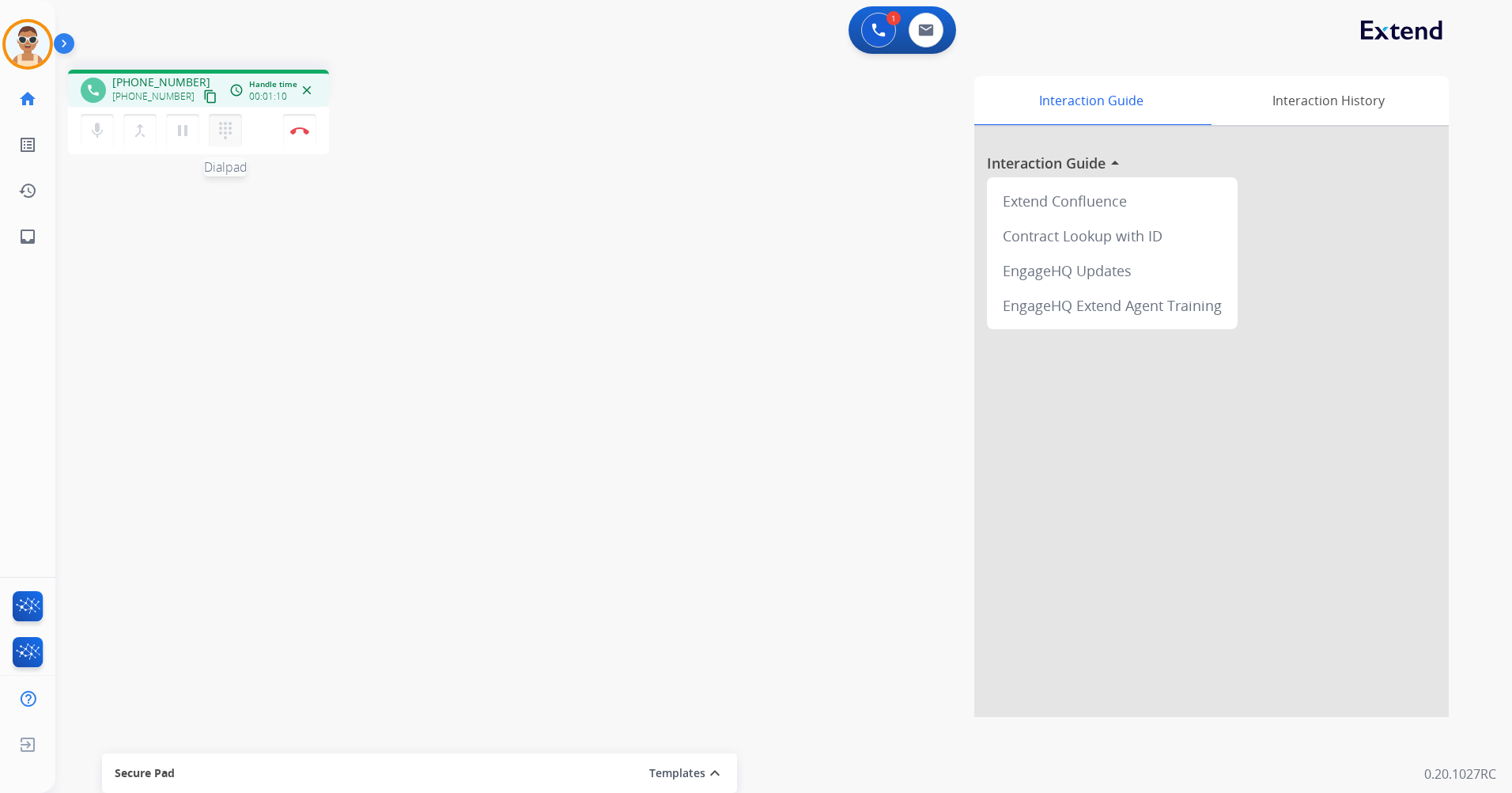
click at [233, 119] on button "dialpad Dialpad" at bounding box center [226, 130] width 33 height 33
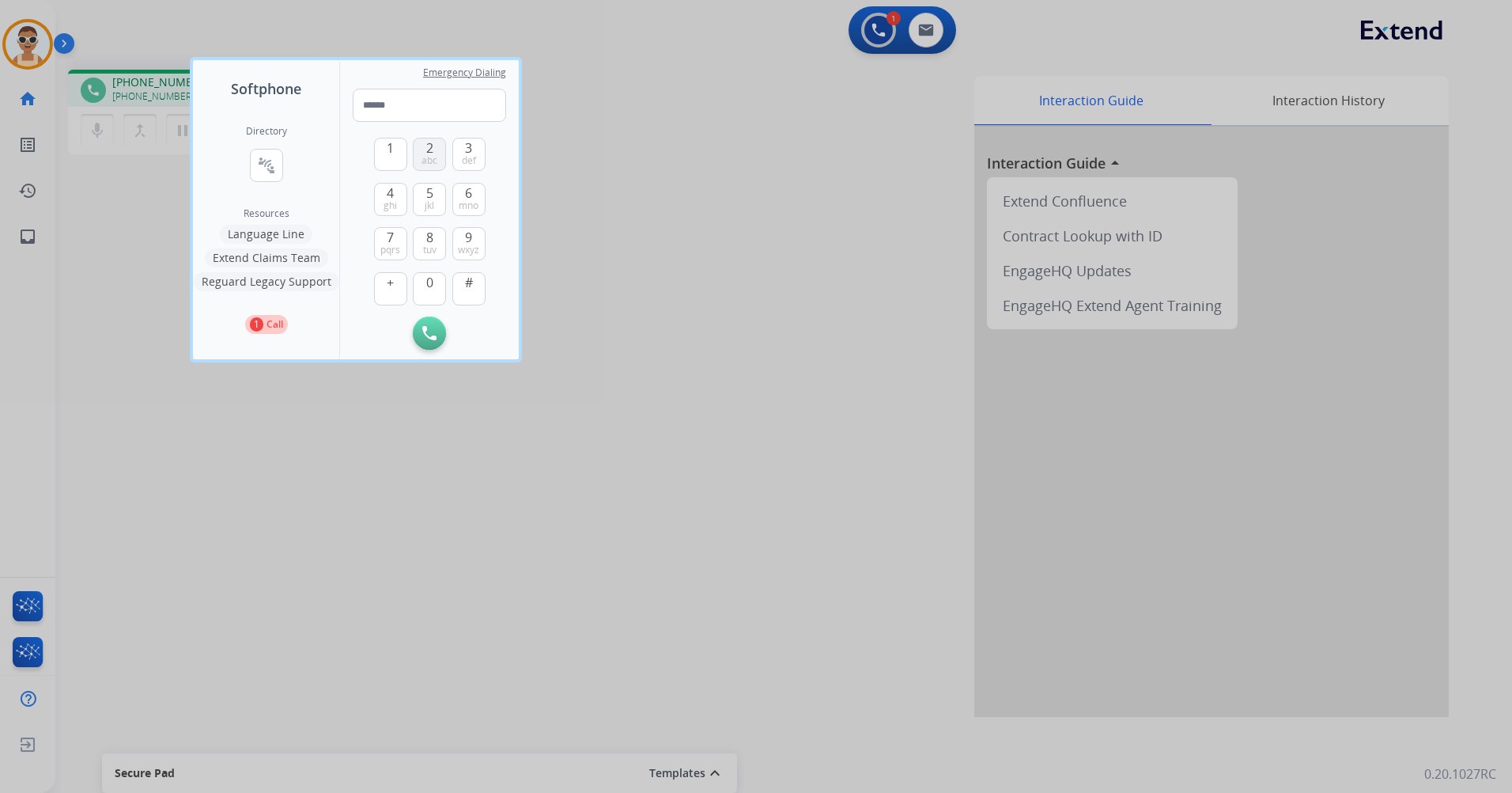
click at [431, 158] on span "abc" at bounding box center [428, 161] width 16 height 13
type input "*"
click at [724, 279] on div at bounding box center [756, 396] width 1512 height 793
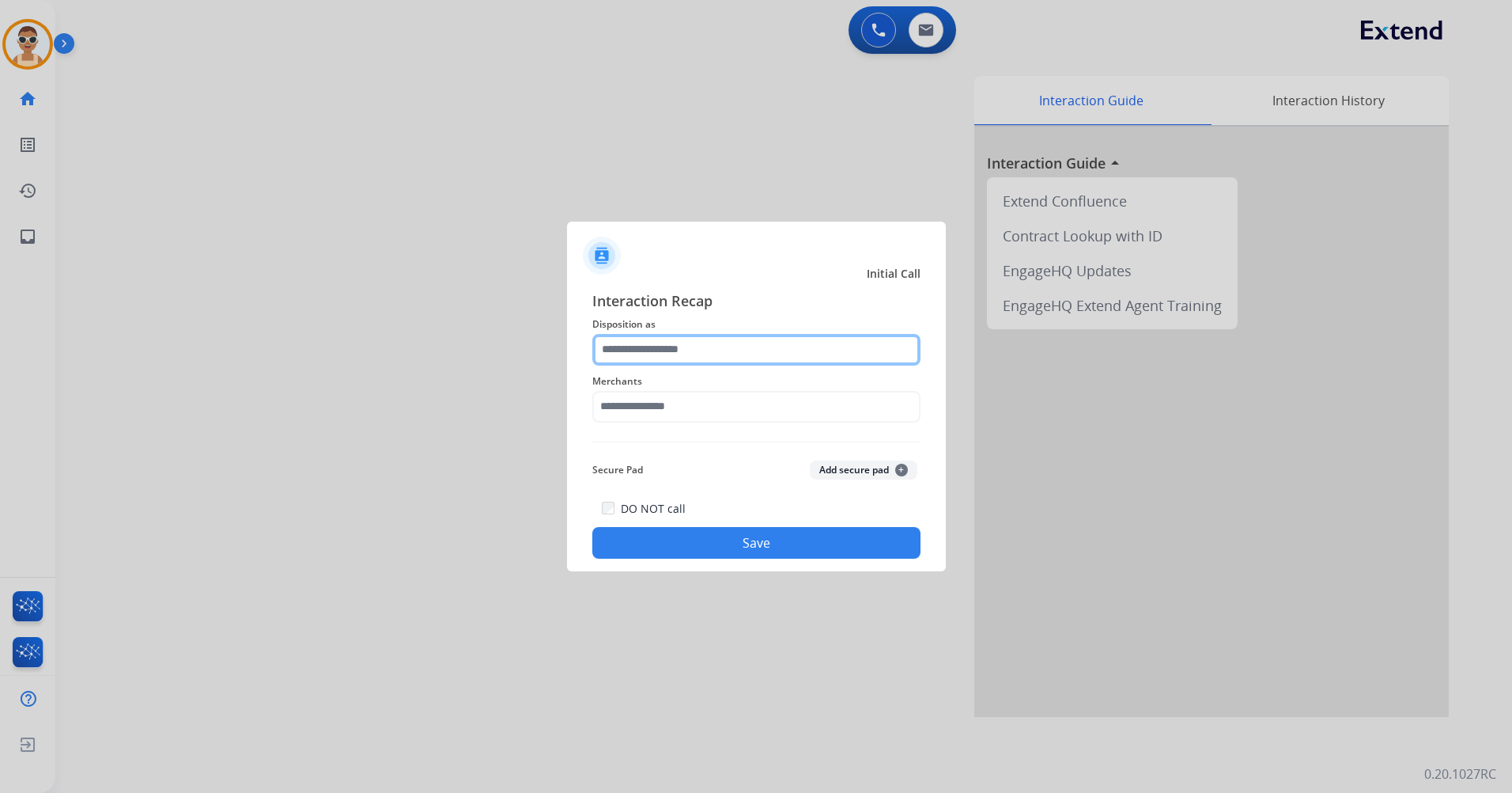
click at [744, 347] on input "text" at bounding box center [756, 350] width 328 height 31
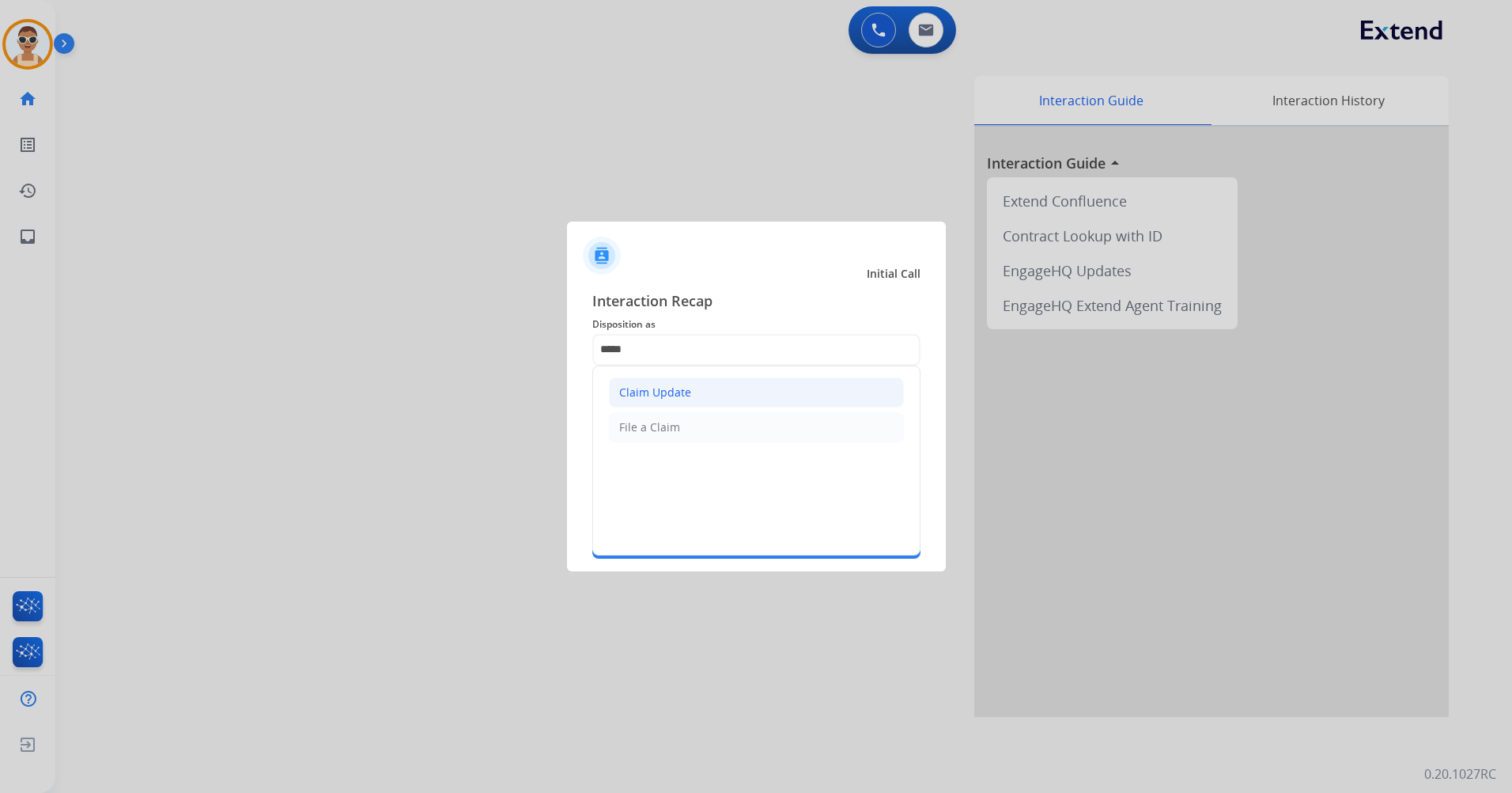
click at [741, 380] on li "Claim Update" at bounding box center [756, 392] width 295 height 30
type input "**********"
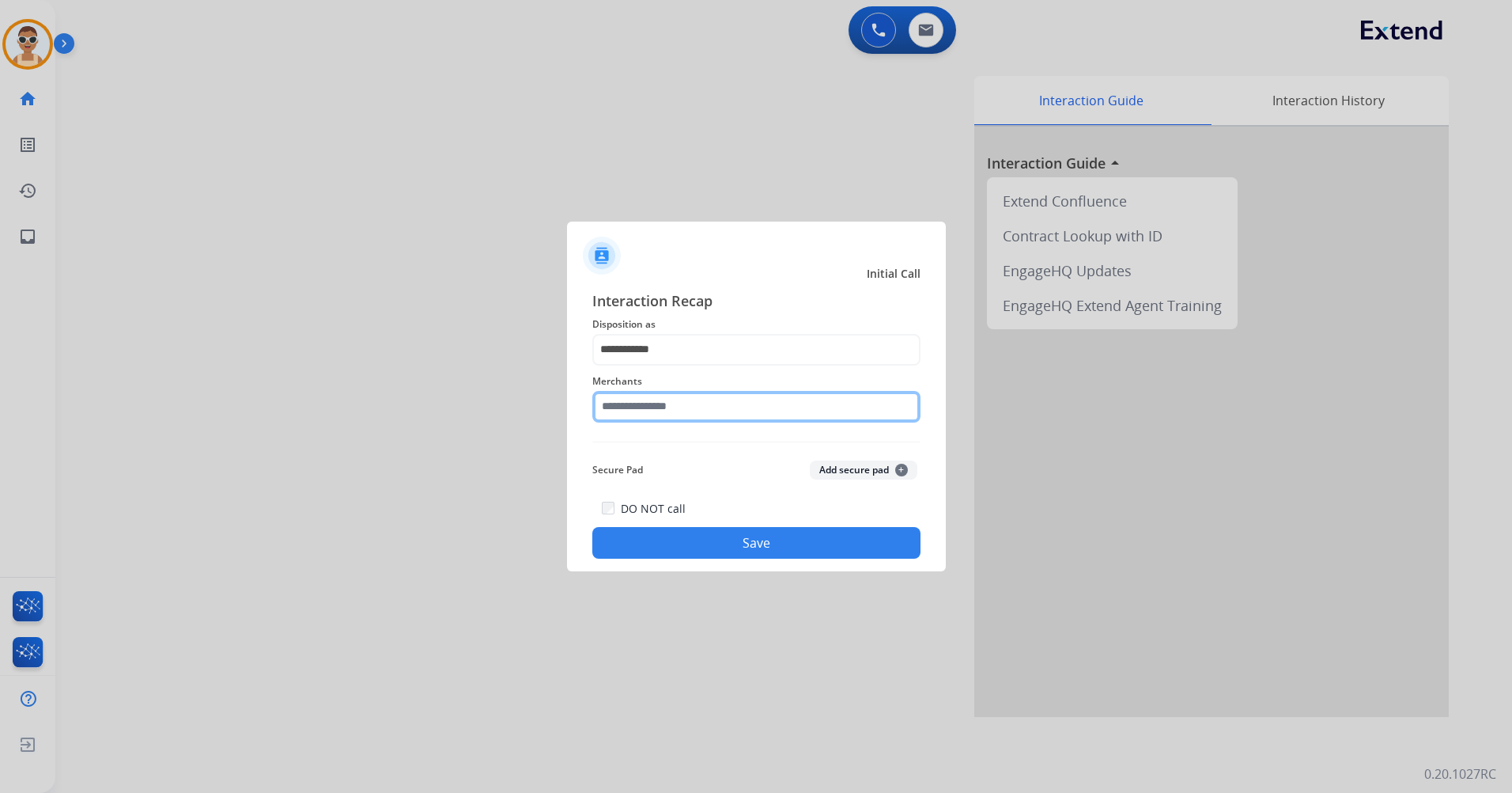
click at [740, 392] on input "text" at bounding box center [756, 407] width 328 height 31
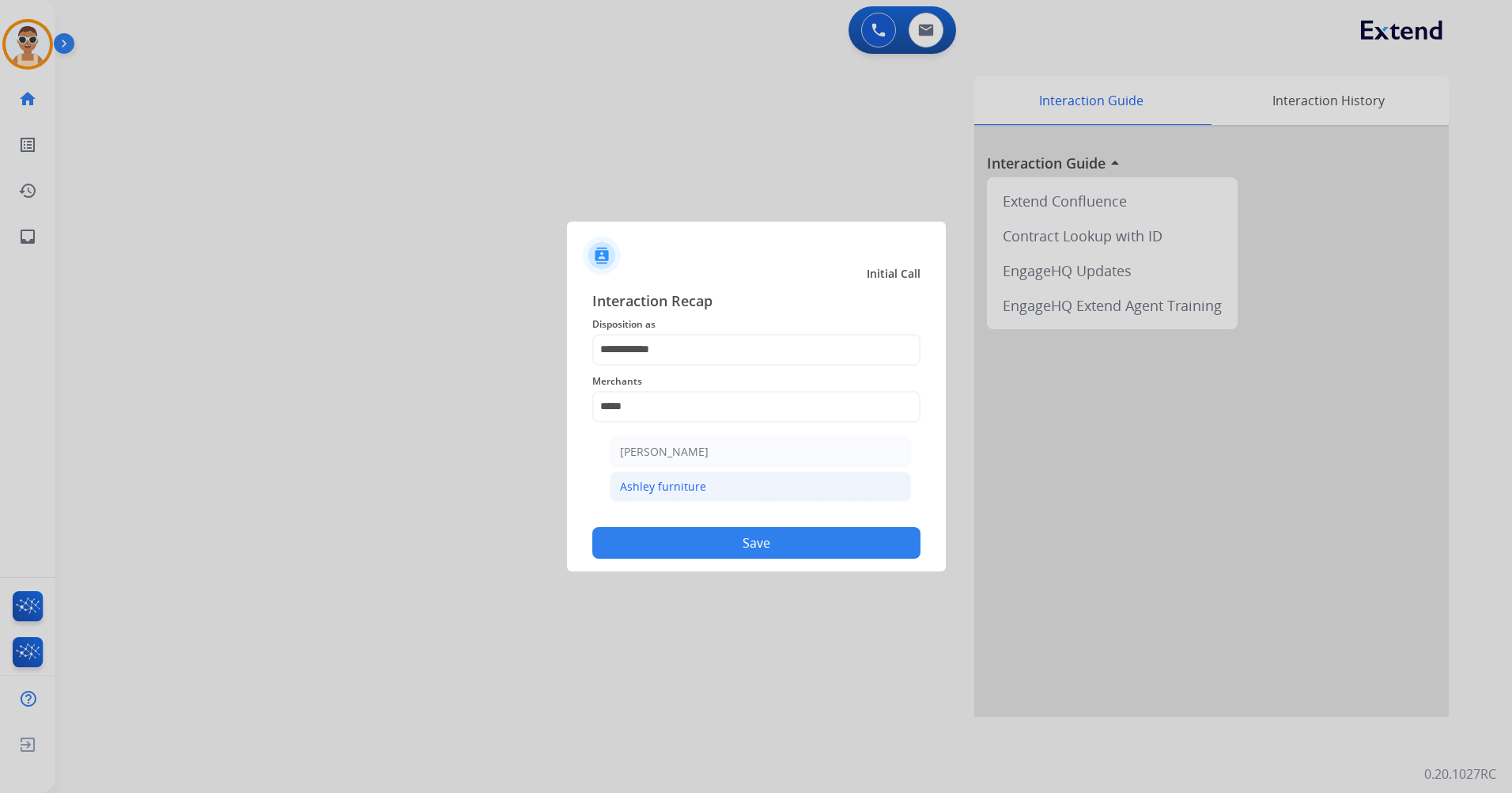
click at [728, 496] on li "Ashley furniture" at bounding box center [760, 486] width 301 height 30
type input "**********"
click at [781, 542] on button "Save" at bounding box center [756, 542] width 328 height 31
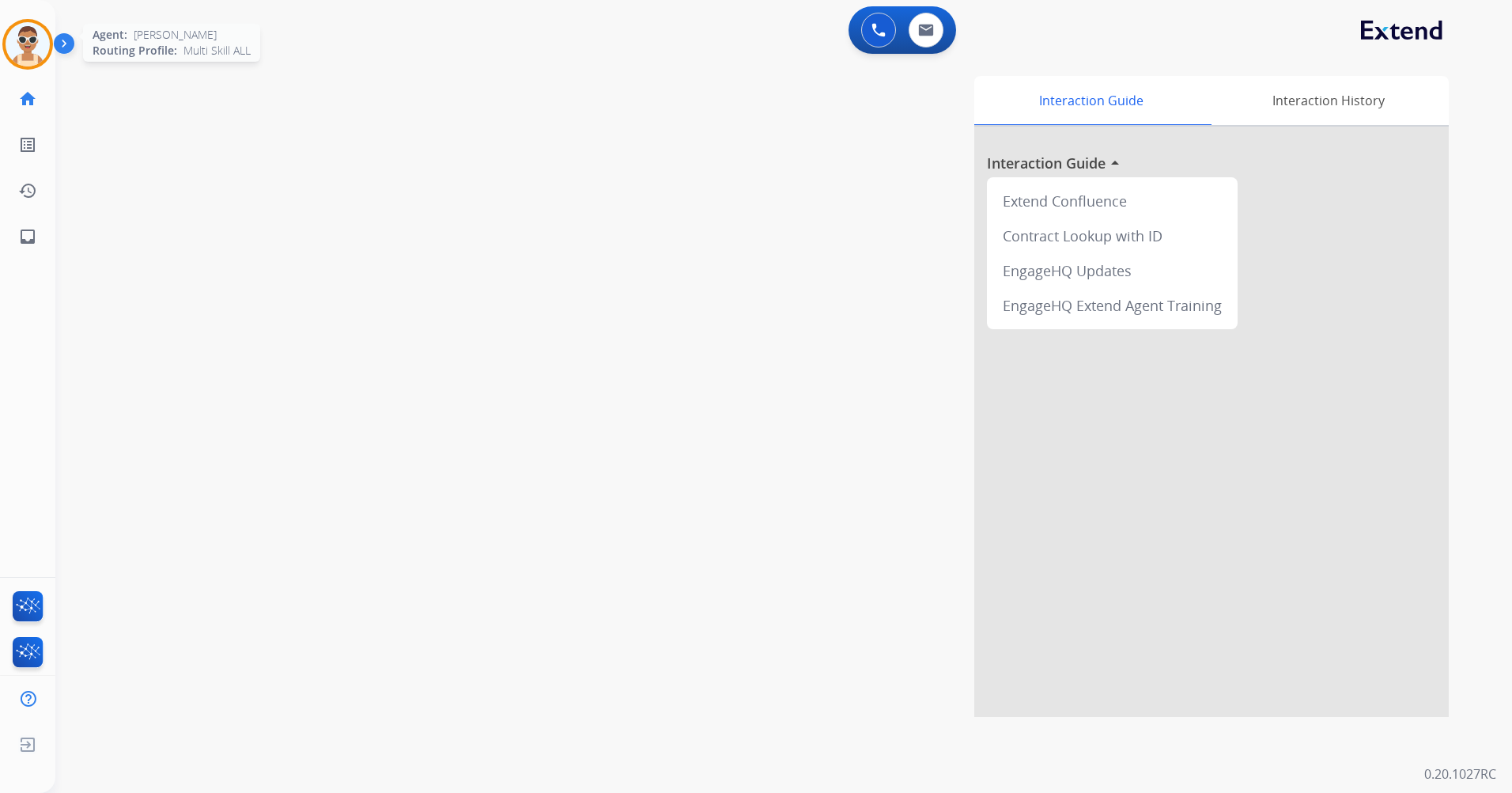
click at [21, 44] on img at bounding box center [28, 44] width 44 height 44
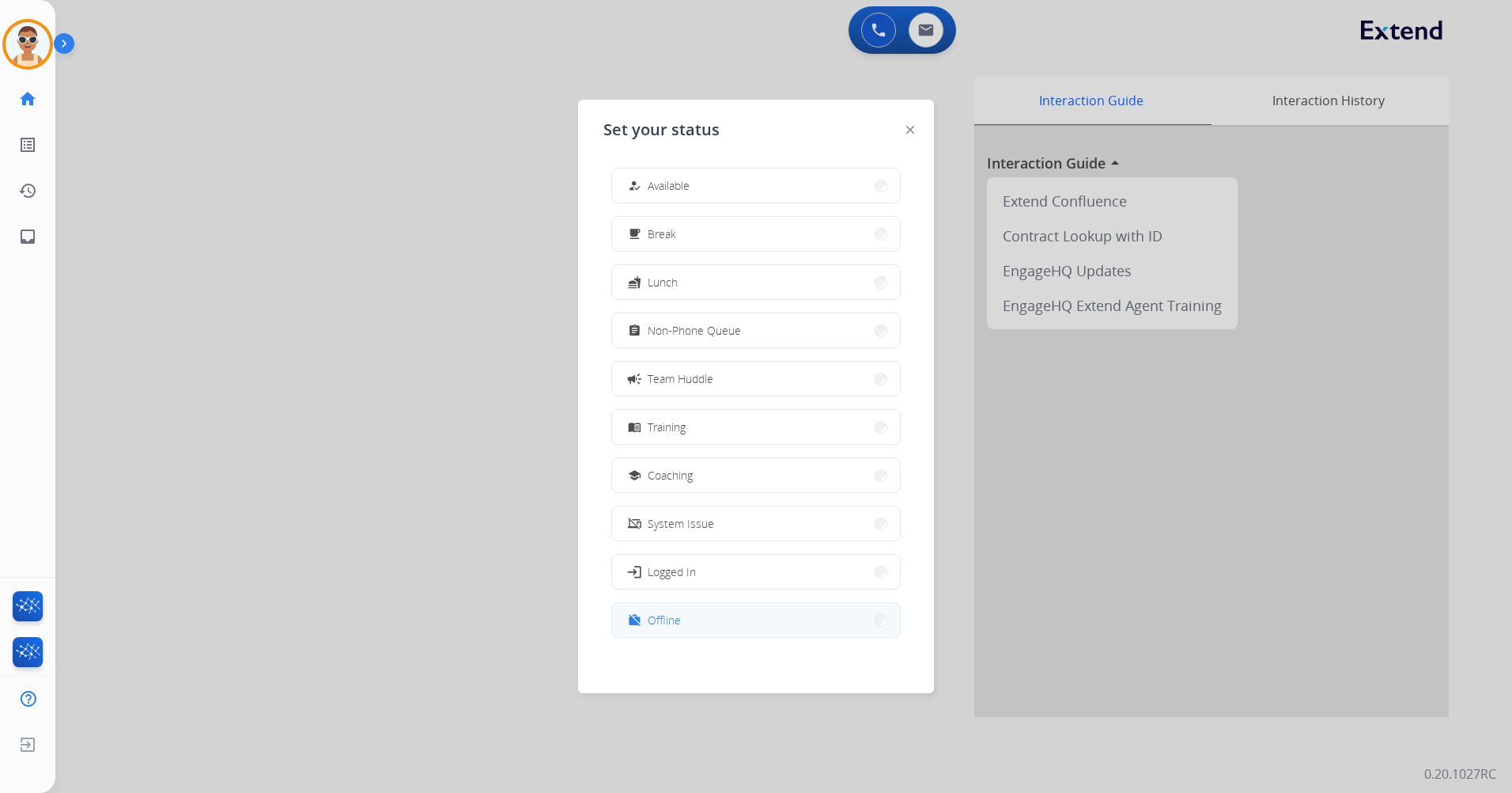
scroll to position [5, 0]
click at [705, 606] on button "work_off Offline" at bounding box center [756, 615] width 288 height 34
